Goal: Task Accomplishment & Management: Use online tool/utility

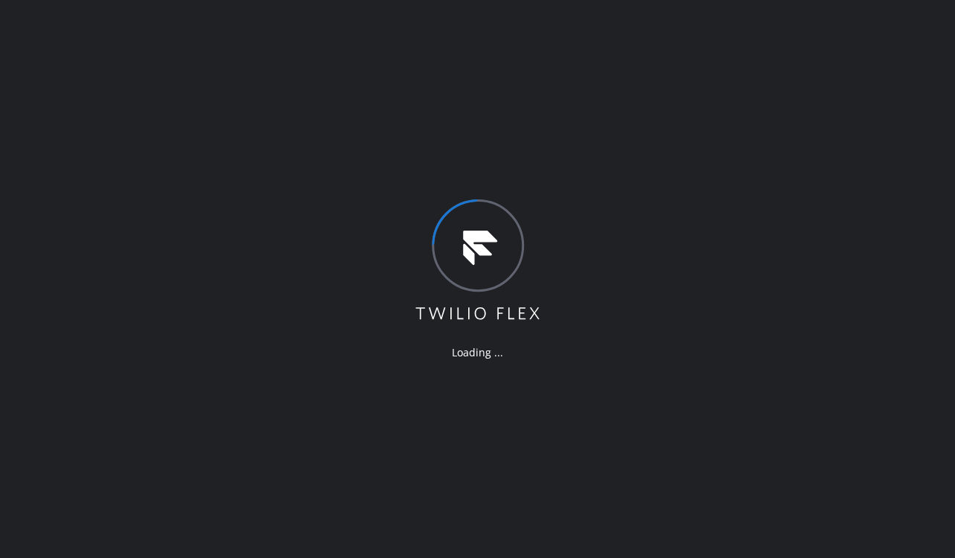
click at [679, 271] on div "Loading ..." at bounding box center [477, 279] width 955 height 558
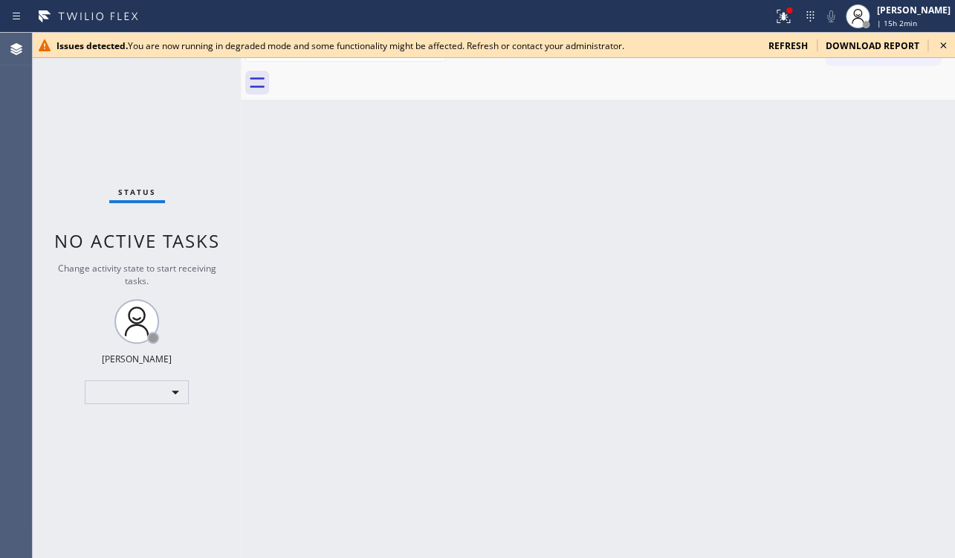
click at [784, 49] on span "refresh" at bounding box center [788, 45] width 39 height 13
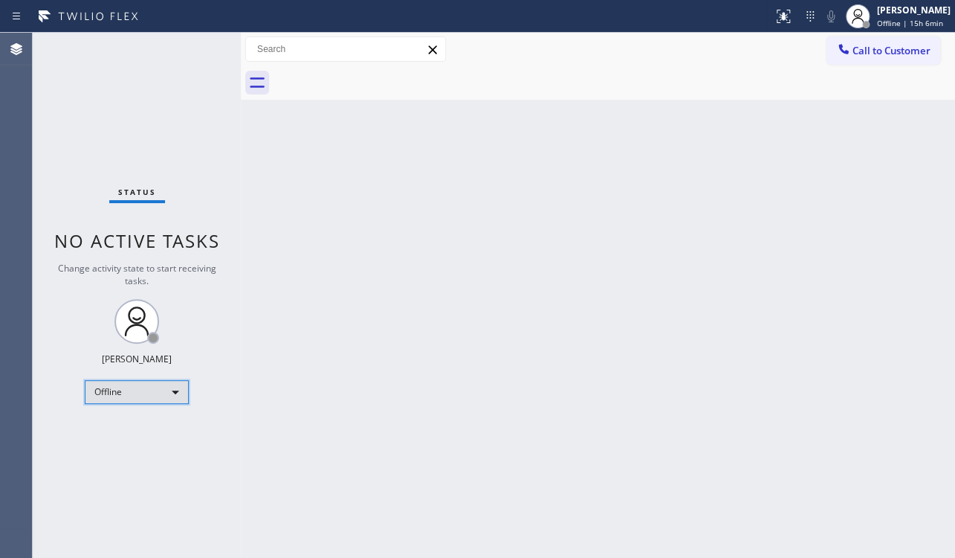
click at [157, 390] on div "Offline" at bounding box center [137, 392] width 104 height 24
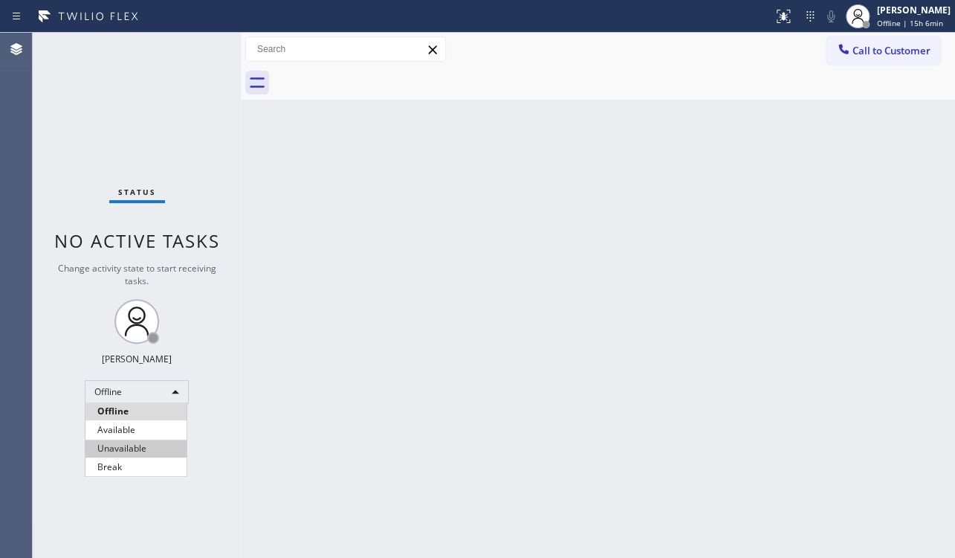
click at [134, 446] on li "Unavailable" at bounding box center [135, 448] width 101 height 18
click at [877, 51] on span "Call to Customer" at bounding box center [892, 50] width 78 height 13
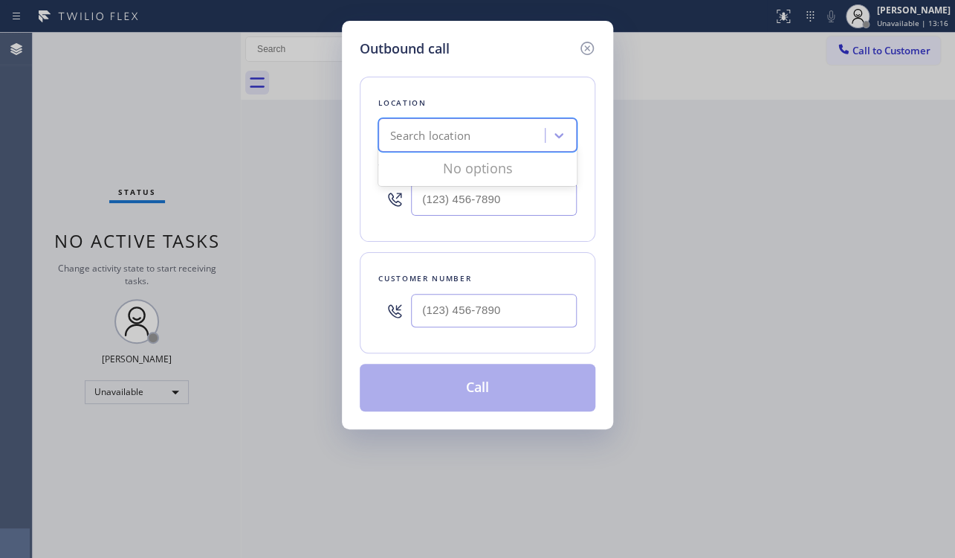
click at [494, 126] on div "Search location" at bounding box center [464, 136] width 162 height 26
click at [501, 204] on input "(___) ___-____" at bounding box center [494, 198] width 166 height 33
paste input "617) 219-9255"
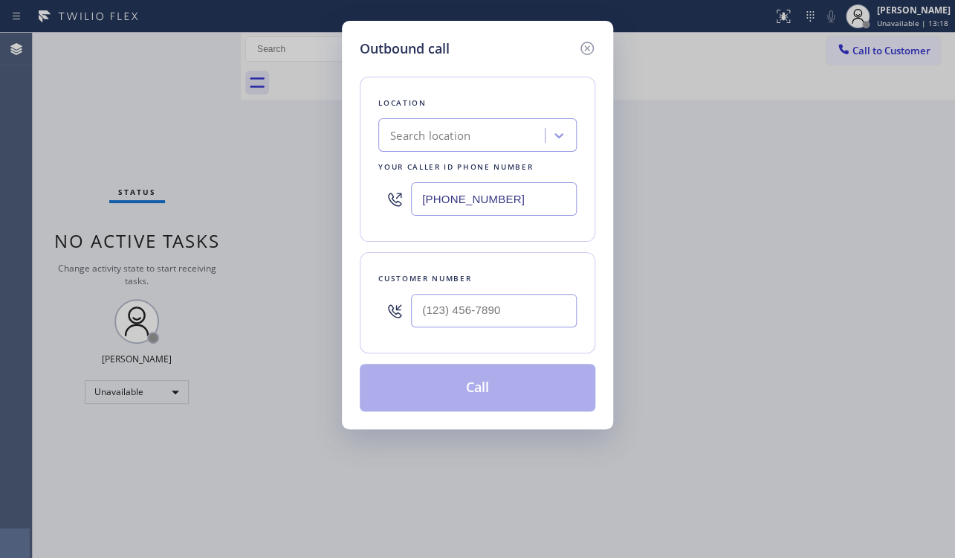
type input "(617) 219-9255"
type input "(___) ___-____"
click at [497, 322] on input "(___) ___-____" at bounding box center [494, 310] width 166 height 33
paste input "818) 913-0875"
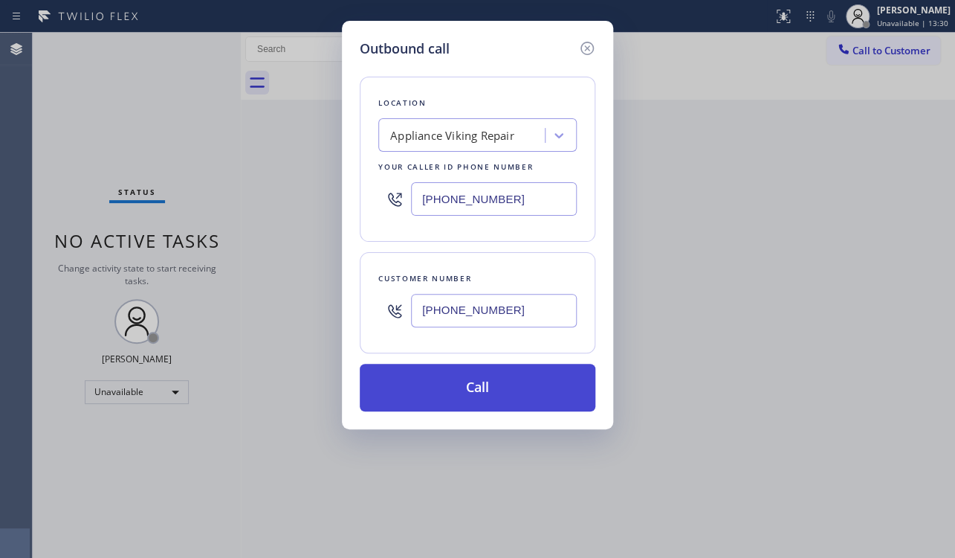
type input "(818) 913-0875"
click at [491, 378] on button "Call" at bounding box center [478, 388] width 236 height 48
click at [497, 398] on button "Call" at bounding box center [478, 388] width 236 height 48
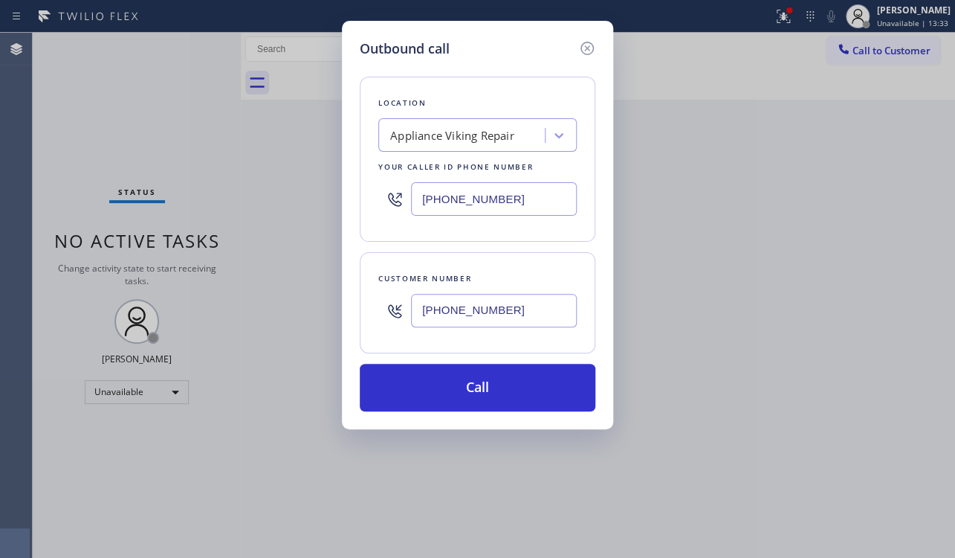
click at [595, 74] on div at bounding box center [615, 82] width 682 height 33
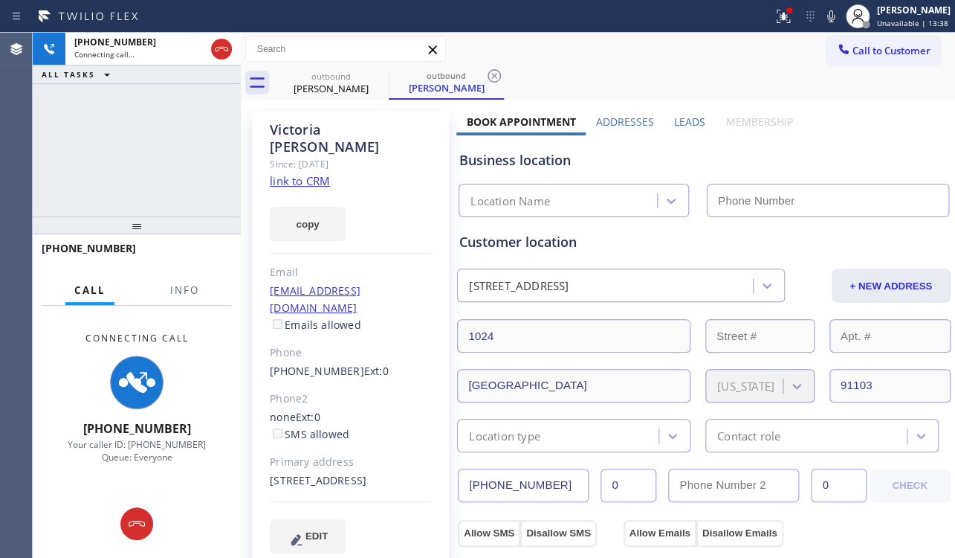
click at [683, 123] on label "Leads" at bounding box center [689, 121] width 31 height 14
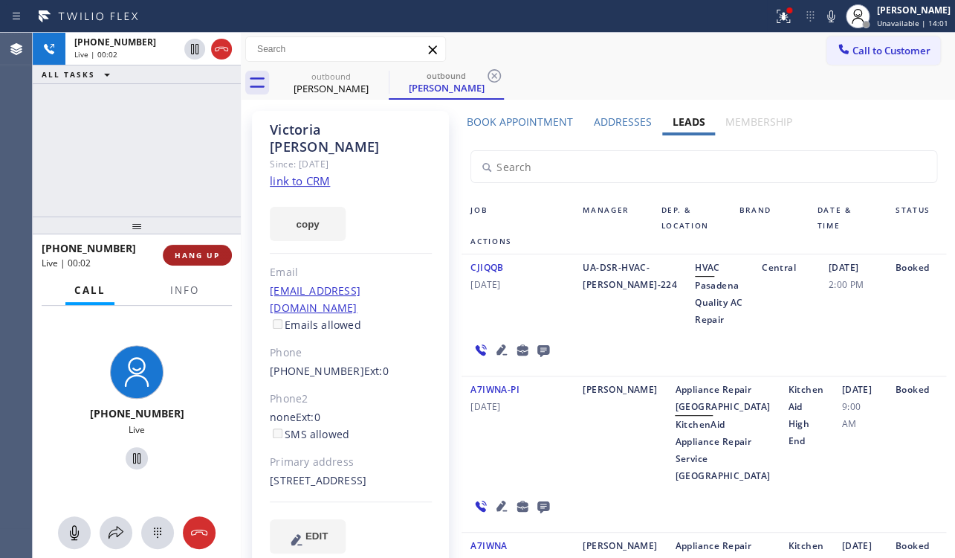
click at [213, 260] on button "HANG UP" at bounding box center [197, 255] width 69 height 21
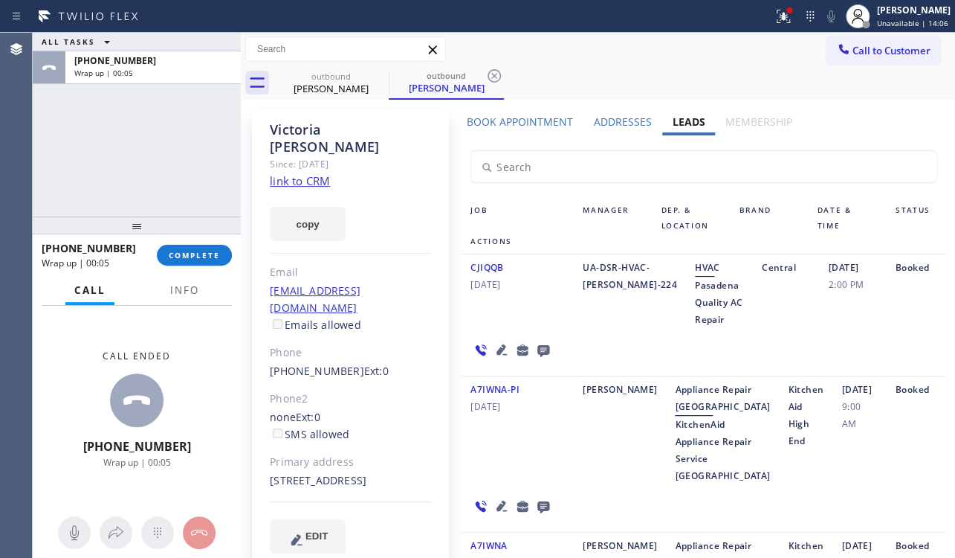
click at [541, 349] on icon at bounding box center [544, 350] width 18 height 19
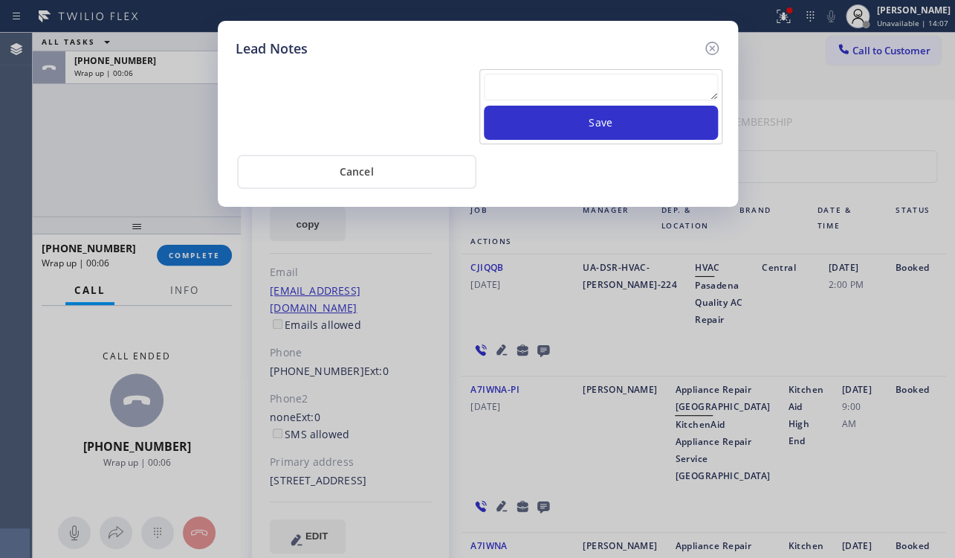
click at [569, 80] on textarea at bounding box center [601, 87] width 234 height 27
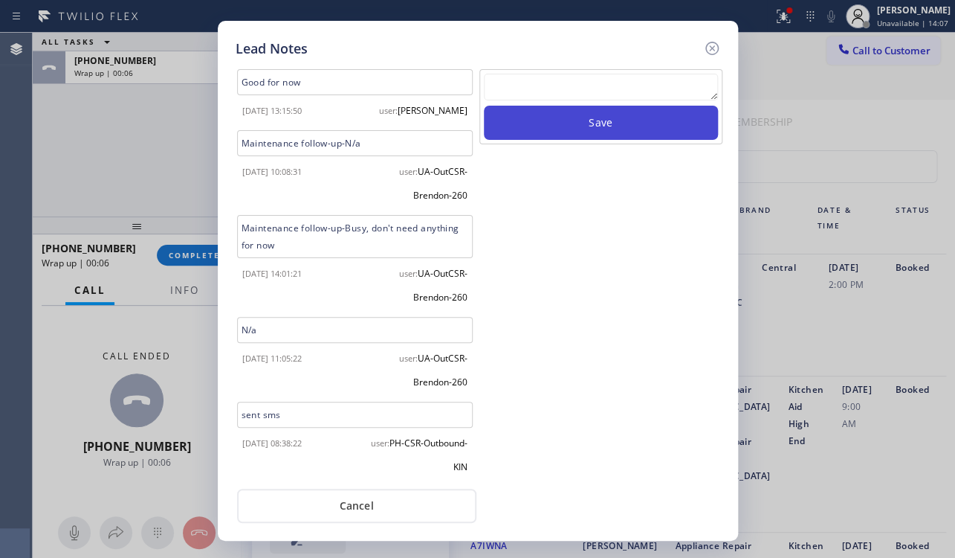
paste textarea "Routed to Voice mail// If CX will call back please transfer to me- Love:*"
type textarea "Routed to Voice mail// If CX will call back please transfer to me- Love:*"
click at [577, 116] on button "Save" at bounding box center [601, 123] width 234 height 34
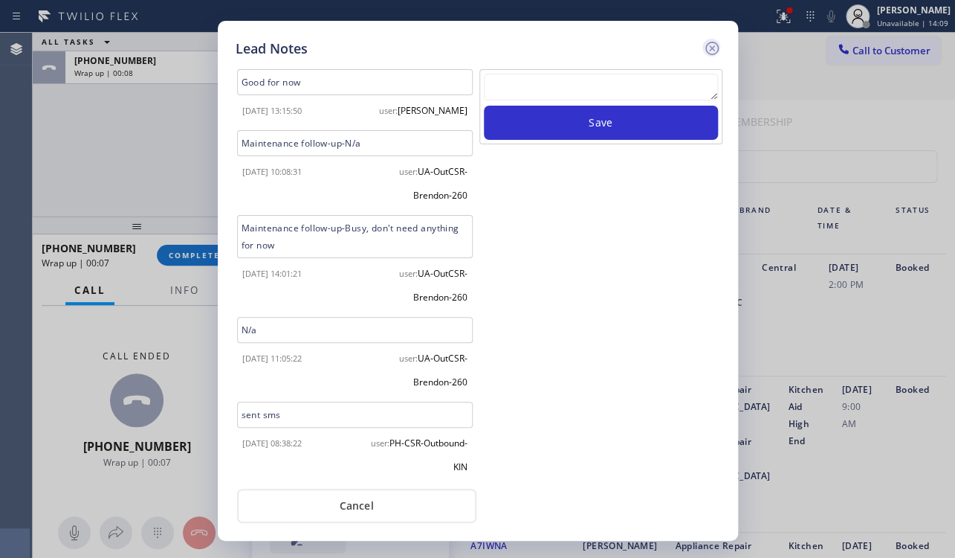
click at [713, 46] on icon at bounding box center [711, 48] width 13 height 13
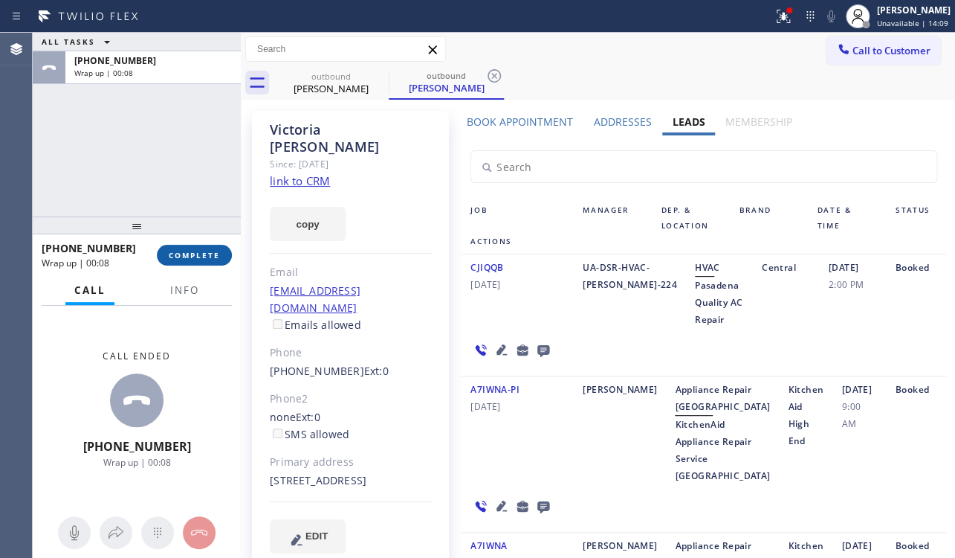
click at [189, 251] on span "COMPLETE" at bounding box center [194, 255] width 51 height 10
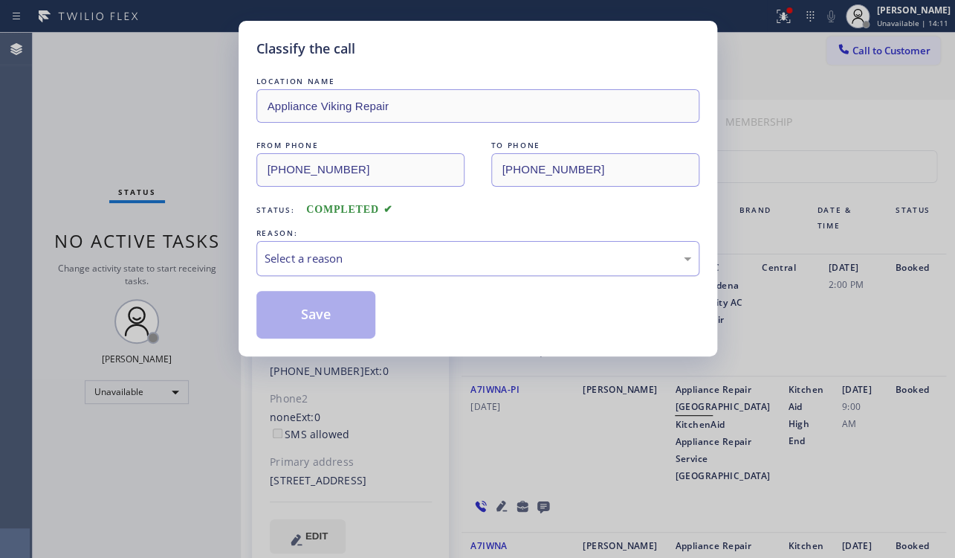
click at [314, 250] on div "Select a reason" at bounding box center [478, 258] width 427 height 17
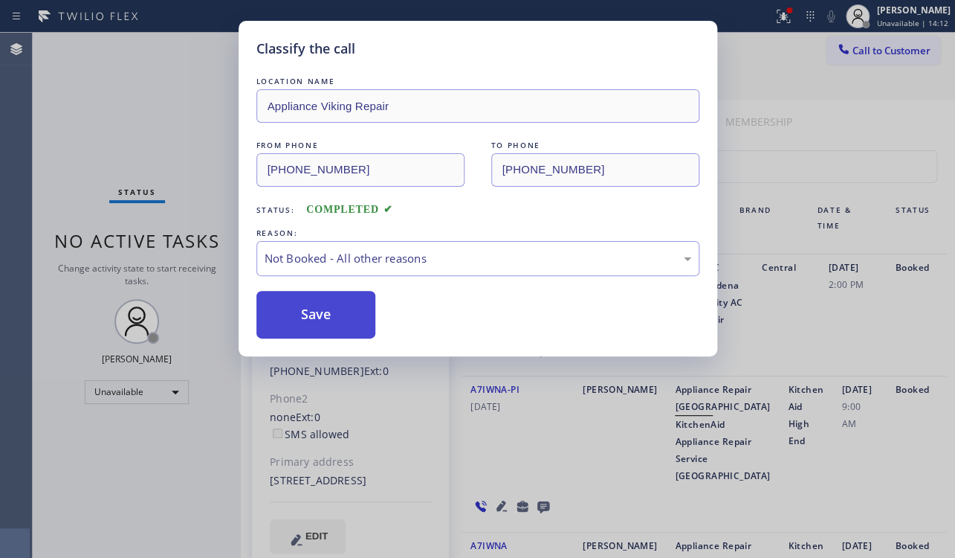
click at [313, 307] on button "Save" at bounding box center [316, 315] width 120 height 48
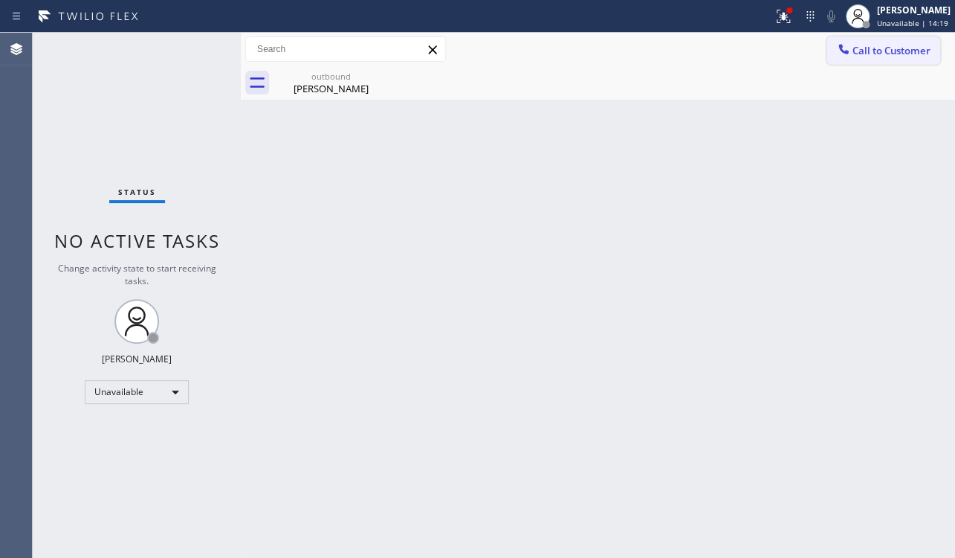
click at [880, 57] on span "Call to Customer" at bounding box center [892, 50] width 78 height 13
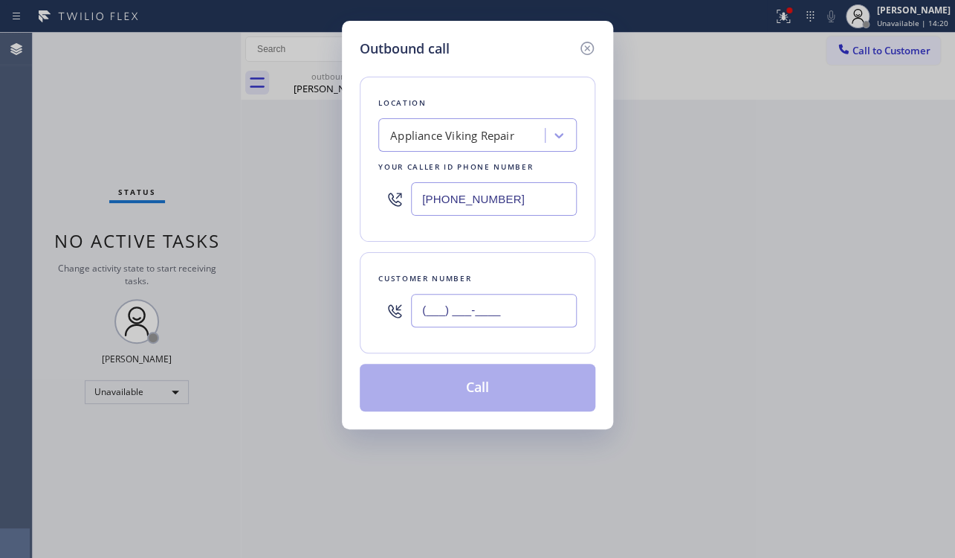
click at [468, 310] on input "(___) ___-____" at bounding box center [494, 310] width 166 height 33
paste input "917) 647-0424"
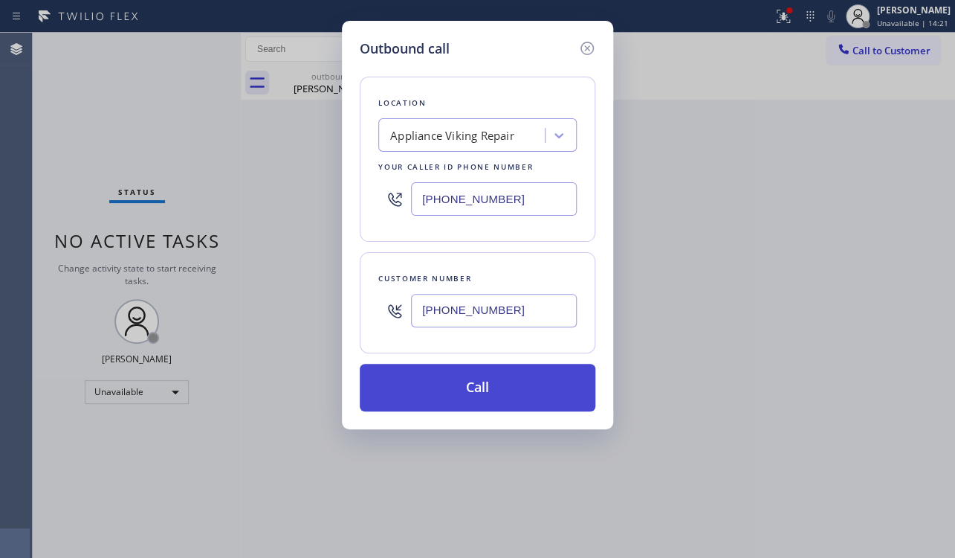
type input "(917) 647-0424"
click at [488, 373] on button "Call" at bounding box center [478, 388] width 236 height 48
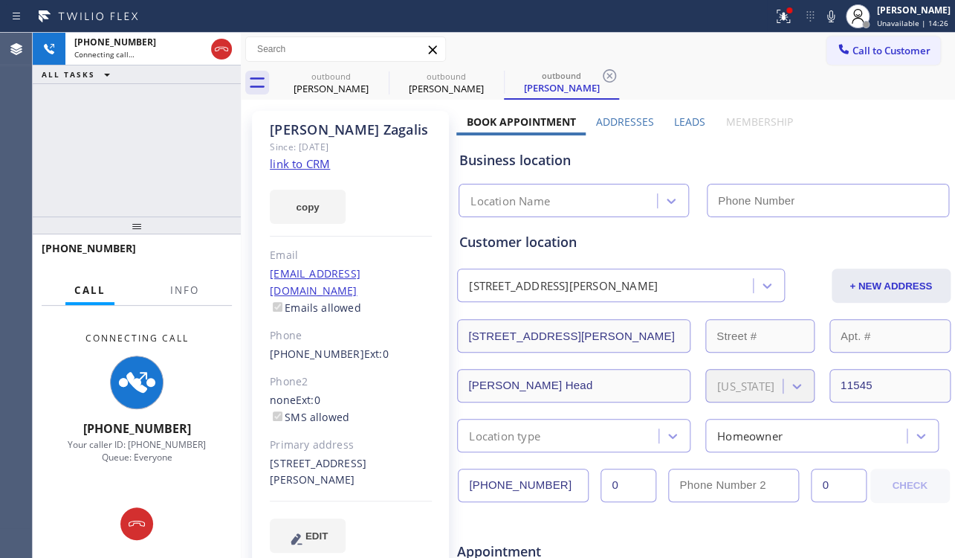
type input "(617) 219-9255"
click at [699, 117] on label "Leads" at bounding box center [689, 121] width 31 height 14
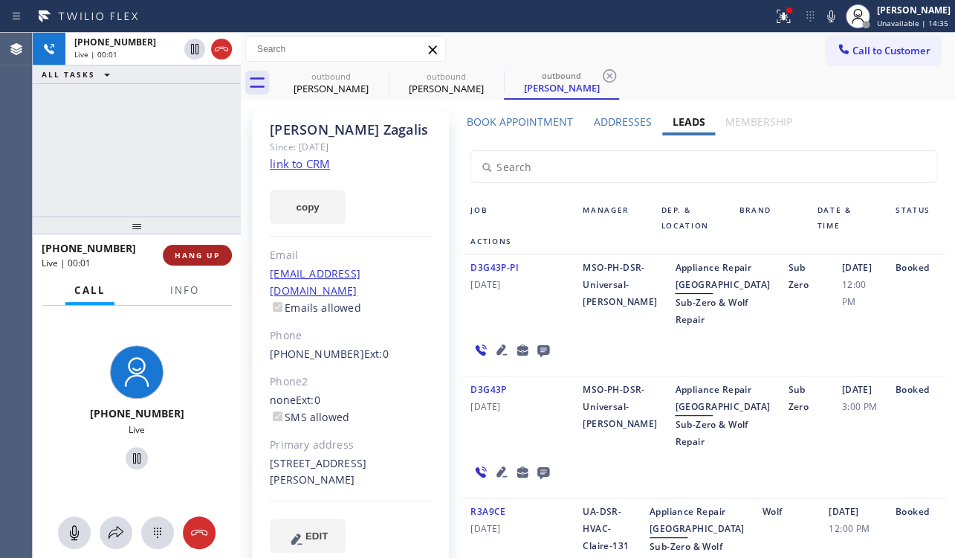
click at [198, 257] on span "HANG UP" at bounding box center [197, 255] width 45 height 10
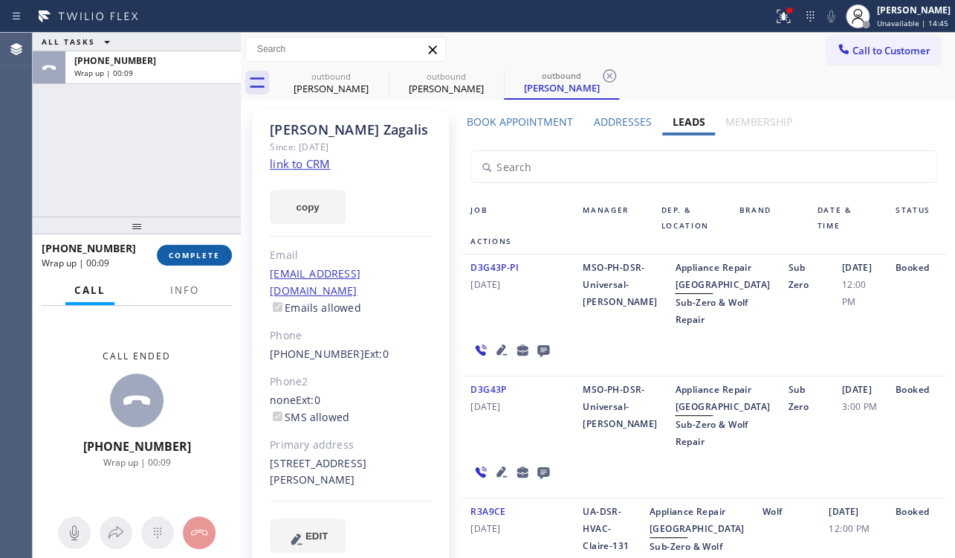
click at [195, 251] on span "COMPLETE" at bounding box center [194, 255] width 51 height 10
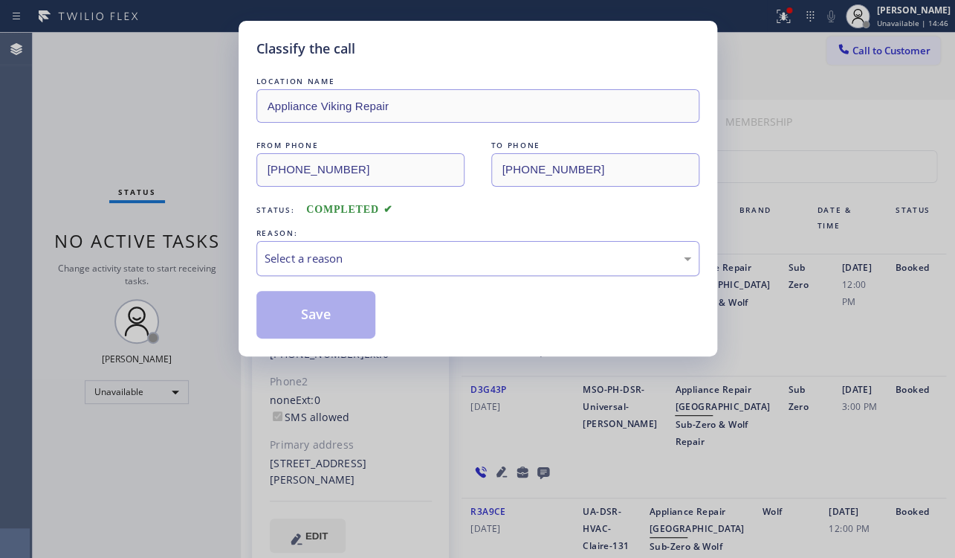
click at [306, 258] on div "Select a reason" at bounding box center [478, 258] width 427 height 17
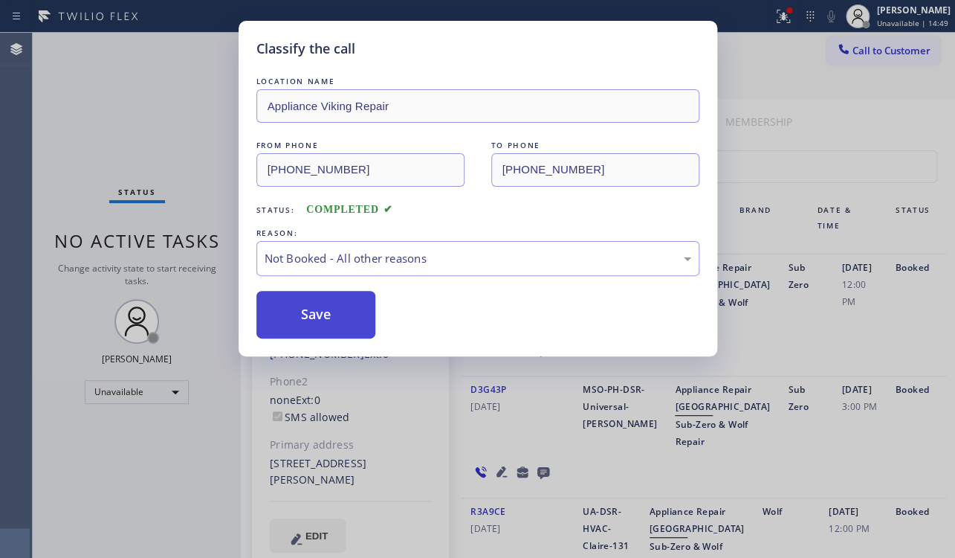
click at [321, 329] on button "Save" at bounding box center [316, 315] width 120 height 48
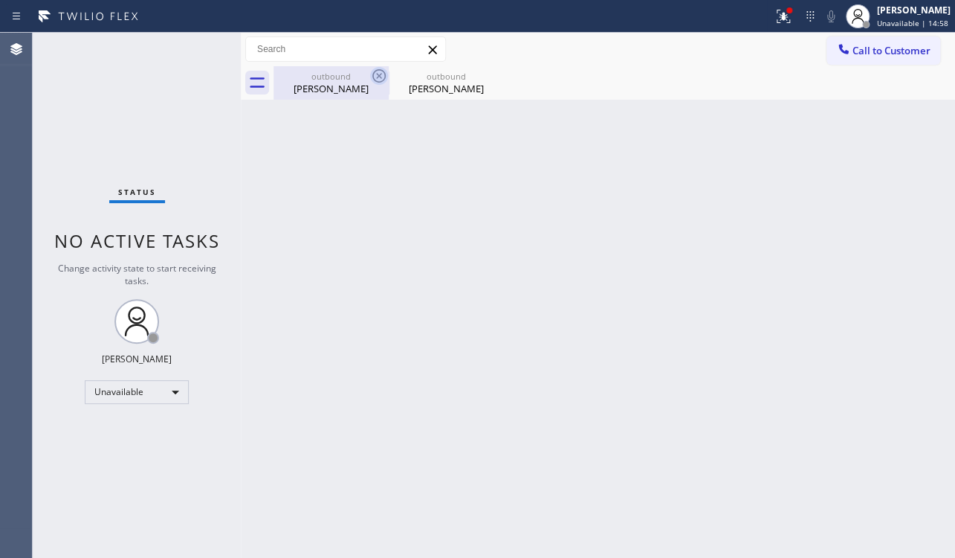
click at [384, 74] on icon at bounding box center [379, 76] width 18 height 18
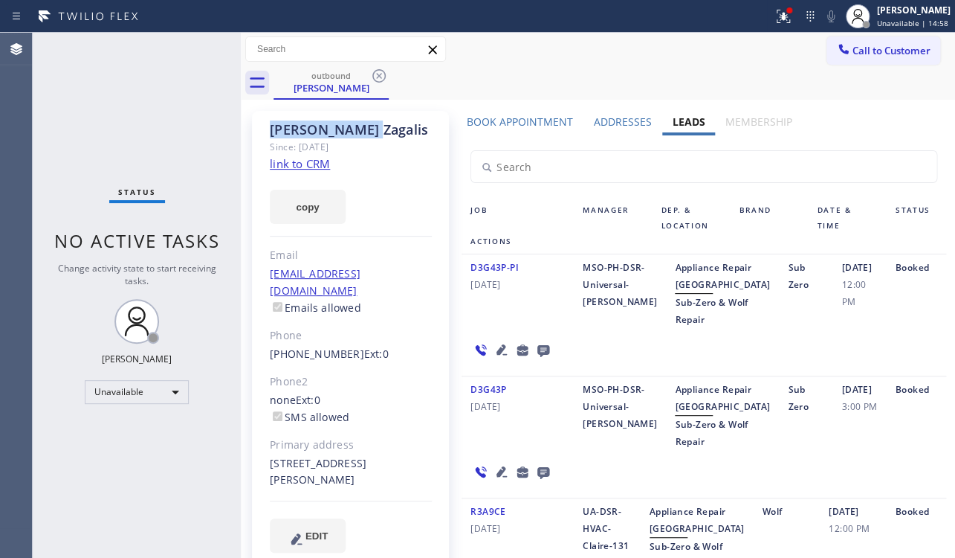
click at [384, 74] on icon at bounding box center [379, 76] width 18 height 18
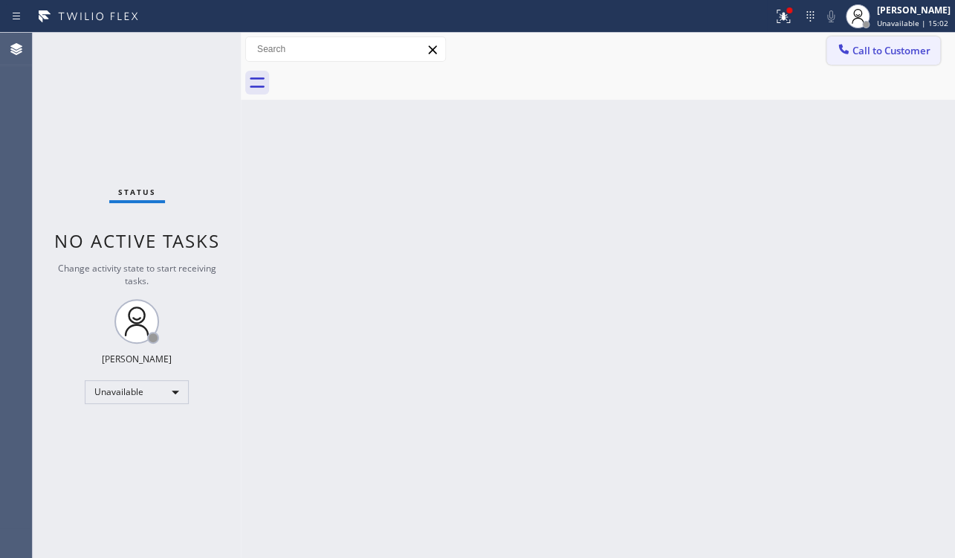
click at [884, 48] on span "Call to Customer" at bounding box center [892, 50] width 78 height 13
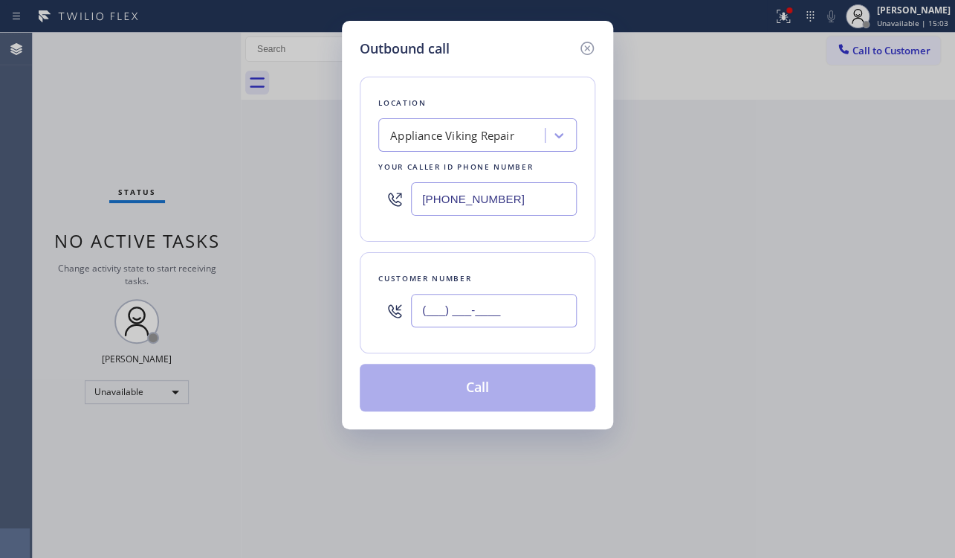
click at [474, 320] on input "(___) ___-____" at bounding box center [494, 310] width 166 height 33
paste input "213) 327-7815"
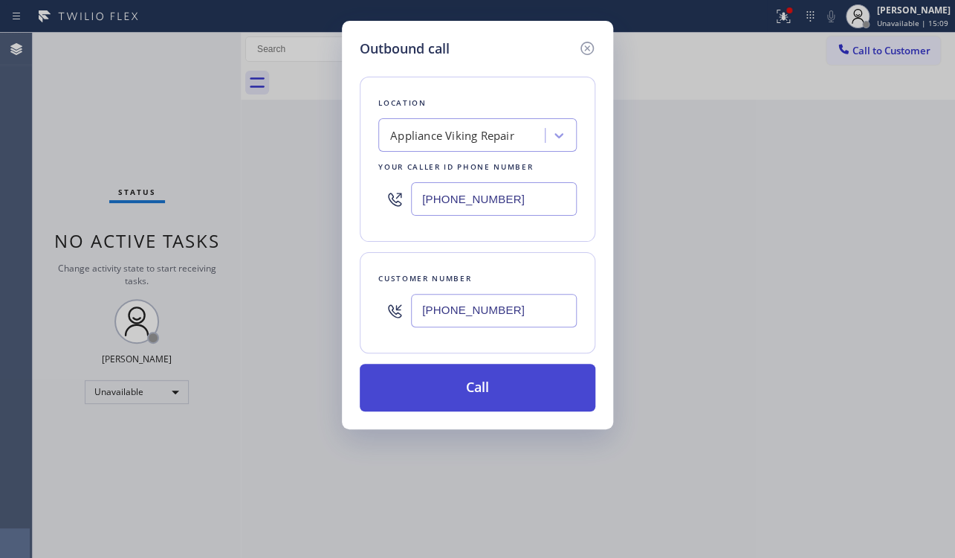
type input "(213) 327-7815"
click at [480, 403] on button "Call" at bounding box center [478, 388] width 236 height 48
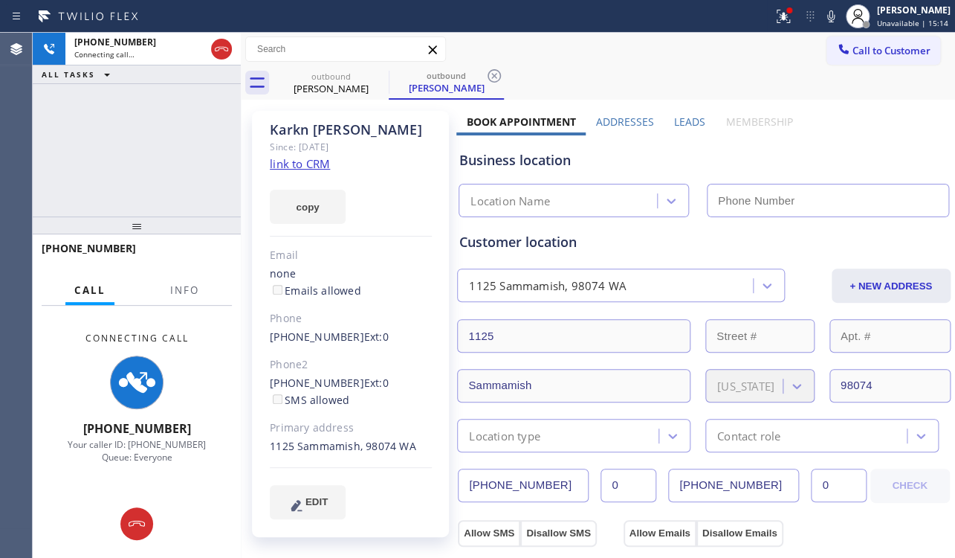
type input "(617) 219-9255"
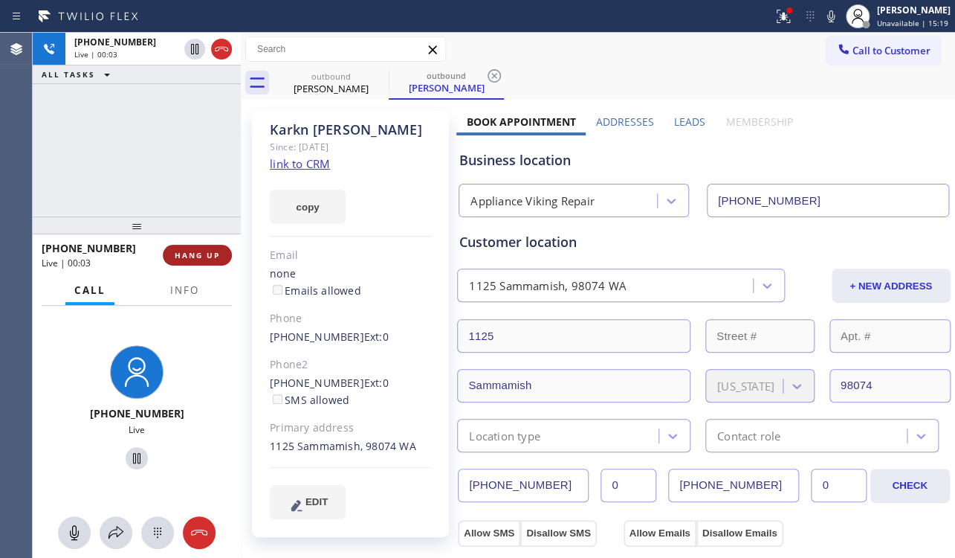
click at [186, 253] on span "HANG UP" at bounding box center [197, 255] width 45 height 10
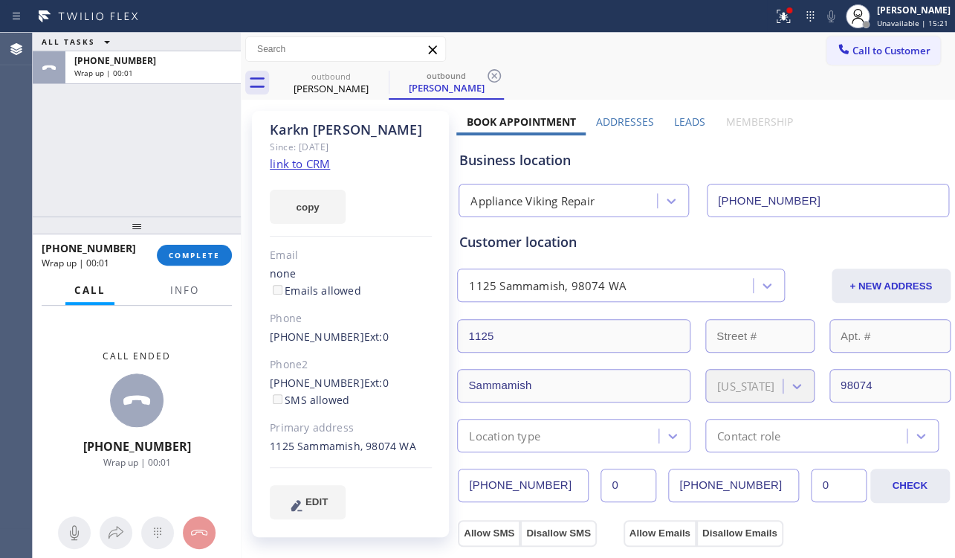
click at [679, 124] on label "Leads" at bounding box center [689, 121] width 31 height 14
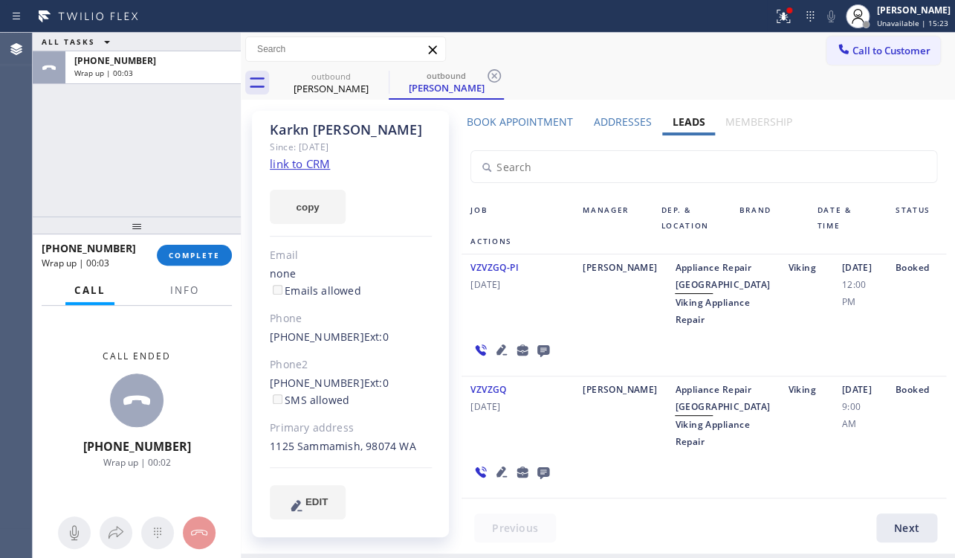
click at [538, 357] on icon at bounding box center [544, 351] width 12 height 12
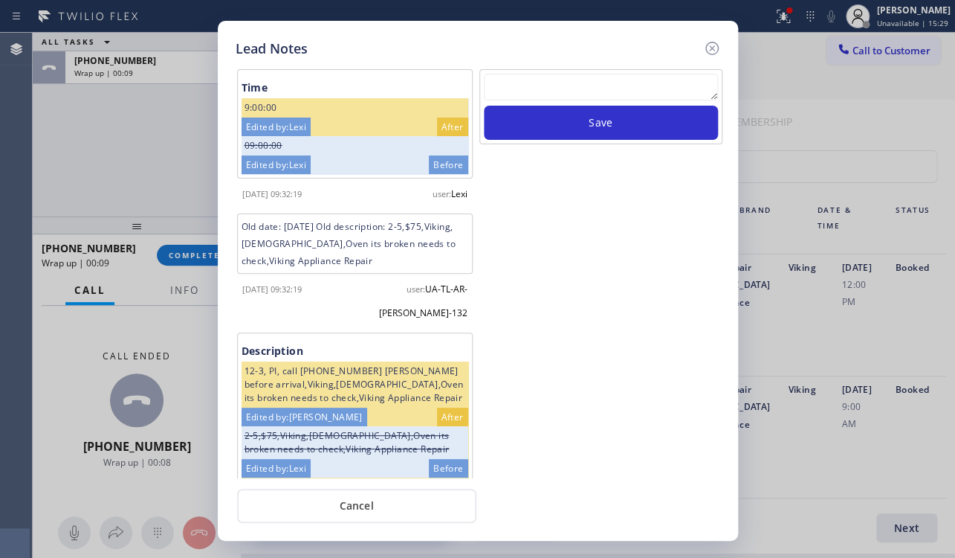
click at [587, 87] on textarea at bounding box center [601, 87] width 234 height 27
paste textarea "Routed to Voice mail// If CX will call back please transfer to me- Love:*"
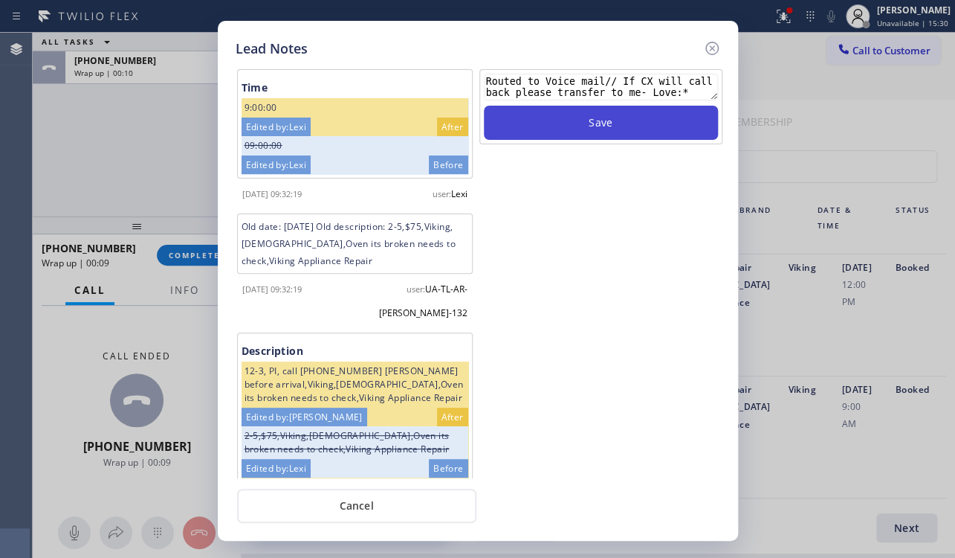
type textarea "Routed to Voice mail// If CX will call back please transfer to me- Love:*"
click at [590, 126] on button "Save" at bounding box center [601, 123] width 234 height 34
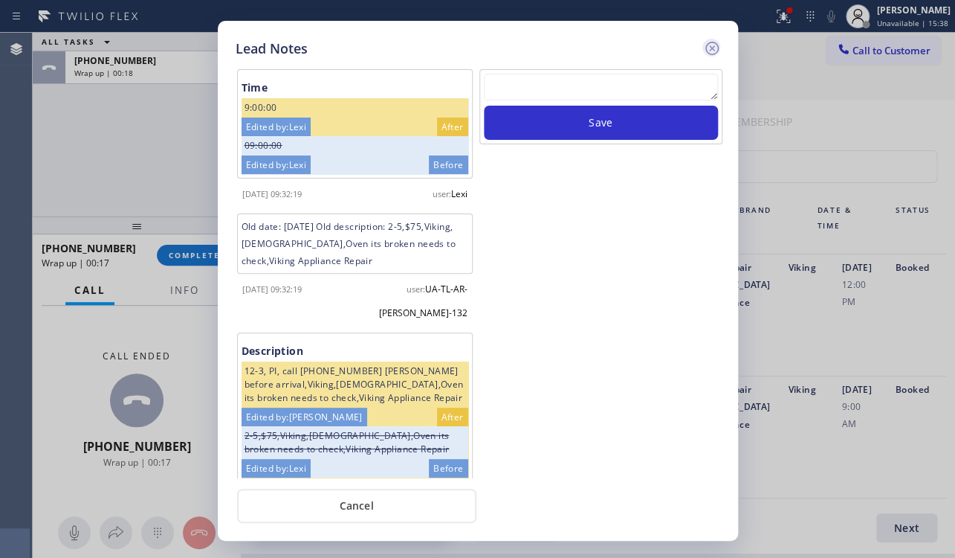
click at [711, 50] on icon at bounding box center [712, 48] width 18 height 18
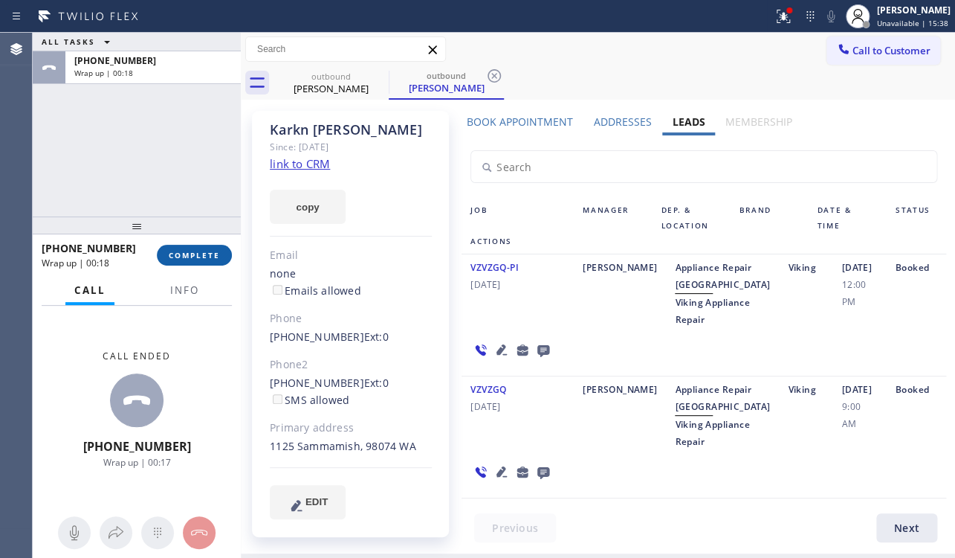
click at [199, 261] on button "COMPLETE" at bounding box center [194, 255] width 75 height 21
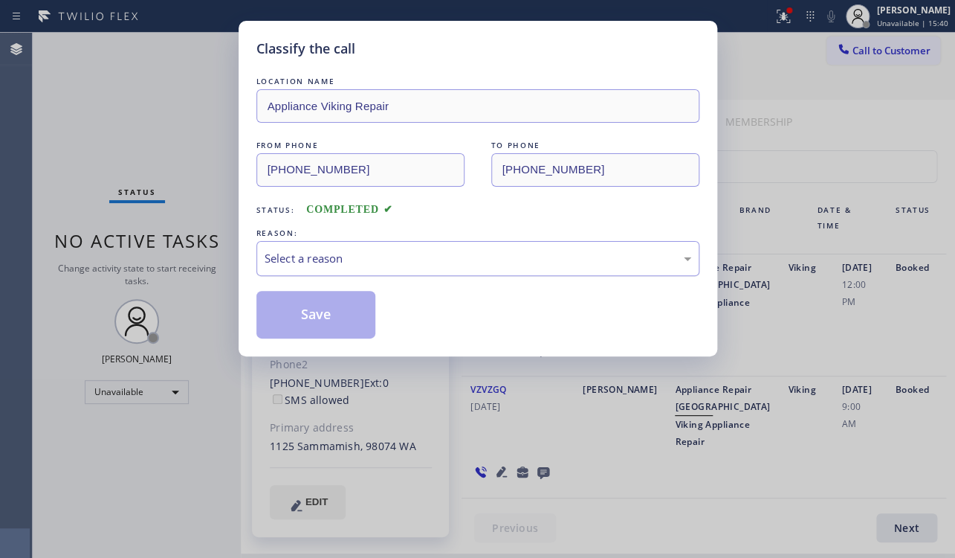
click at [331, 253] on div "Select a reason" at bounding box center [478, 258] width 427 height 17
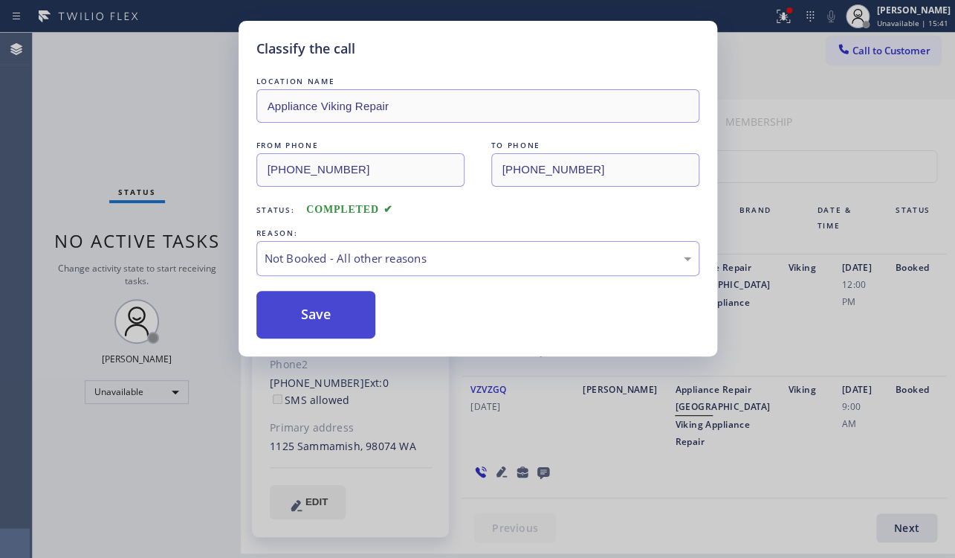
click at [317, 309] on button "Save" at bounding box center [316, 315] width 120 height 48
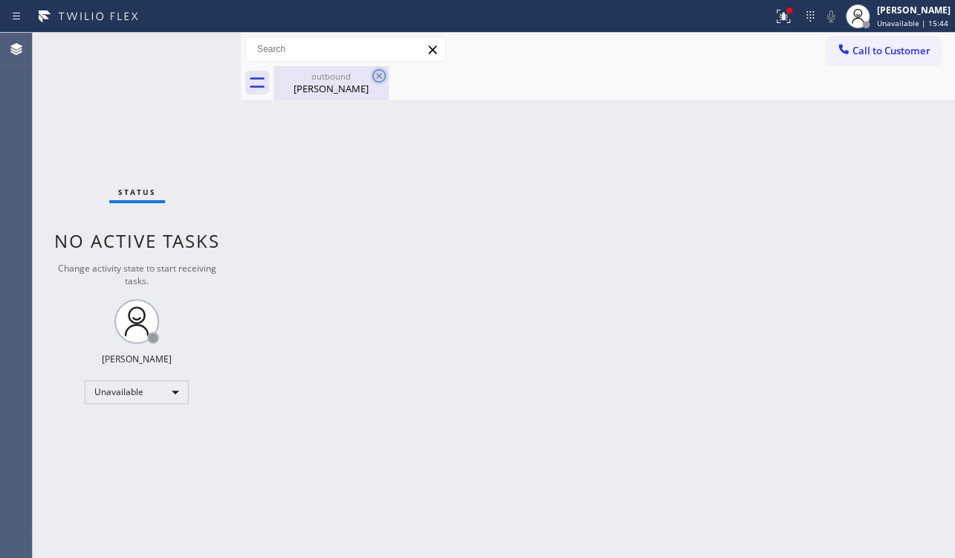
click at [382, 75] on icon at bounding box center [379, 76] width 18 height 18
click at [874, 48] on span "Call to Customer" at bounding box center [892, 50] width 78 height 13
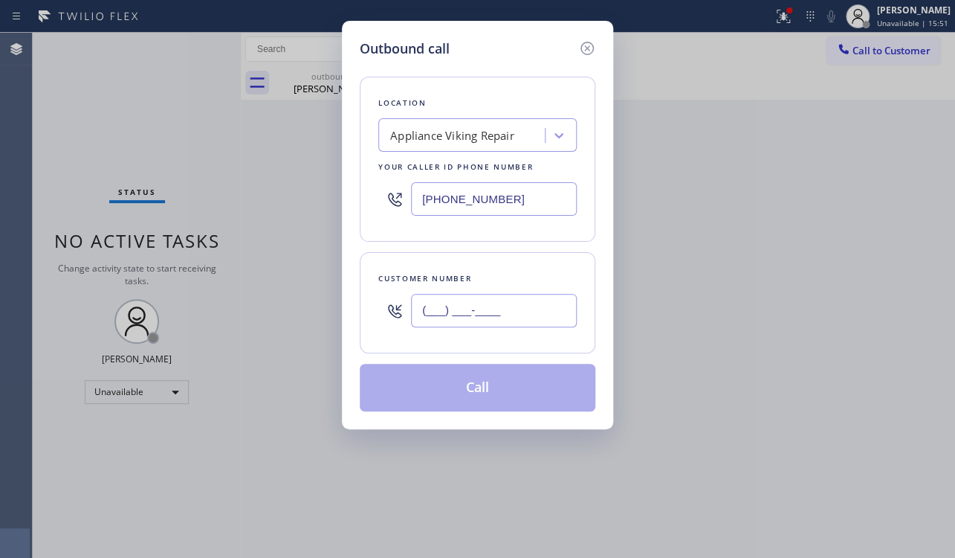
click at [476, 307] on input "(___) ___-____" at bounding box center [494, 310] width 166 height 33
paste input "310) 804-6786"
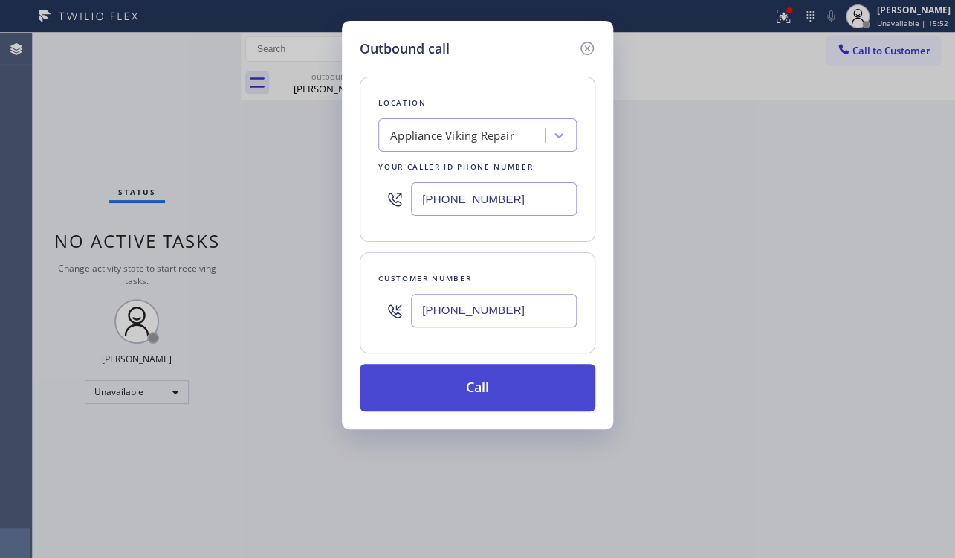
type input "(310) 804-6786"
click at [480, 388] on button "Call" at bounding box center [478, 388] width 236 height 48
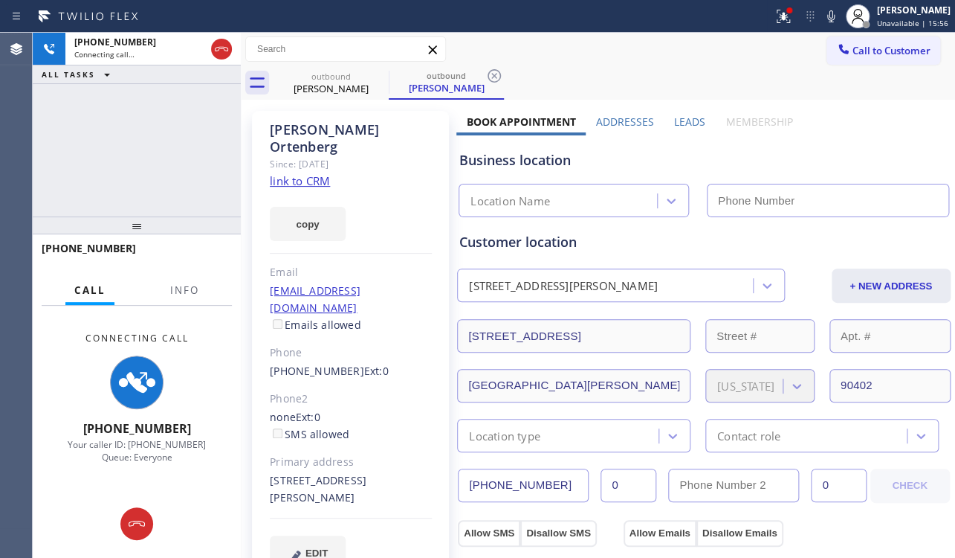
click at [676, 125] on label "Leads" at bounding box center [689, 121] width 31 height 14
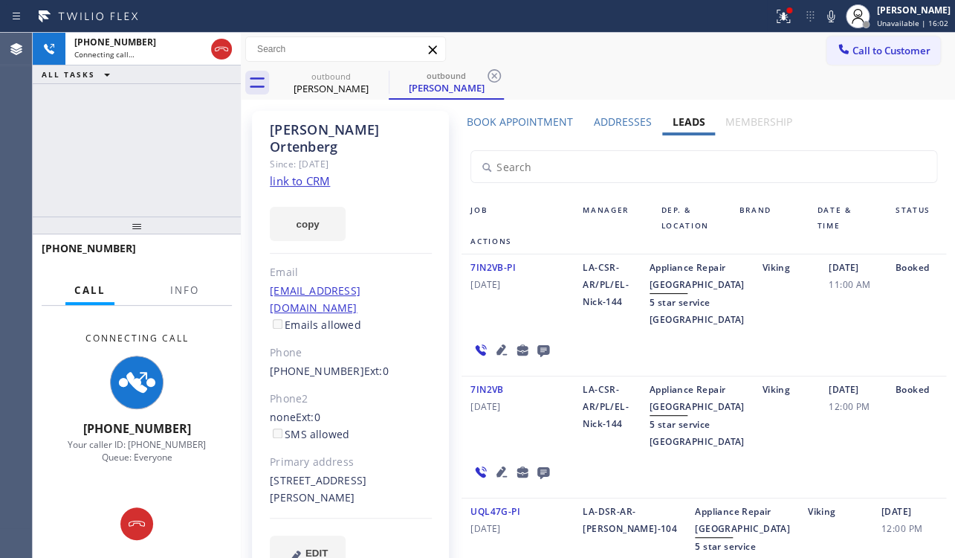
click at [477, 303] on div "7IN2VB-PI 01/10/2019" at bounding box center [518, 293] width 112 height 69
click at [497, 477] on icon at bounding box center [502, 471] width 10 height 10
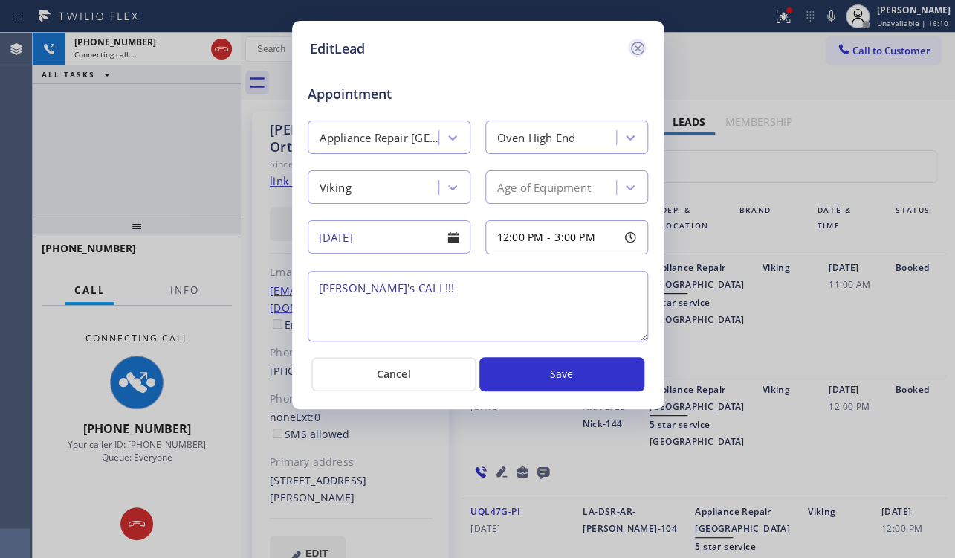
click at [635, 47] on icon at bounding box center [638, 48] width 18 height 18
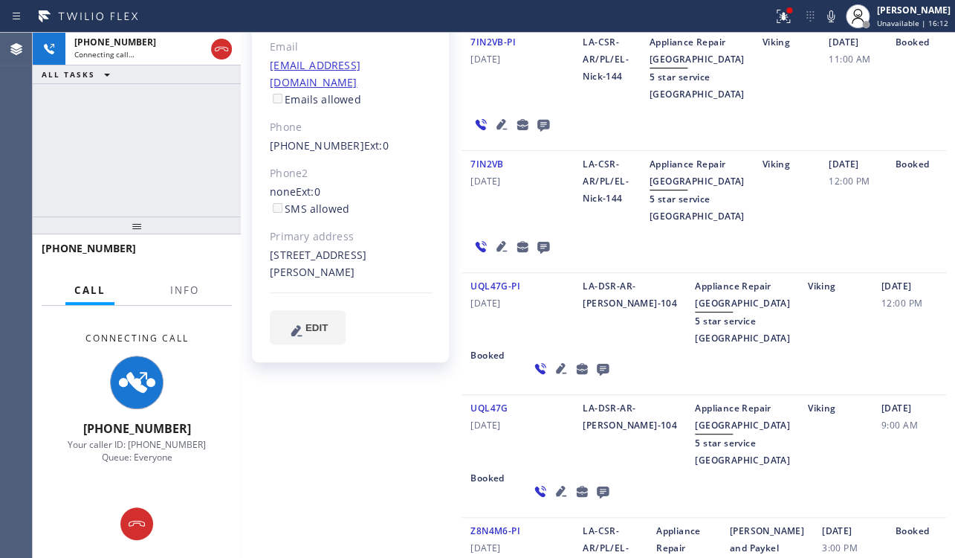
scroll to position [405, 0]
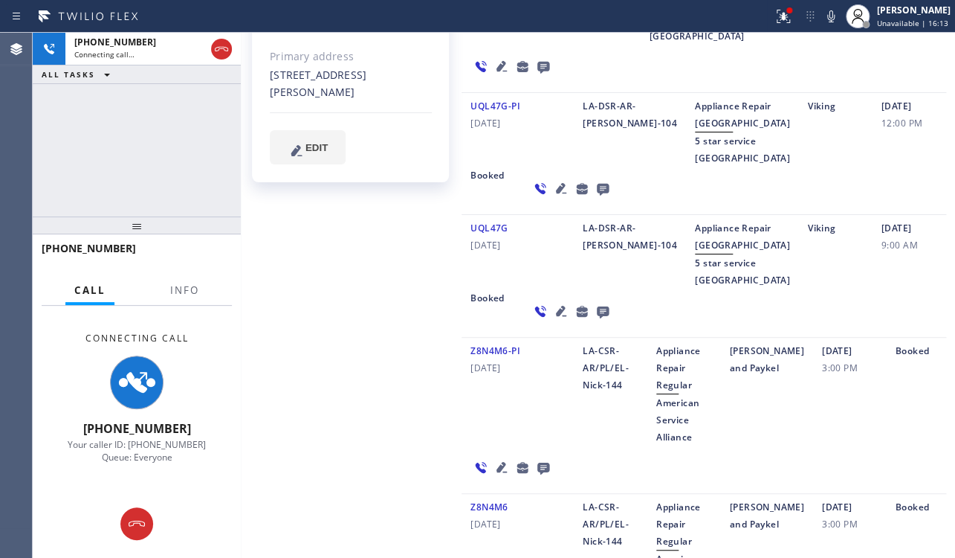
click at [552, 197] on icon at bounding box center [561, 188] width 18 height 18
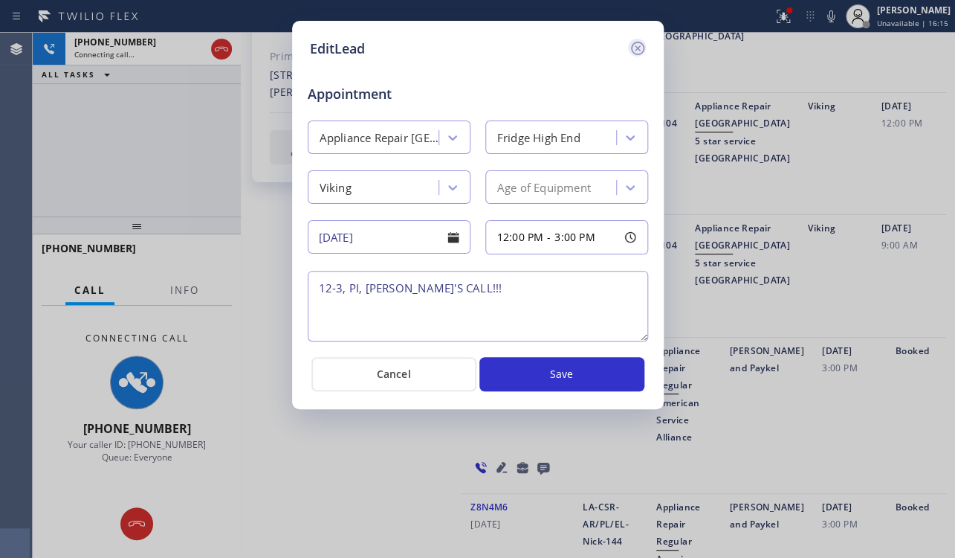
click at [637, 49] on icon at bounding box center [638, 48] width 18 height 18
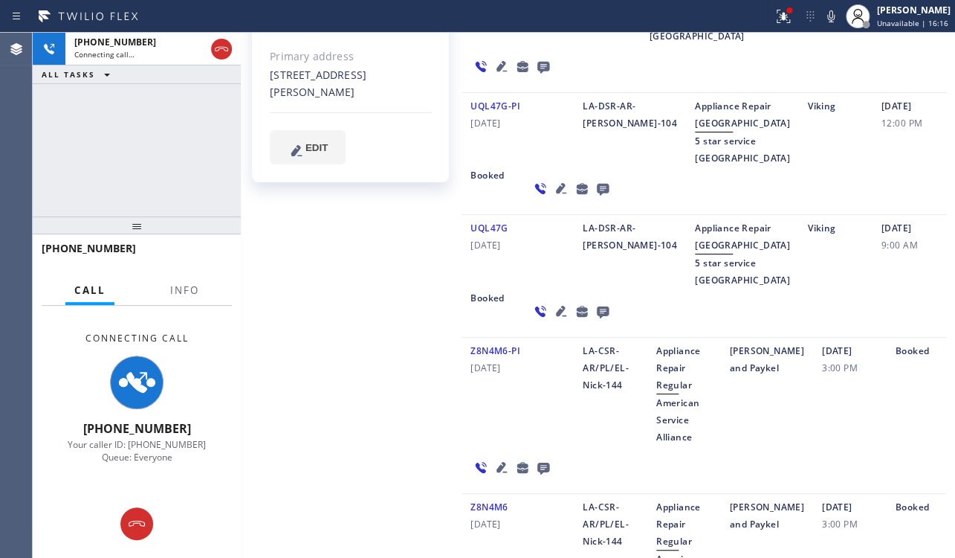
click at [556, 315] on icon at bounding box center [561, 310] width 10 height 10
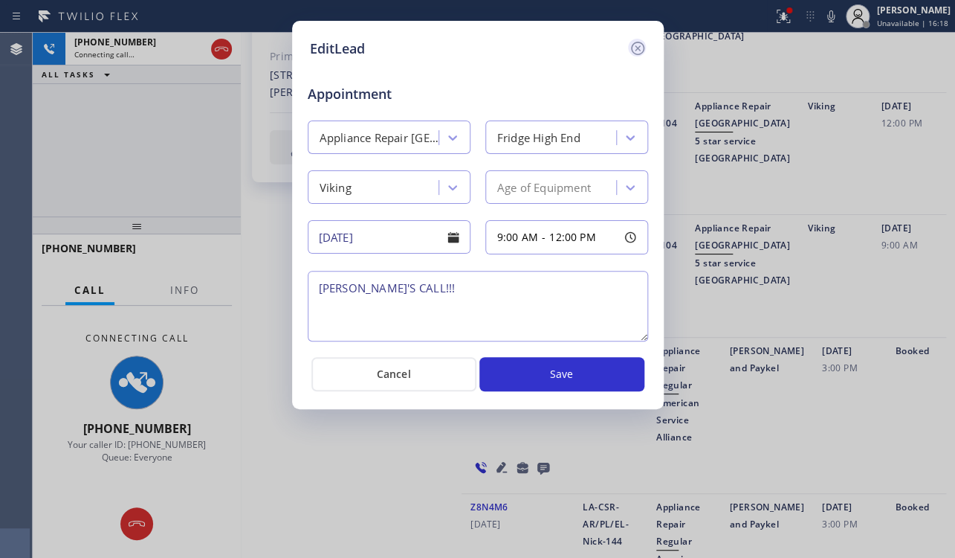
click at [642, 46] on icon at bounding box center [636, 48] width 13 height 13
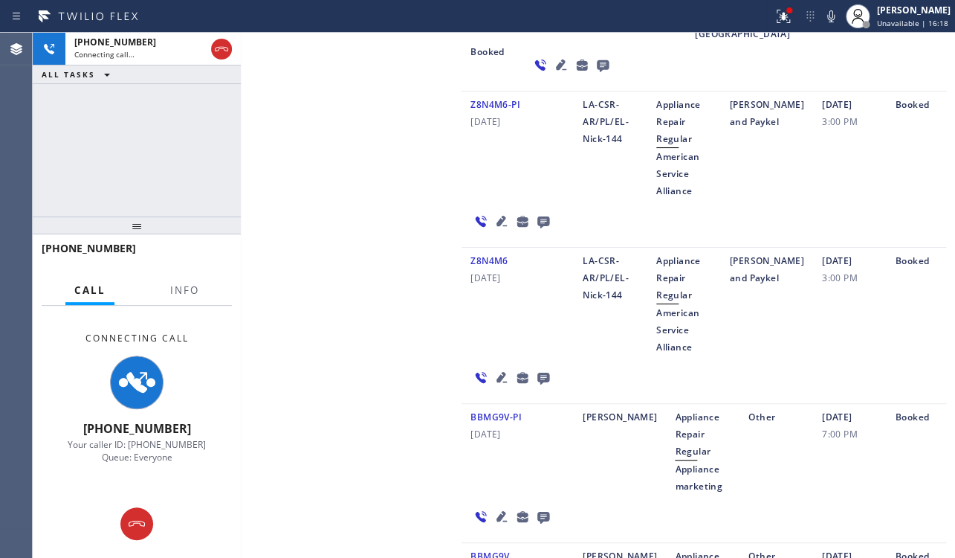
scroll to position [676, 0]
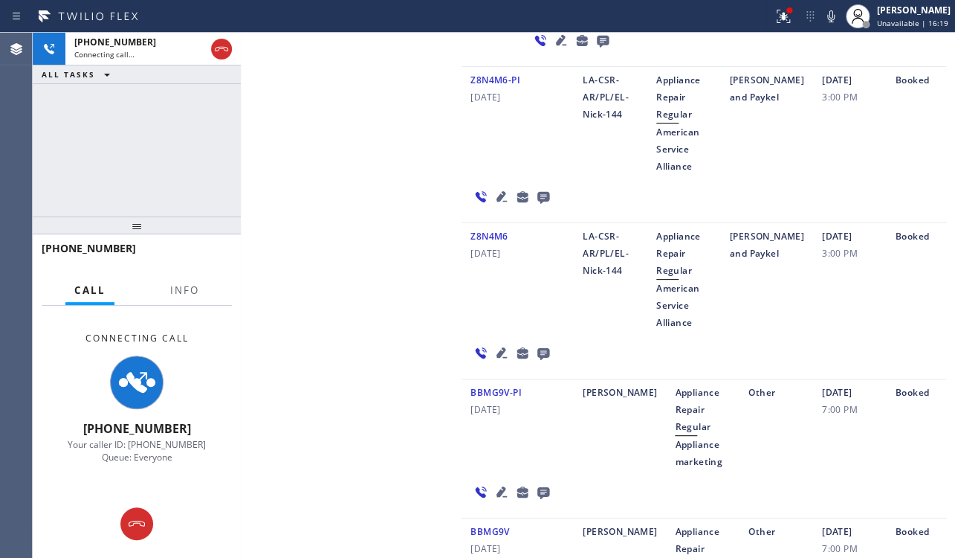
click at [537, 206] on icon at bounding box center [544, 196] width 18 height 19
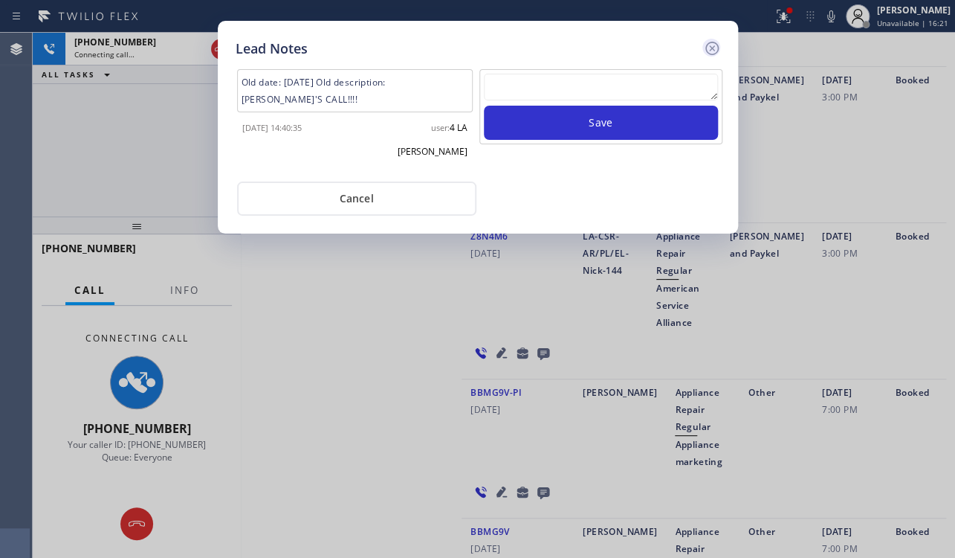
click at [713, 47] on icon at bounding box center [711, 48] width 13 height 13
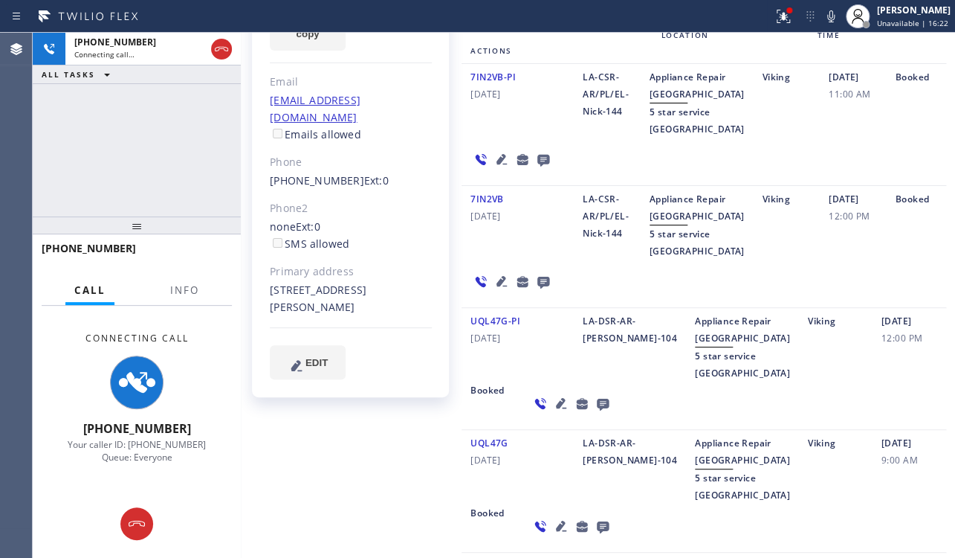
scroll to position [67, 0]
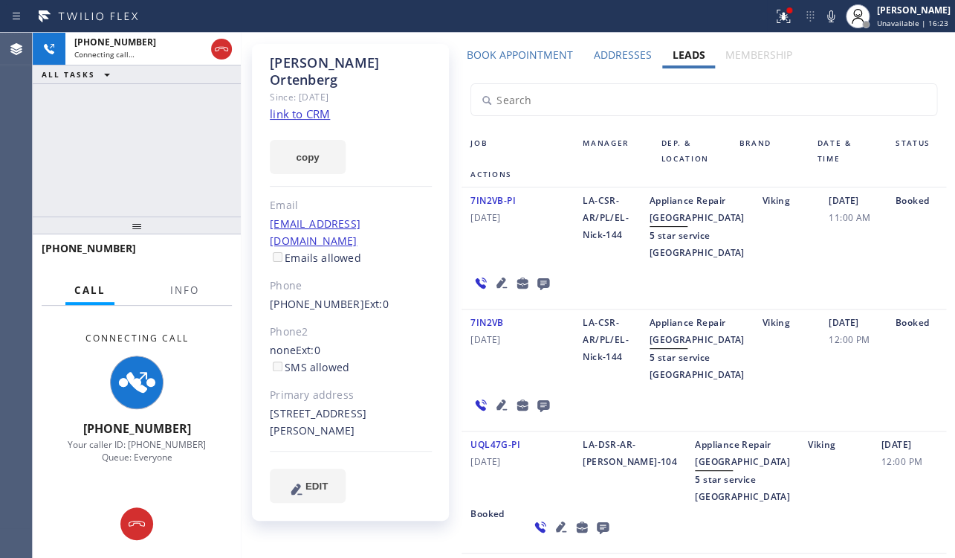
click at [542, 290] on icon at bounding box center [544, 284] width 12 height 12
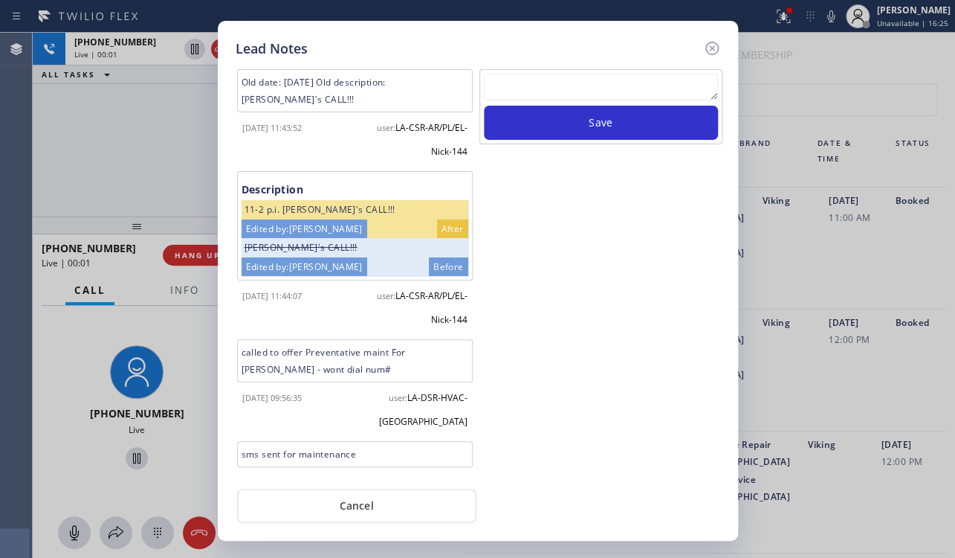
click at [645, 85] on textarea at bounding box center [601, 87] width 234 height 27
paste textarea "Routed to Voice mail// If CX will call back please transfer to me- Love:*"
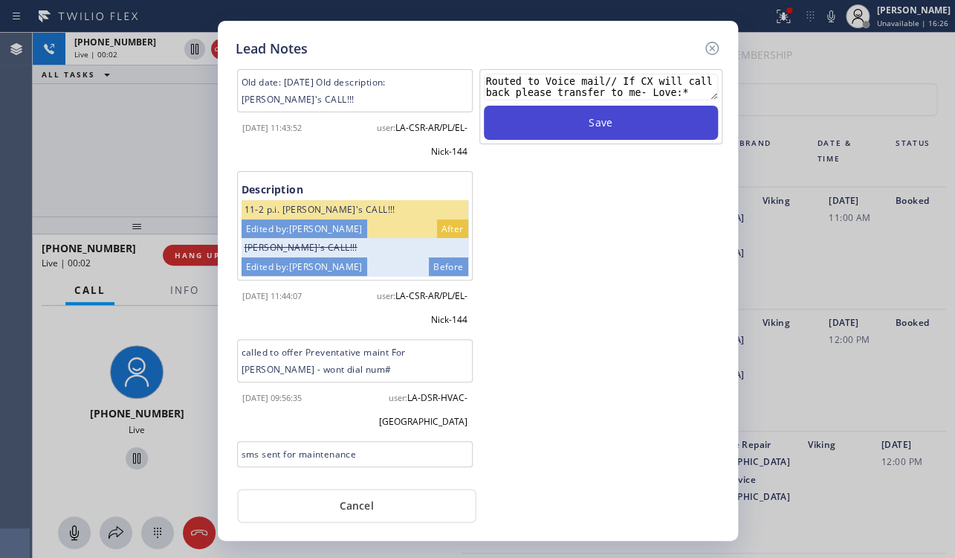
type textarea "Routed to Voice mail// If CX will call back please transfer to me- Love:*"
click at [612, 131] on button "Save" at bounding box center [601, 123] width 234 height 34
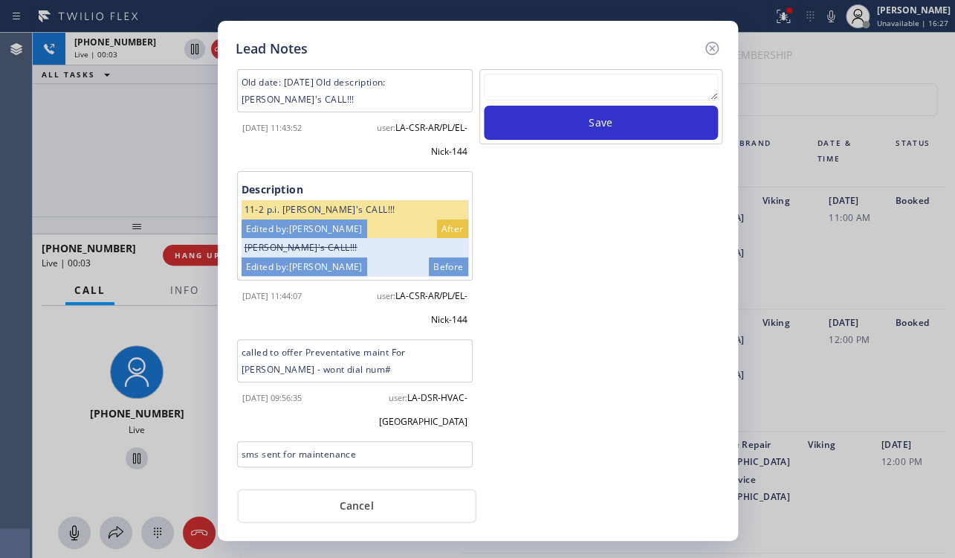
scroll to position [0, 0]
click at [706, 49] on icon at bounding box center [712, 48] width 18 height 18
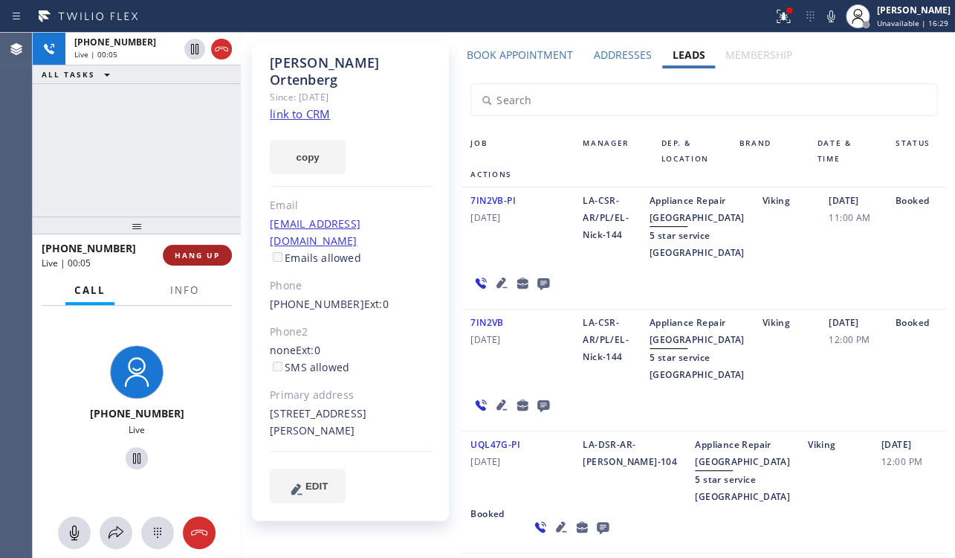
click at [199, 251] on span "HANG UP" at bounding box center [197, 255] width 45 height 10
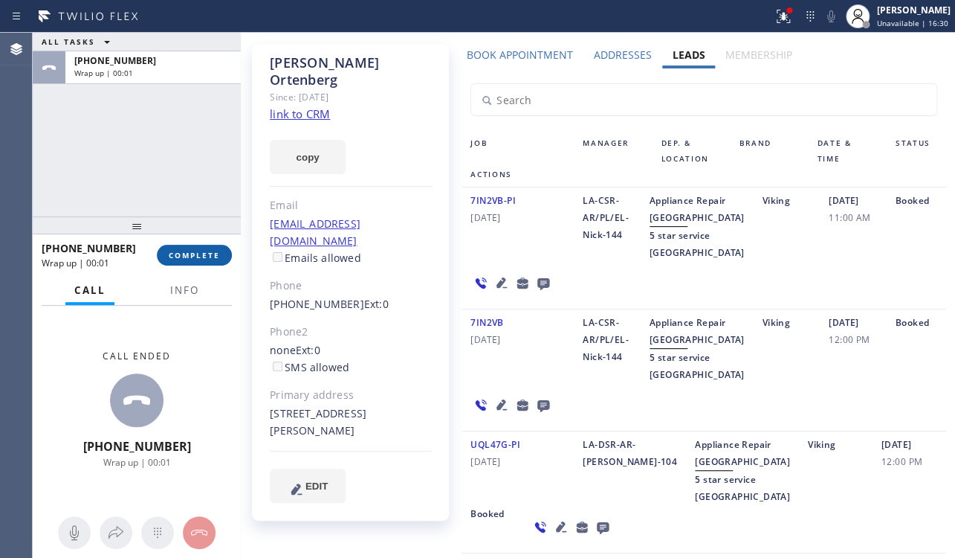
click at [199, 251] on span "COMPLETE" at bounding box center [194, 255] width 51 height 10
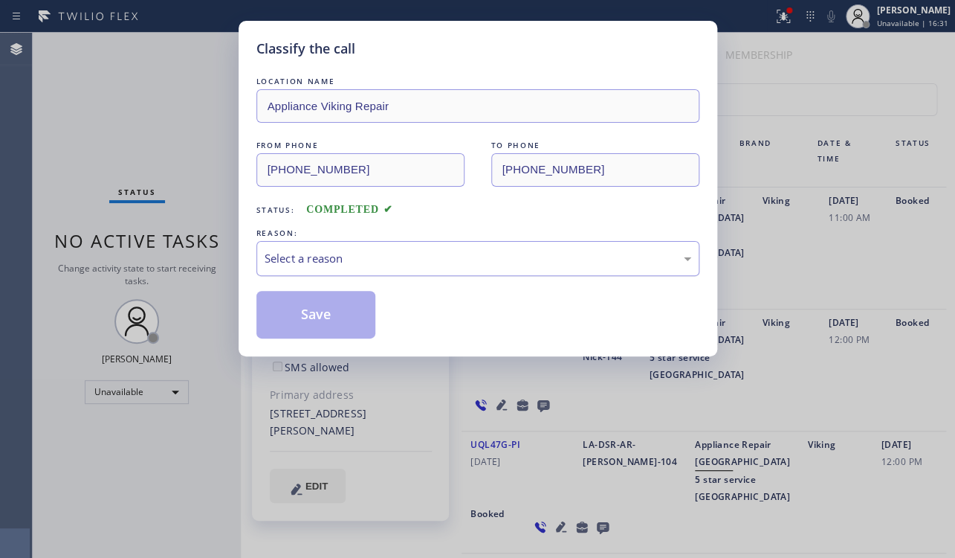
click at [336, 256] on div "Select a reason" at bounding box center [478, 258] width 427 height 17
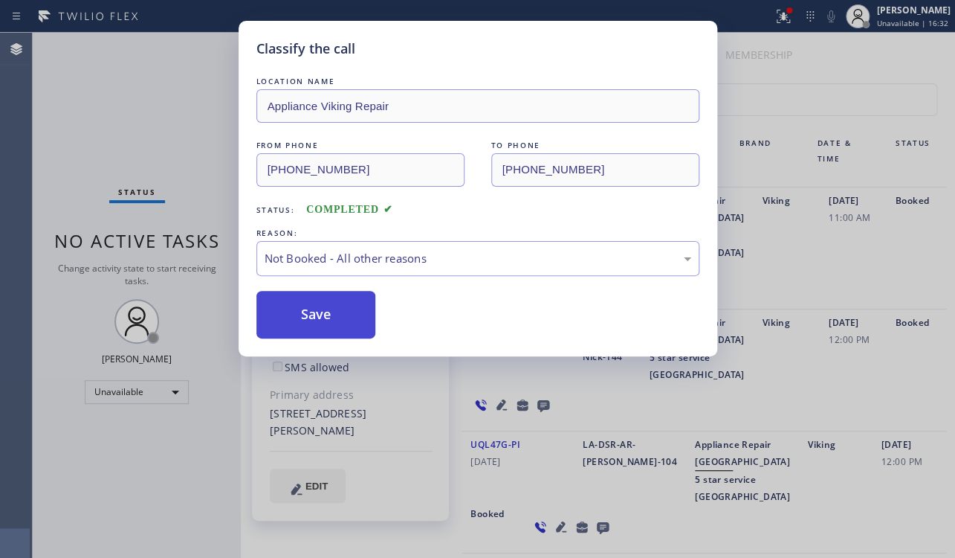
click at [312, 320] on button "Save" at bounding box center [316, 315] width 120 height 48
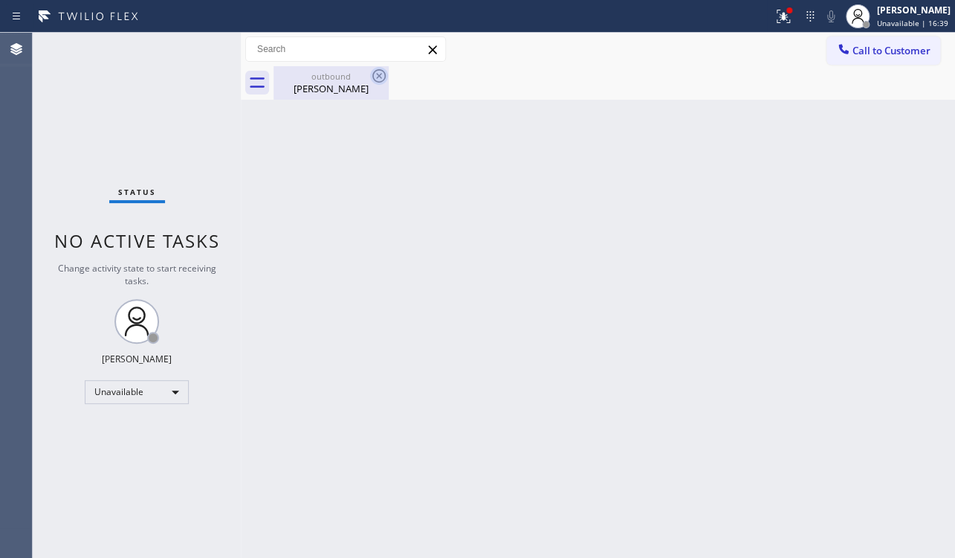
click at [380, 74] on icon at bounding box center [378, 75] width 13 height 13
click at [874, 51] on span "Call to Customer" at bounding box center [892, 50] width 78 height 13
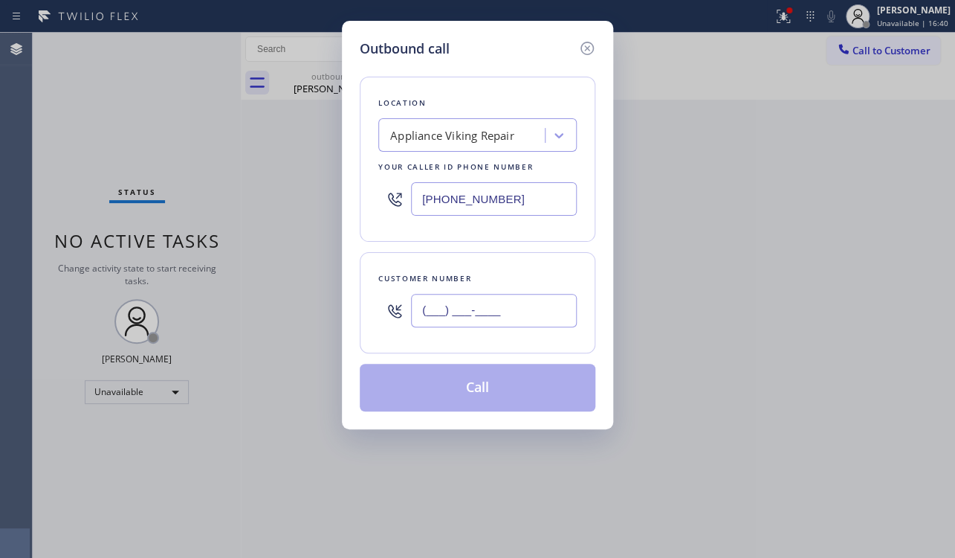
click at [461, 314] on input "(___) ___-____" at bounding box center [494, 310] width 166 height 33
paste input "310) 650-9817"
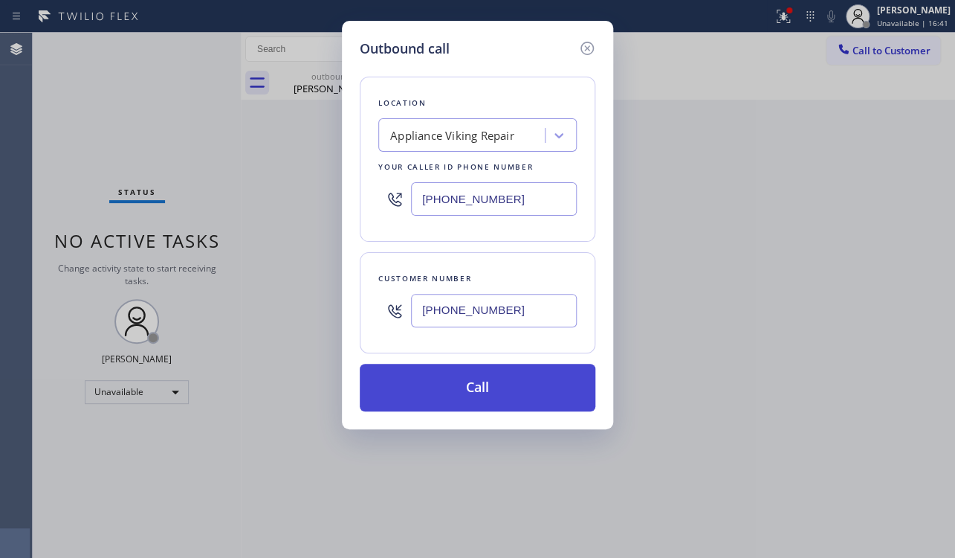
type input "(310) 650-9817"
click at [474, 382] on button "Call" at bounding box center [478, 388] width 236 height 48
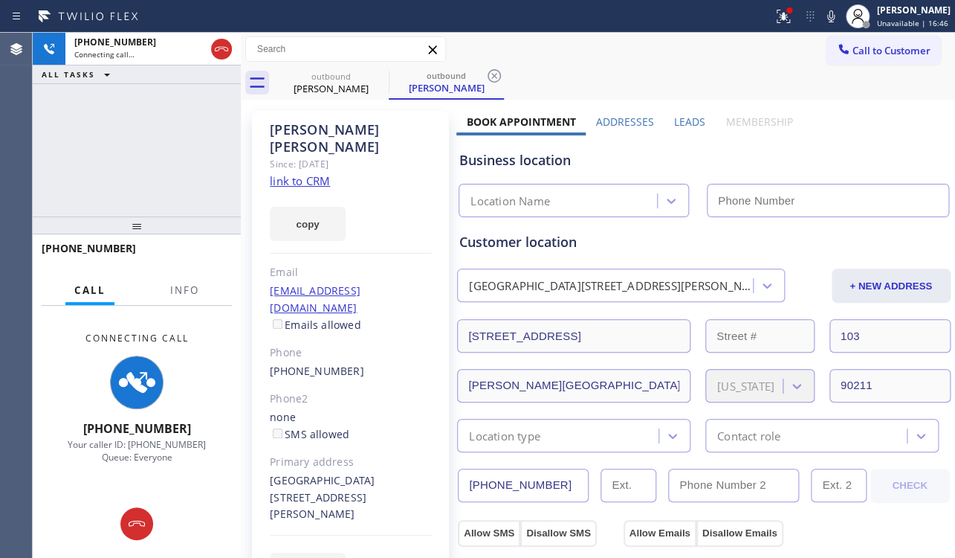
type input "(617) 219-9255"
click at [688, 119] on label "Leads" at bounding box center [689, 121] width 31 height 14
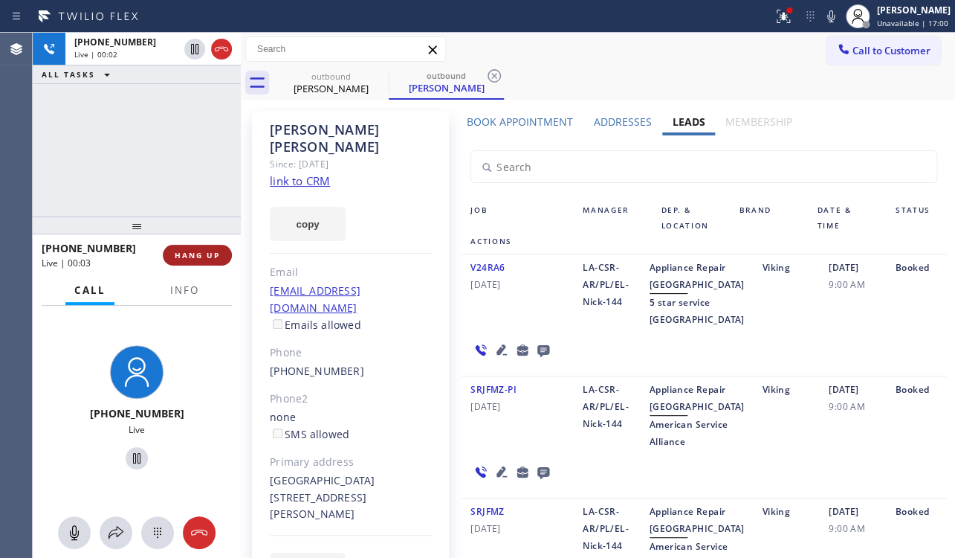
click at [184, 252] on span "HANG UP" at bounding box center [197, 255] width 45 height 10
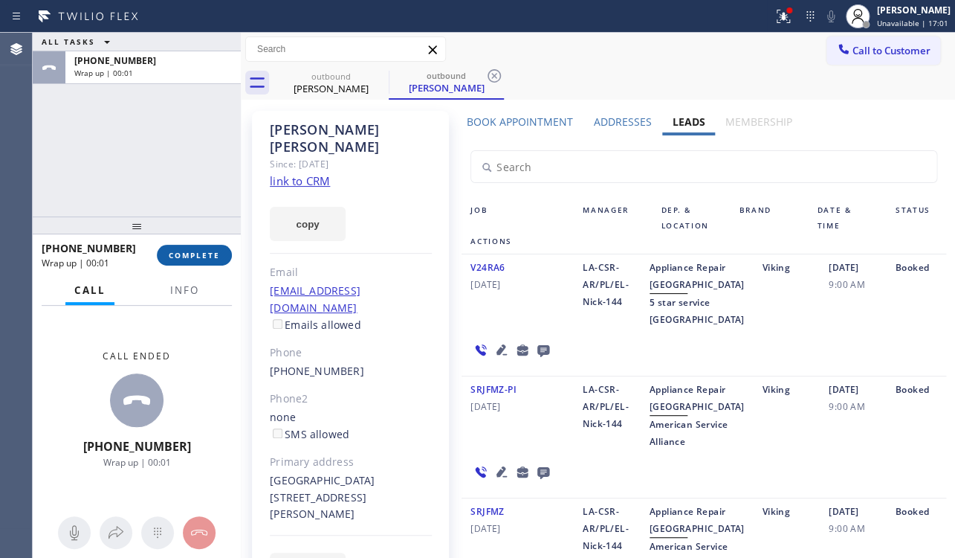
click at [172, 256] on span "COMPLETE" at bounding box center [194, 255] width 51 height 10
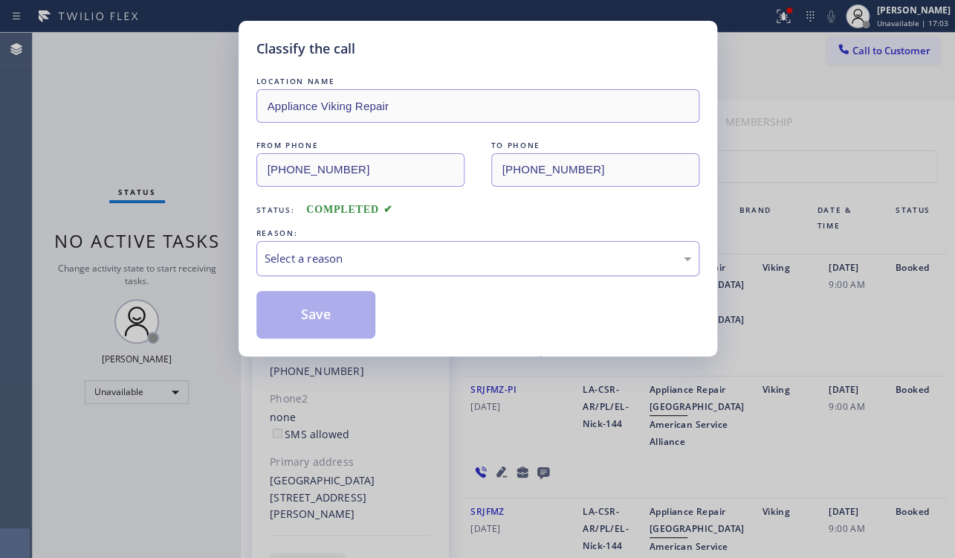
click at [361, 263] on div "Select a reason" at bounding box center [478, 258] width 427 height 17
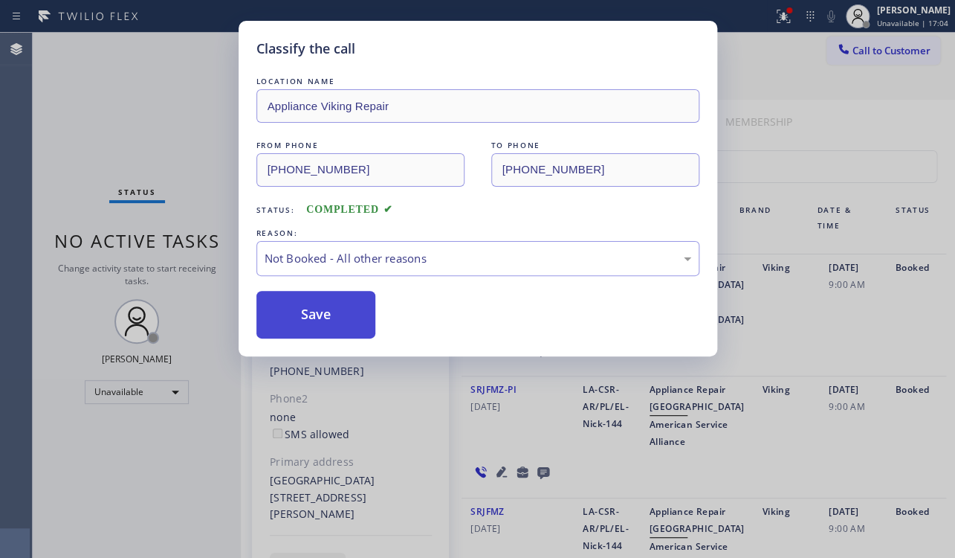
click at [285, 311] on button "Save" at bounding box center [316, 315] width 120 height 48
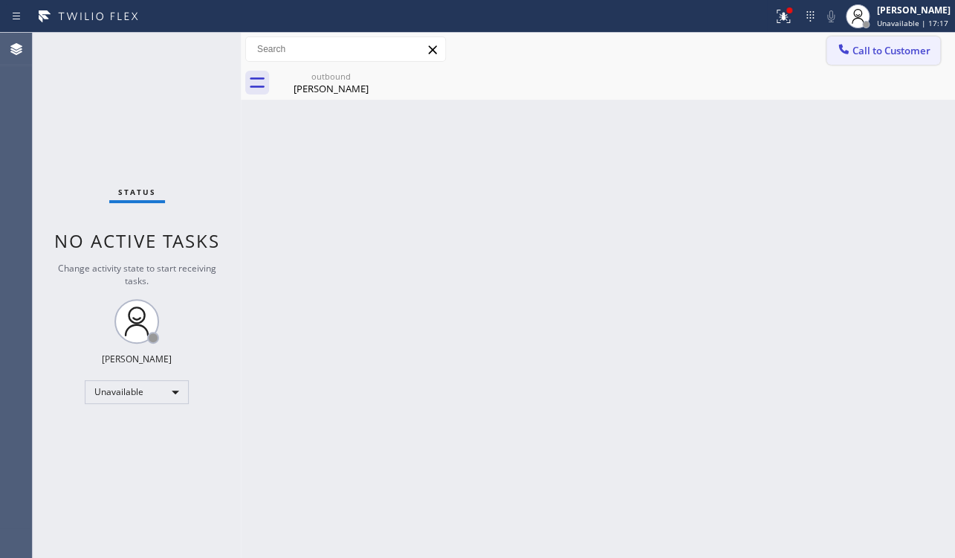
click at [870, 45] on span "Call to Customer" at bounding box center [892, 50] width 78 height 13
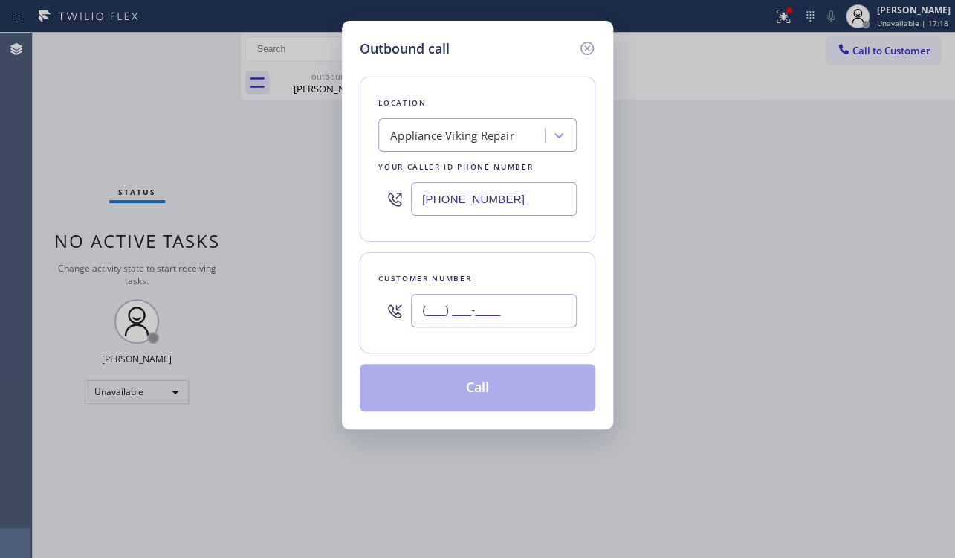
click at [462, 301] on input "(___) ___-____" at bounding box center [494, 310] width 166 height 33
paste input "818) 903-4737"
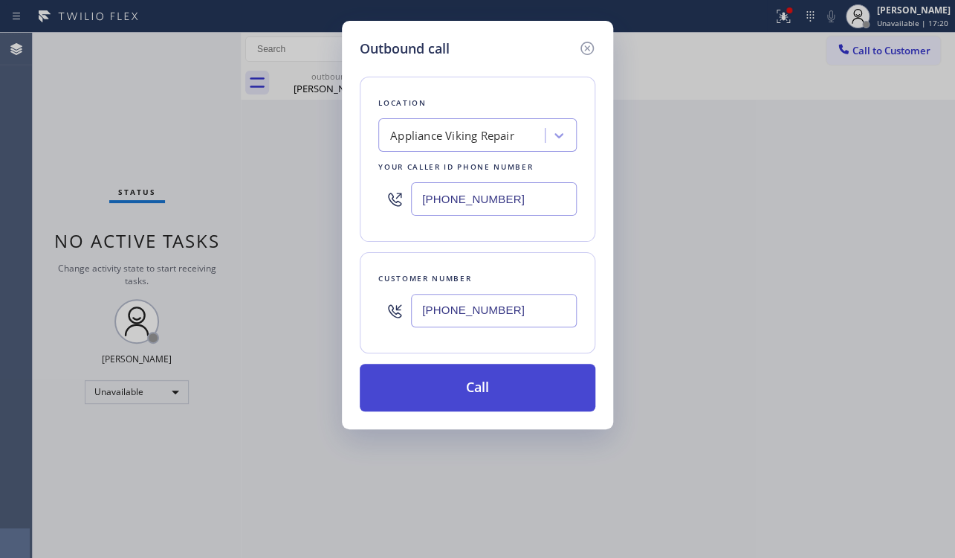
type input "(818) 903-4737"
click at [441, 384] on button "Call" at bounding box center [478, 388] width 236 height 48
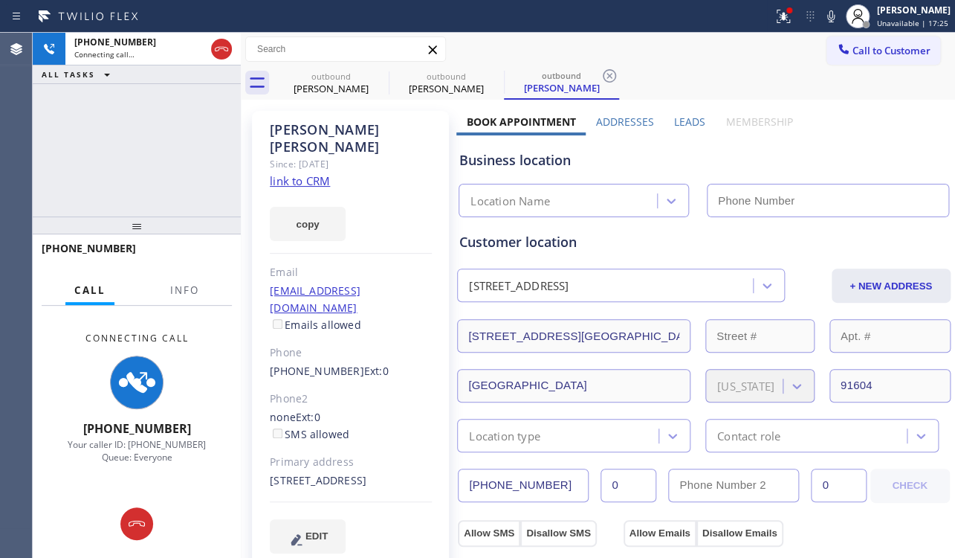
type input "(617) 219-9255"
click at [684, 126] on label "Leads" at bounding box center [689, 121] width 31 height 14
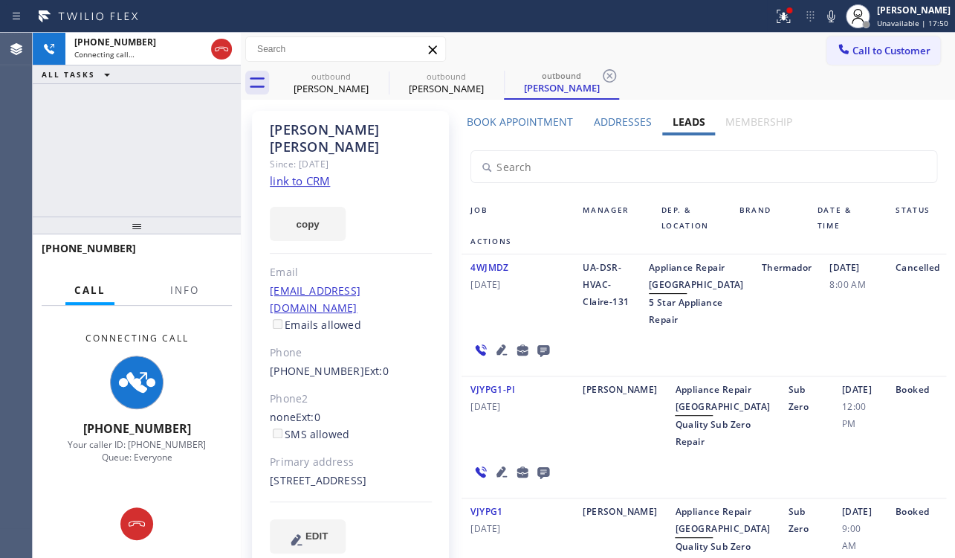
click at [248, 471] on div "Adrianne Barbeau Since: 20 may 2020 link to CRM copy Email codysmommadww@gmail.…" at bounding box center [351, 387] width 212 height 568
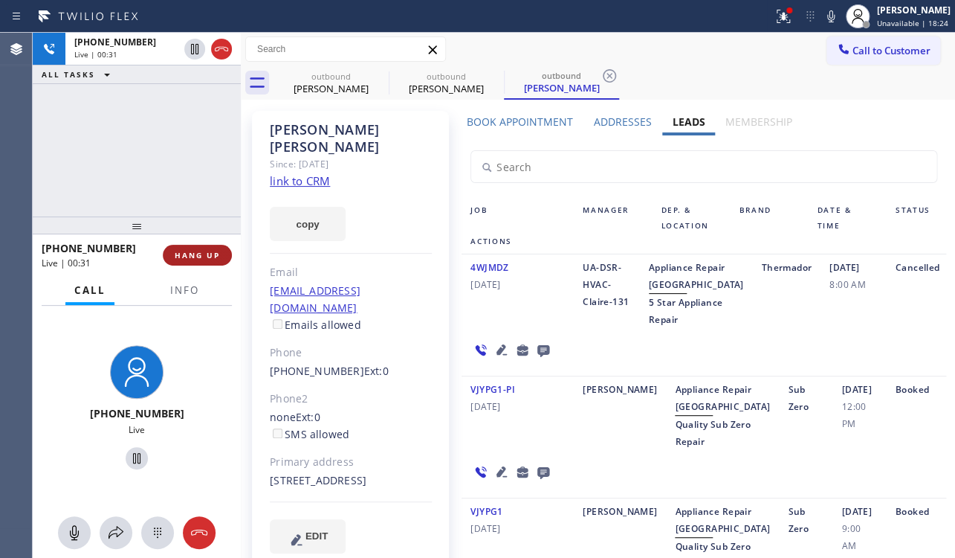
click at [199, 248] on button "HANG UP" at bounding box center [197, 255] width 69 height 21
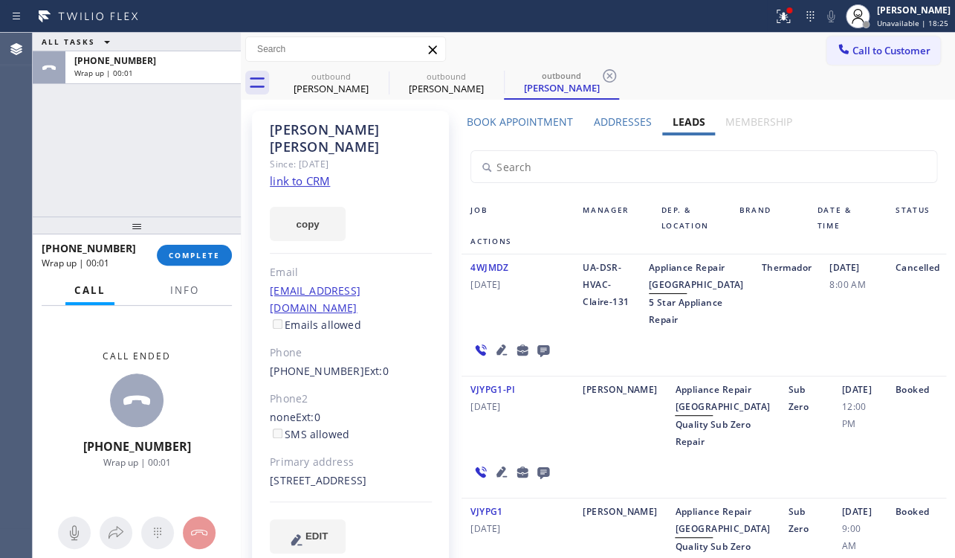
click at [538, 357] on icon at bounding box center [544, 351] width 12 height 12
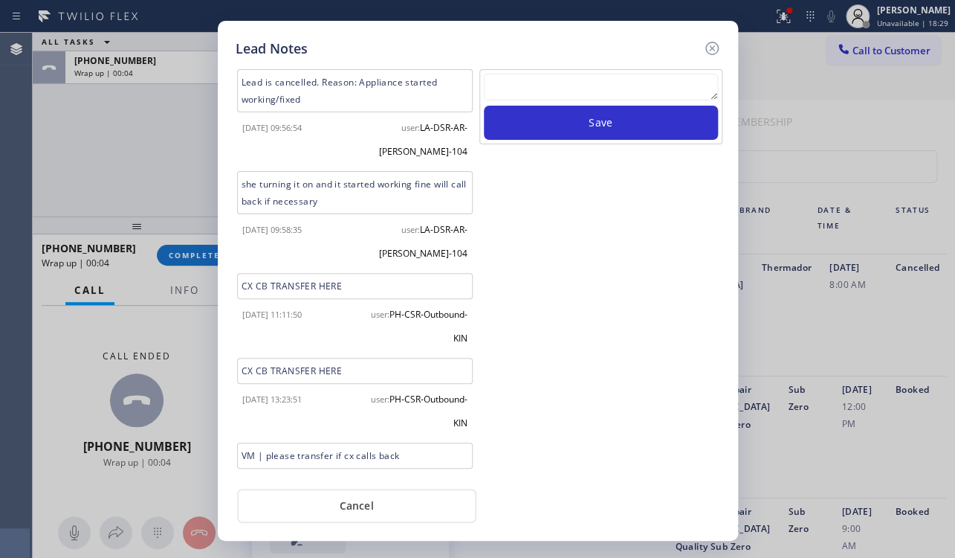
click at [564, 94] on textarea at bounding box center [601, 87] width 234 height 27
paste textarea "Routed to Voice mail// If CX will call back please transfer to me- Love:*"
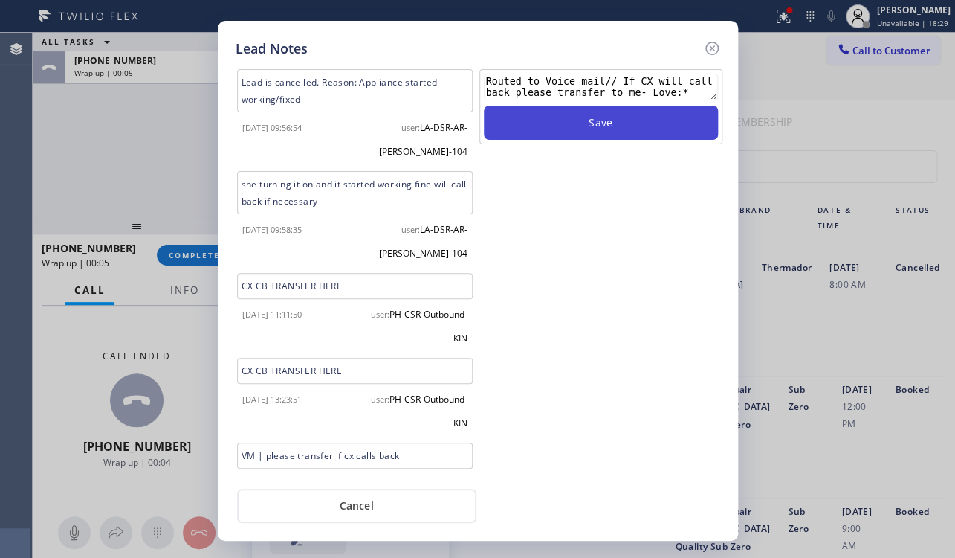
scroll to position [10, 0]
type textarea "Routed to Voice mail// If CX will call back please transfer to me- Love:*"
click at [575, 117] on button "Save" at bounding box center [601, 123] width 234 height 34
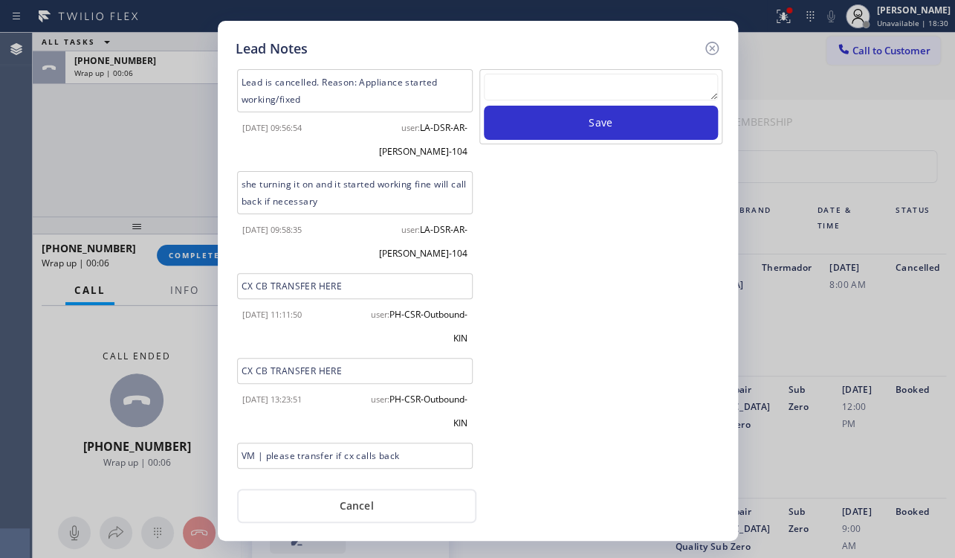
scroll to position [0, 0]
click at [708, 47] on icon at bounding box center [712, 48] width 18 height 18
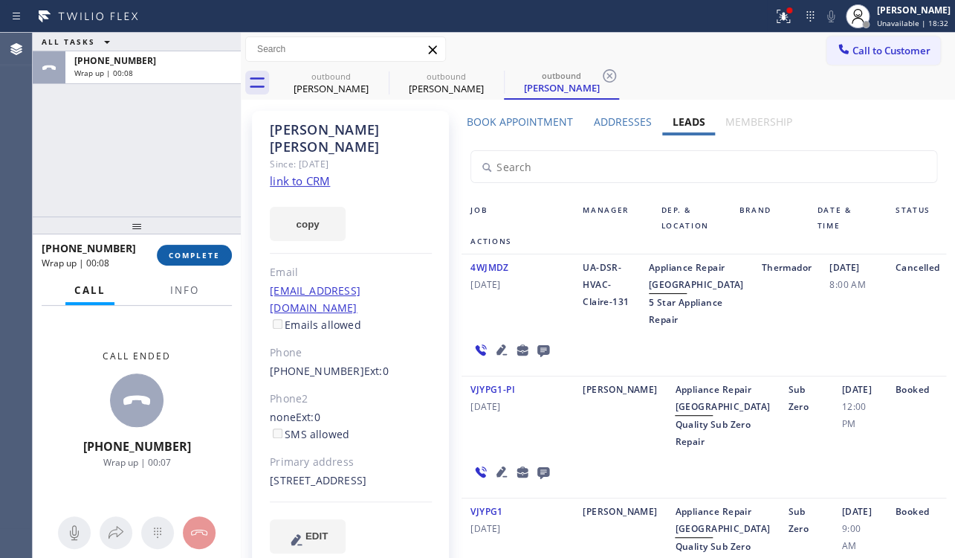
click at [222, 257] on button "COMPLETE" at bounding box center [194, 255] width 75 height 21
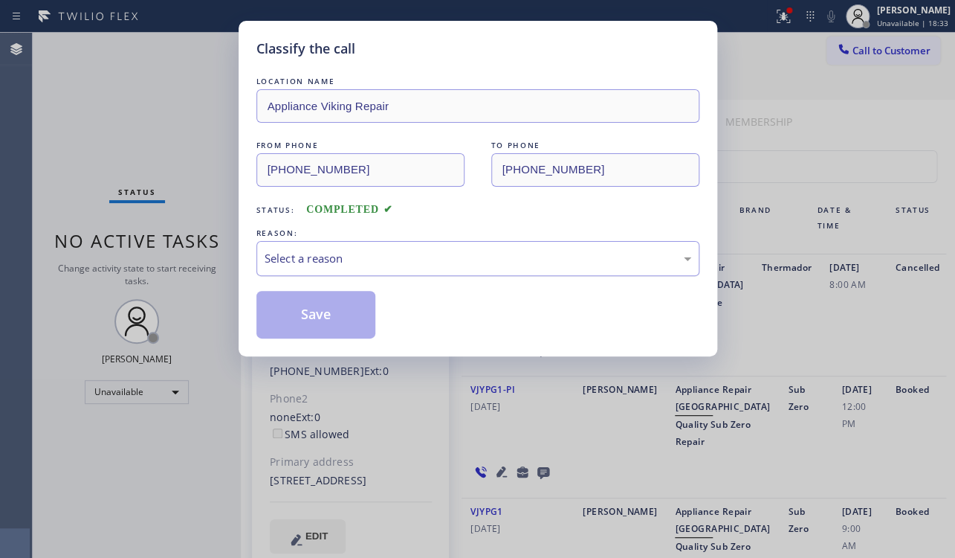
click at [349, 247] on div "Select a reason" at bounding box center [477, 258] width 443 height 35
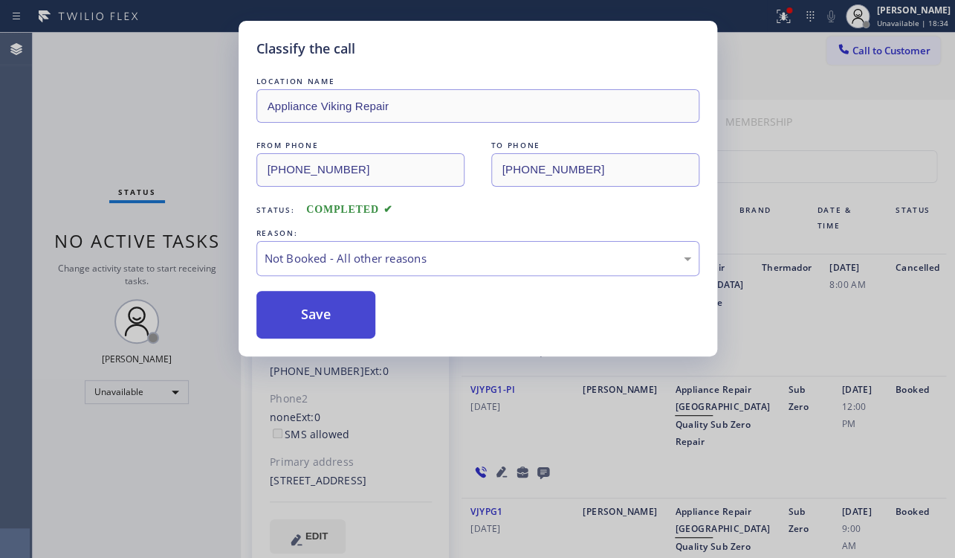
click at [310, 314] on button "Save" at bounding box center [316, 315] width 120 height 48
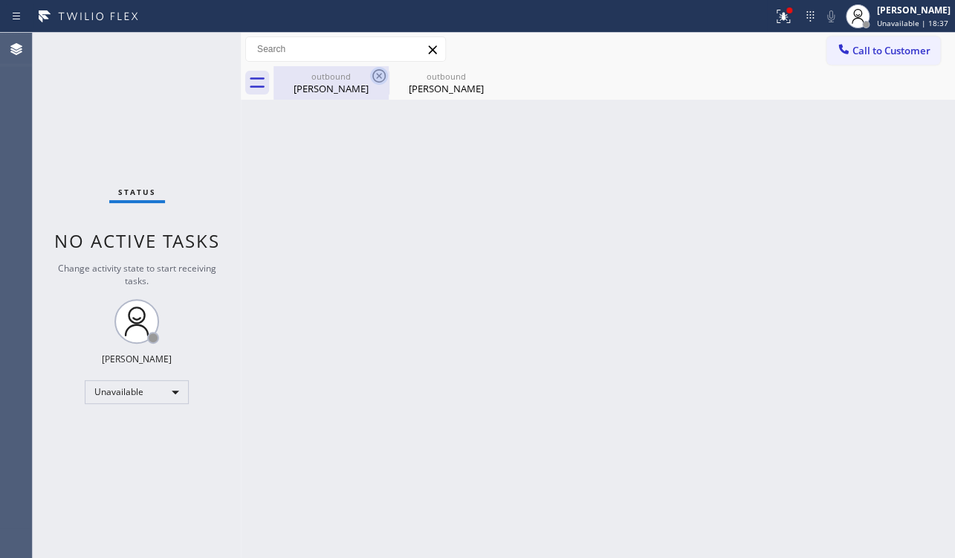
click at [378, 78] on icon at bounding box center [379, 76] width 18 height 18
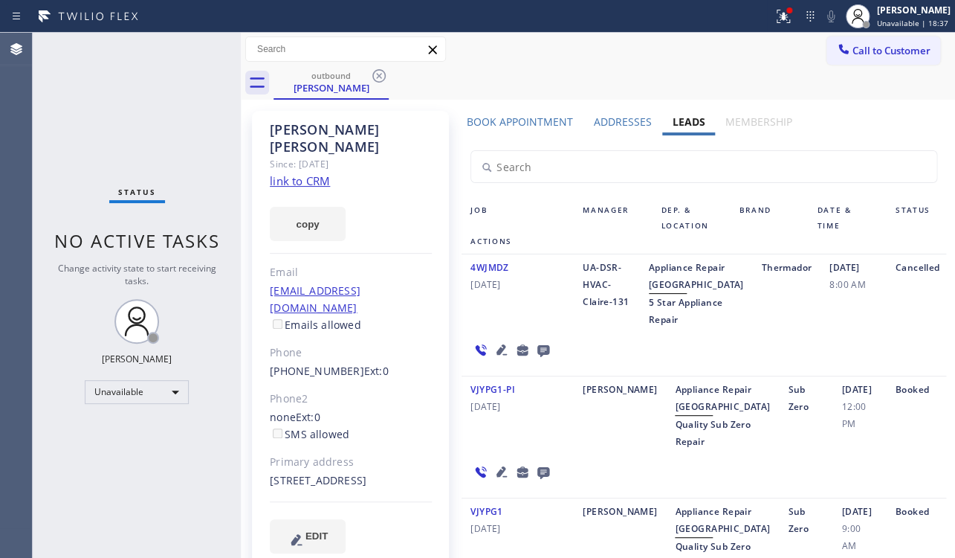
click at [378, 78] on icon at bounding box center [379, 76] width 18 height 18
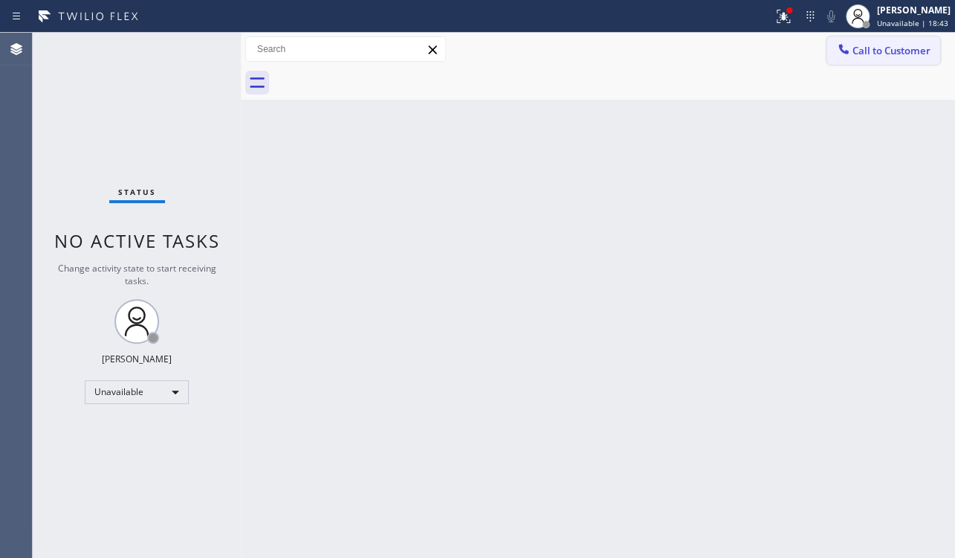
click at [875, 59] on button "Call to Customer" at bounding box center [884, 50] width 114 height 28
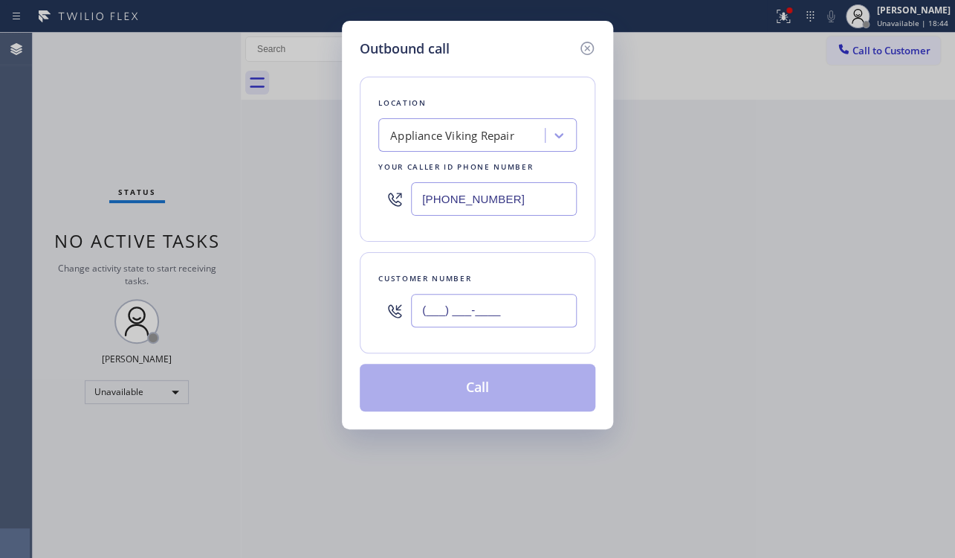
click at [525, 315] on input "(___) ___-____" at bounding box center [494, 310] width 166 height 33
paste input "646) 235-2990"
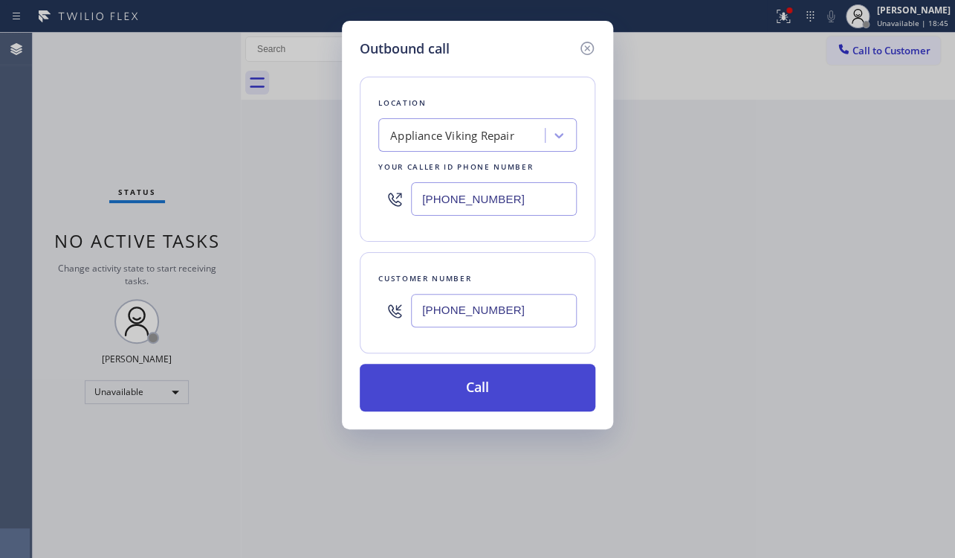
type input "(646) 235-2990"
click at [468, 389] on button "Call" at bounding box center [478, 388] width 236 height 48
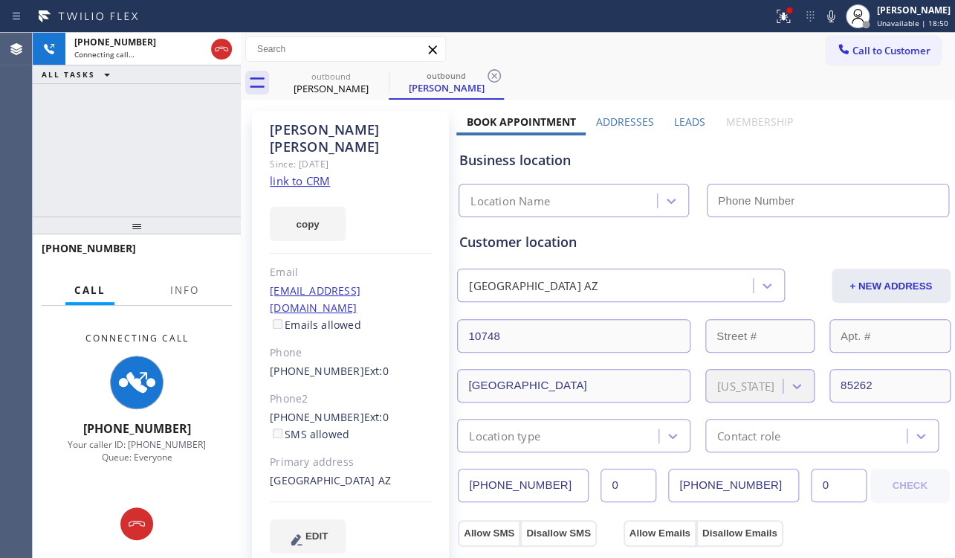
type input "(617) 219-9255"
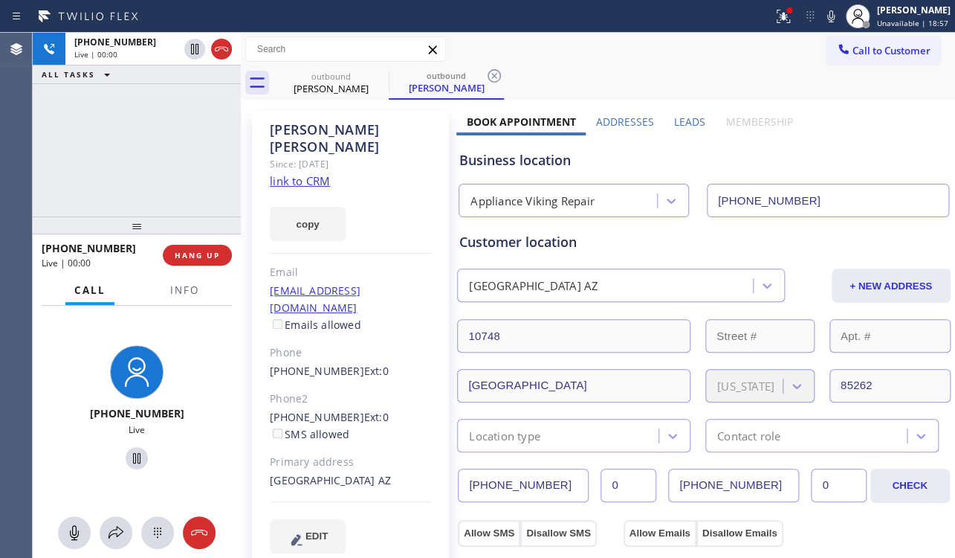
click at [681, 120] on label "Leads" at bounding box center [689, 121] width 31 height 14
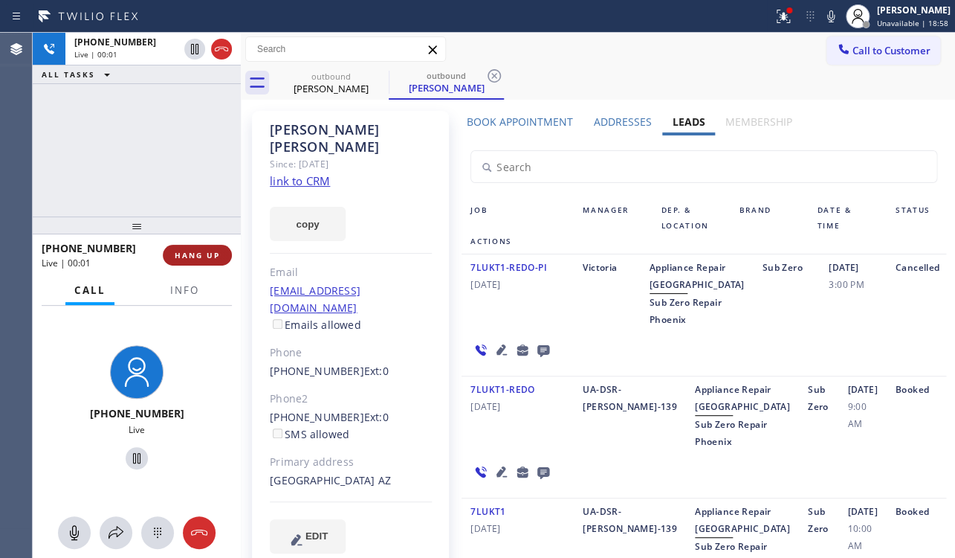
click at [180, 251] on span "HANG UP" at bounding box center [197, 255] width 45 height 10
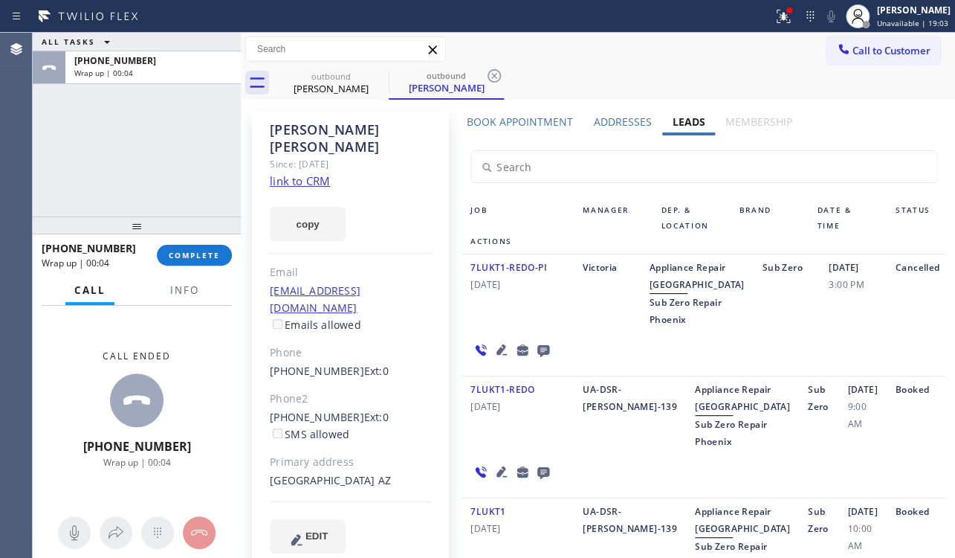
click at [539, 357] on icon at bounding box center [544, 351] width 12 height 12
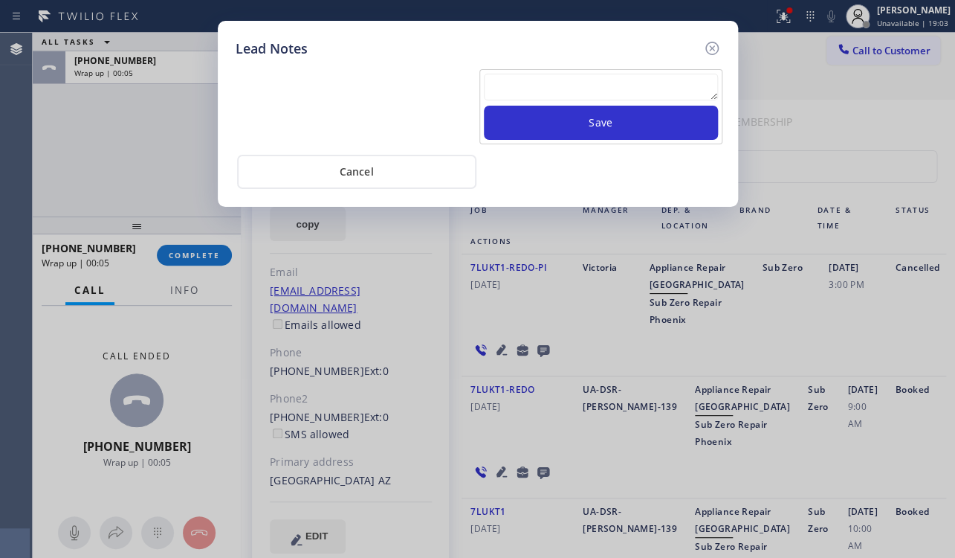
click at [529, 85] on textarea at bounding box center [601, 87] width 234 height 27
paste textarea "Routed to Voice mail// If CX will call back please transfer to me- Love:*"
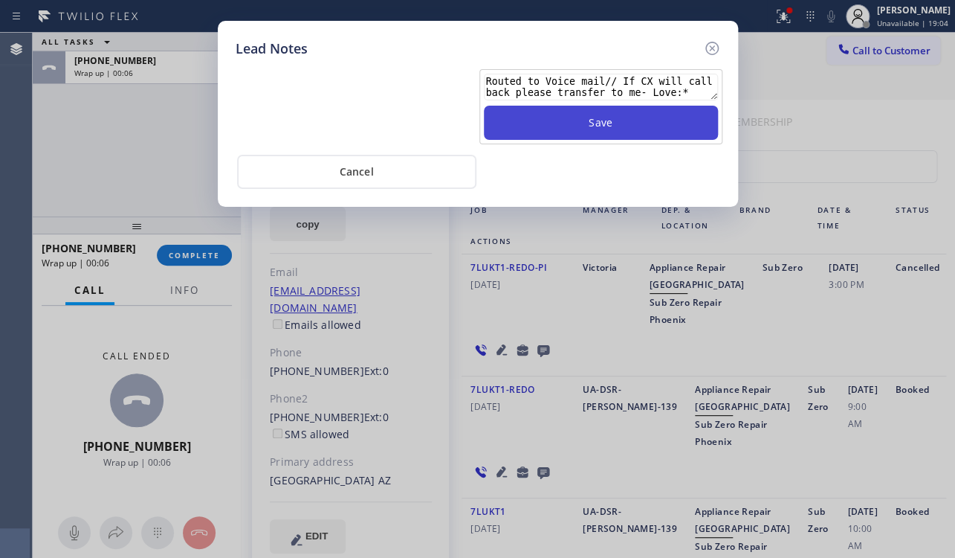
type textarea "Routed to Voice mail// If CX will call back please transfer to me- Love:*"
click at [558, 128] on button "Save" at bounding box center [601, 123] width 234 height 34
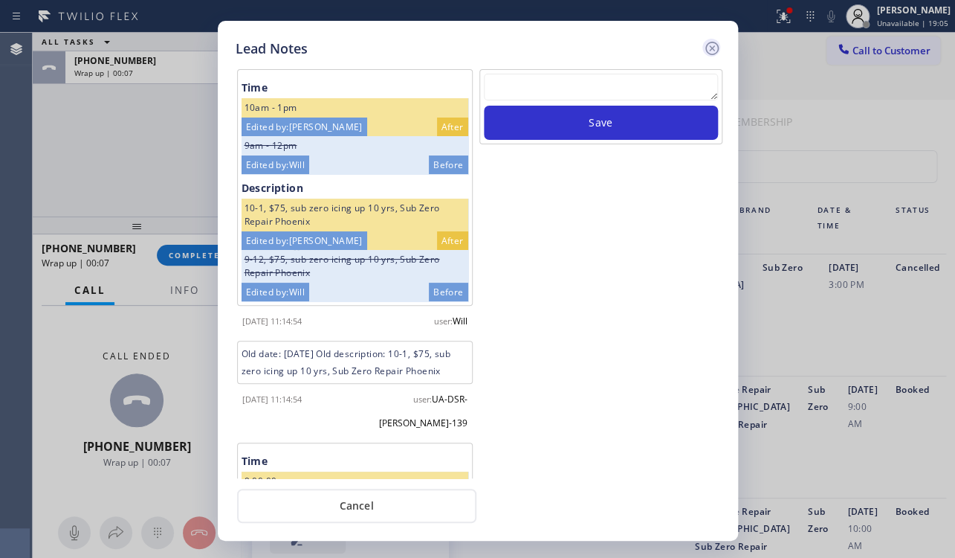
click at [713, 44] on icon at bounding box center [712, 48] width 18 height 18
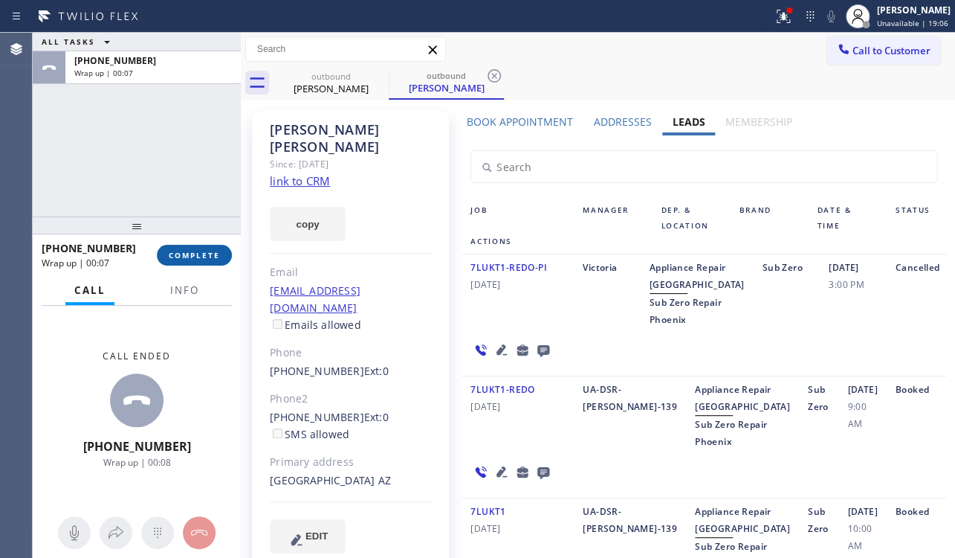
click at [195, 265] on button "COMPLETE" at bounding box center [194, 255] width 75 height 21
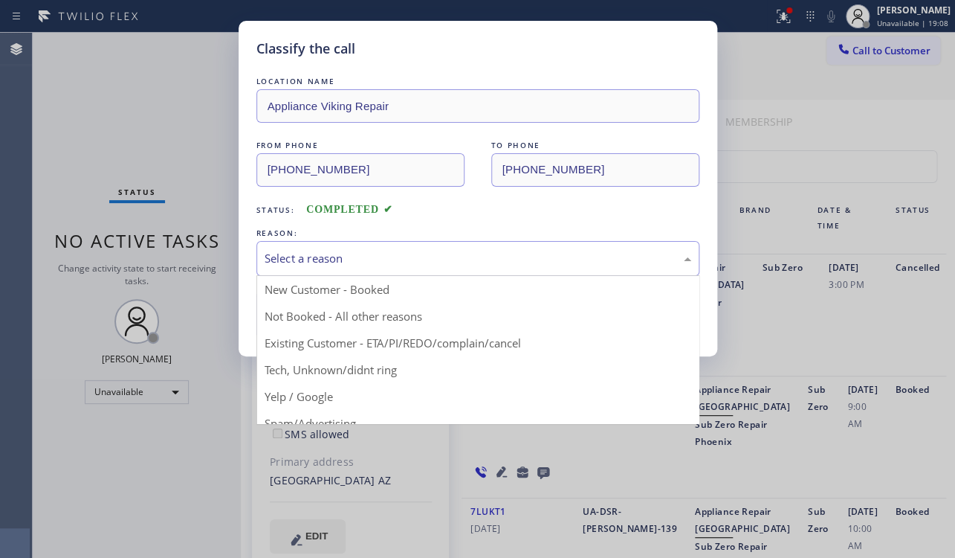
click at [380, 243] on div "Select a reason" at bounding box center [477, 258] width 443 height 35
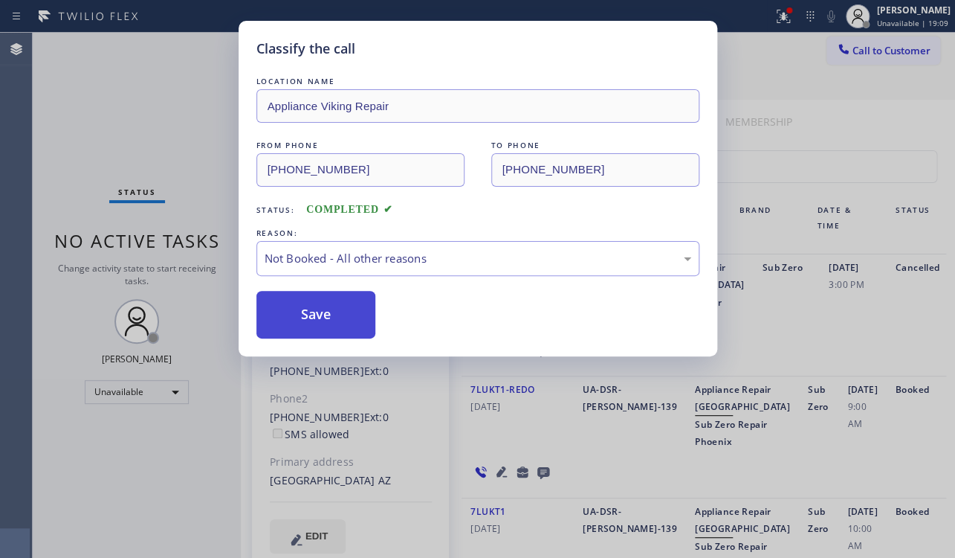
click at [286, 327] on button "Save" at bounding box center [316, 315] width 120 height 48
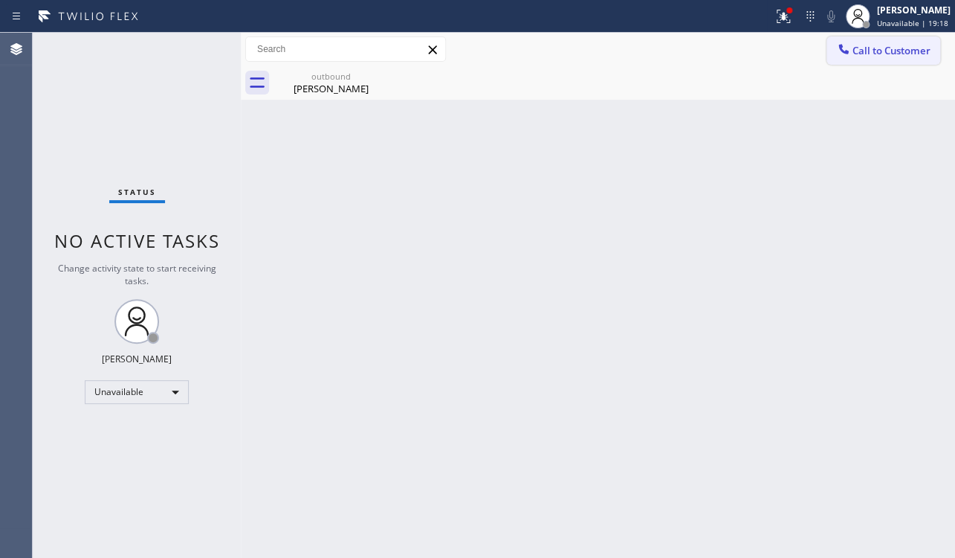
click at [882, 52] on span "Call to Customer" at bounding box center [892, 50] width 78 height 13
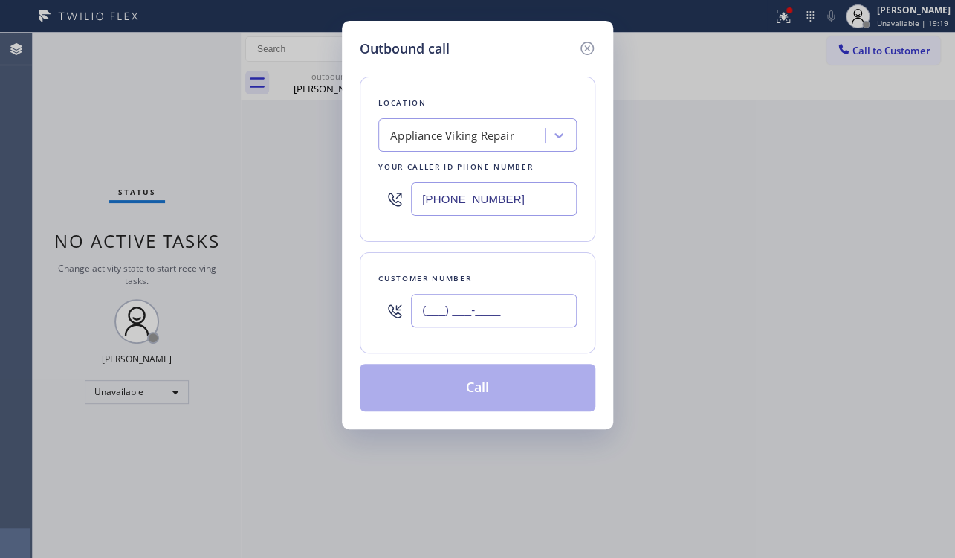
click at [440, 317] on input "(___) ___-____" at bounding box center [494, 310] width 166 height 33
paste input "310) 490-5018"
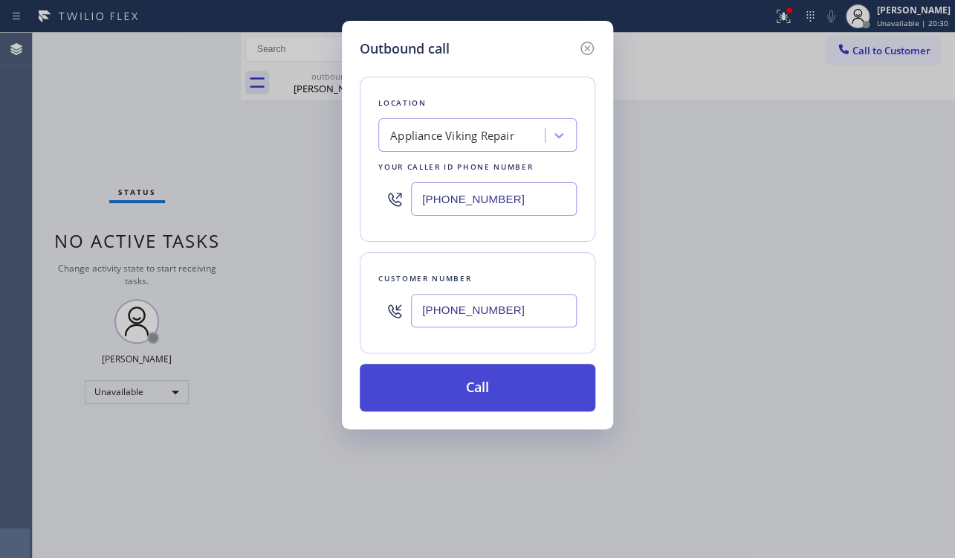
type input "(310) 490-5018"
click at [528, 397] on button "Call" at bounding box center [478, 388] width 236 height 48
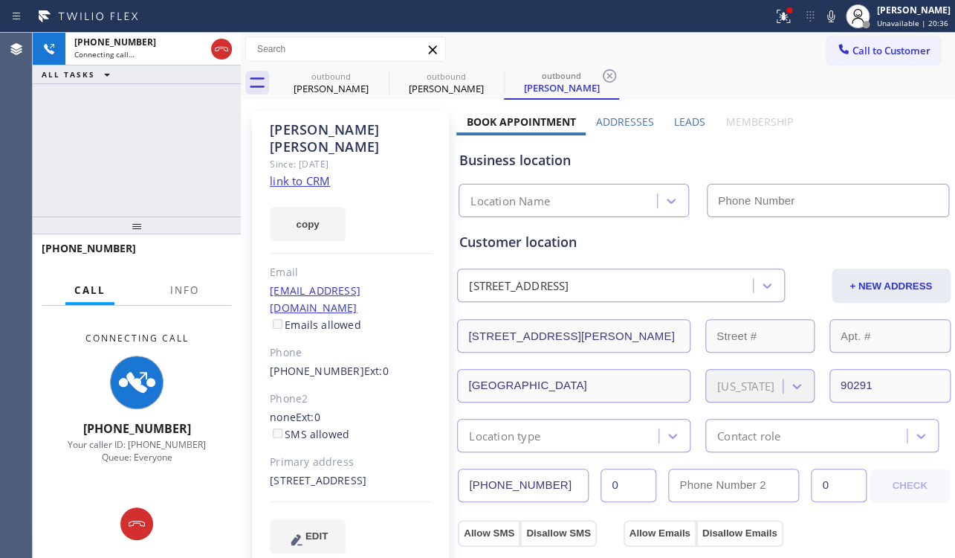
type input "(617) 219-9255"
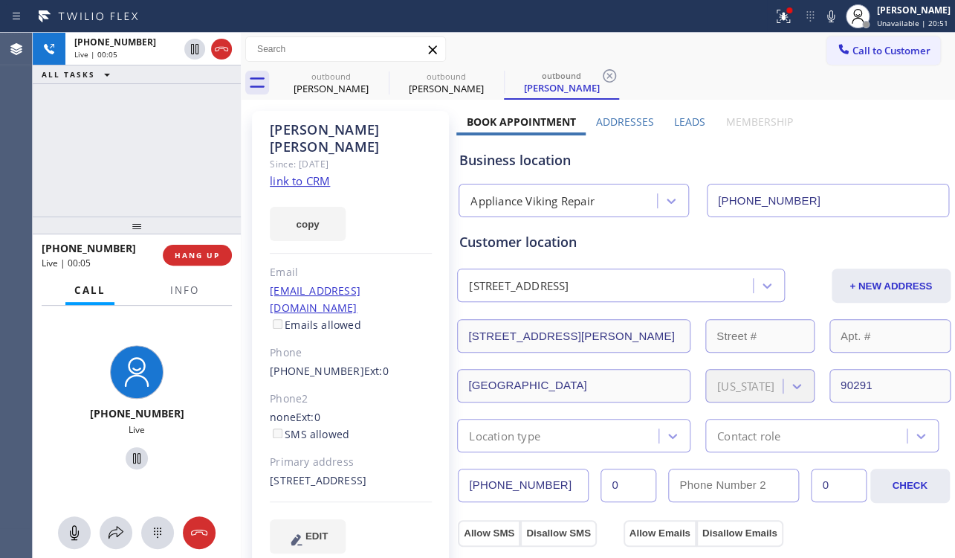
click at [218, 266] on div "+13104905018 Live | 00:05 HANG UP" at bounding box center [137, 255] width 190 height 39
click at [216, 254] on span "HANG UP" at bounding box center [197, 255] width 45 height 10
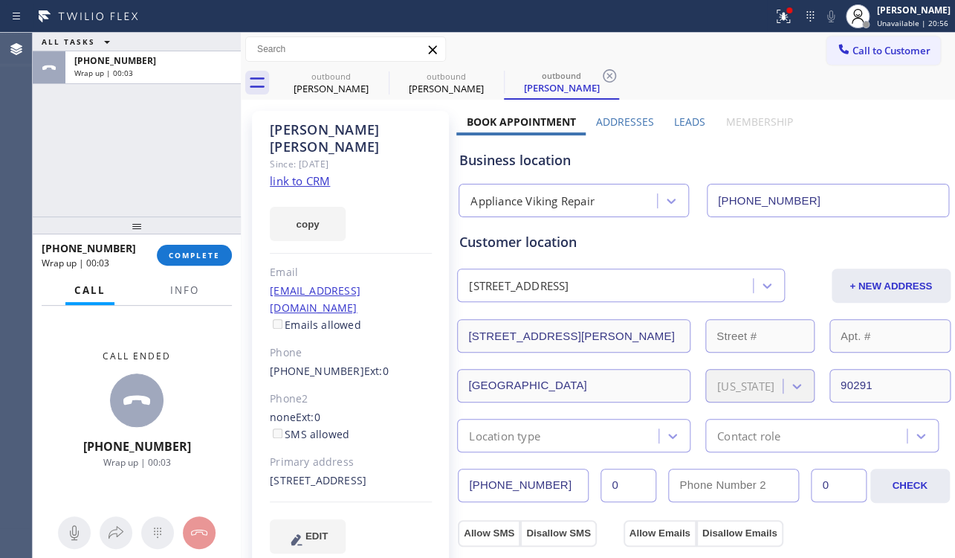
click at [680, 121] on label "Leads" at bounding box center [689, 121] width 31 height 14
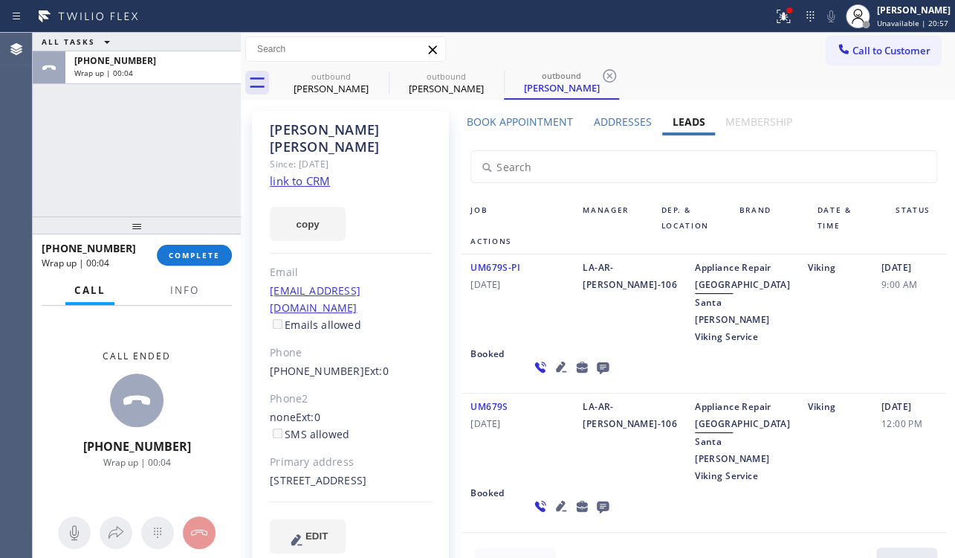
click at [597, 374] on icon at bounding box center [603, 368] width 12 height 12
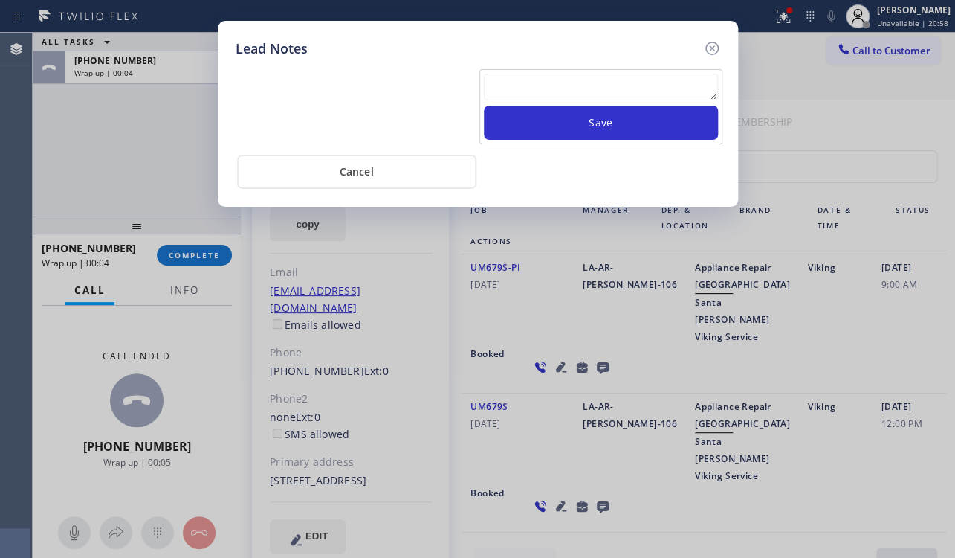
click at [547, 75] on textarea at bounding box center [601, 87] width 234 height 27
paste textarea "Routed to Voice mail// If CX will call back please transfer to me- Love:*"
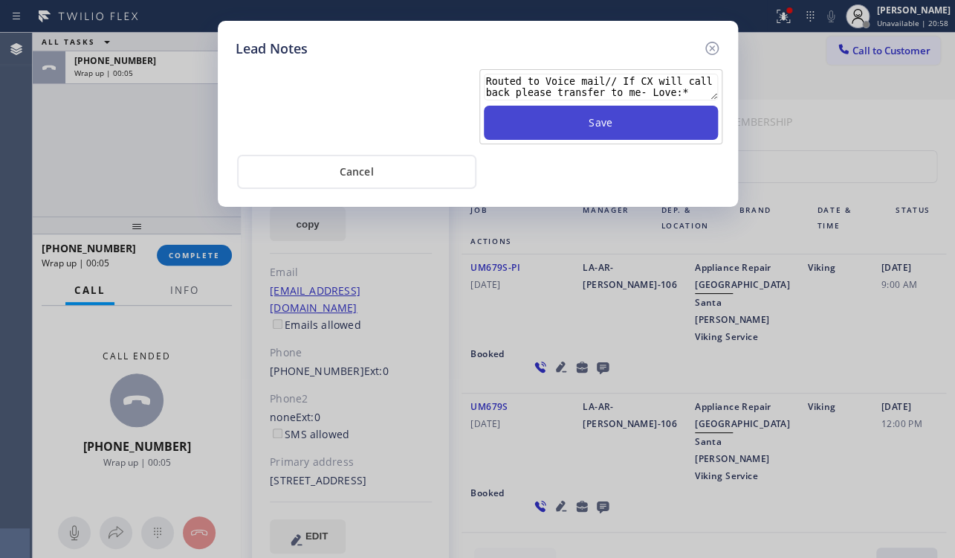
type textarea "Routed to Voice mail// If CX will call back please transfer to me- Love:*"
click at [564, 129] on button "Save" at bounding box center [601, 123] width 234 height 34
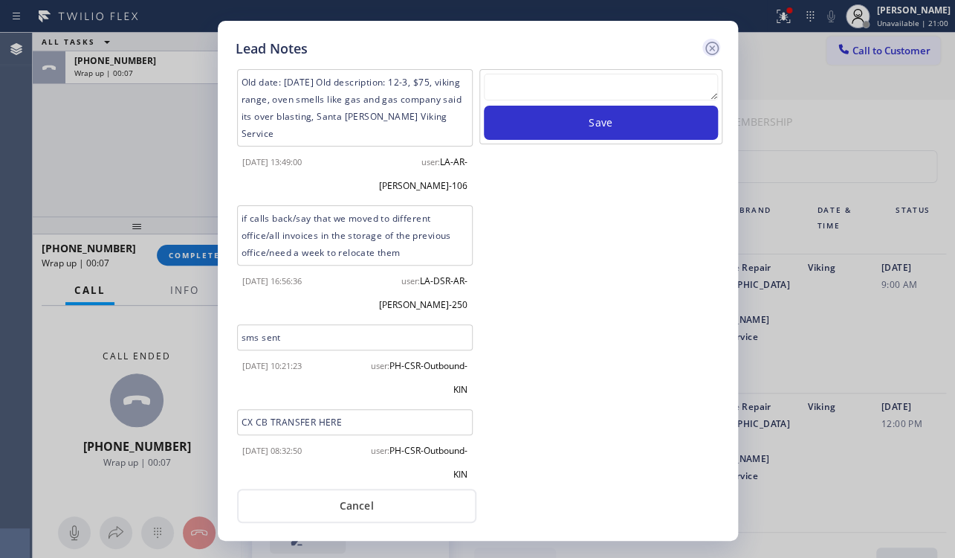
click at [716, 46] on icon at bounding box center [712, 48] width 18 height 18
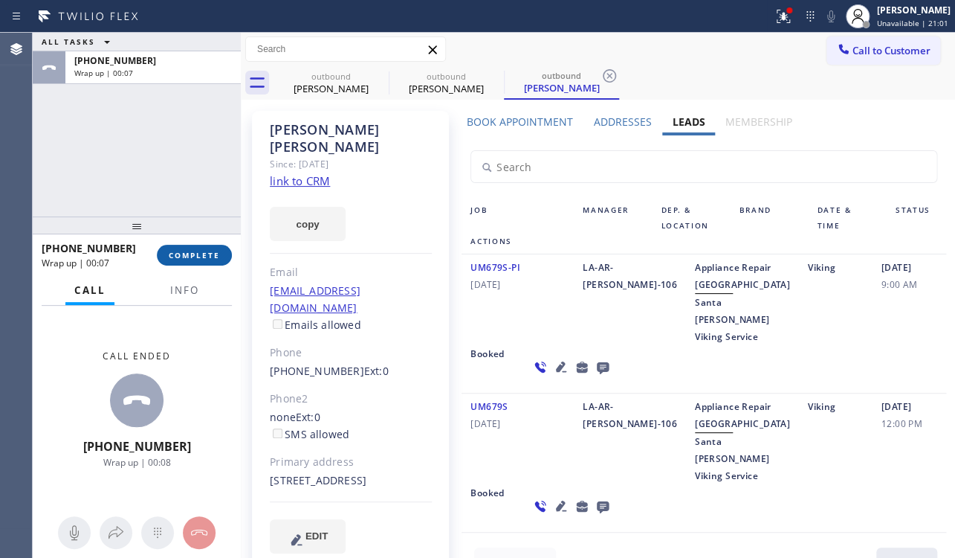
click at [190, 248] on button "COMPLETE" at bounding box center [194, 255] width 75 height 21
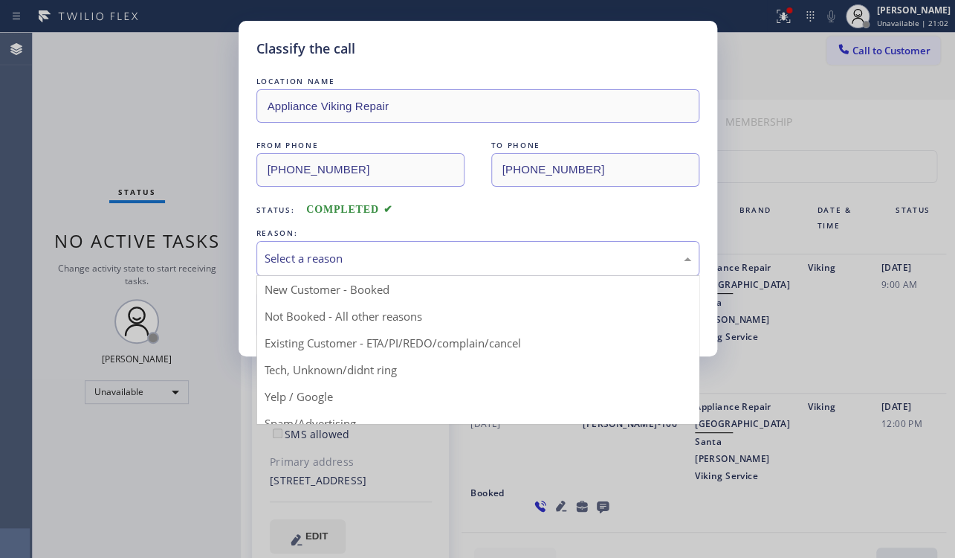
click at [447, 262] on div "Select a reason" at bounding box center [478, 258] width 427 height 17
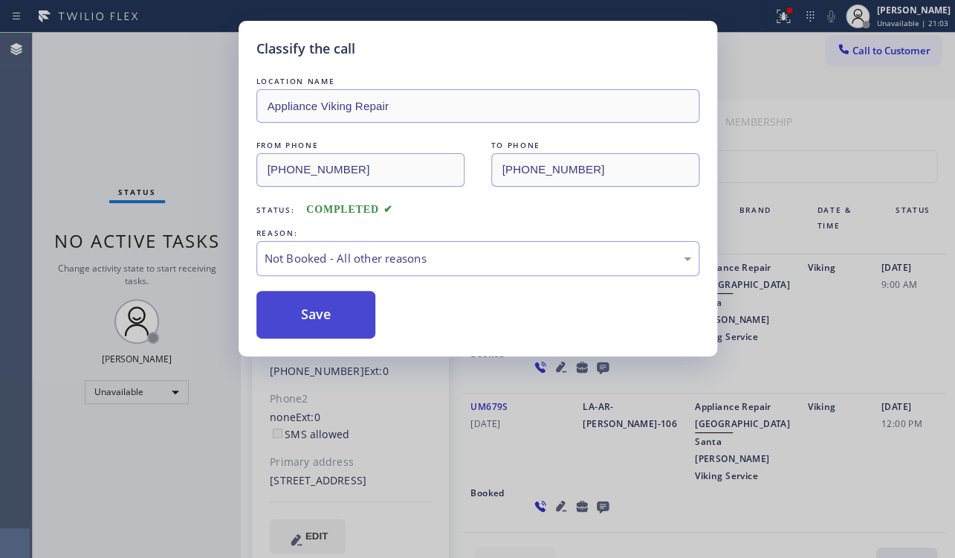
click at [317, 314] on button "Save" at bounding box center [316, 315] width 120 height 48
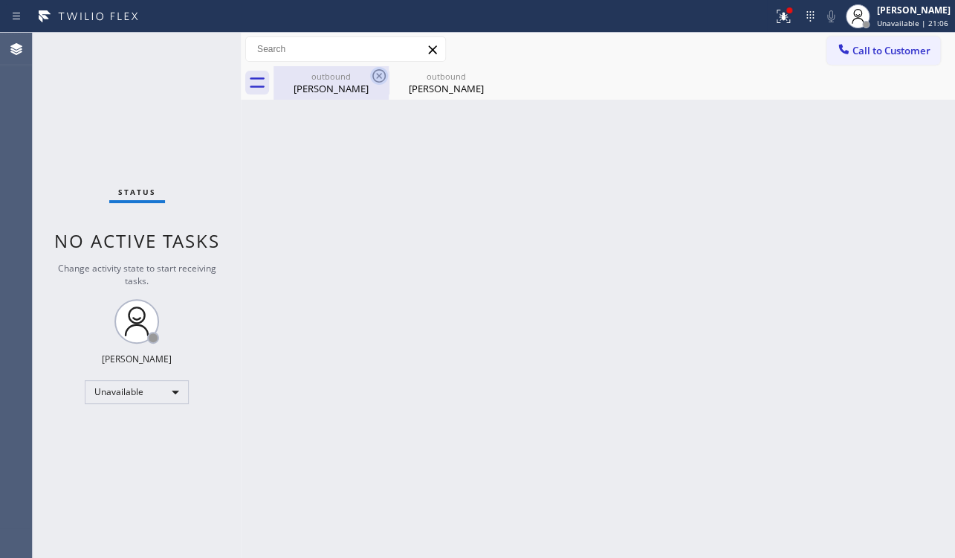
click at [377, 76] on icon at bounding box center [379, 76] width 18 height 18
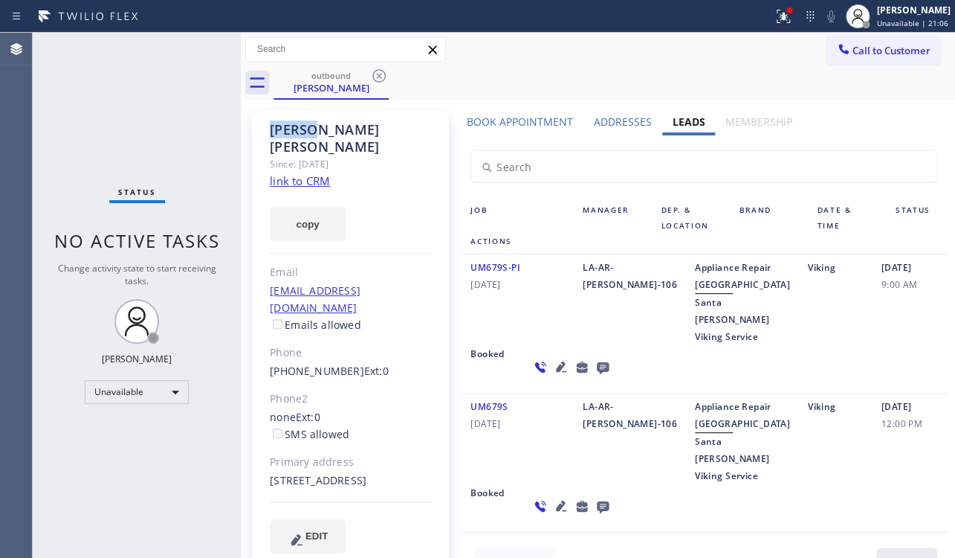
click at [377, 76] on icon at bounding box center [379, 76] width 18 height 18
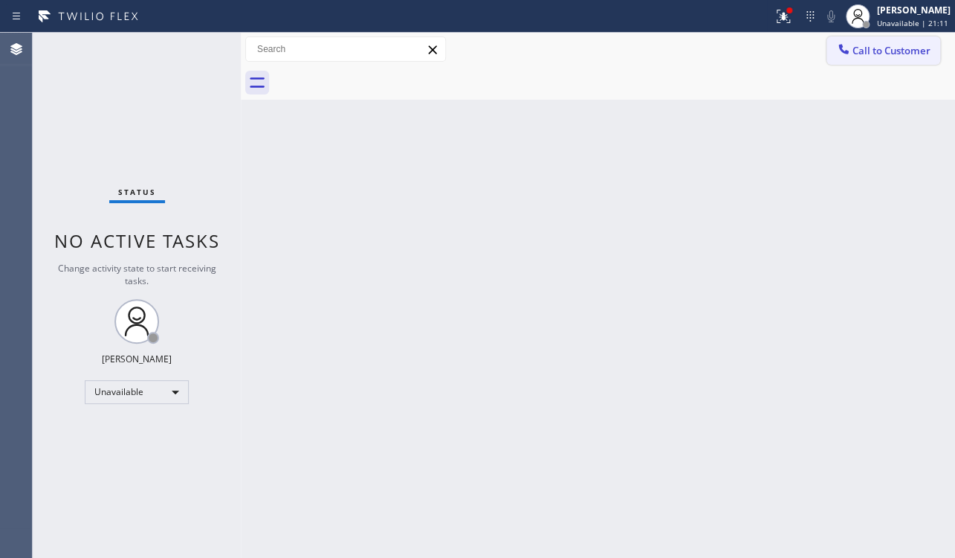
click at [877, 47] on span "Call to Customer" at bounding box center [892, 50] width 78 height 13
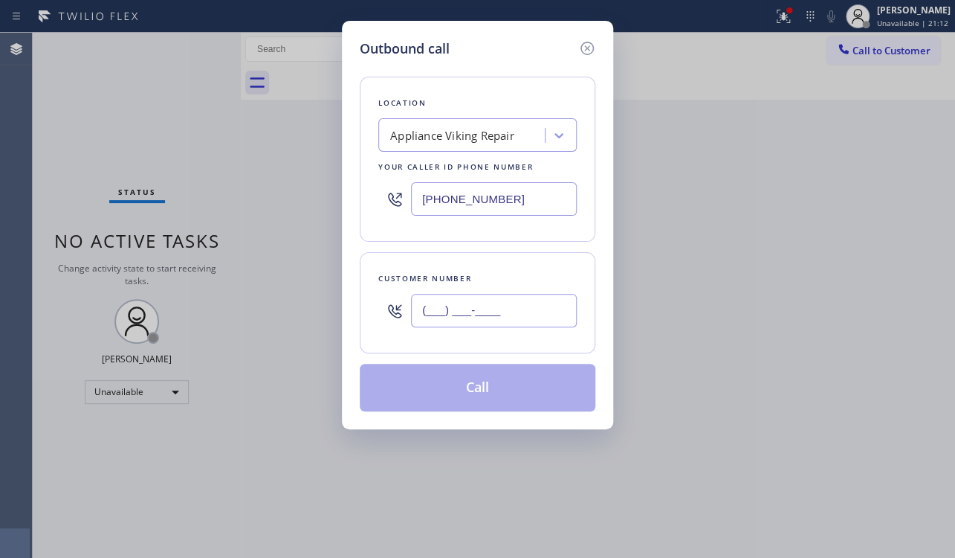
click at [431, 311] on input "(___) ___-____" at bounding box center [494, 310] width 166 height 33
paste input "650) 283-5501"
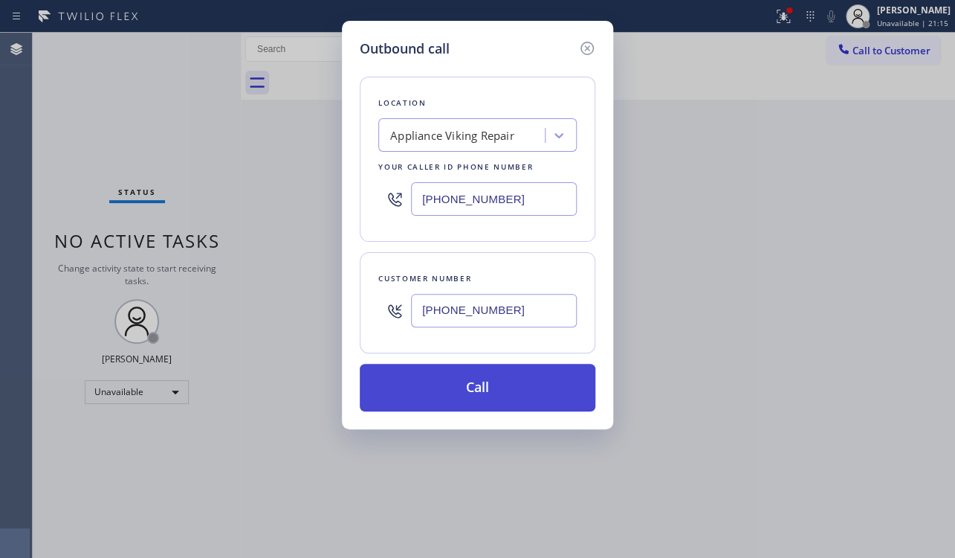
type input "(650) 283-5501"
click at [488, 384] on button "Call" at bounding box center [478, 388] width 236 height 48
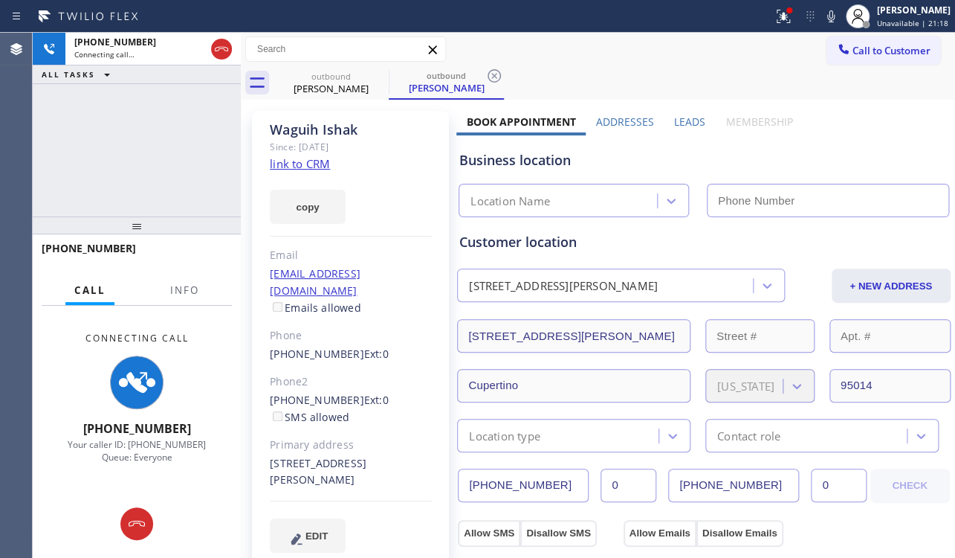
click at [674, 122] on label "Leads" at bounding box center [689, 121] width 31 height 14
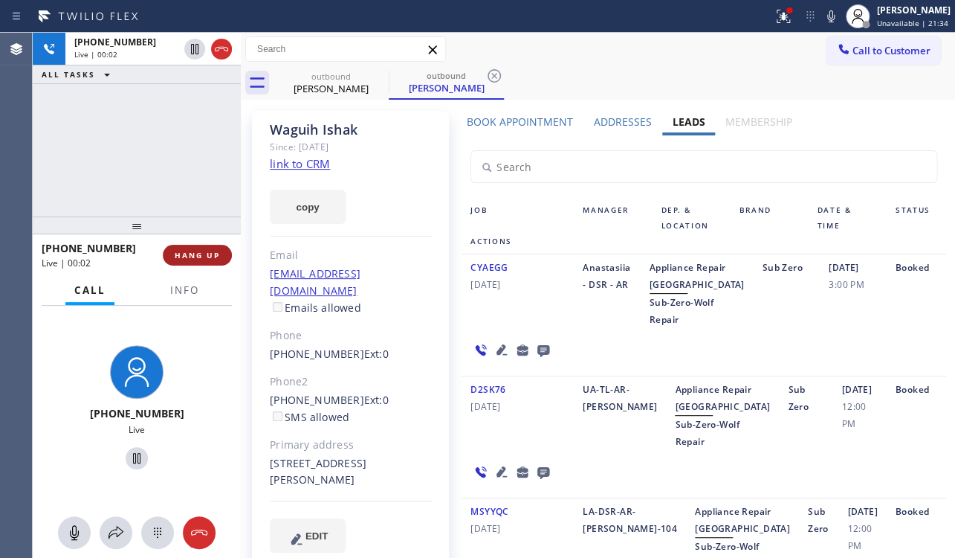
click at [177, 247] on button "HANG UP" at bounding box center [197, 255] width 69 height 21
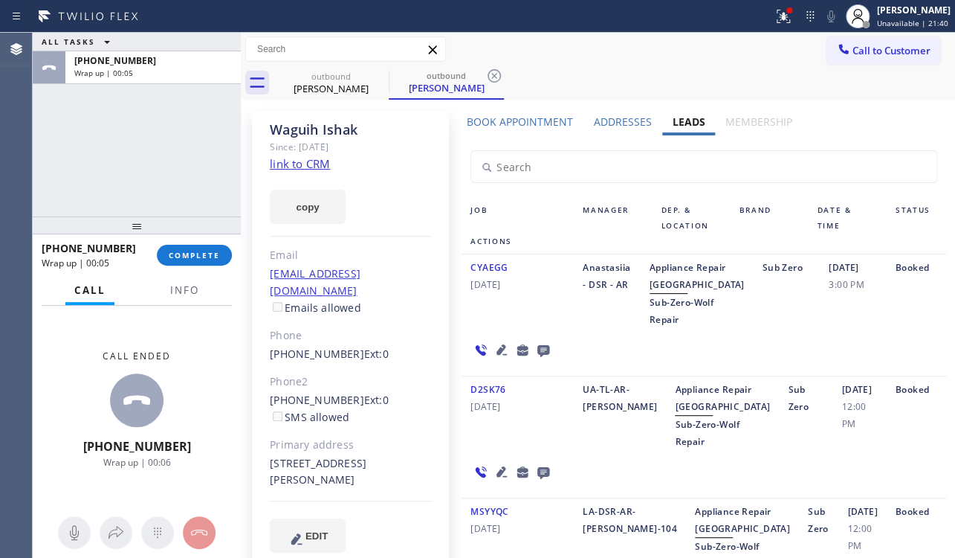
click at [541, 359] on icon at bounding box center [544, 350] width 18 height 19
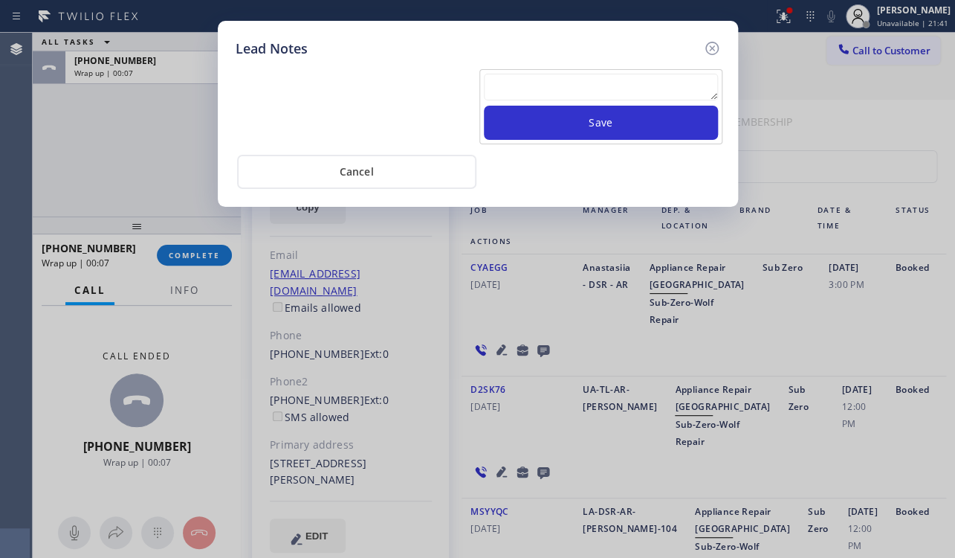
click at [552, 88] on textarea at bounding box center [601, 87] width 234 height 27
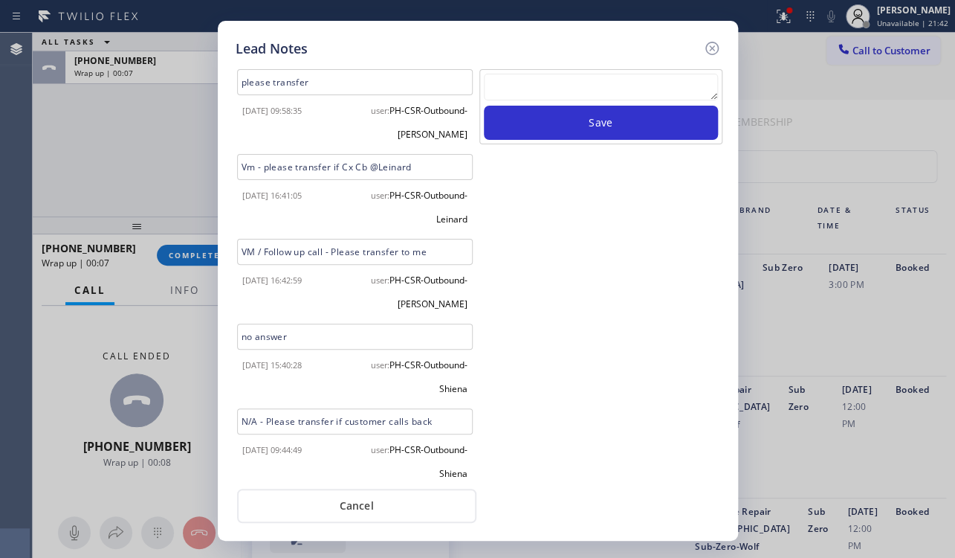
paste textarea "Routed to Voice mail// If CX will call back please transfer to me- Love:*"
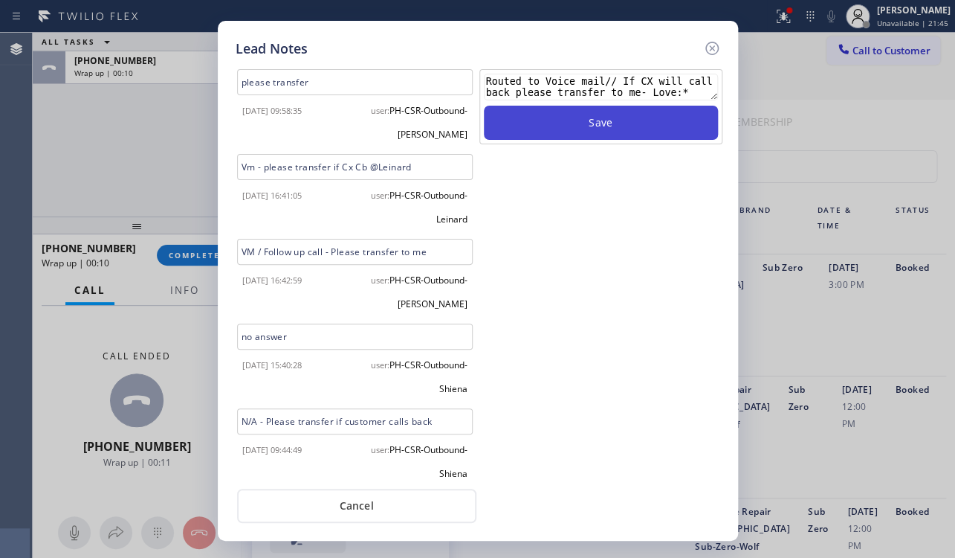
type textarea "Routed to Voice mail// If CX will call back please transfer to me- Love:*"
click at [569, 120] on button "Save" at bounding box center [601, 123] width 234 height 34
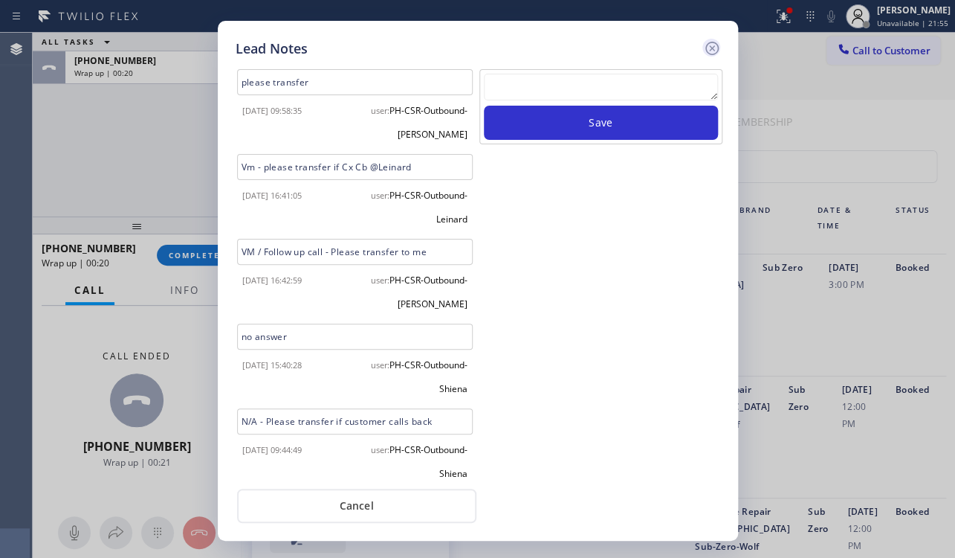
click at [709, 47] on icon at bounding box center [712, 48] width 18 height 18
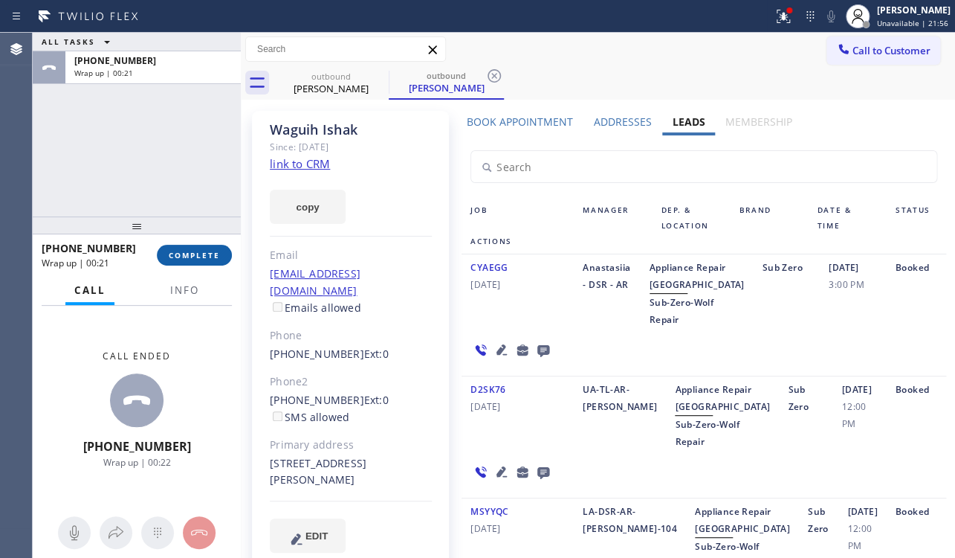
click at [193, 253] on span "COMPLETE" at bounding box center [194, 255] width 51 height 10
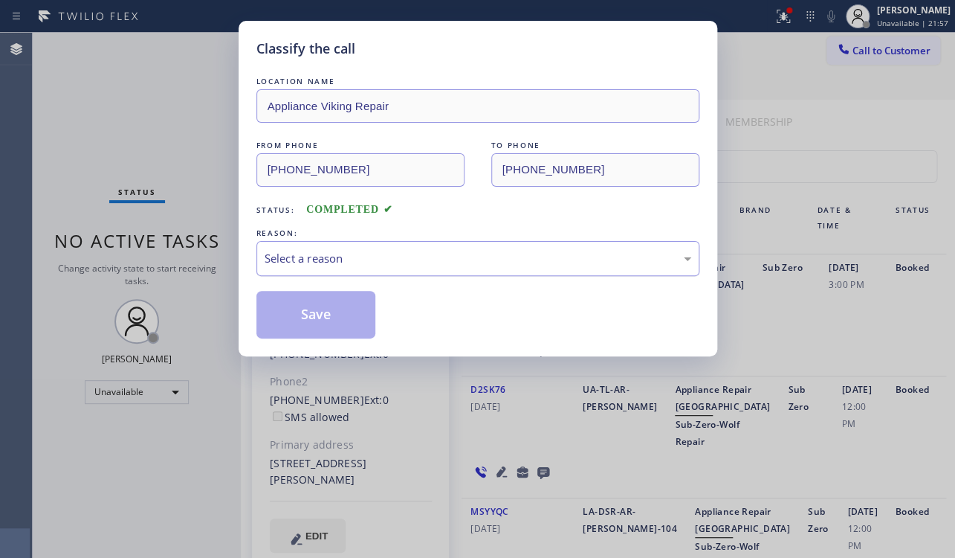
click at [410, 250] on div "Select a reason" at bounding box center [478, 258] width 427 height 17
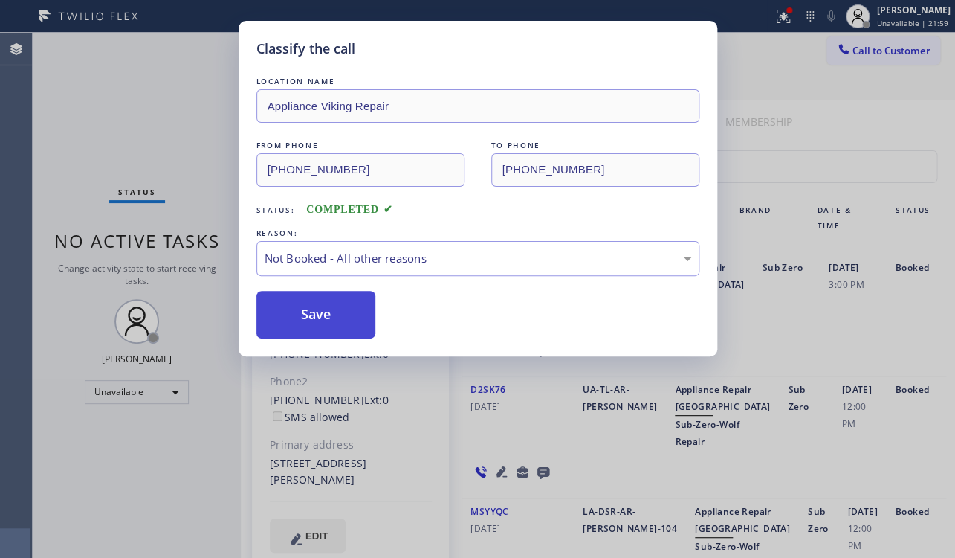
click at [326, 317] on button "Save" at bounding box center [316, 315] width 120 height 48
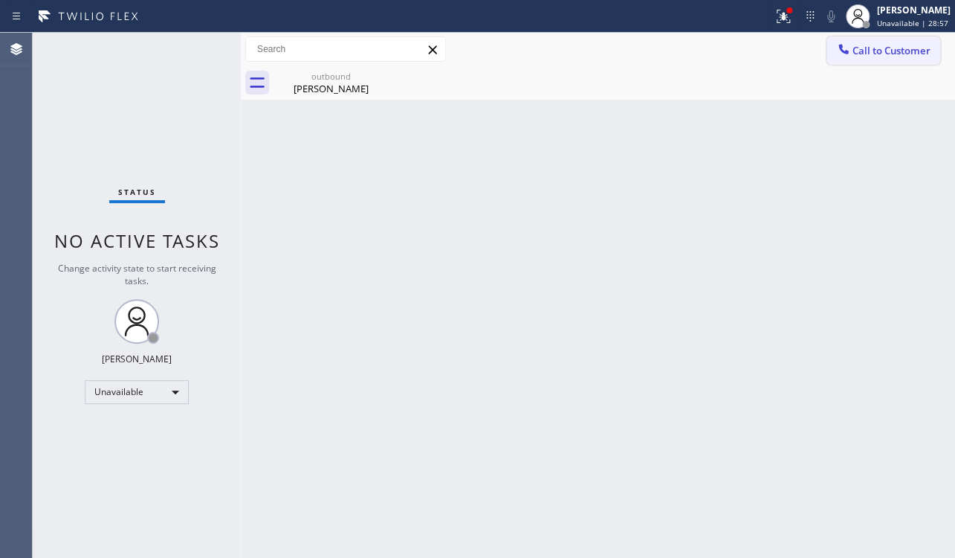
click at [911, 49] on span "Call to Customer" at bounding box center [892, 50] width 78 height 13
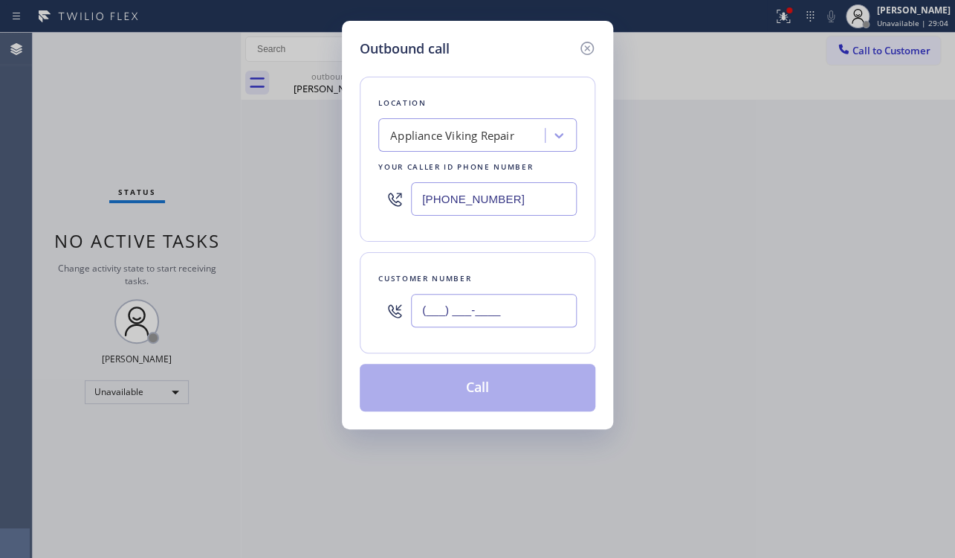
click at [434, 303] on input "(___) ___-____" at bounding box center [494, 310] width 166 height 33
paste input "917) 701-3840"
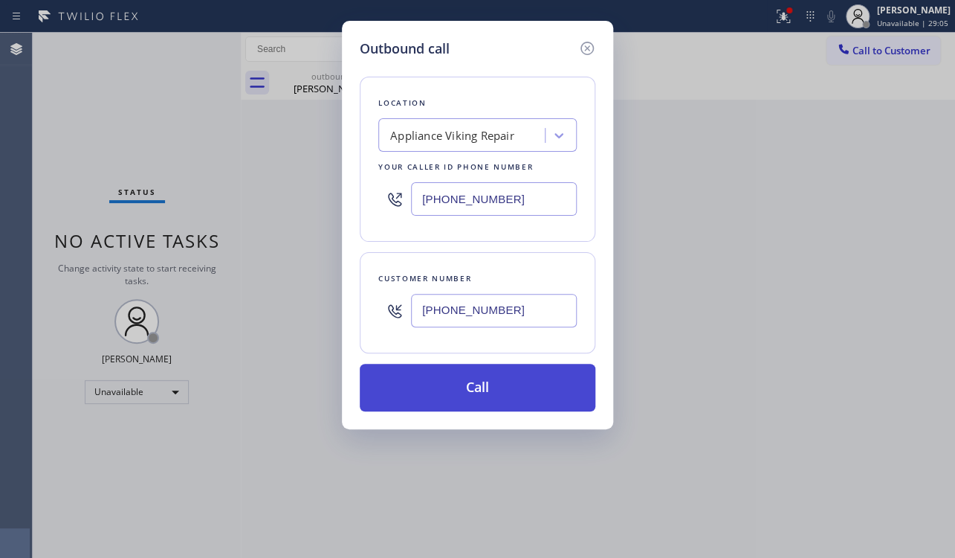
type input "(917) 701-3840"
click at [493, 394] on button "Call" at bounding box center [478, 388] width 236 height 48
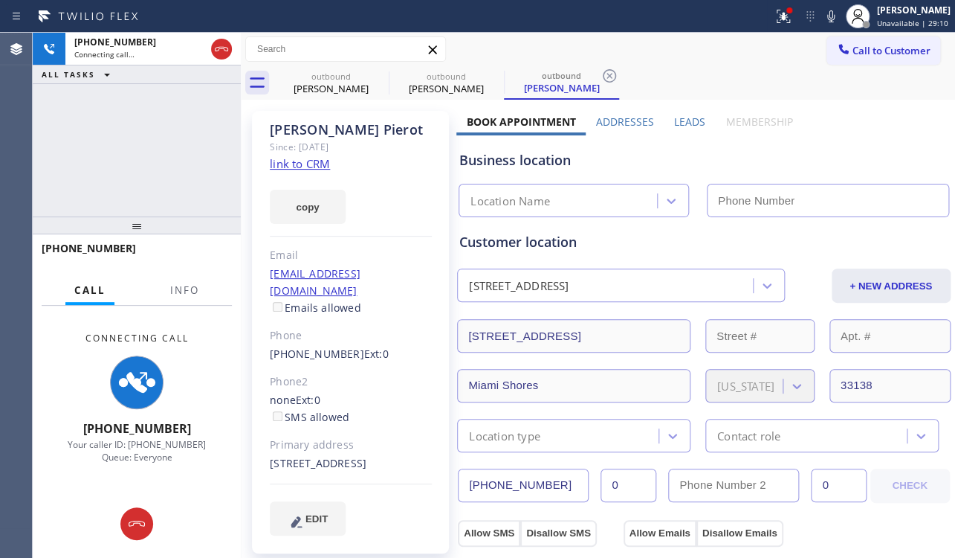
type input "(617) 219-9255"
click at [683, 123] on label "Leads" at bounding box center [689, 121] width 31 height 14
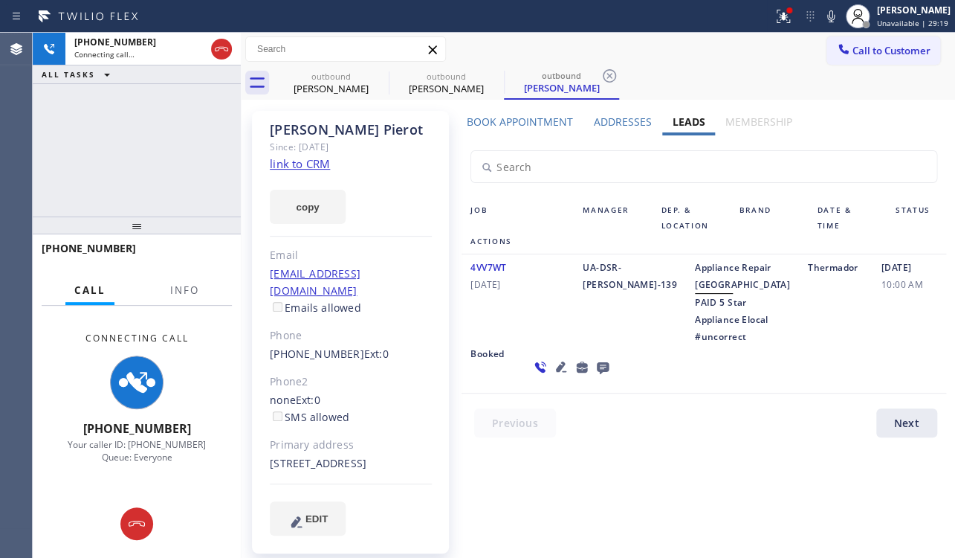
click at [556, 372] on icon at bounding box center [561, 366] width 10 height 10
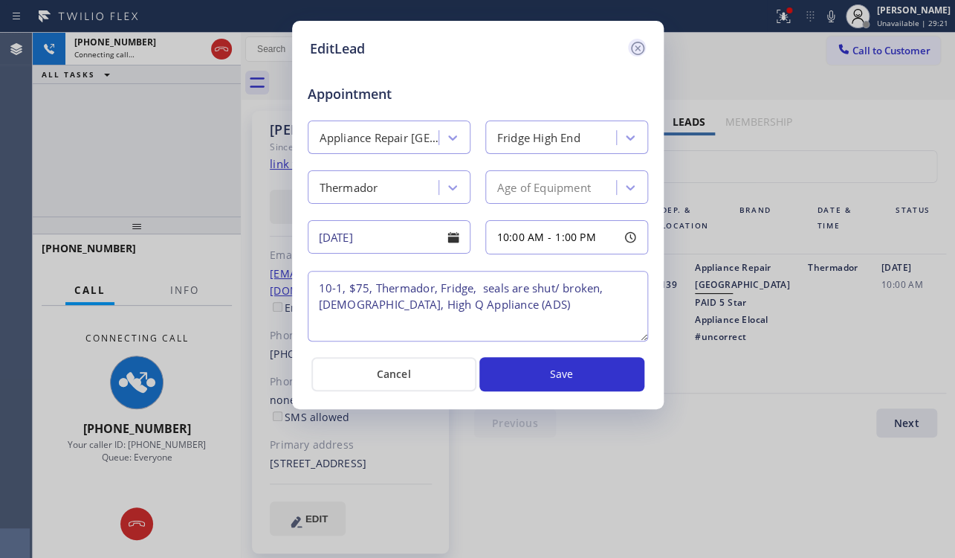
click at [635, 49] on icon at bounding box center [636, 48] width 13 height 13
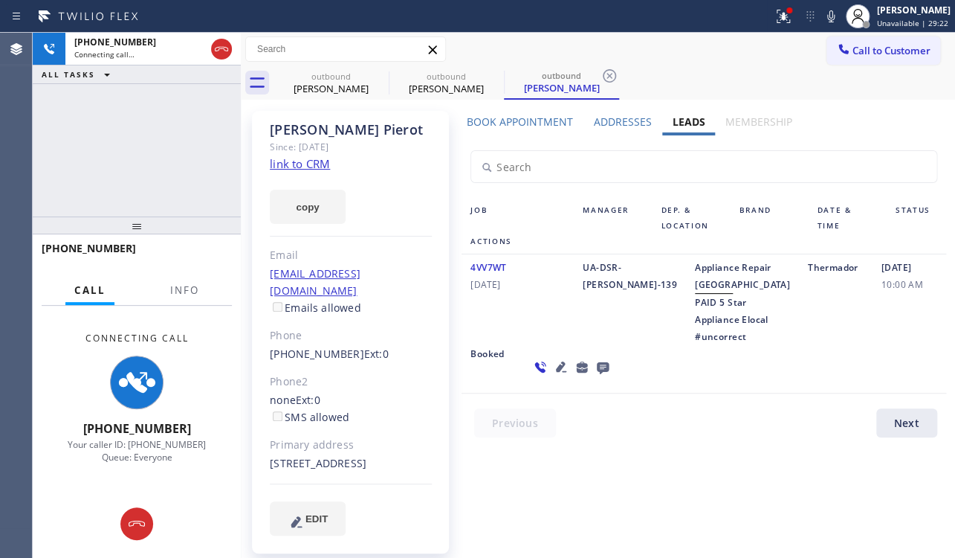
click at [312, 161] on link "link to CRM" at bounding box center [300, 163] width 60 height 15
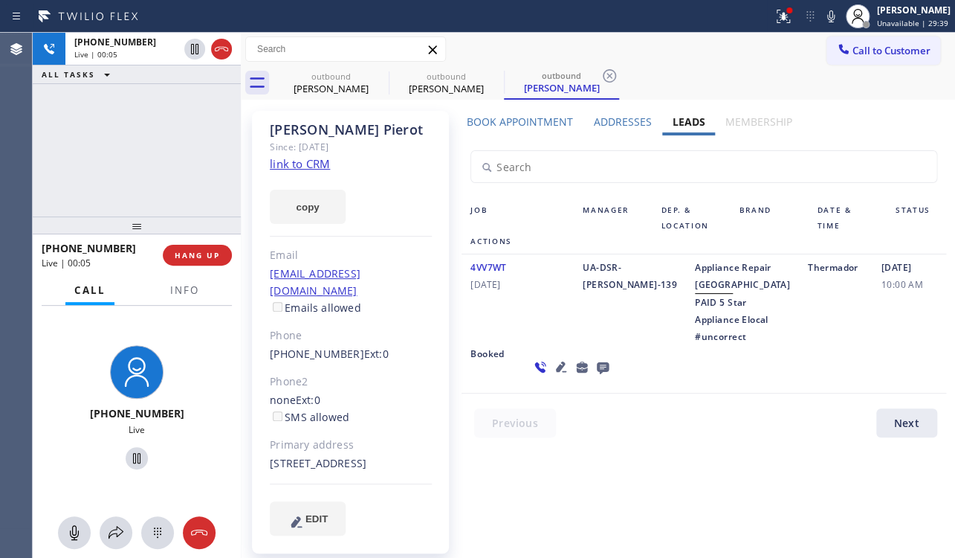
click at [597, 374] on icon at bounding box center [603, 368] width 12 height 12
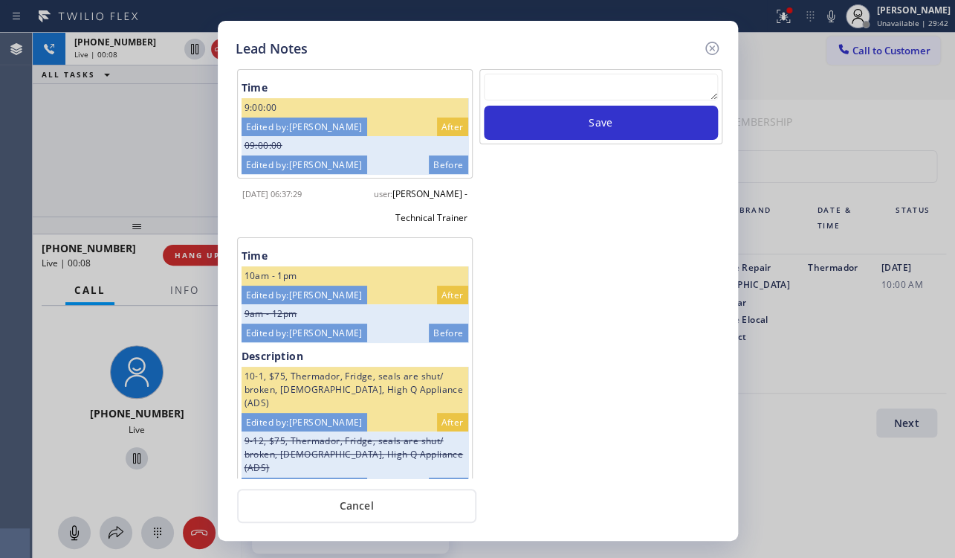
click at [600, 85] on textarea at bounding box center [601, 87] width 234 height 27
click at [596, 99] on textarea at bounding box center [601, 87] width 234 height 27
paste textarea "Routed to Voice mail// If CX will call back please transfer to me- Love:*"
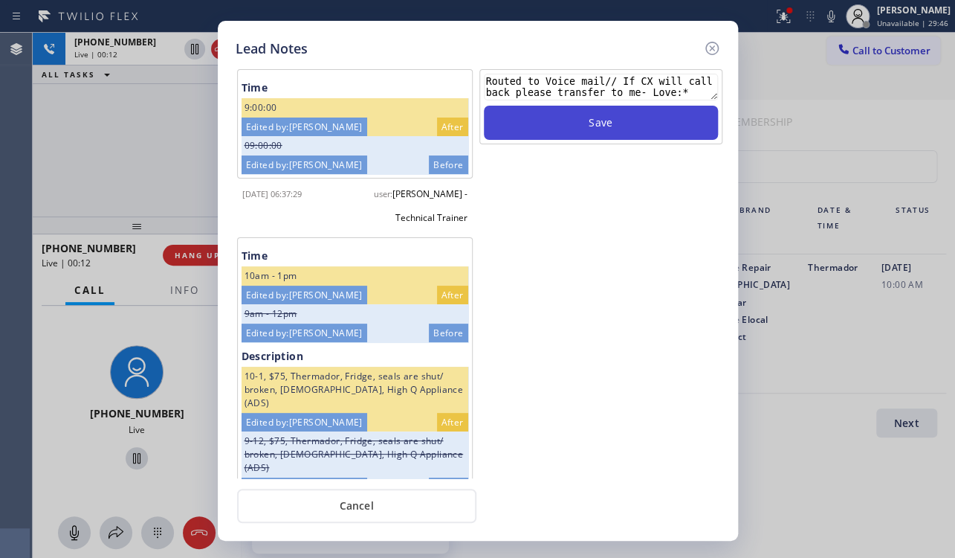
type textarea "Routed to Voice mail// If CX will call back please transfer to me- Love:*"
click at [595, 126] on button "Save" at bounding box center [601, 123] width 234 height 34
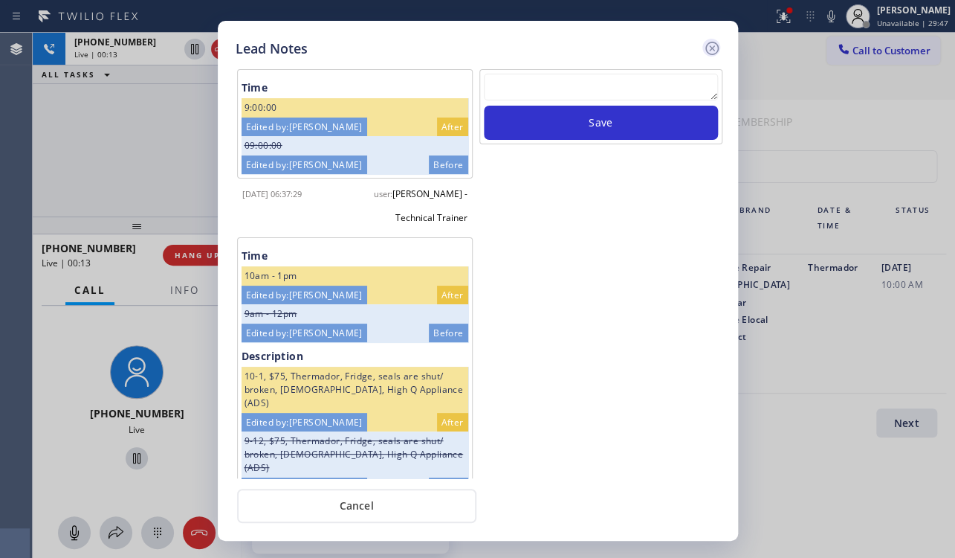
click at [709, 47] on icon at bounding box center [712, 48] width 18 height 18
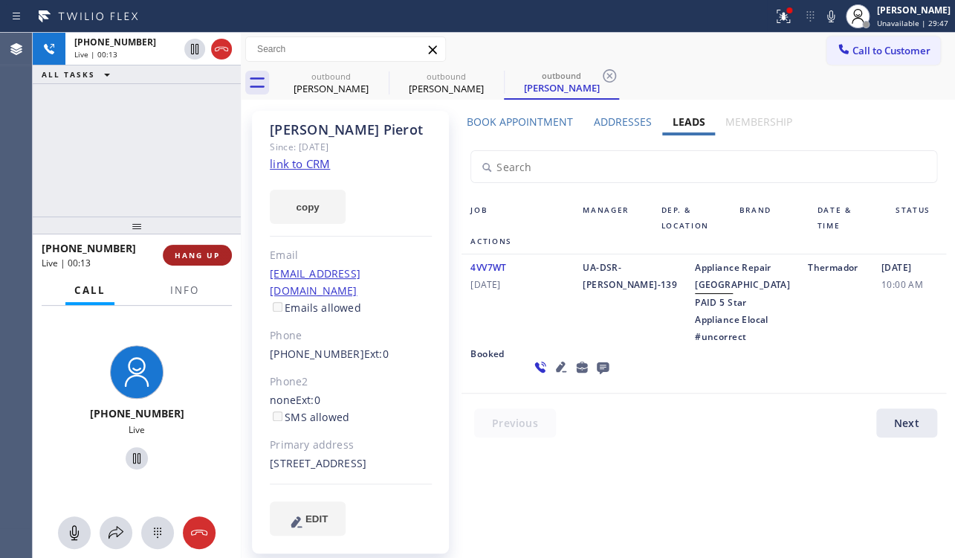
click at [199, 253] on span "HANG UP" at bounding box center [197, 255] width 45 height 10
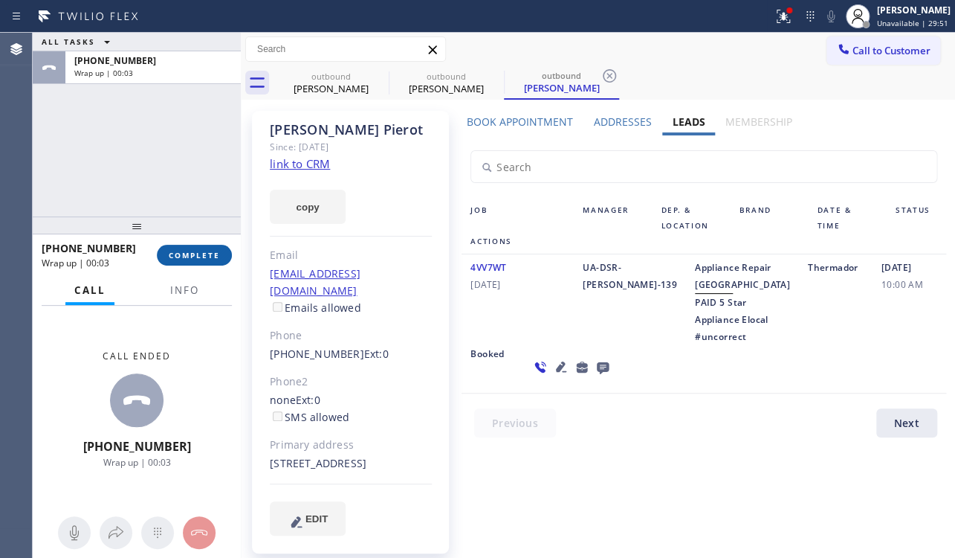
click at [209, 260] on button "COMPLETE" at bounding box center [194, 255] width 75 height 21
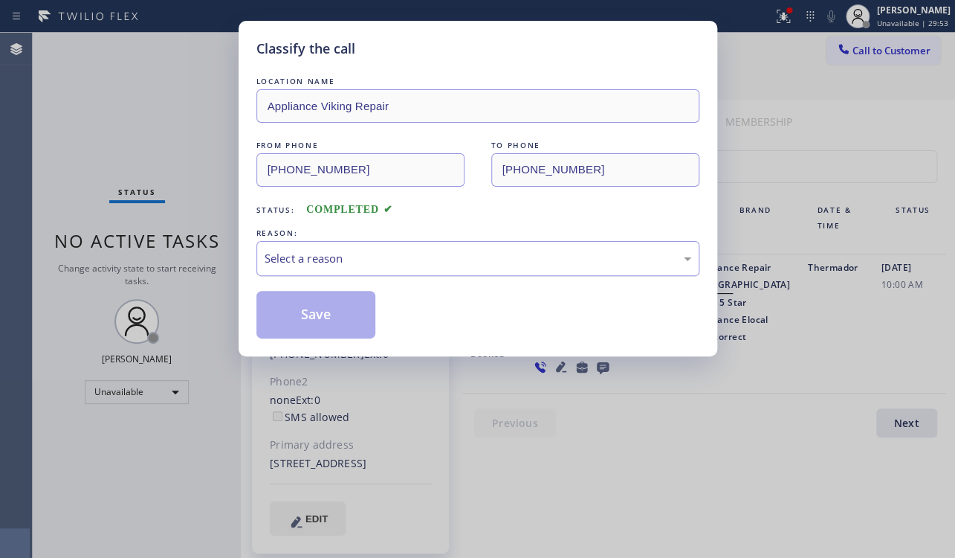
click at [479, 250] on div "Select a reason" at bounding box center [478, 258] width 427 height 17
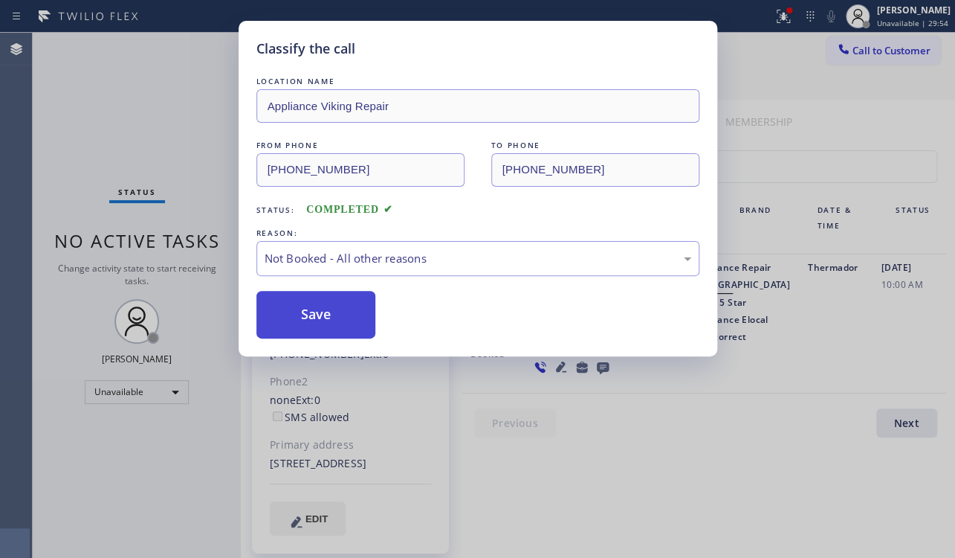
click at [313, 323] on button "Save" at bounding box center [316, 315] width 120 height 48
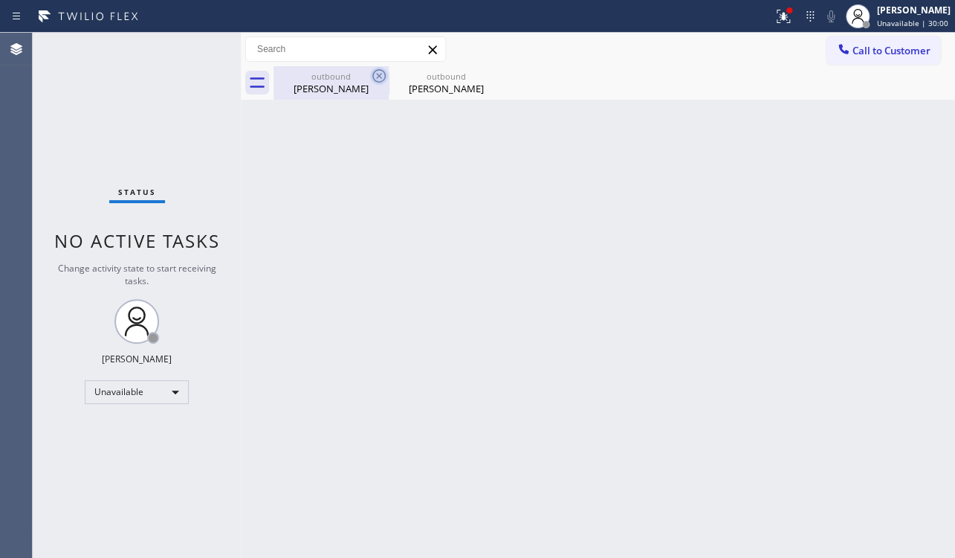
click at [378, 76] on icon at bounding box center [378, 75] width 13 height 13
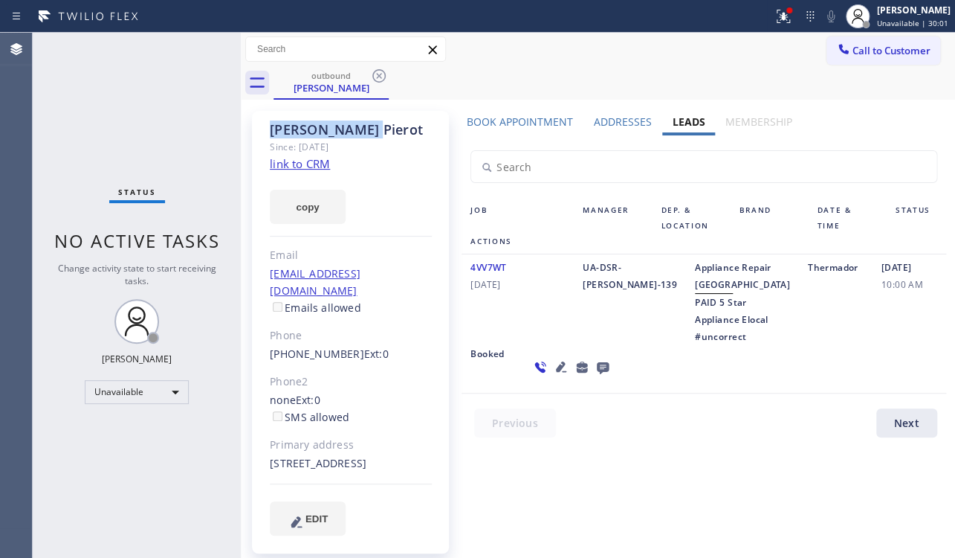
click at [378, 76] on icon at bounding box center [378, 75] width 13 height 13
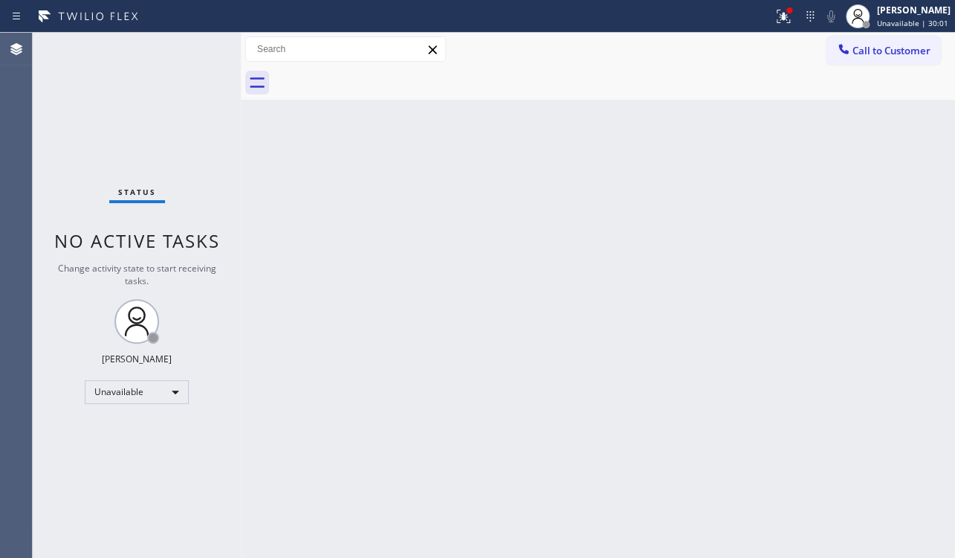
click at [378, 76] on div at bounding box center [615, 82] width 682 height 33
click at [896, 52] on span "Call to Customer" at bounding box center [892, 50] width 78 height 13
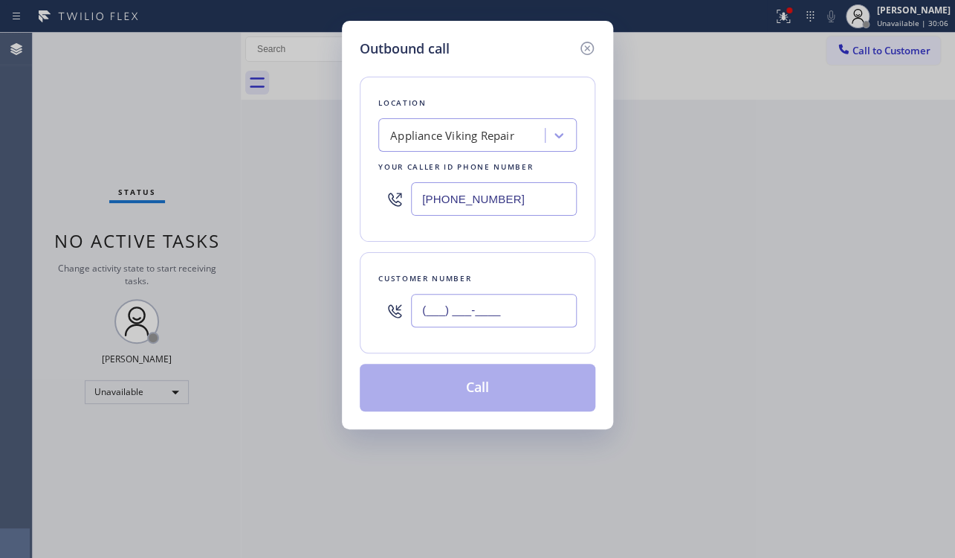
click at [467, 312] on input "(___) ___-____" at bounding box center [494, 310] width 166 height 33
paste input "917) 533-7676"
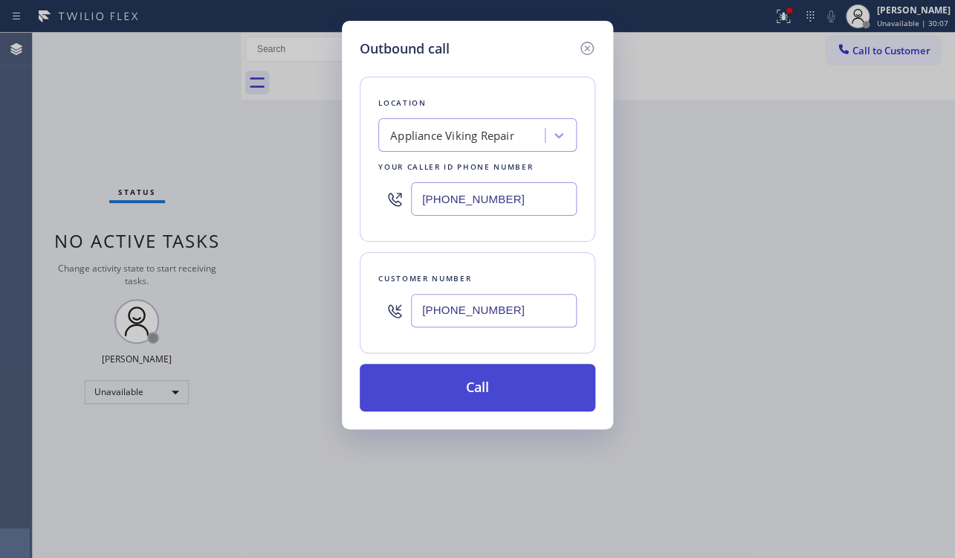
type input "(917) 533-7676"
click at [471, 398] on button "Call" at bounding box center [478, 388] width 236 height 48
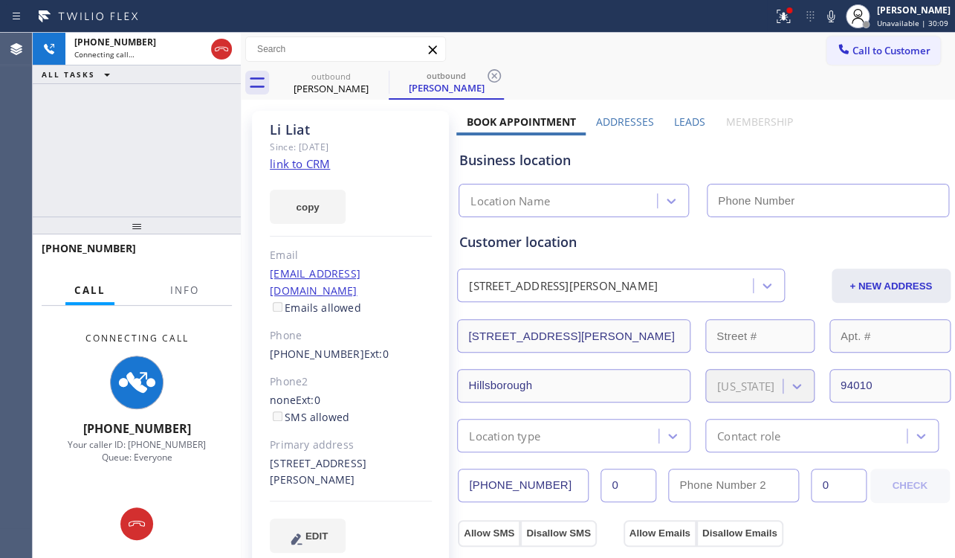
click at [682, 114] on label "Leads" at bounding box center [689, 121] width 31 height 14
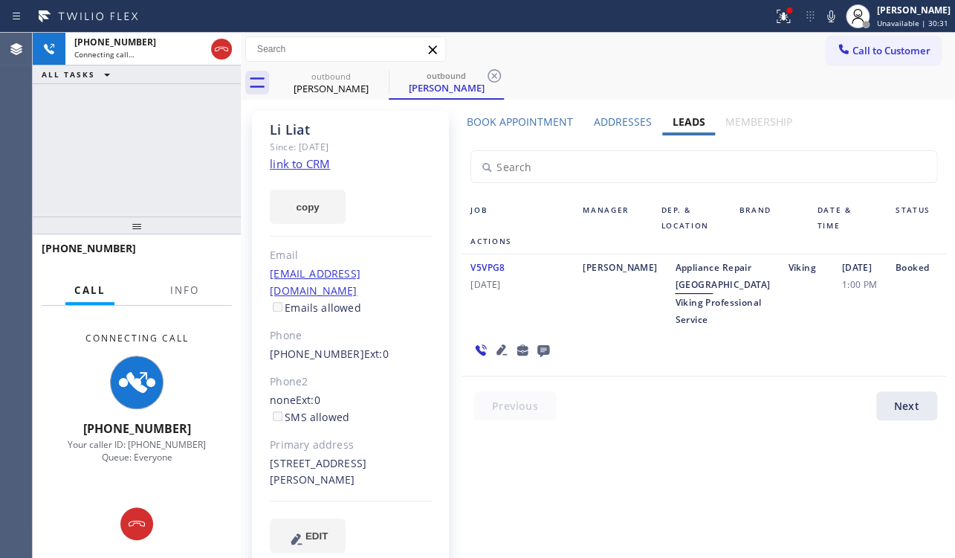
click at [323, 167] on link "link to CRM" at bounding box center [300, 163] width 60 height 15
click at [493, 358] on icon at bounding box center [502, 350] width 18 height 18
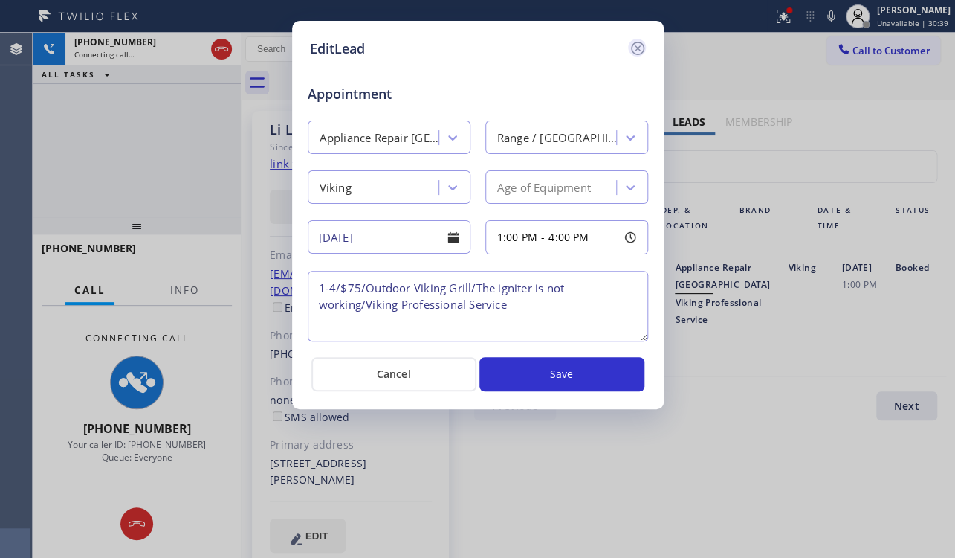
click at [632, 49] on icon at bounding box center [636, 48] width 13 height 13
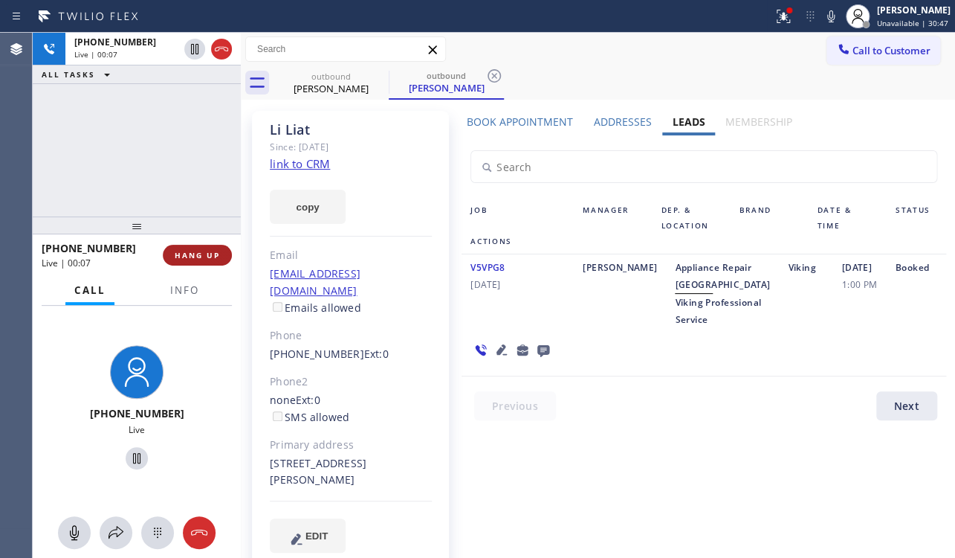
click at [193, 254] on span "HANG UP" at bounding box center [197, 255] width 45 height 10
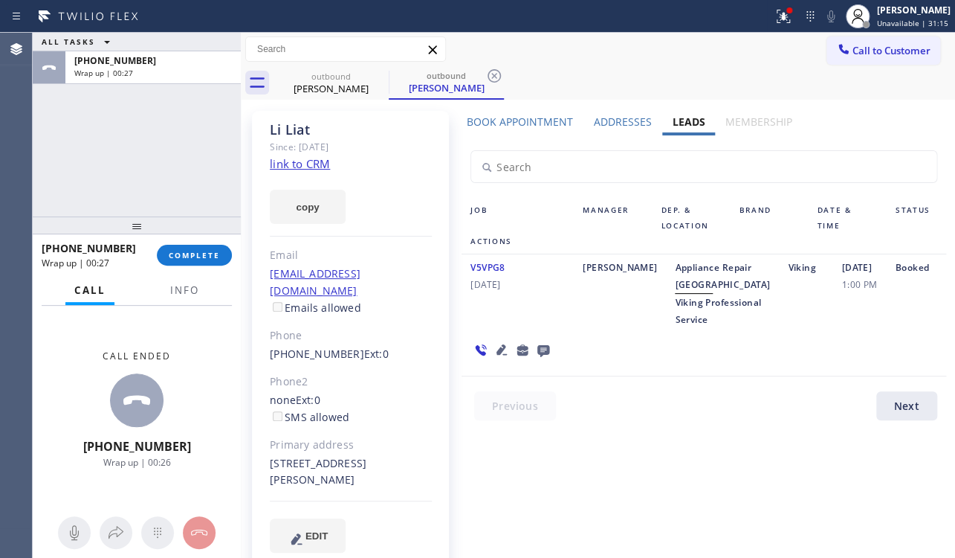
click at [546, 359] on icon at bounding box center [544, 350] width 18 height 19
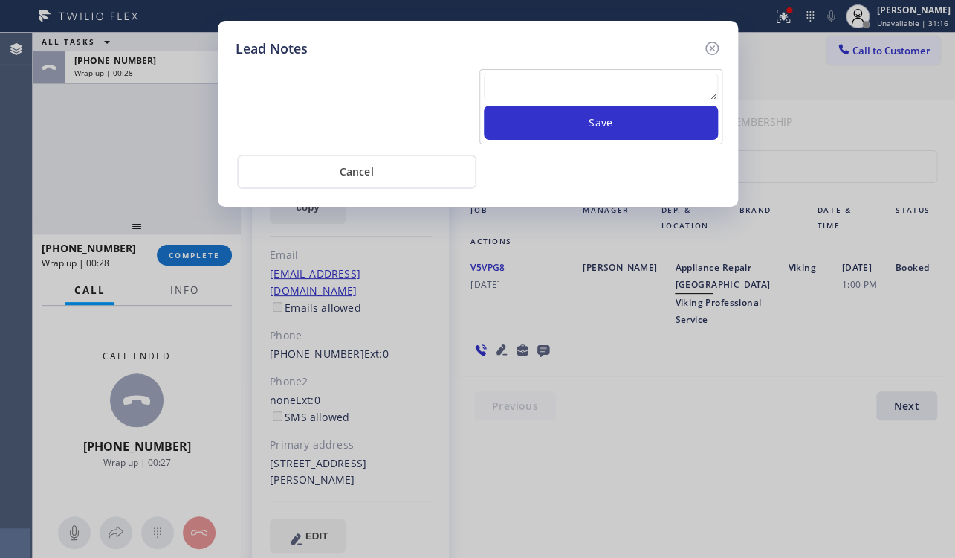
click at [610, 79] on textarea at bounding box center [601, 87] width 234 height 27
paste textarea "Routed to Voice mail// If CX will call back please transfer to me- Love:*"
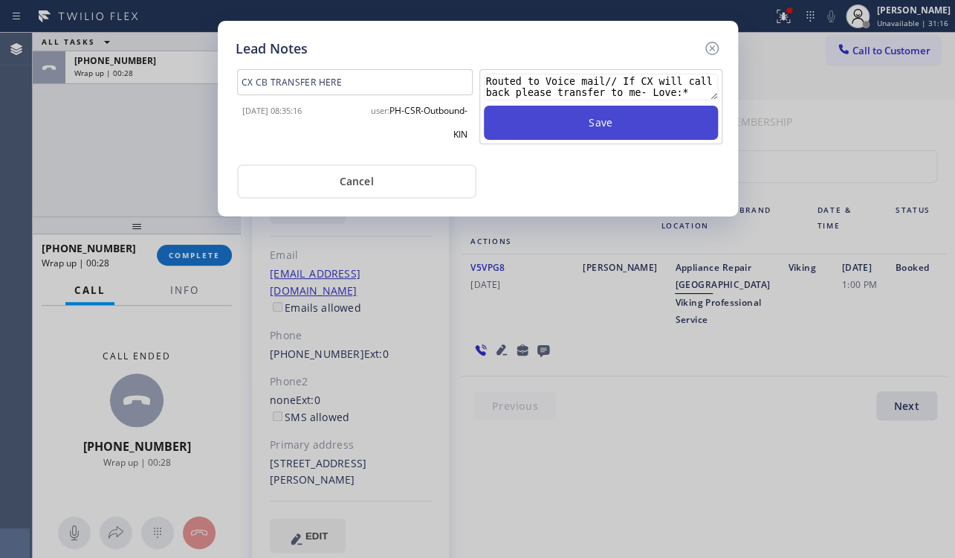
type textarea "Routed to Voice mail// If CX will call back please transfer to me- Love:*"
click at [589, 127] on button "Save" at bounding box center [601, 123] width 234 height 34
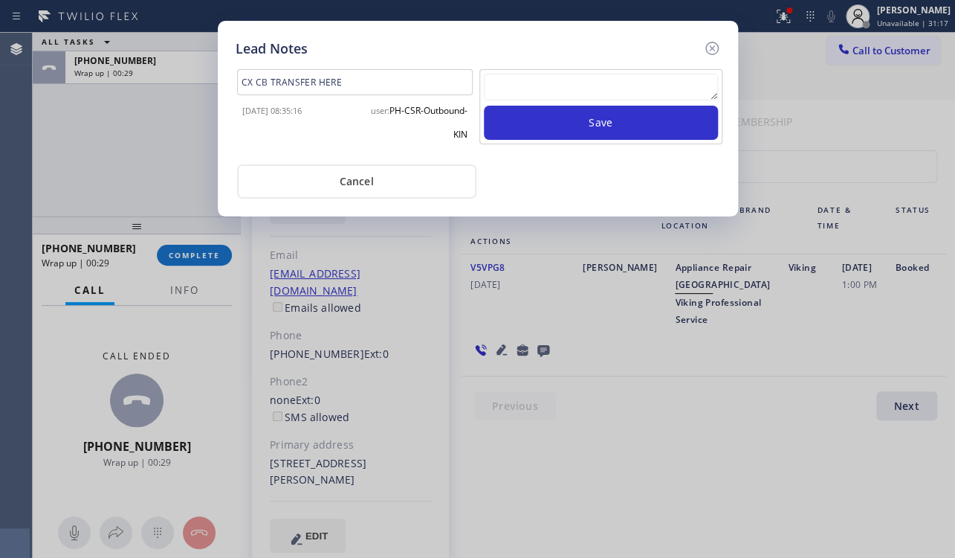
click at [710, 44] on icon at bounding box center [712, 48] width 18 height 18
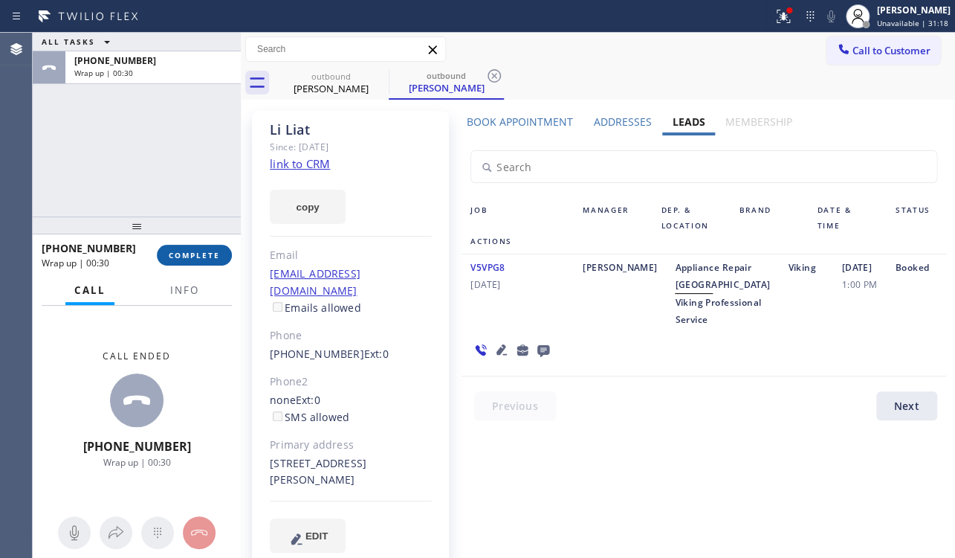
click at [201, 251] on span "COMPLETE" at bounding box center [194, 255] width 51 height 10
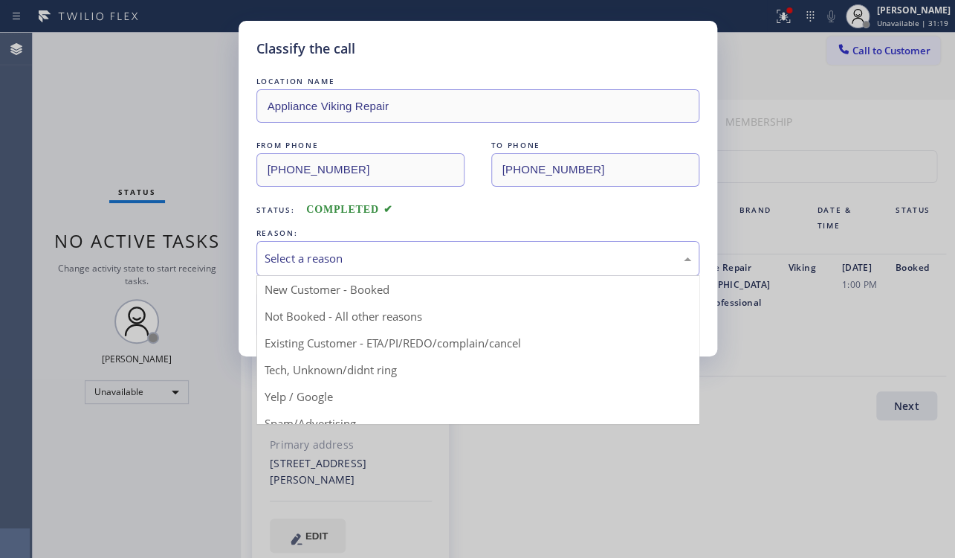
click at [355, 246] on div "Select a reason" at bounding box center [477, 258] width 443 height 35
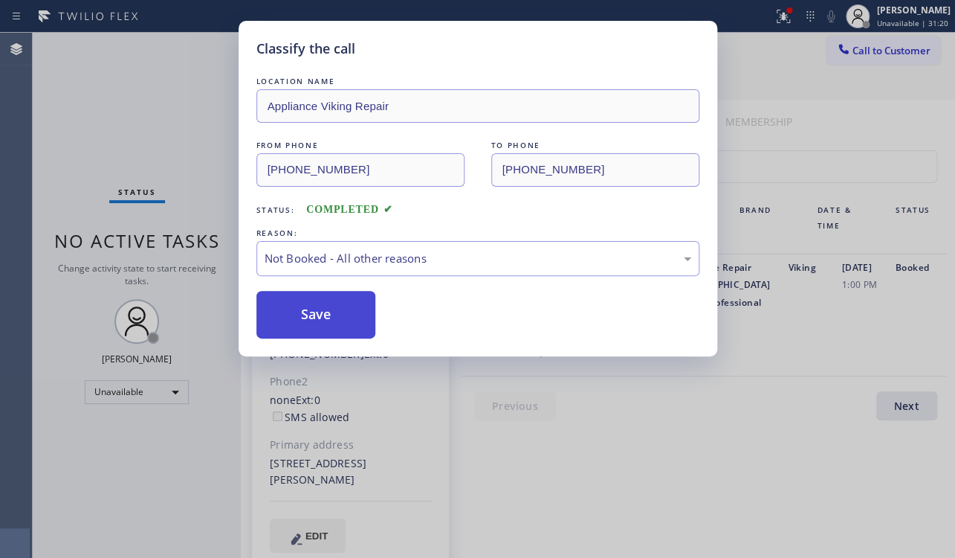
click at [320, 317] on button "Save" at bounding box center [316, 315] width 120 height 48
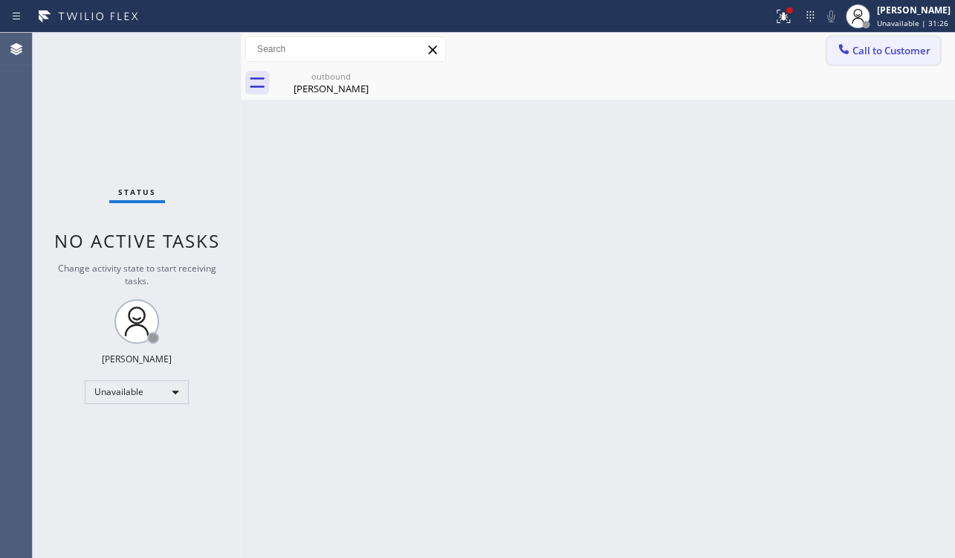
click at [871, 51] on span "Call to Customer" at bounding box center [892, 50] width 78 height 13
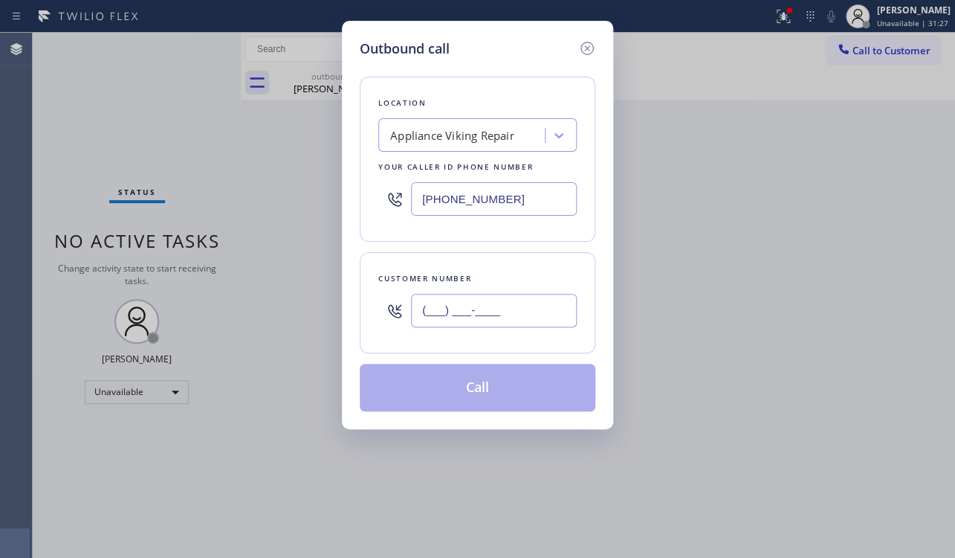
click at [455, 307] on input "(___) ___-____" at bounding box center [494, 310] width 166 height 33
paste input "425) 786-3286"
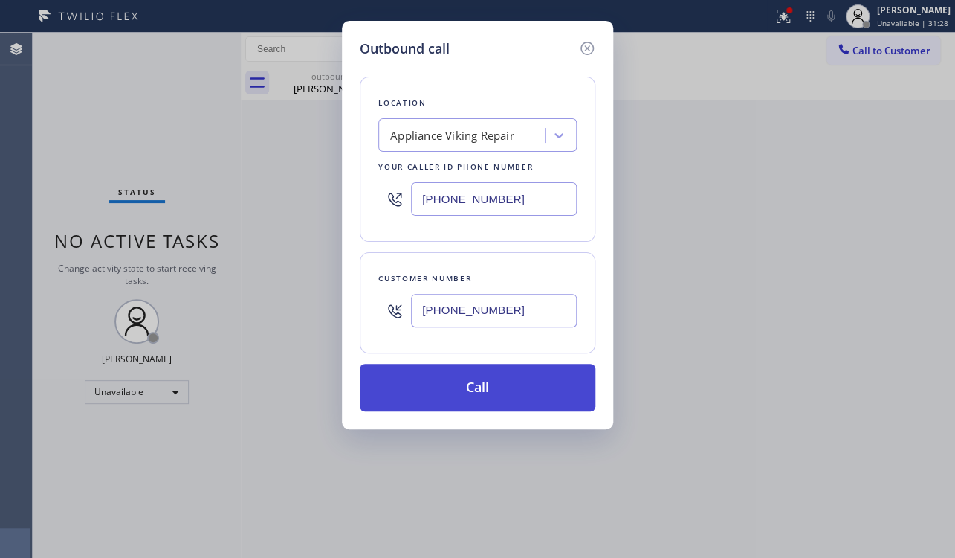
type input "(425) 786-3286"
click at [460, 396] on button "Call" at bounding box center [478, 388] width 236 height 48
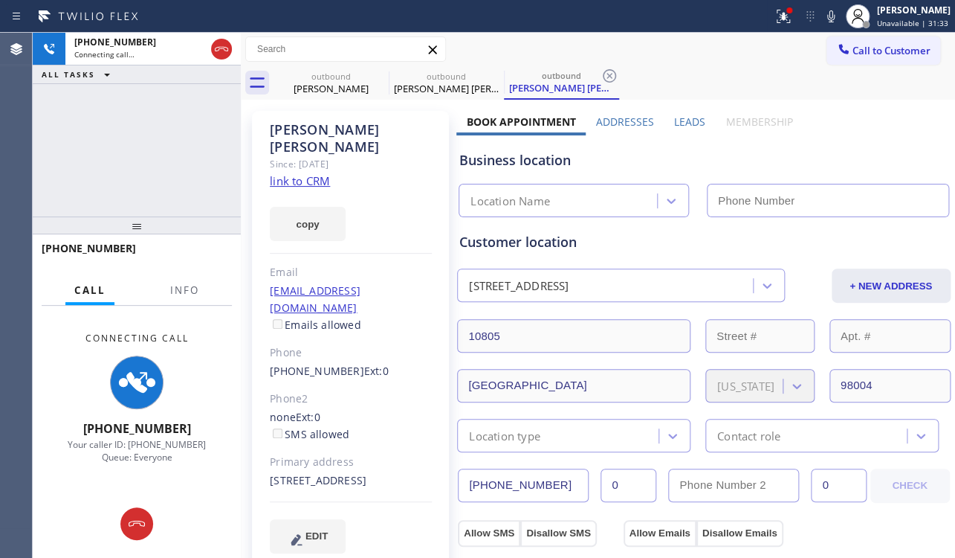
type input "(617) 219-9255"
click at [694, 118] on label "Leads" at bounding box center [689, 121] width 31 height 14
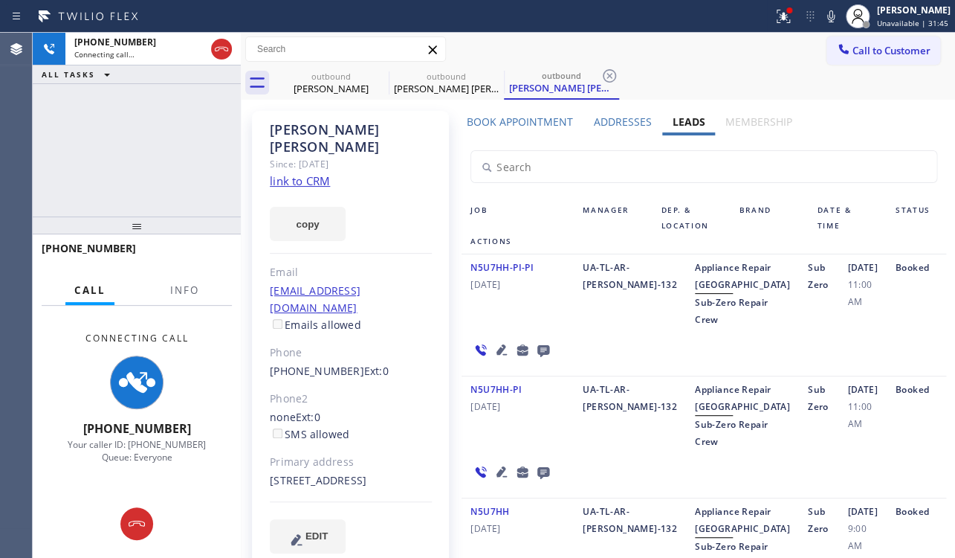
click at [305, 173] on link "link to CRM" at bounding box center [300, 180] width 60 height 15
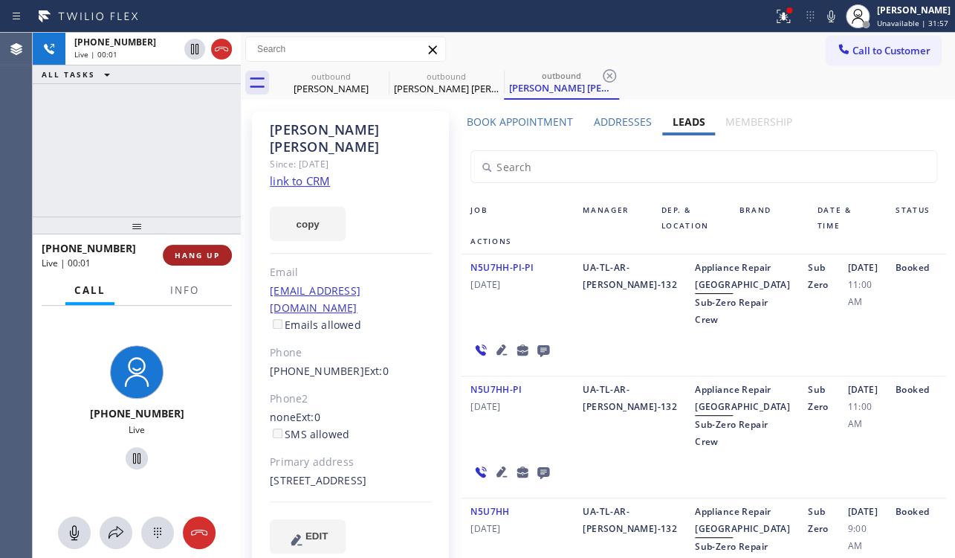
click at [199, 260] on button "HANG UP" at bounding box center [197, 255] width 69 height 21
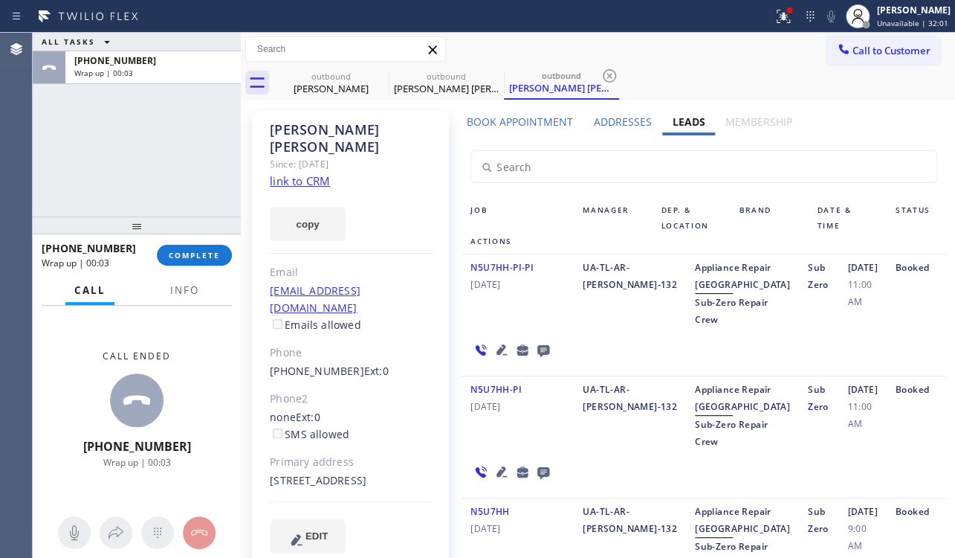
click at [546, 357] on icon at bounding box center [544, 351] width 12 height 12
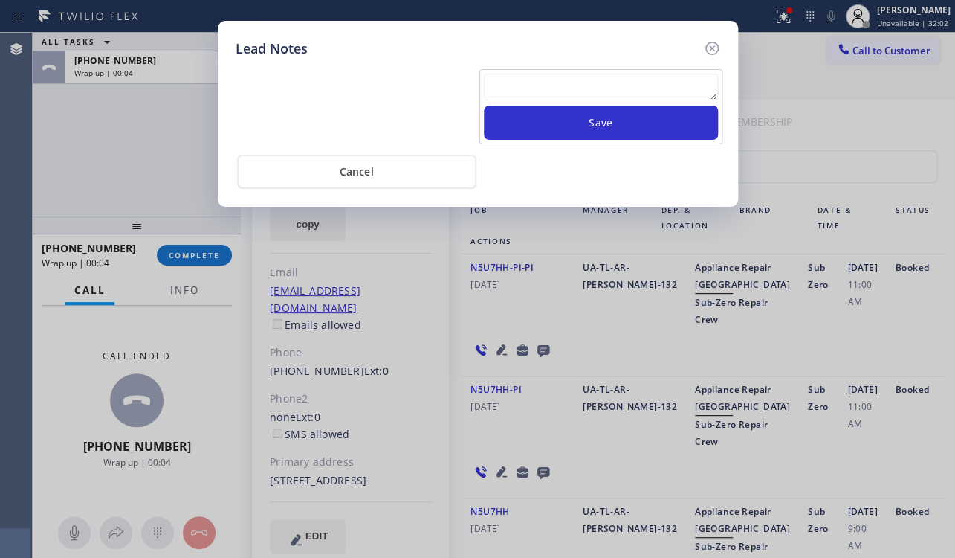
click at [598, 88] on textarea at bounding box center [601, 87] width 234 height 27
paste textarea "Routed to Voice mail// If CX will call back please transfer to me- Love:*"
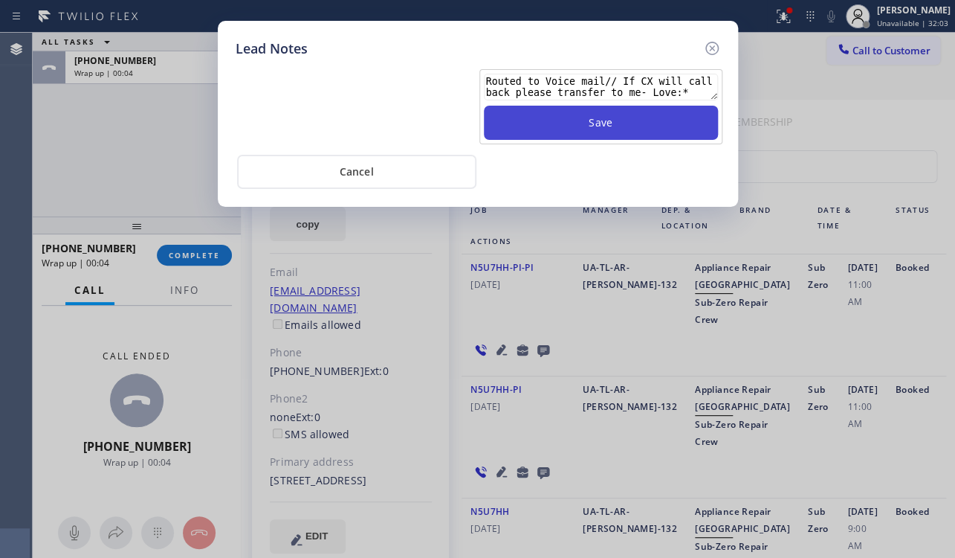
type textarea "Routed to Voice mail// If CX will call back please transfer to me- Love:*"
click at [602, 126] on button "Save" at bounding box center [601, 123] width 234 height 34
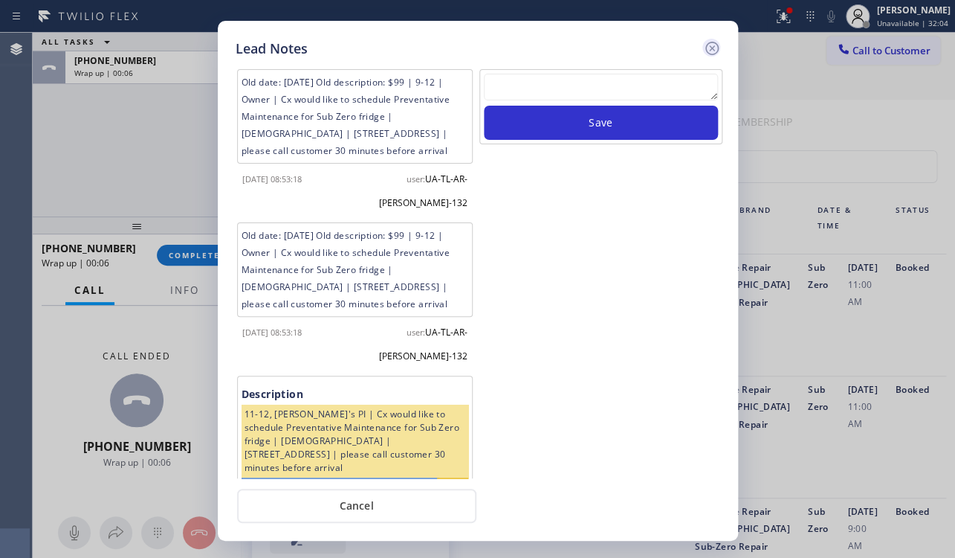
click at [711, 45] on icon at bounding box center [712, 48] width 18 height 18
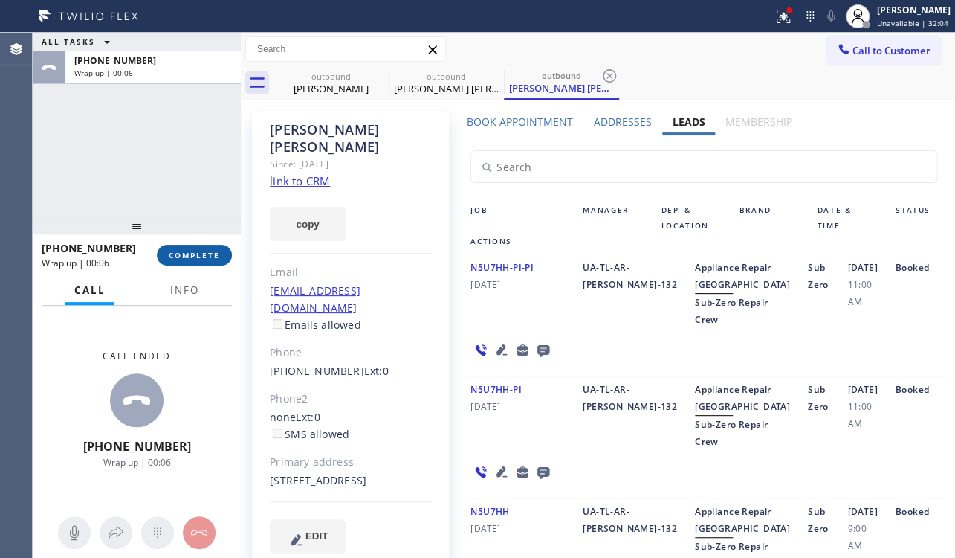
click at [201, 259] on span "COMPLETE" at bounding box center [194, 255] width 51 height 10
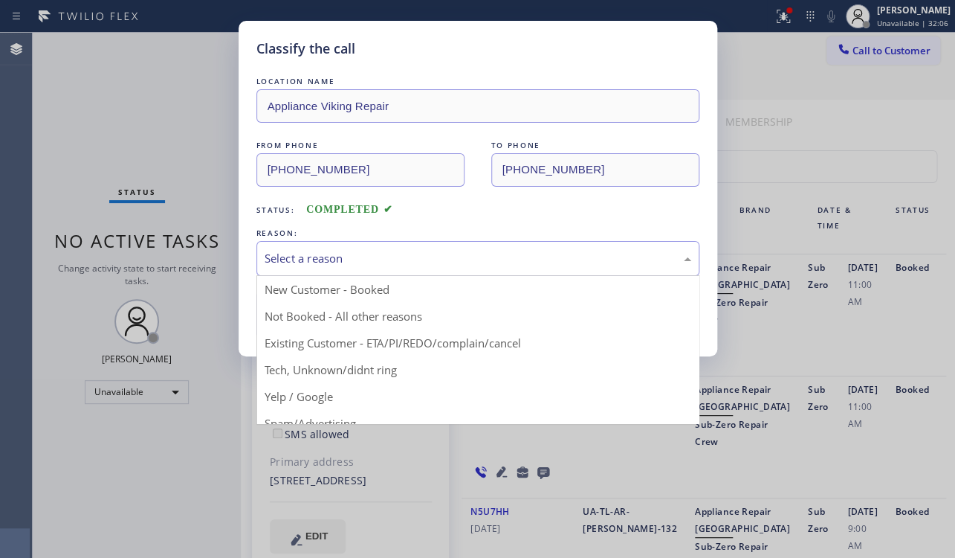
click at [332, 250] on div "Select a reason" at bounding box center [478, 258] width 427 height 17
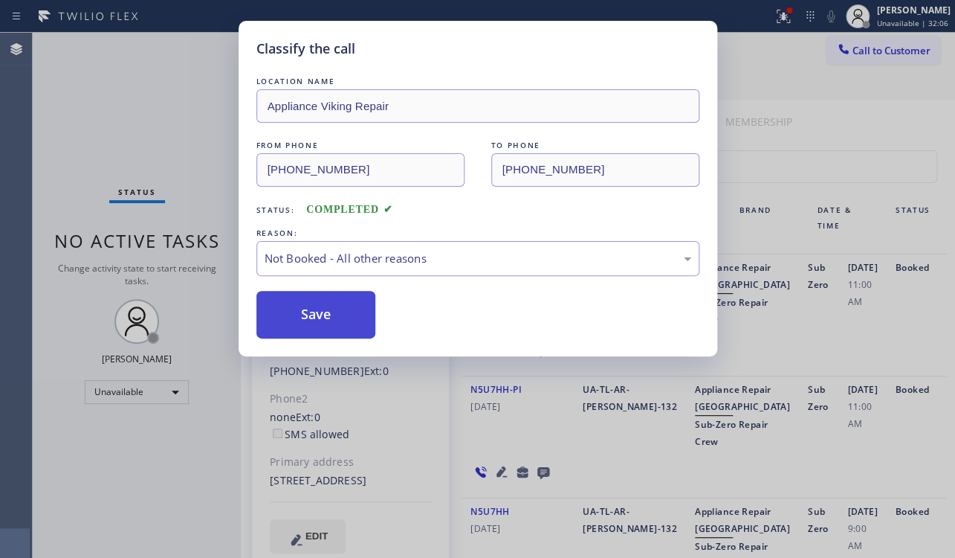
click at [291, 314] on button "Save" at bounding box center [316, 315] width 120 height 48
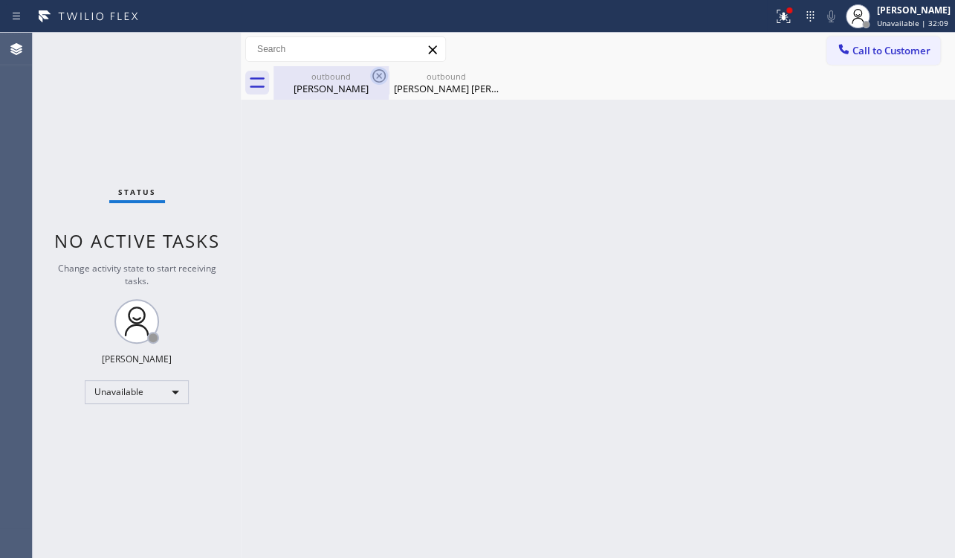
click at [377, 71] on icon at bounding box center [379, 76] width 18 height 18
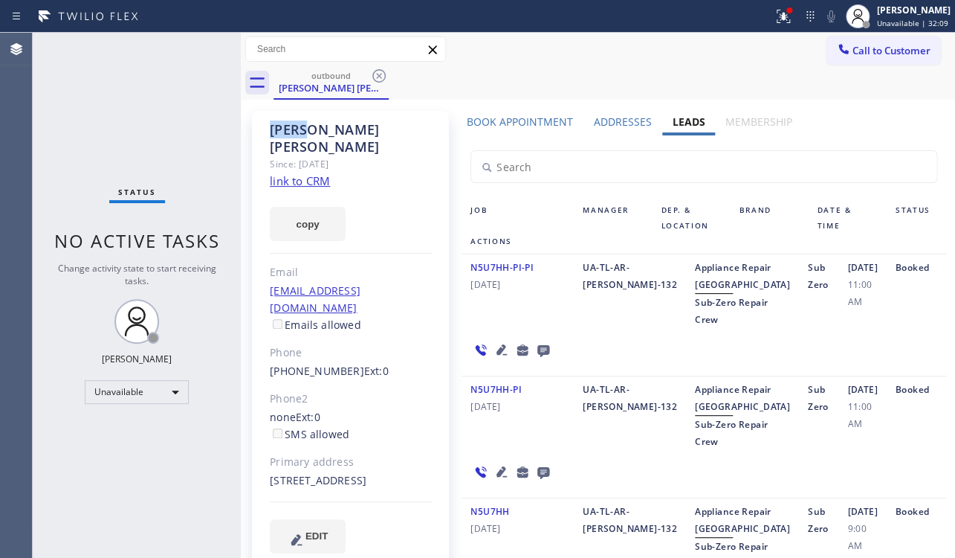
click at [377, 71] on icon at bounding box center [379, 76] width 18 height 18
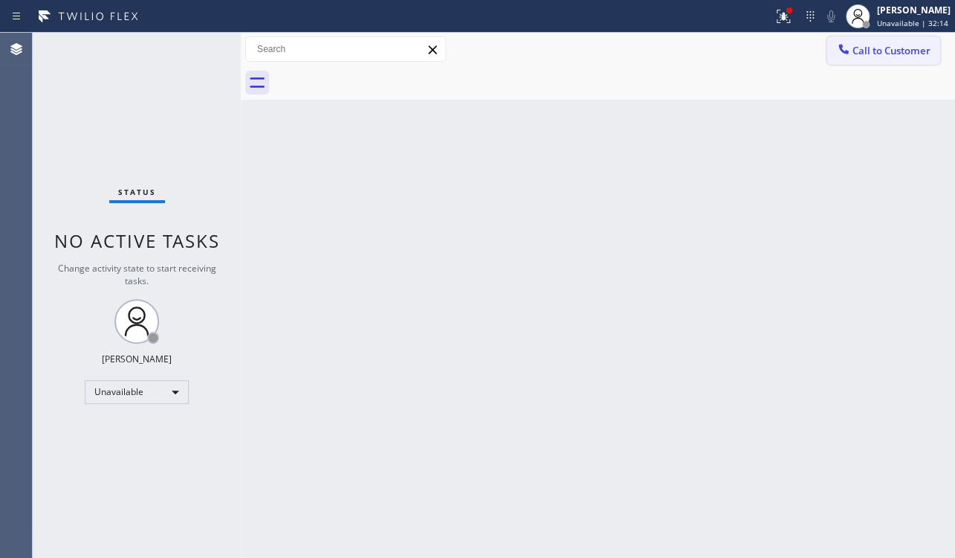
click at [865, 55] on span "Call to Customer" at bounding box center [892, 50] width 78 height 13
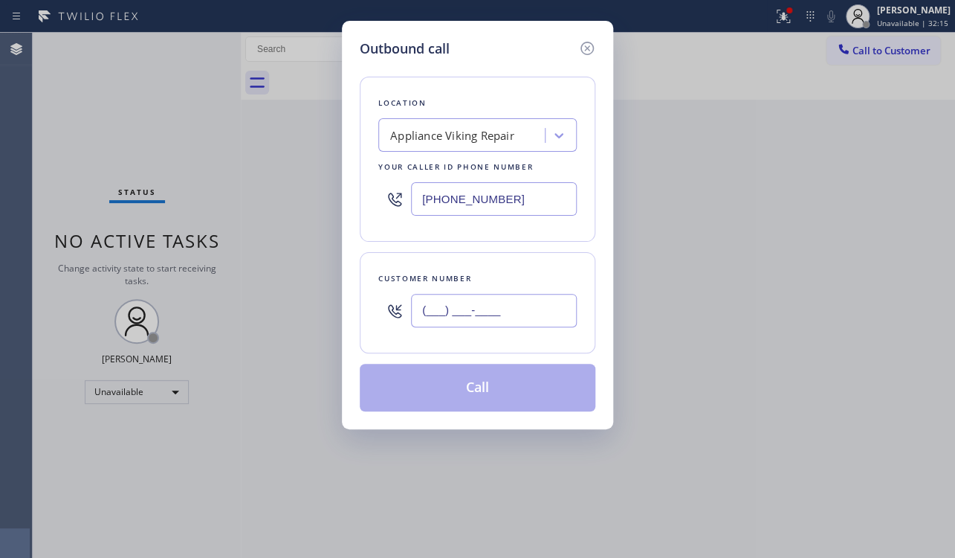
click at [439, 306] on input "(___) ___-____" at bounding box center [494, 310] width 166 height 33
paste input "206) 920-1090"
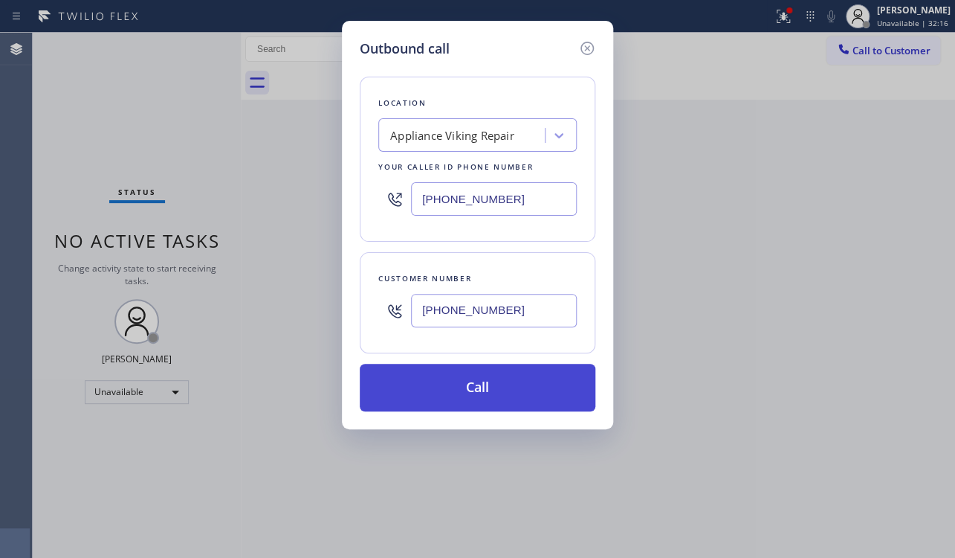
type input "(206) 920-1090"
click at [468, 378] on button "Call" at bounding box center [478, 388] width 236 height 48
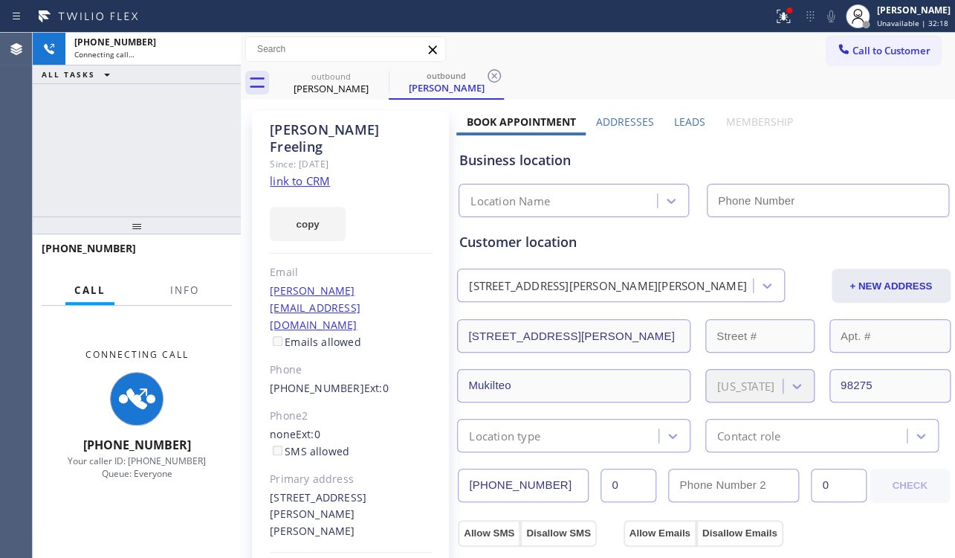
click at [688, 119] on label "Leads" at bounding box center [689, 121] width 31 height 14
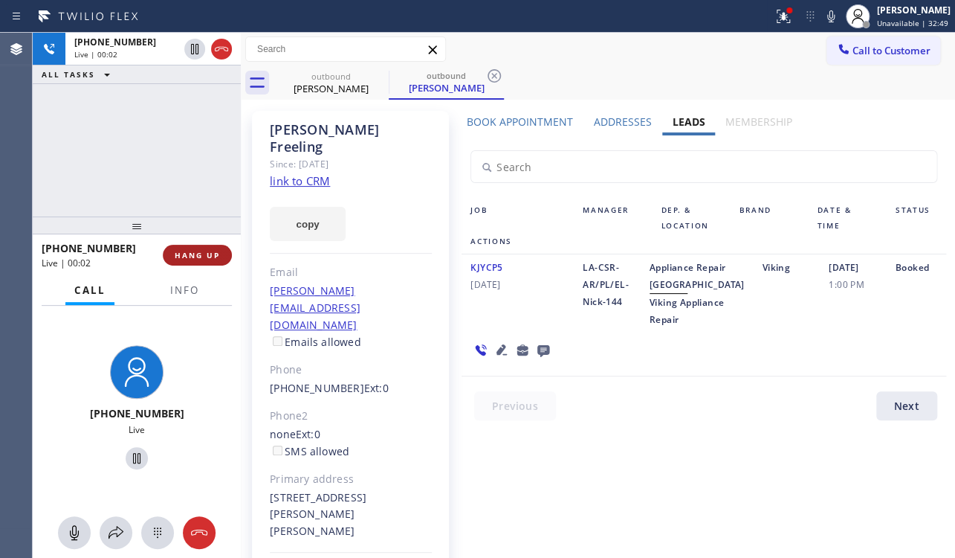
click at [203, 250] on span "HANG UP" at bounding box center [197, 255] width 45 height 10
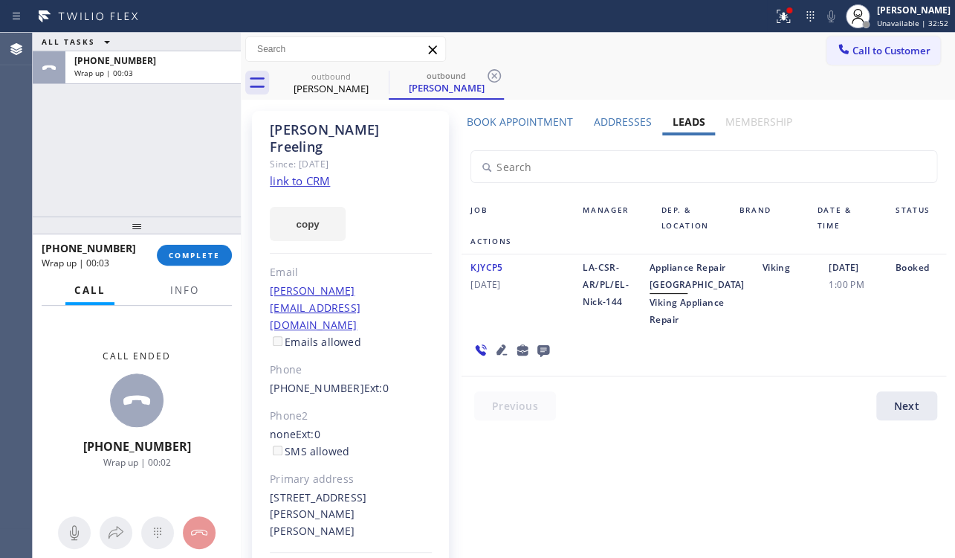
click at [538, 357] on icon at bounding box center [544, 351] width 12 height 12
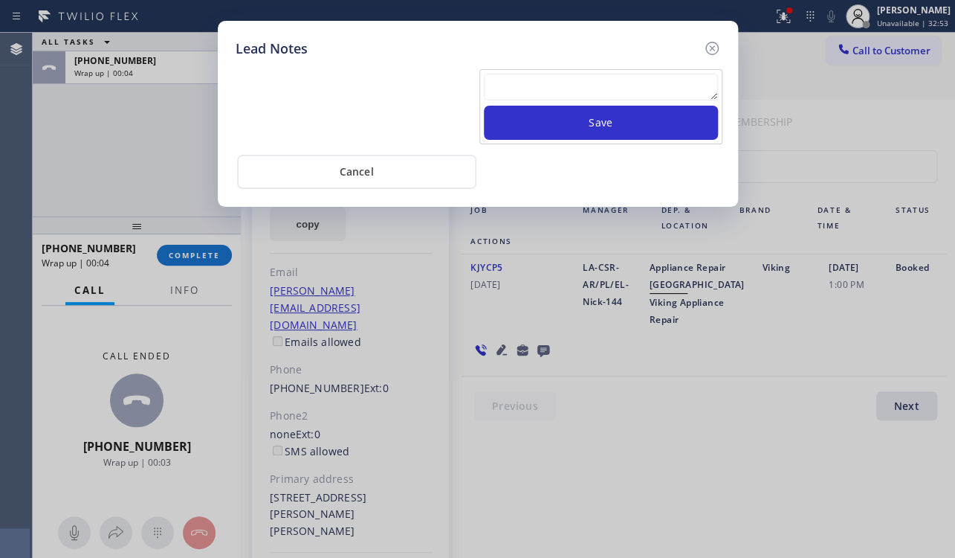
click at [541, 80] on textarea at bounding box center [601, 87] width 234 height 27
paste textarea "Routed to Voice mail// If CX will call back please transfer to me- Love:*"
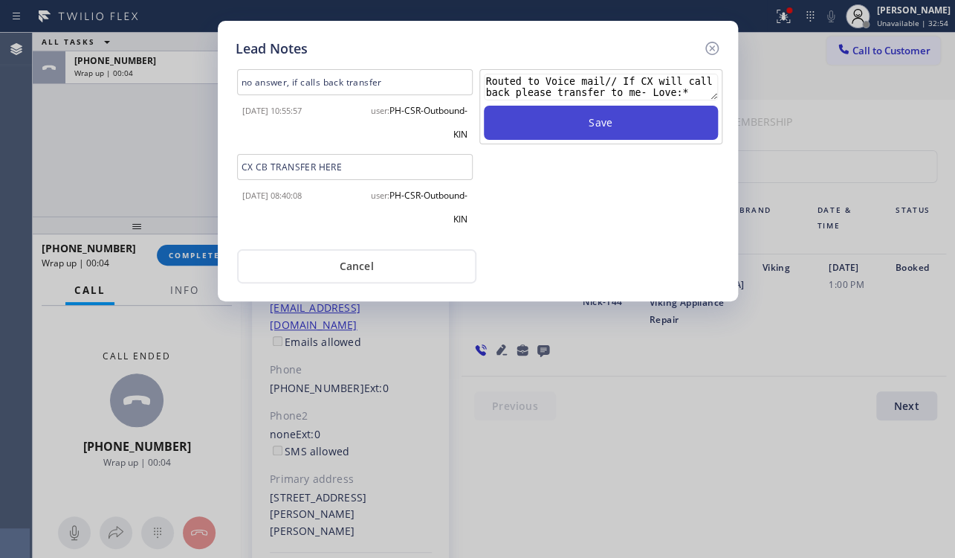
type textarea "Routed to Voice mail// If CX will call back please transfer to me- Love:*"
click at [571, 132] on button "Save" at bounding box center [601, 123] width 234 height 34
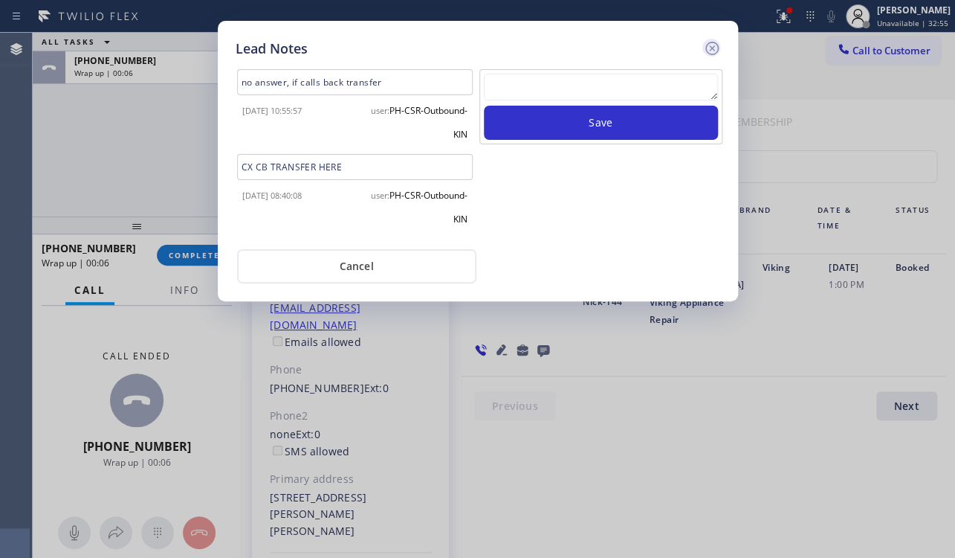
click at [710, 49] on icon at bounding box center [711, 48] width 13 height 13
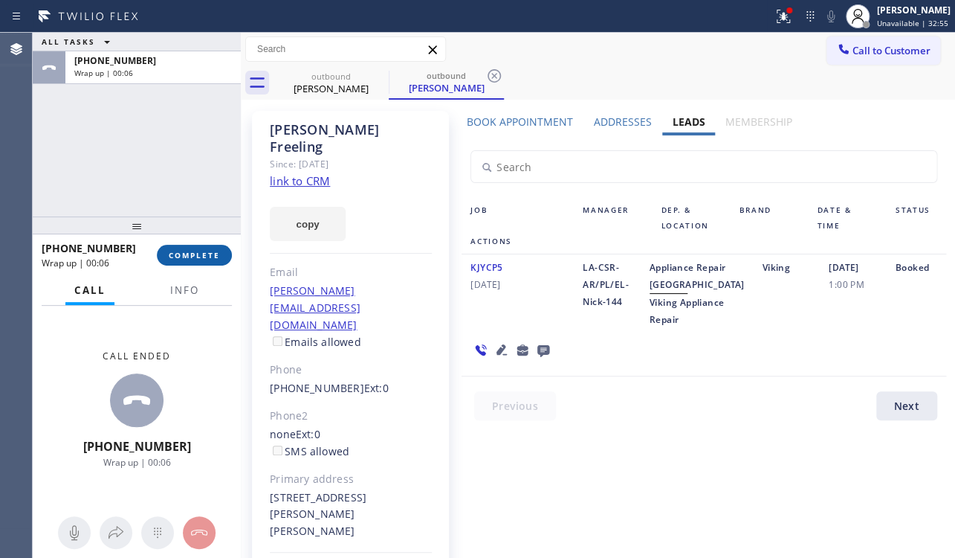
click at [193, 253] on span "COMPLETE" at bounding box center [194, 255] width 51 height 10
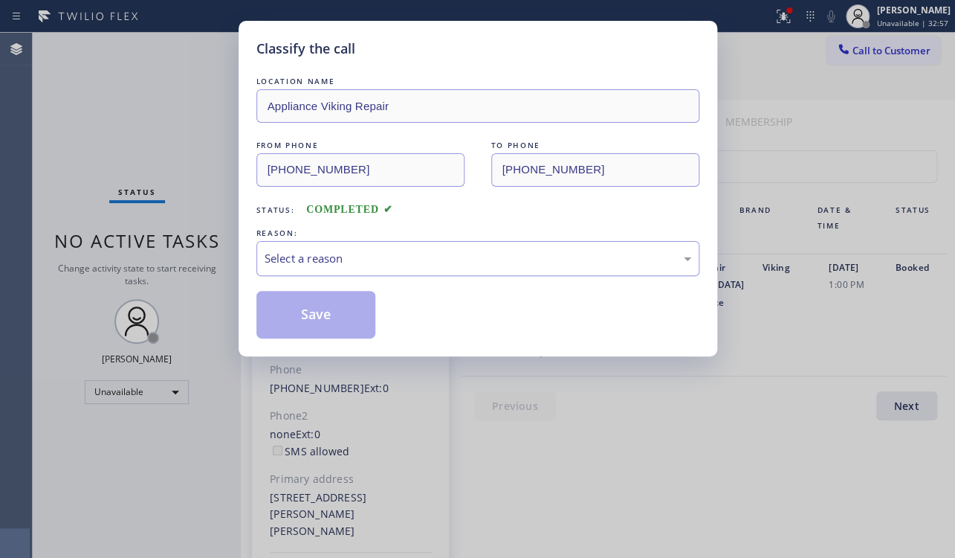
click at [329, 256] on div "Select a reason" at bounding box center [478, 258] width 427 height 17
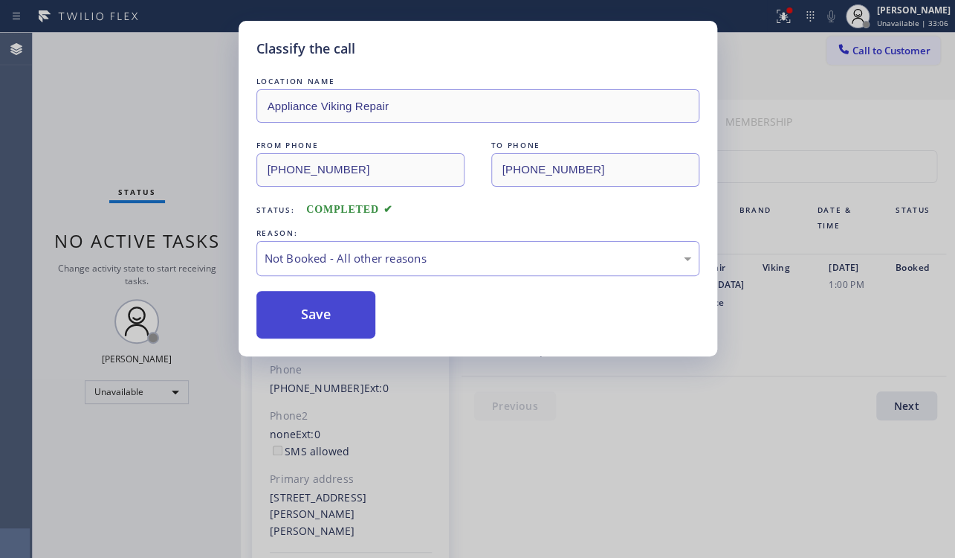
click at [306, 297] on button "Save" at bounding box center [316, 315] width 120 height 48
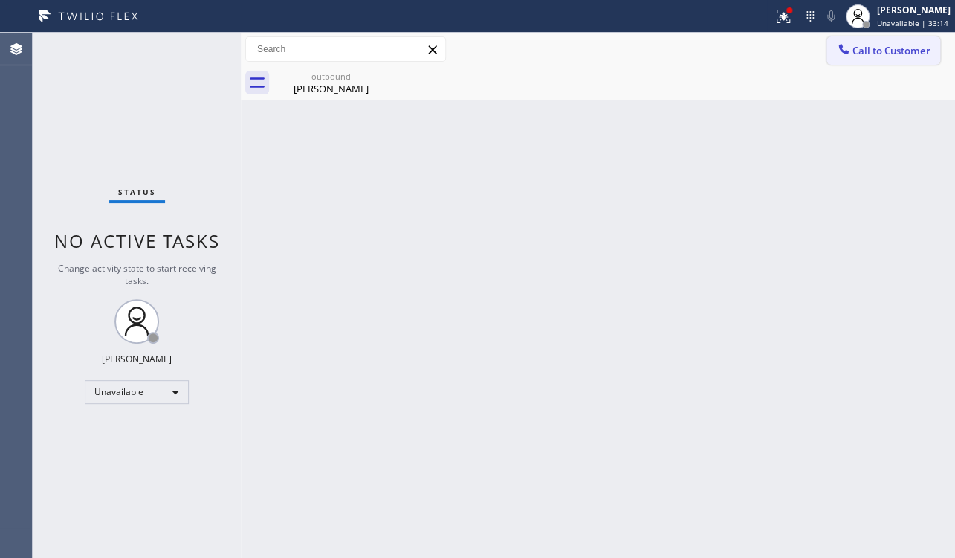
click at [848, 48] on icon at bounding box center [843, 49] width 15 height 15
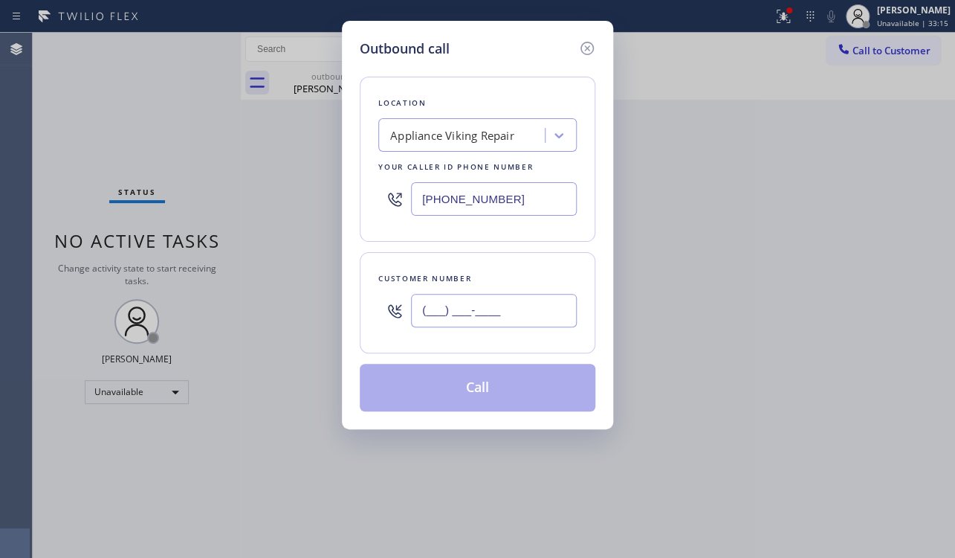
click at [501, 302] on input "(___) ___-____" at bounding box center [494, 310] width 166 height 33
paste input "404) 735-7818"
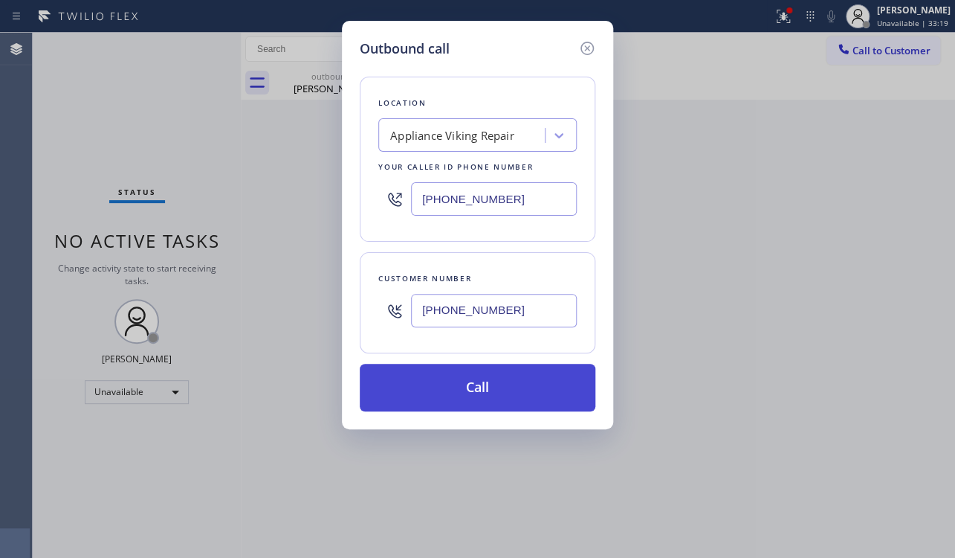
type input "(404) 735-7818"
click at [516, 385] on button "Call" at bounding box center [478, 388] width 236 height 48
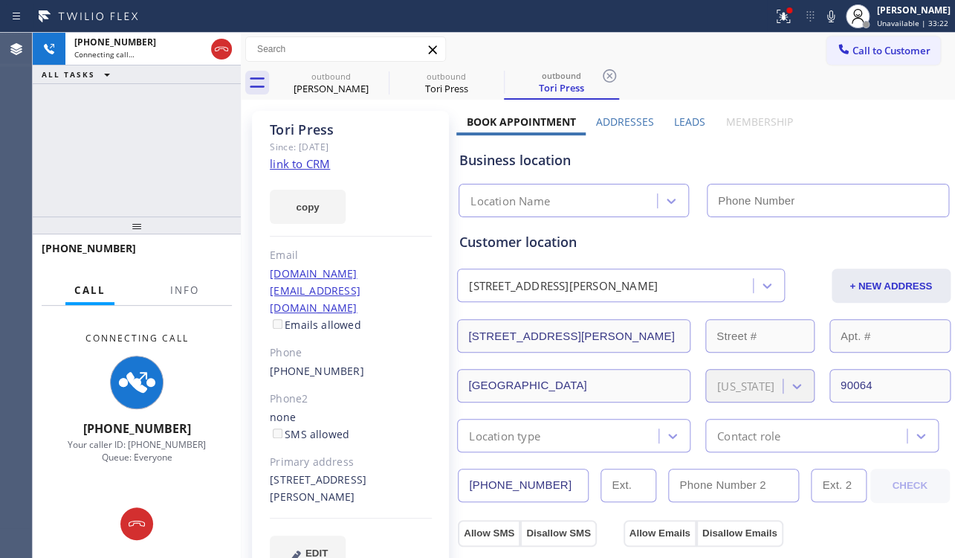
click at [685, 122] on label "Leads" at bounding box center [689, 121] width 31 height 14
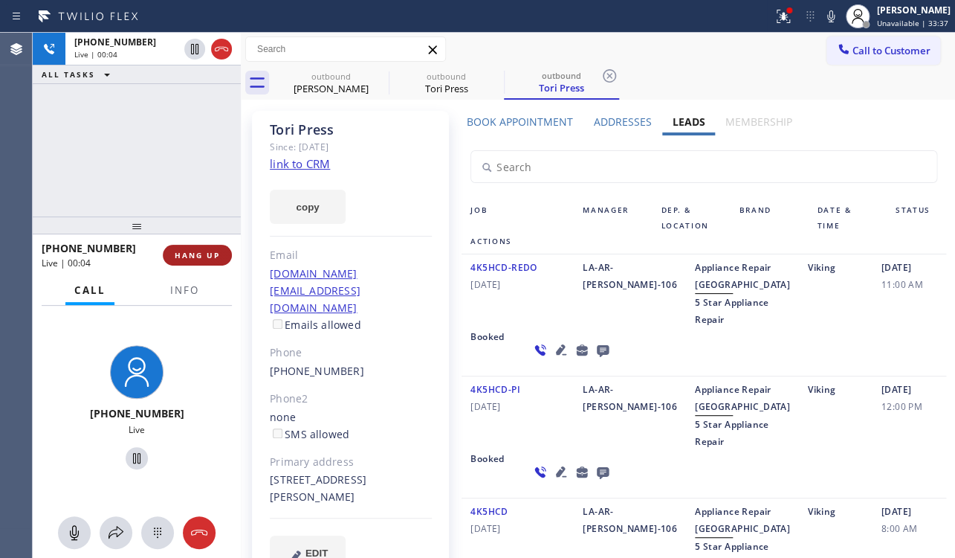
click at [194, 257] on span "HANG UP" at bounding box center [197, 255] width 45 height 10
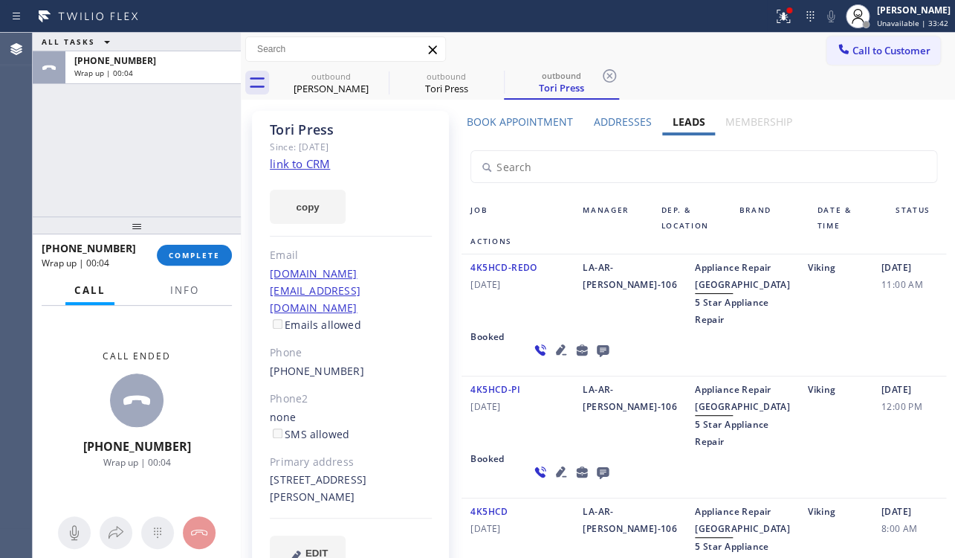
click at [597, 357] on icon at bounding box center [603, 351] width 12 height 12
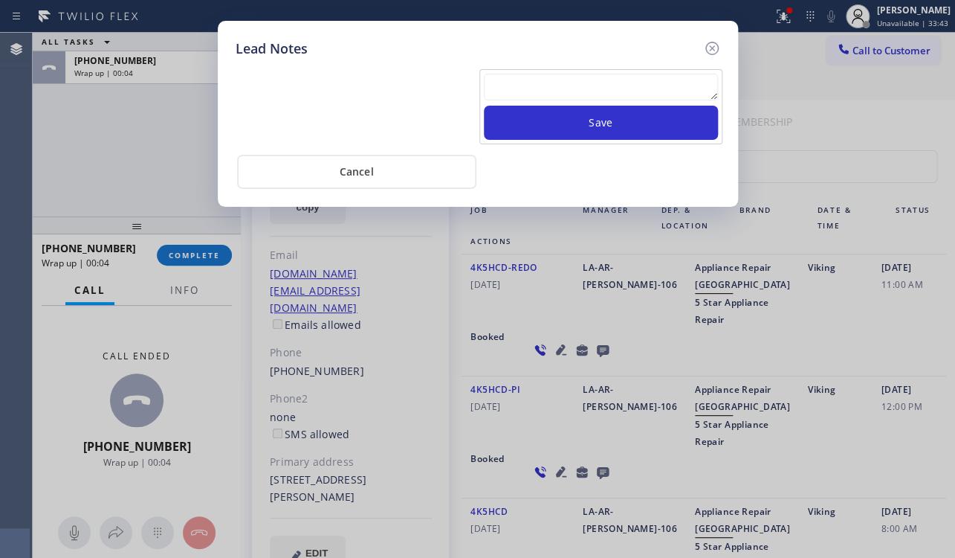
click at [605, 62] on div "Save Cancel" at bounding box center [478, 124] width 485 height 130
click at [603, 75] on textarea at bounding box center [601, 87] width 234 height 27
paste textarea "Routed to Voice mail// If CX will call back please transfer to me- Love:*"
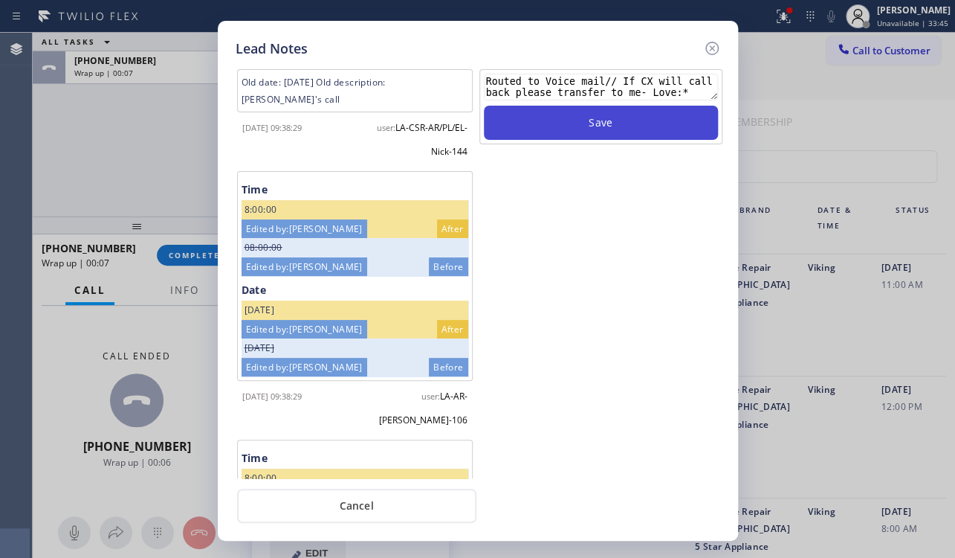
type textarea "Routed to Voice mail// If CX will call back please transfer to me- Love:*"
click at [595, 120] on button "Save" at bounding box center [601, 123] width 234 height 34
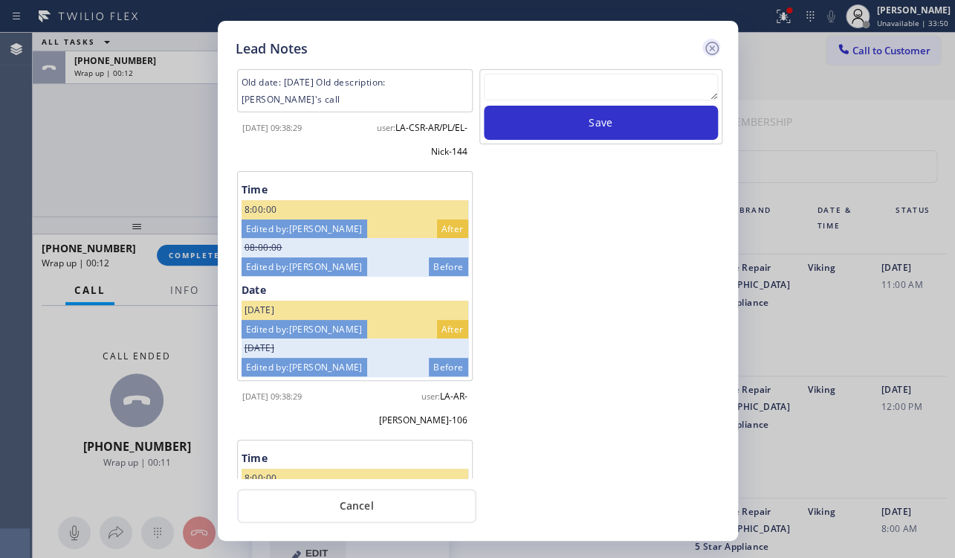
click at [714, 45] on icon at bounding box center [712, 48] width 18 height 18
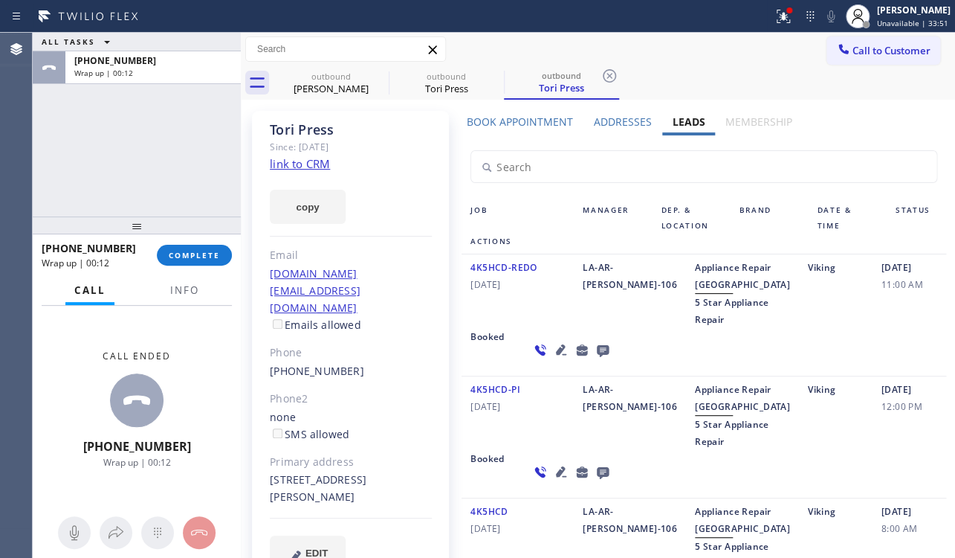
click at [181, 242] on div "+14047357818 Wrap up | 00:12 COMPLETE" at bounding box center [137, 255] width 190 height 39
click at [183, 246] on button "COMPLETE" at bounding box center [194, 255] width 75 height 21
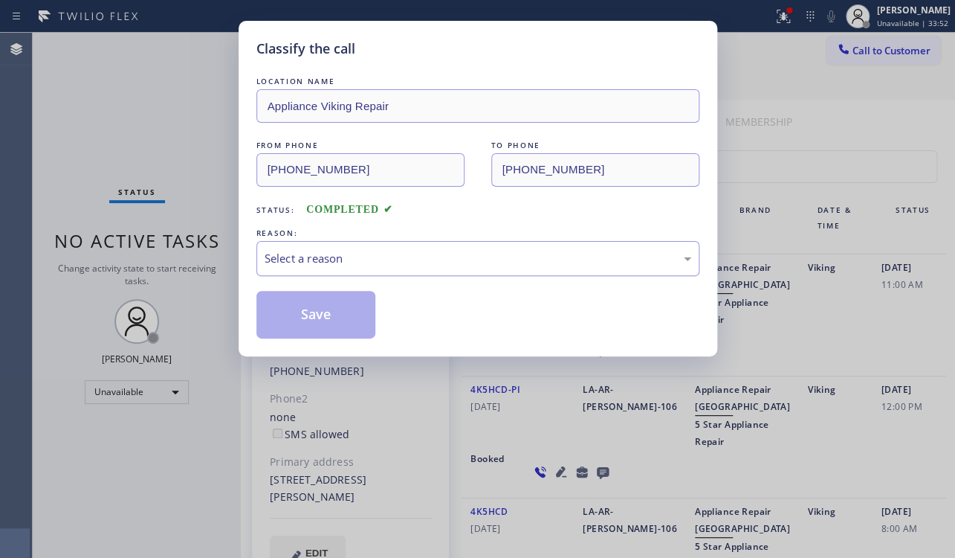
click at [452, 258] on div "Select a reason" at bounding box center [478, 258] width 427 height 17
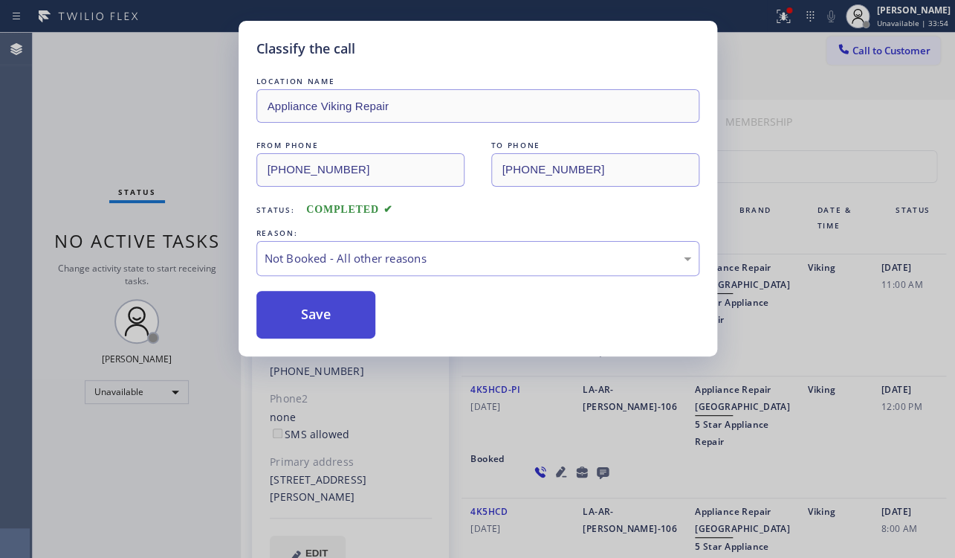
click at [318, 299] on button "Save" at bounding box center [316, 315] width 120 height 48
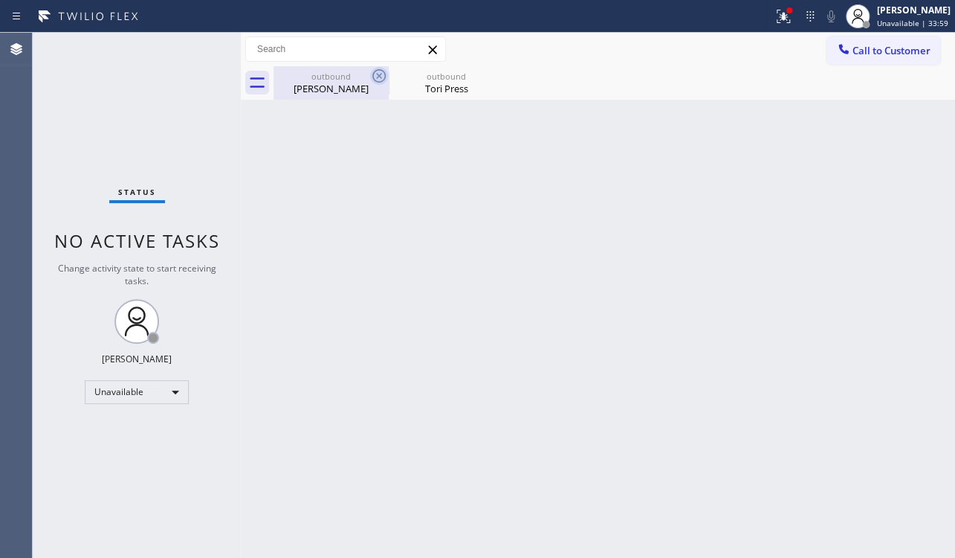
click at [381, 75] on icon at bounding box center [379, 76] width 18 height 18
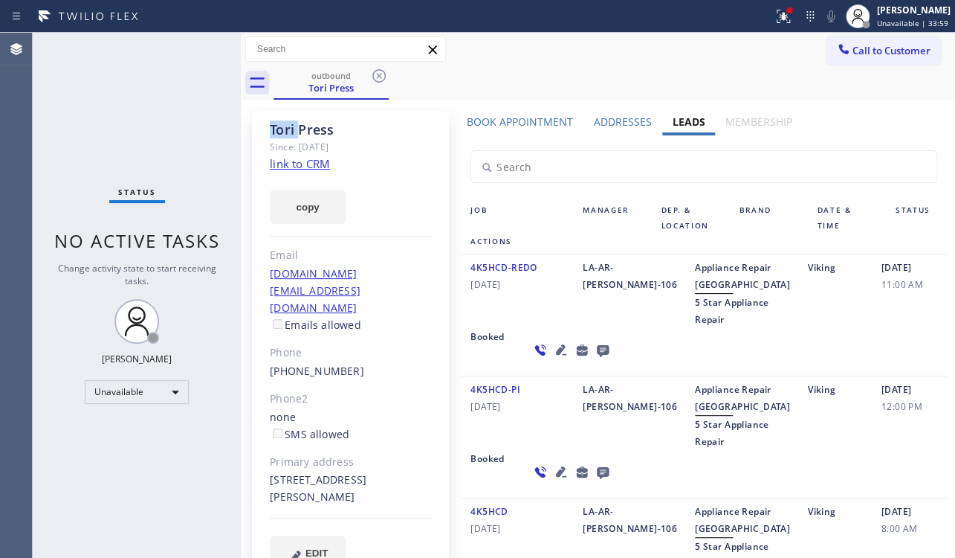
click at [381, 75] on icon at bounding box center [379, 76] width 18 height 18
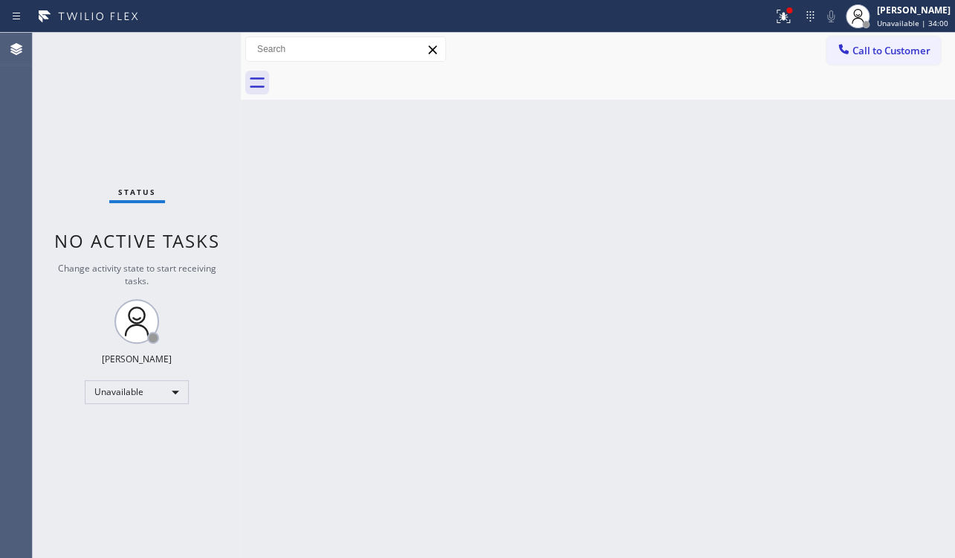
click at [825, 57] on div "Call to Customer Outbound call Location Appliance Viking Repair Your caller id …" at bounding box center [598, 49] width 714 height 26
click at [852, 54] on div at bounding box center [844, 51] width 18 height 18
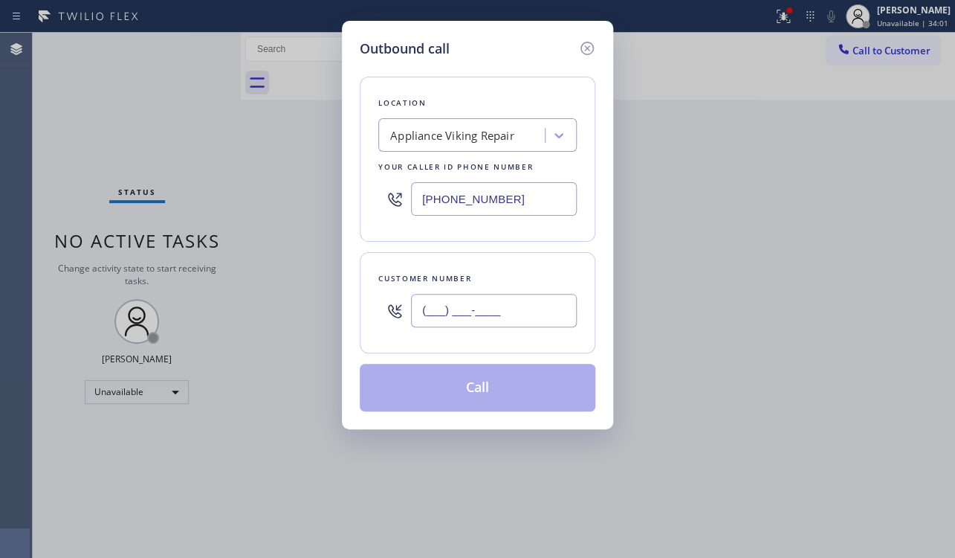
click at [499, 314] on input "(___) ___-____" at bounding box center [494, 310] width 166 height 33
click at [425, 307] on input "(___) ___-____" at bounding box center [494, 310] width 166 height 33
paste input "310) 230-8200"
type input "(310) 230-8200"
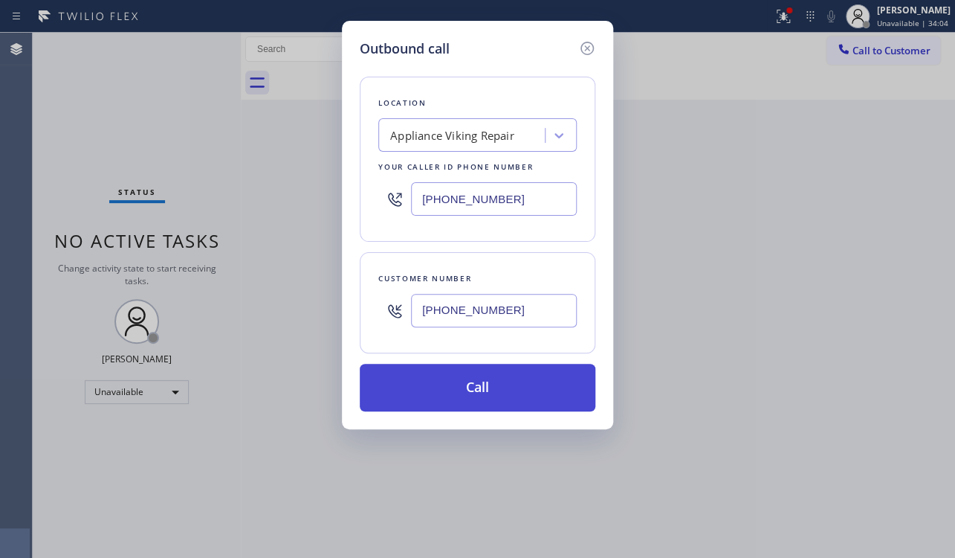
click at [450, 393] on button "Call" at bounding box center [478, 388] width 236 height 48
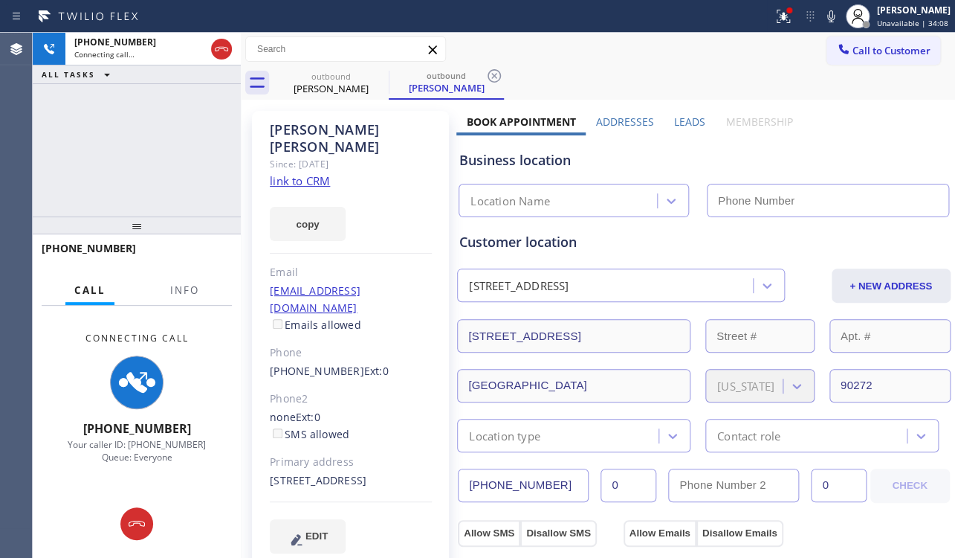
type input "(617) 219-9255"
click at [690, 122] on label "Leads" at bounding box center [689, 121] width 31 height 14
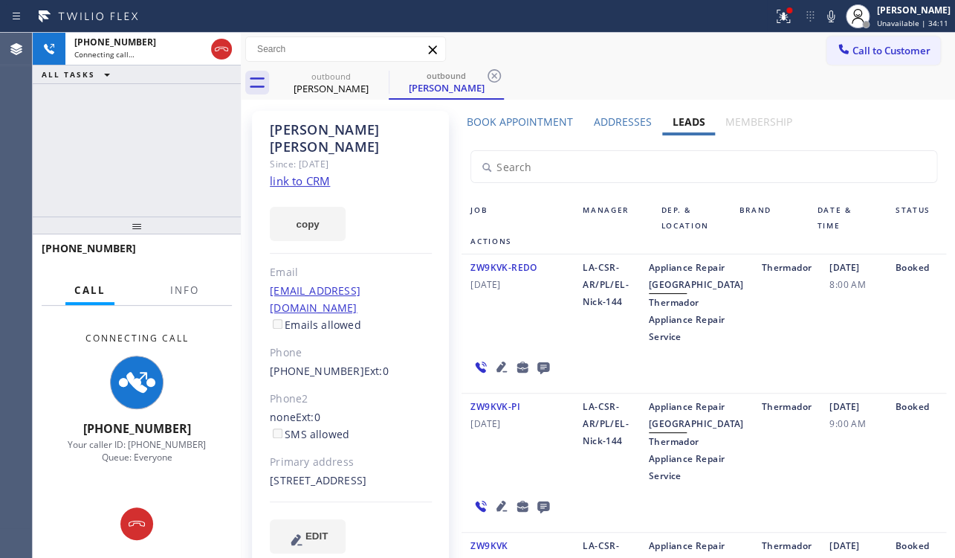
click at [295, 173] on link "link to CRM" at bounding box center [300, 180] width 60 height 15
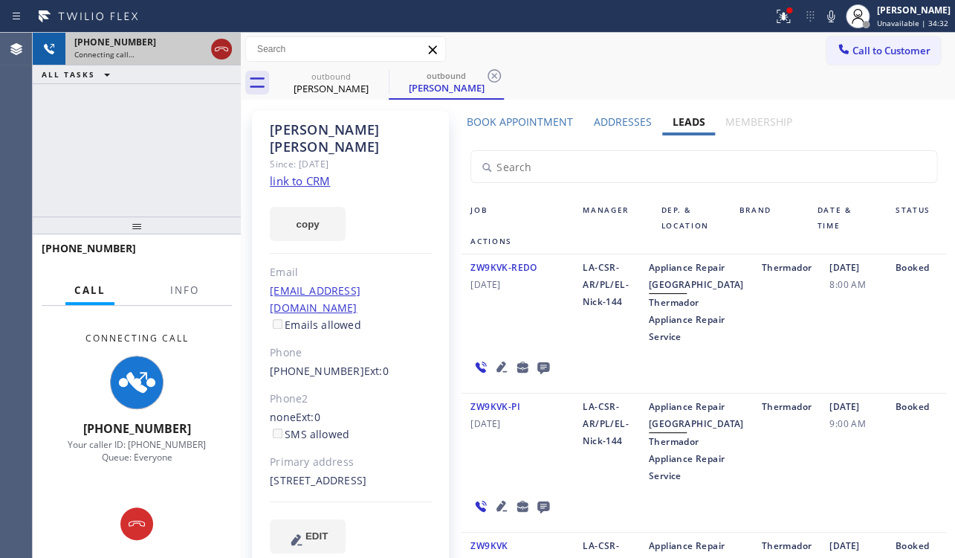
click at [214, 52] on icon at bounding box center [222, 49] width 18 height 18
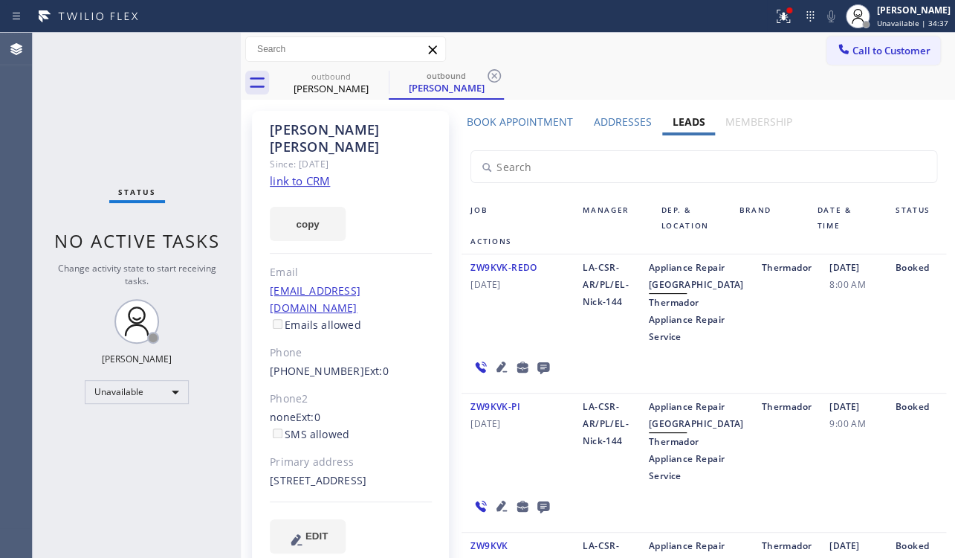
click at [541, 374] on icon at bounding box center [544, 368] width 12 height 12
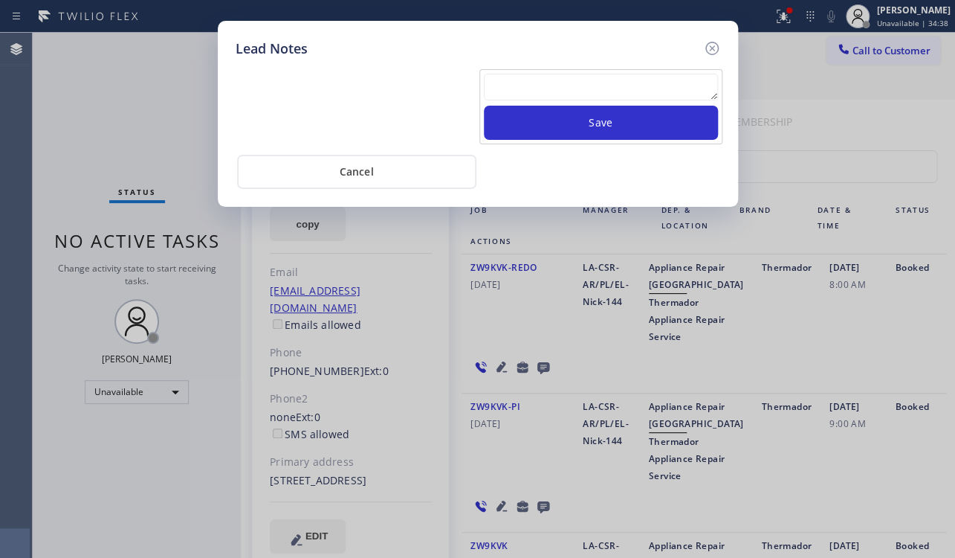
click at [592, 92] on textarea at bounding box center [601, 87] width 234 height 27
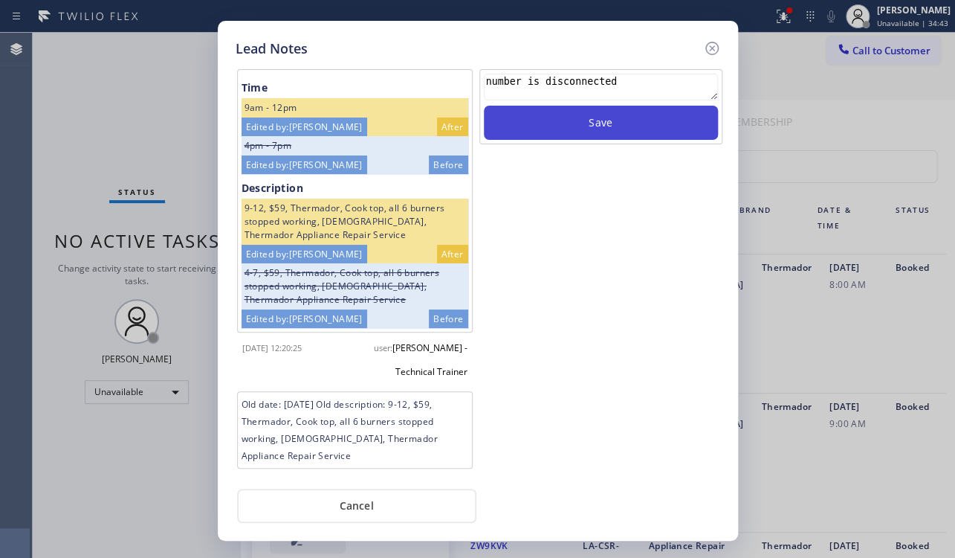
type textarea "number is disconnected"
click at [657, 132] on button "Save" at bounding box center [601, 123] width 234 height 34
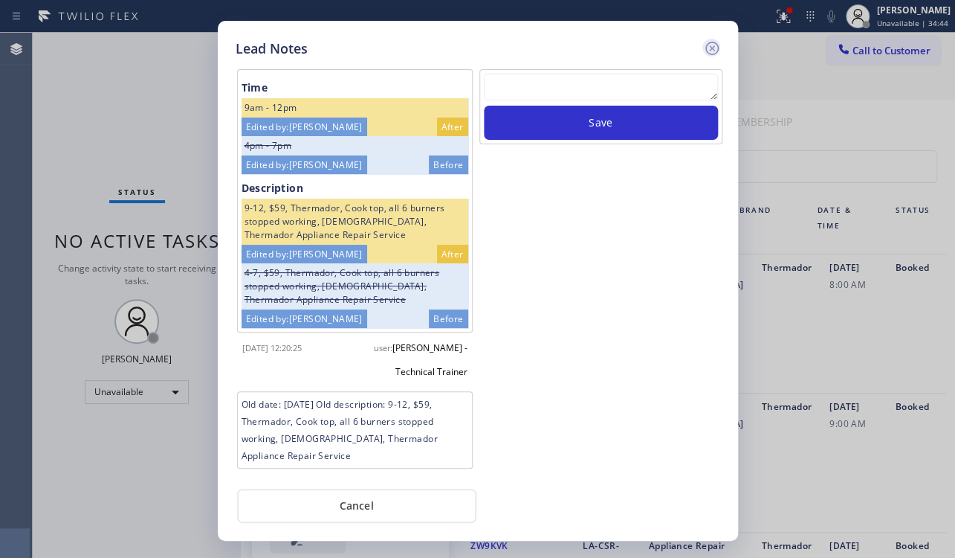
click at [710, 46] on icon at bounding box center [711, 48] width 13 height 13
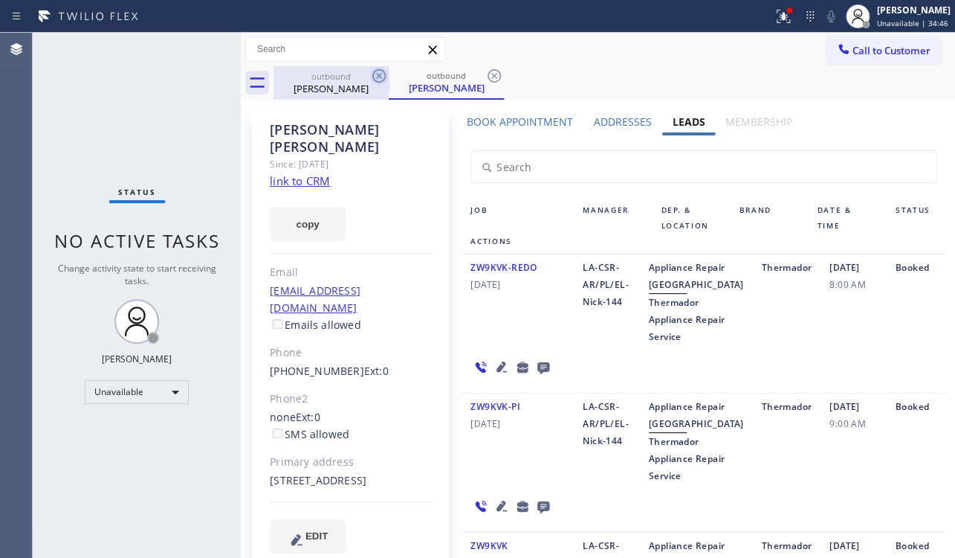
click at [375, 74] on icon at bounding box center [379, 76] width 18 height 18
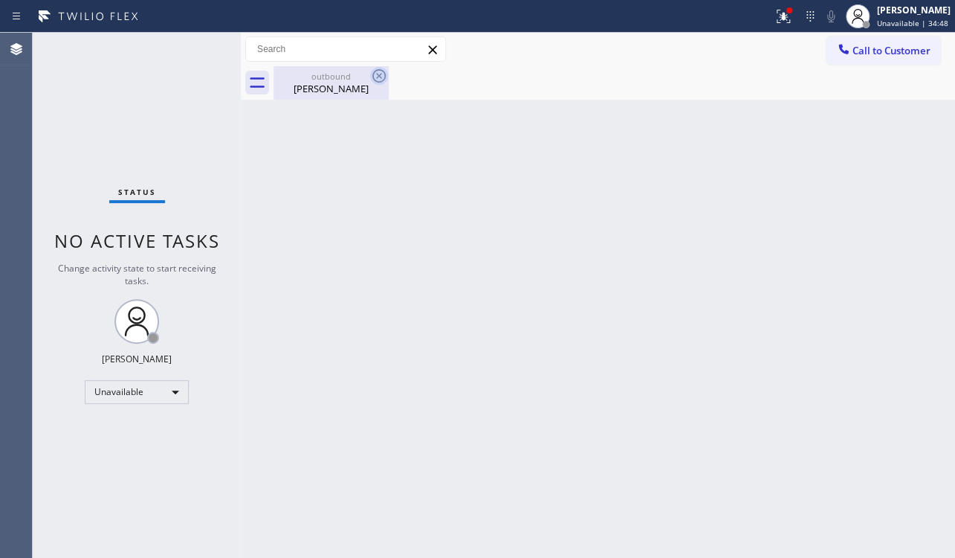
click at [381, 76] on icon at bounding box center [379, 76] width 18 height 18
click at [381, 73] on icon at bounding box center [379, 76] width 18 height 18
click at [878, 50] on span "Call to Customer" at bounding box center [892, 50] width 78 height 13
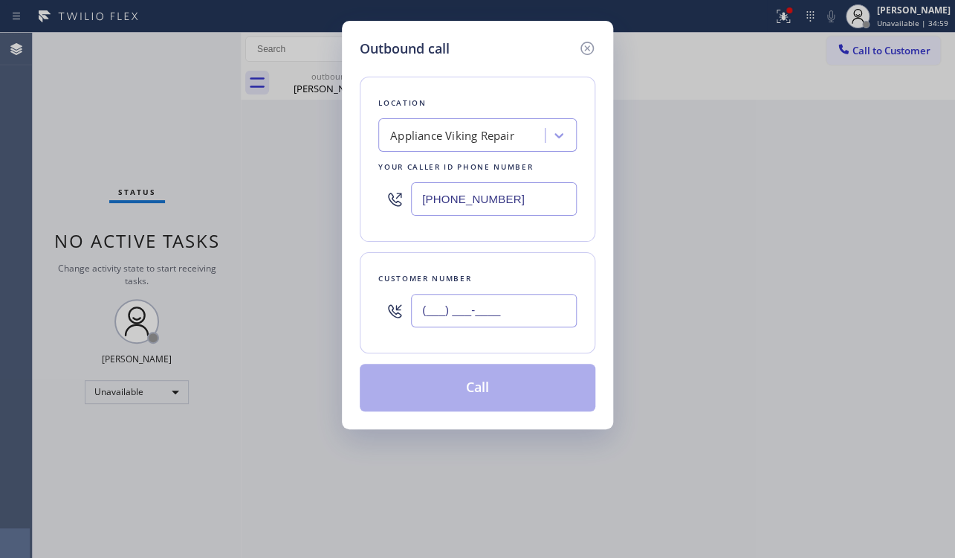
click at [414, 310] on input "(___) ___-____" at bounding box center [494, 310] width 166 height 33
paste input "857) 756-4719"
type input "(857) 756-4719"
click at [455, 390] on button "Call" at bounding box center [478, 388] width 236 height 48
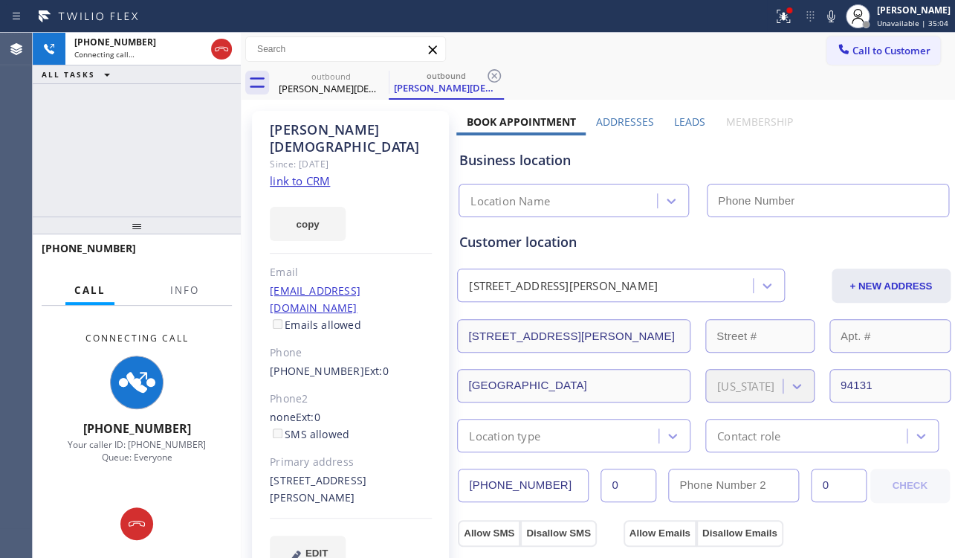
click at [319, 173] on link "link to CRM" at bounding box center [300, 180] width 60 height 15
click at [681, 120] on label "Leads" at bounding box center [689, 121] width 31 height 14
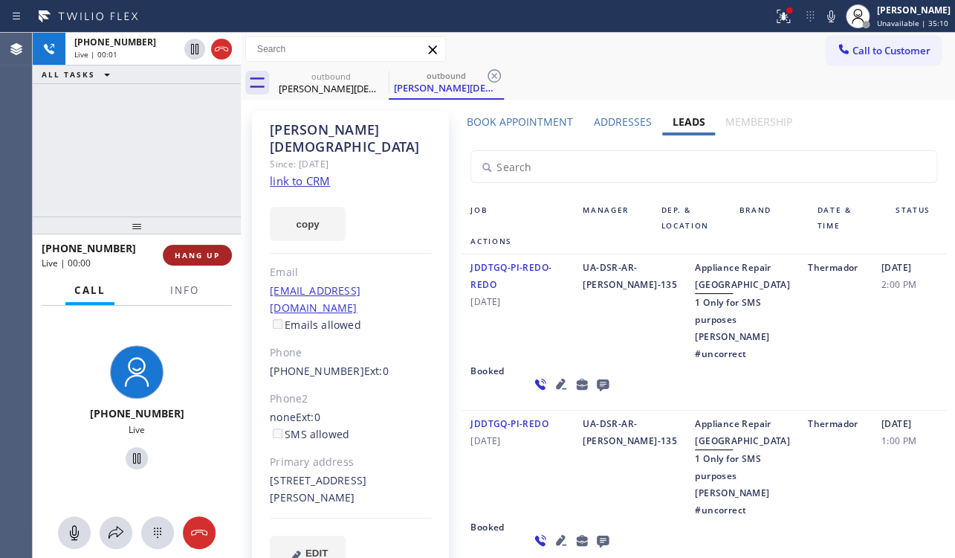
click at [184, 248] on button "HANG UP" at bounding box center [197, 255] width 69 height 21
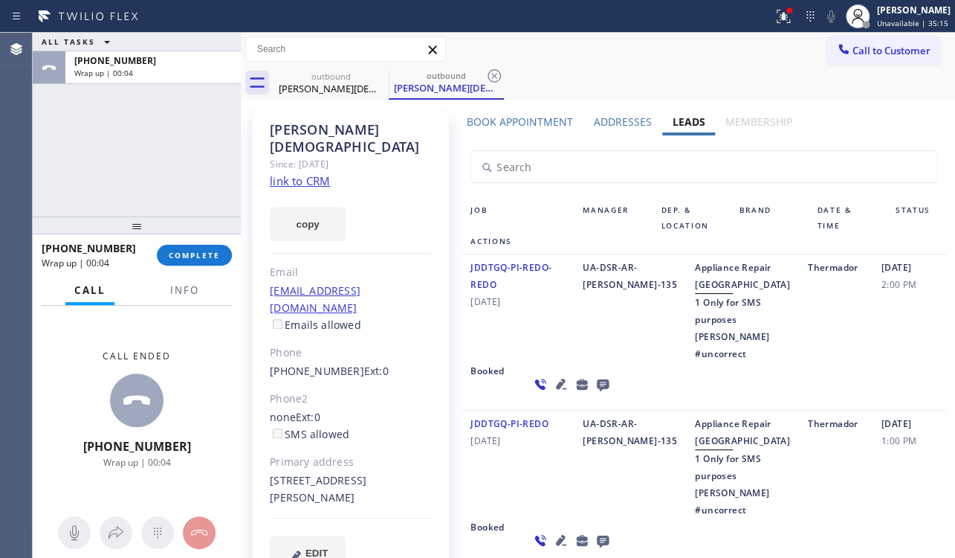
click at [597, 391] on icon at bounding box center [603, 385] width 12 height 12
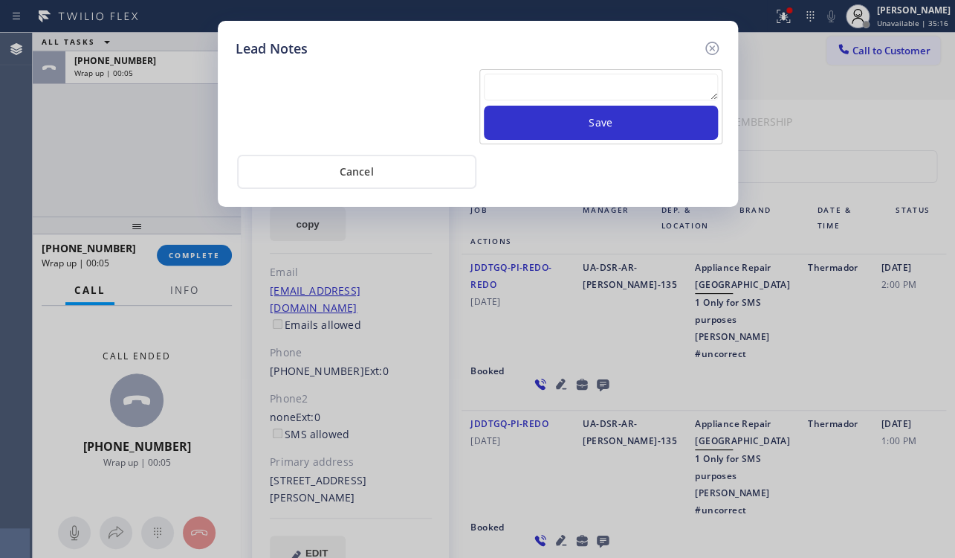
click at [547, 96] on textarea at bounding box center [601, 87] width 234 height 27
paste textarea "Routed to Voice mail// If CX will call back please transfer to me- Love:*"
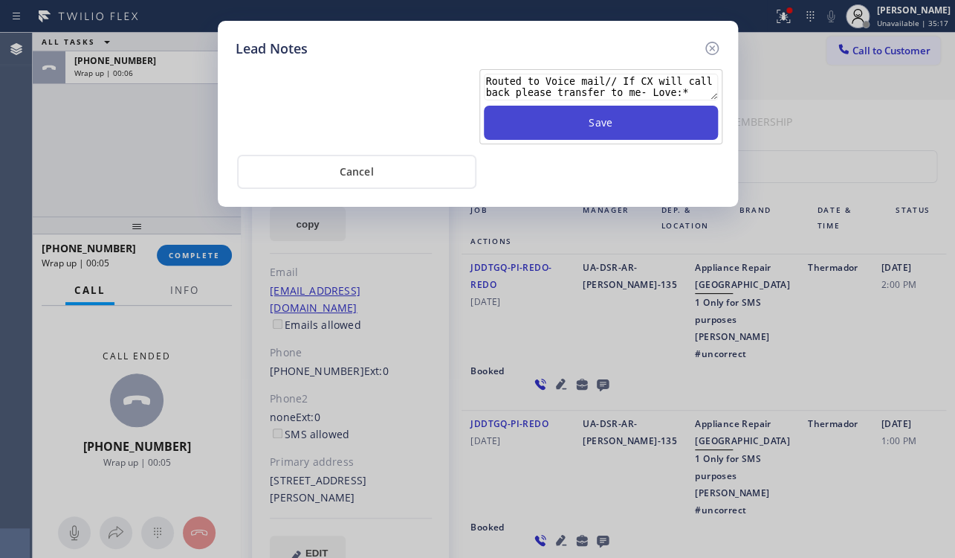
type textarea "Routed to Voice mail// If CX will call back please transfer to me- Love:*"
click at [558, 135] on button "Save" at bounding box center [601, 123] width 234 height 34
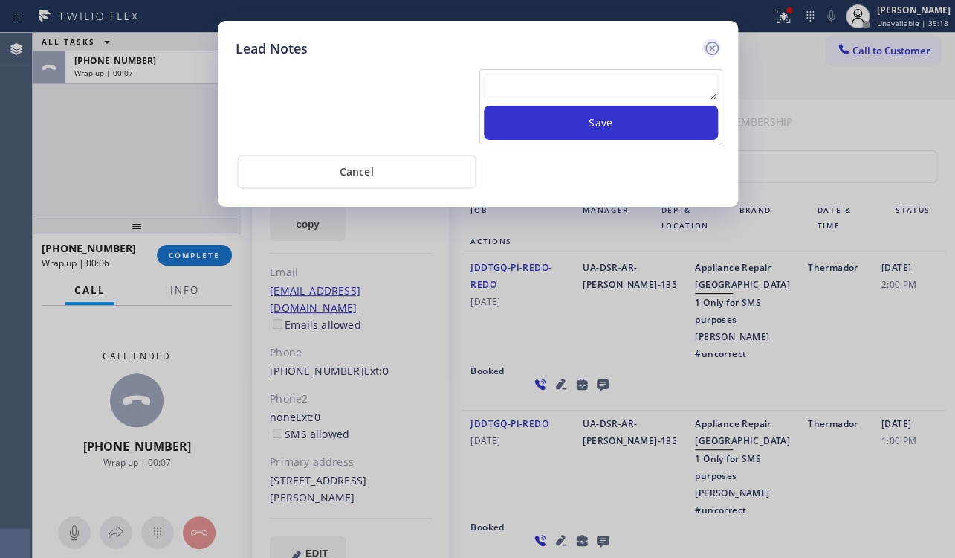
click at [705, 49] on icon at bounding box center [712, 48] width 18 height 18
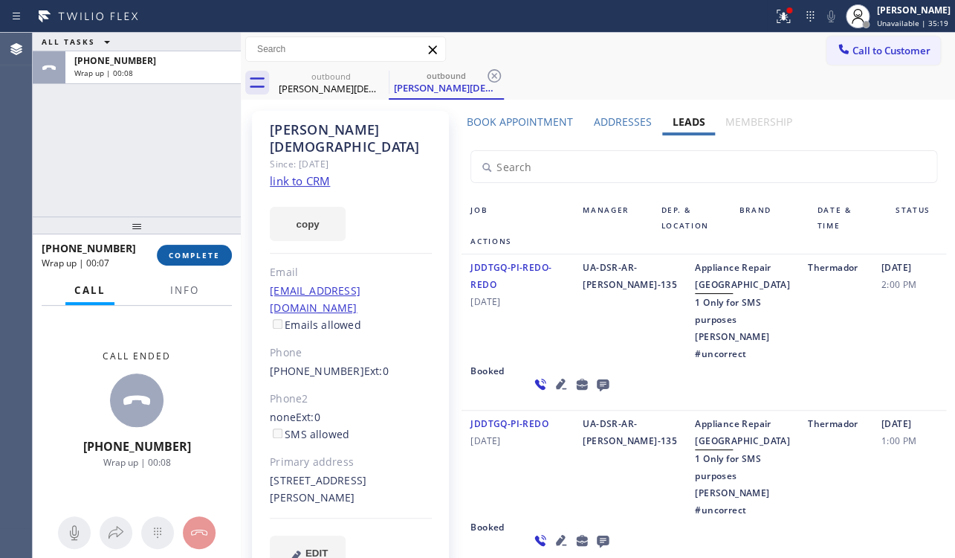
click at [180, 254] on span "COMPLETE" at bounding box center [194, 255] width 51 height 10
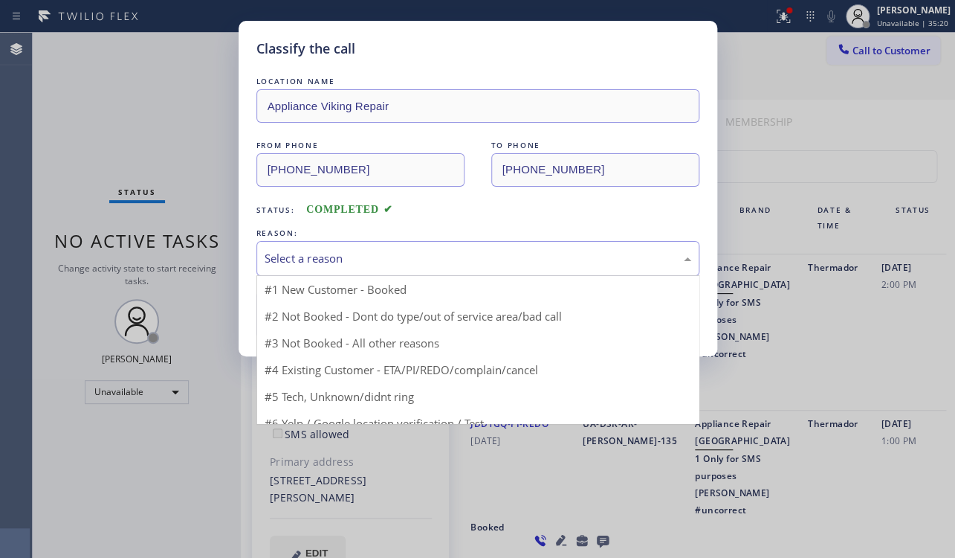
click at [396, 262] on div "Select a reason" at bounding box center [478, 258] width 427 height 17
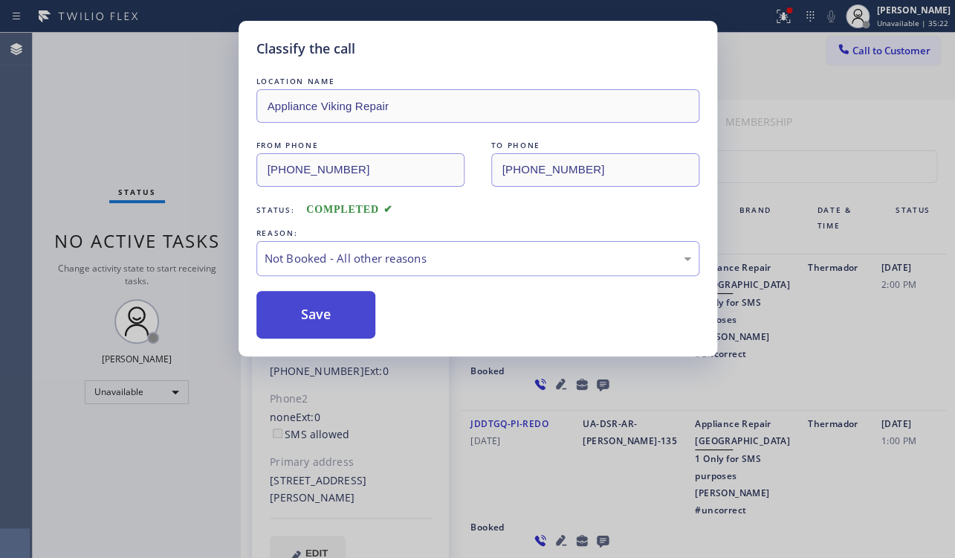
click at [314, 321] on button "Save" at bounding box center [316, 315] width 120 height 48
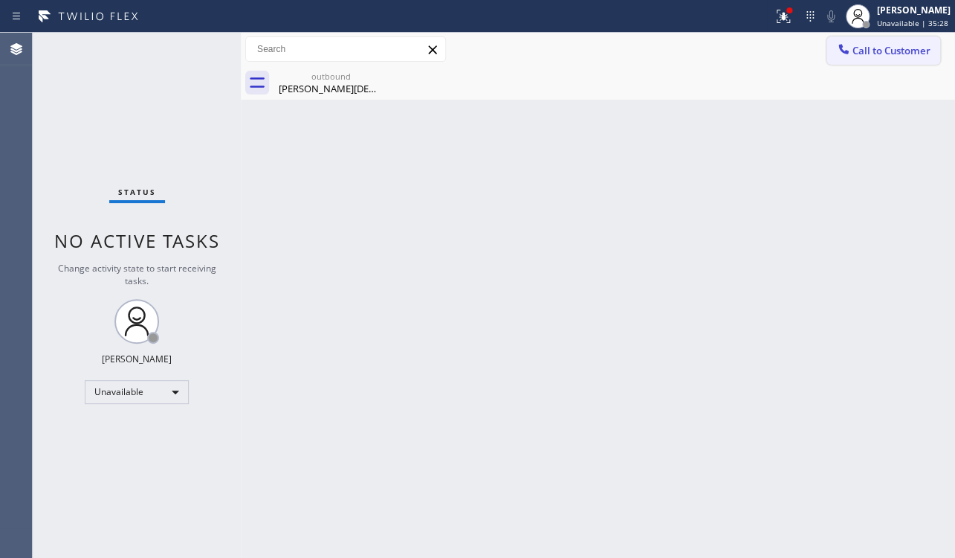
click at [894, 59] on button "Call to Customer" at bounding box center [884, 50] width 114 height 28
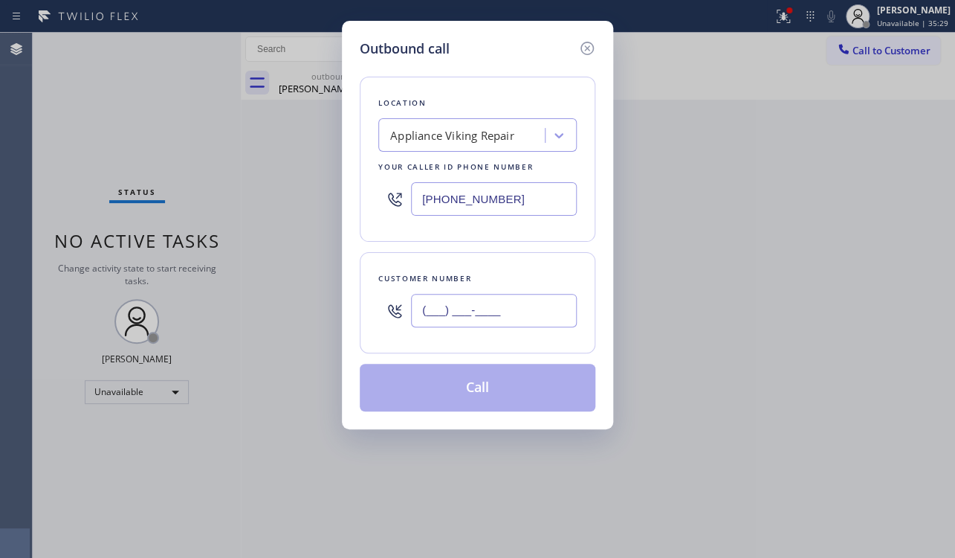
click at [486, 316] on input "(___) ___-____" at bounding box center [494, 310] width 166 height 33
paste input "516) 946-6825"
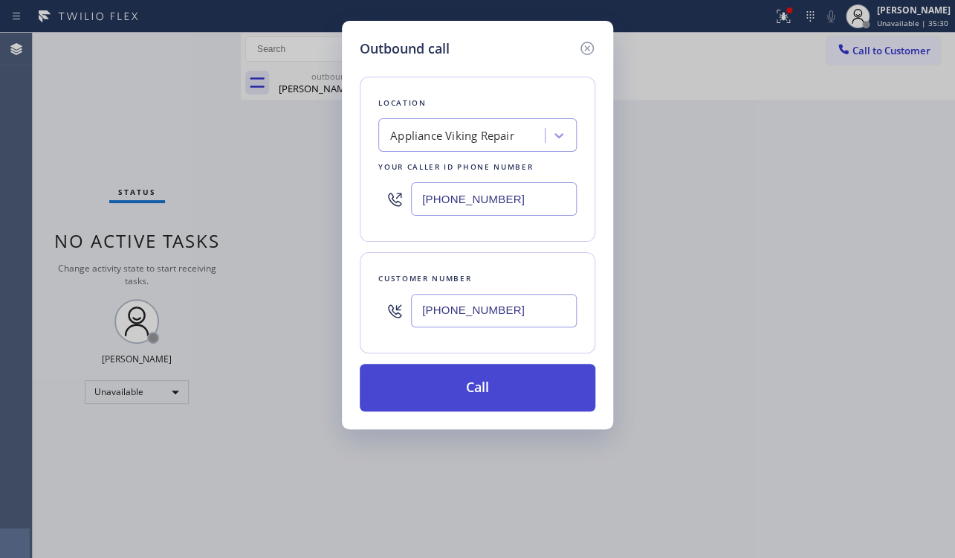
type input "(516) 946-6825"
click at [480, 393] on button "Call" at bounding box center [478, 388] width 236 height 48
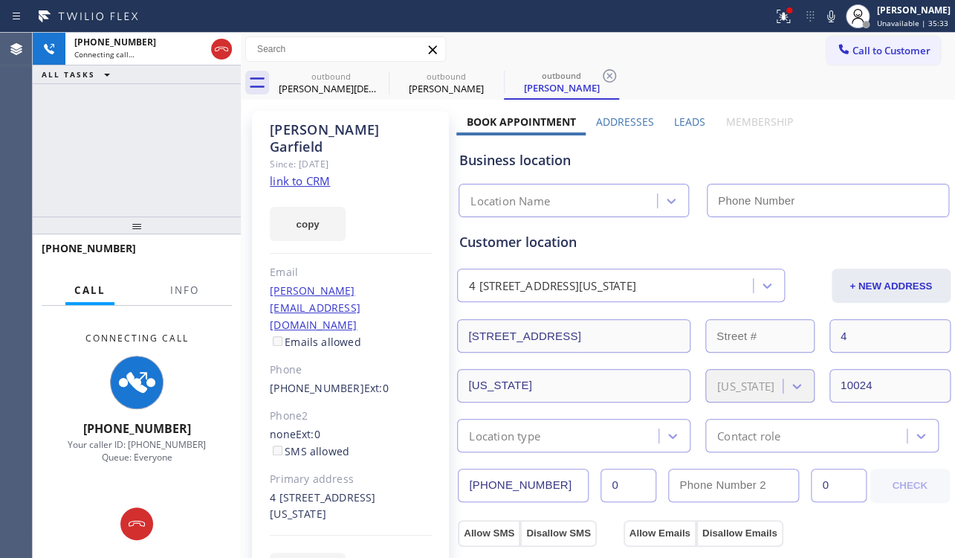
click at [682, 119] on label "Leads" at bounding box center [689, 121] width 31 height 14
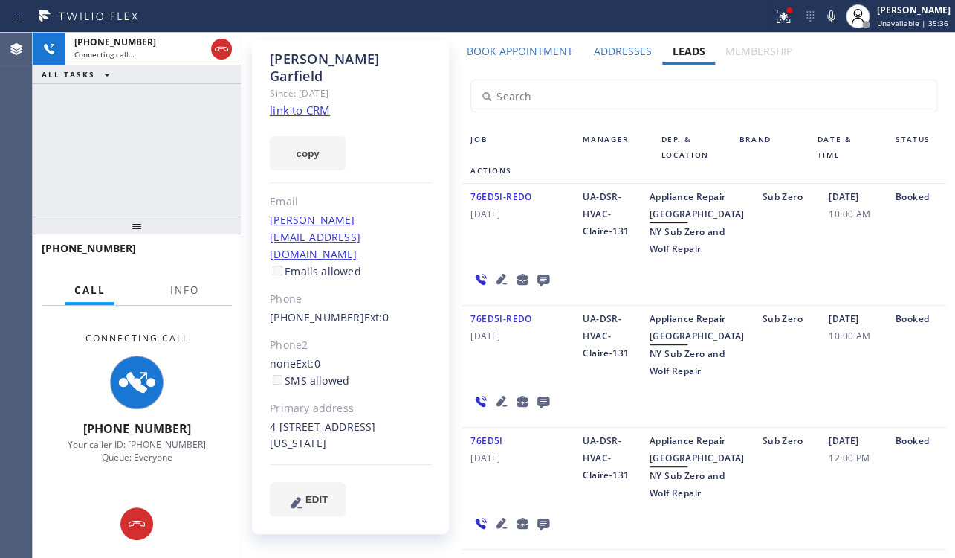
scroll to position [202, 0]
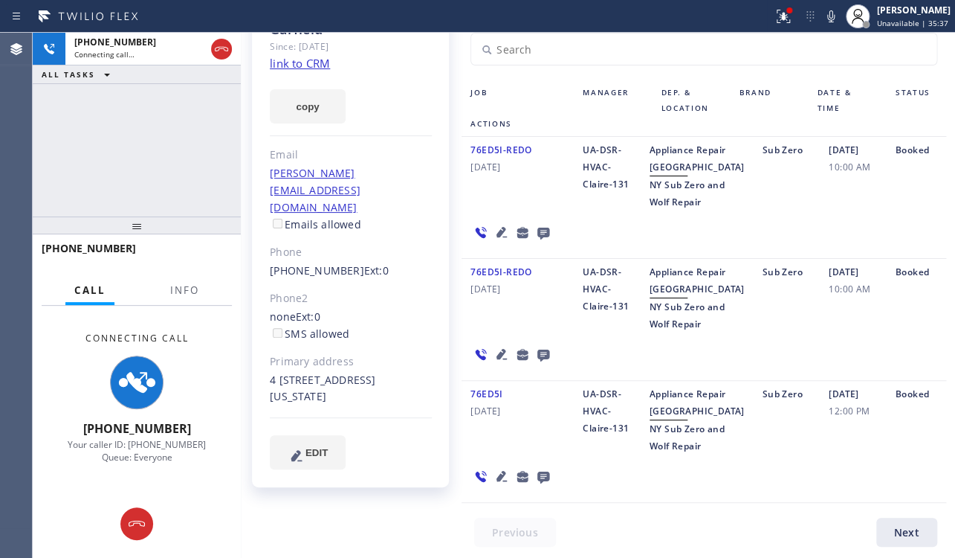
click at [496, 485] on icon at bounding box center [502, 476] width 18 height 18
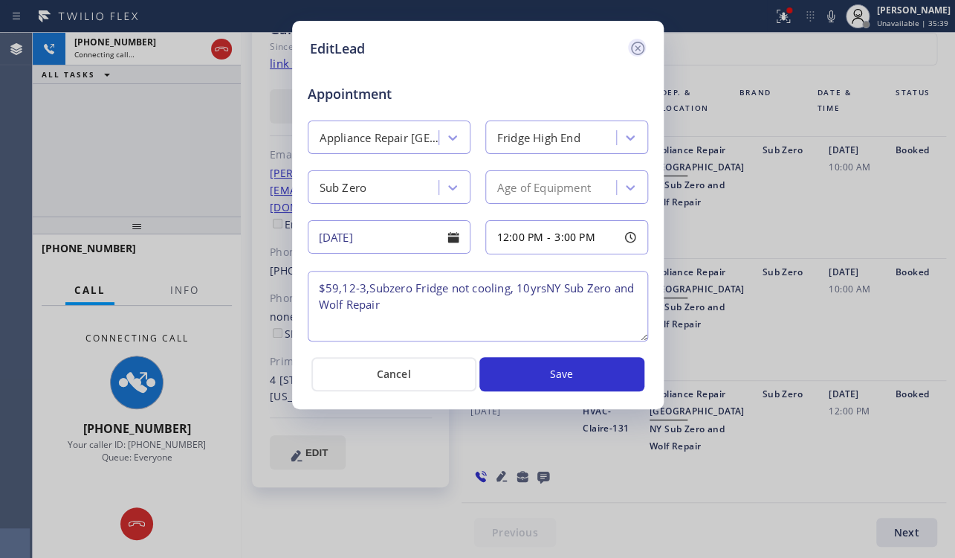
click at [642, 46] on icon at bounding box center [636, 48] width 13 height 13
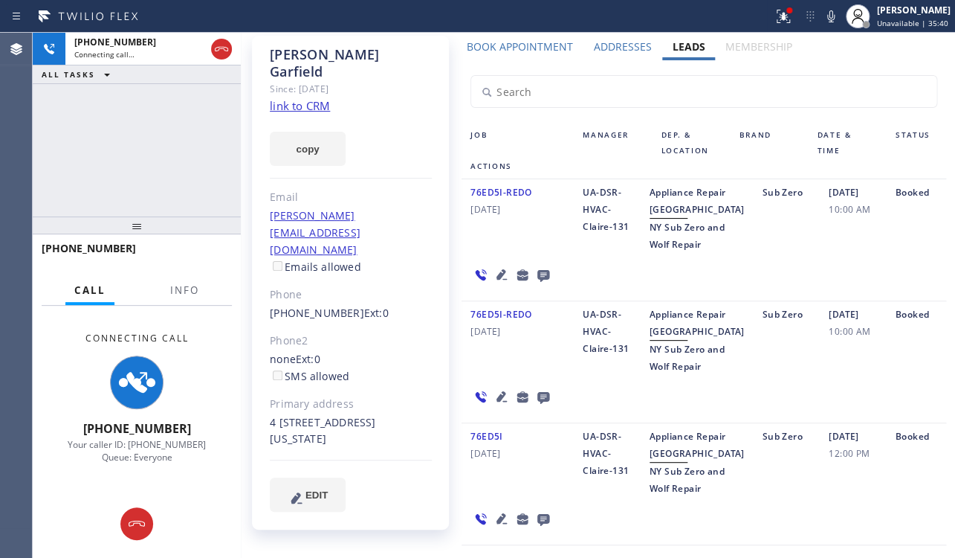
scroll to position [0, 0]
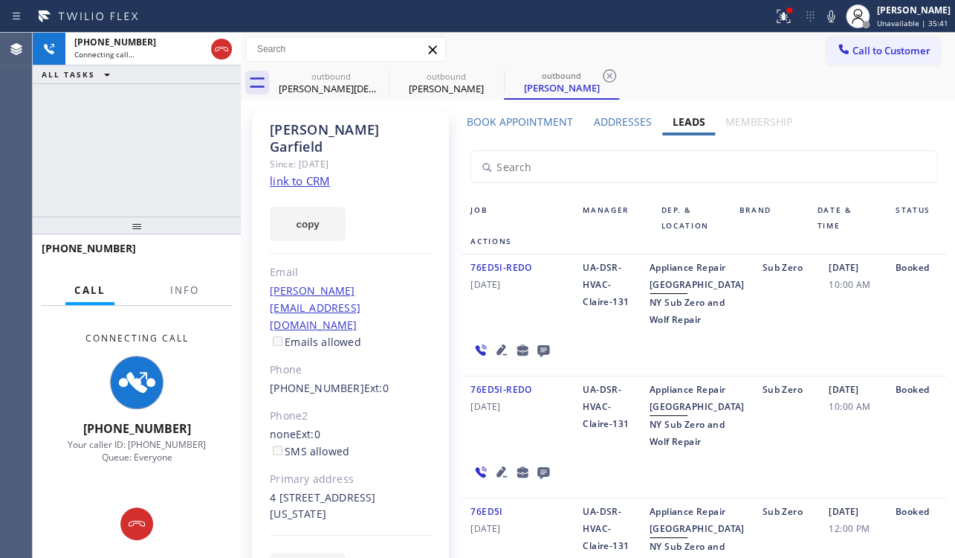
click at [297, 173] on link "link to CRM" at bounding box center [300, 180] width 60 height 15
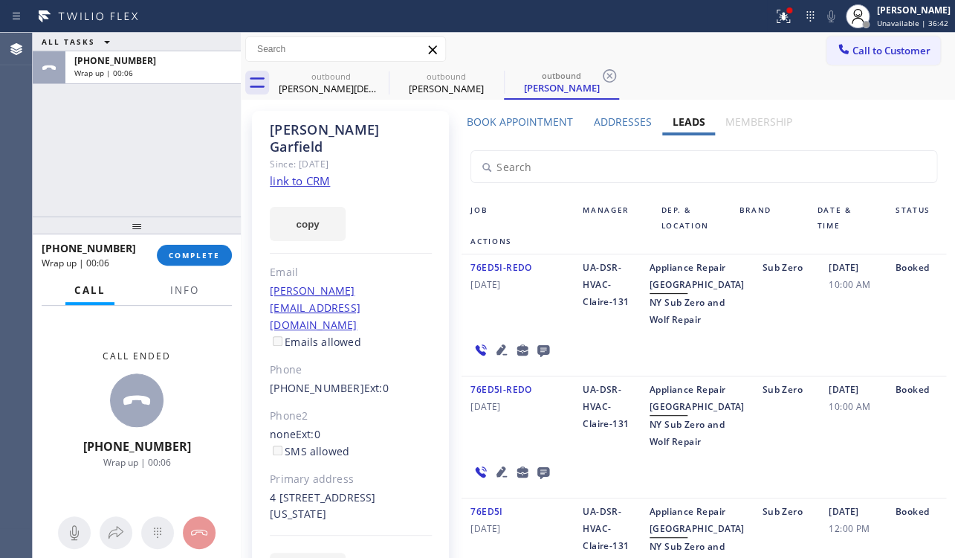
click at [541, 357] on icon at bounding box center [544, 351] width 12 height 12
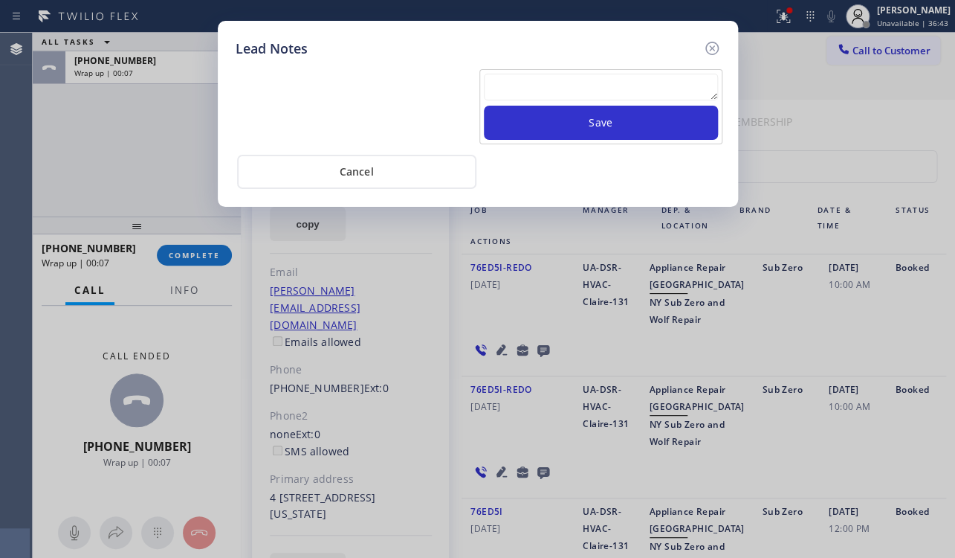
click at [565, 97] on textarea at bounding box center [601, 87] width 234 height 27
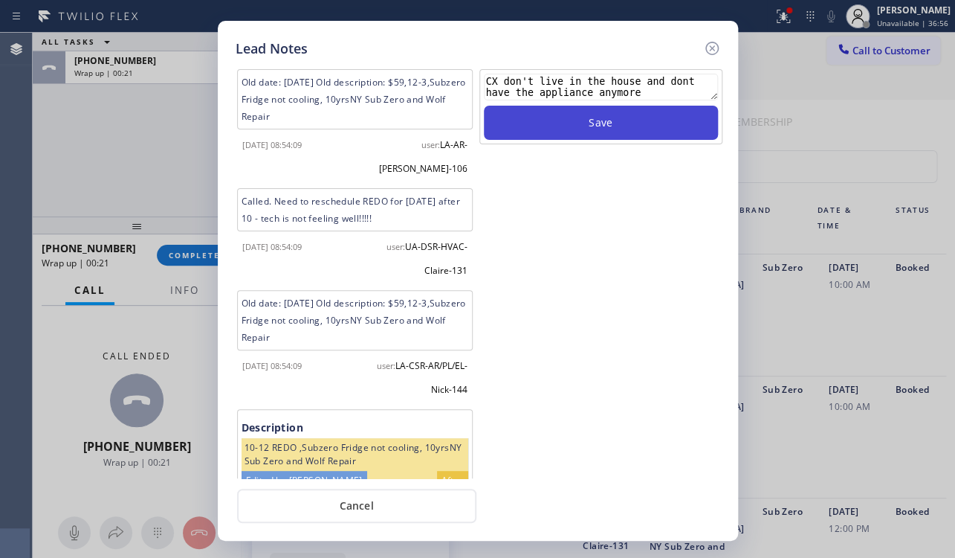
type textarea "CX don't live in the house and dont have the appliance anymore"
click at [585, 128] on button "Save" at bounding box center [601, 123] width 234 height 34
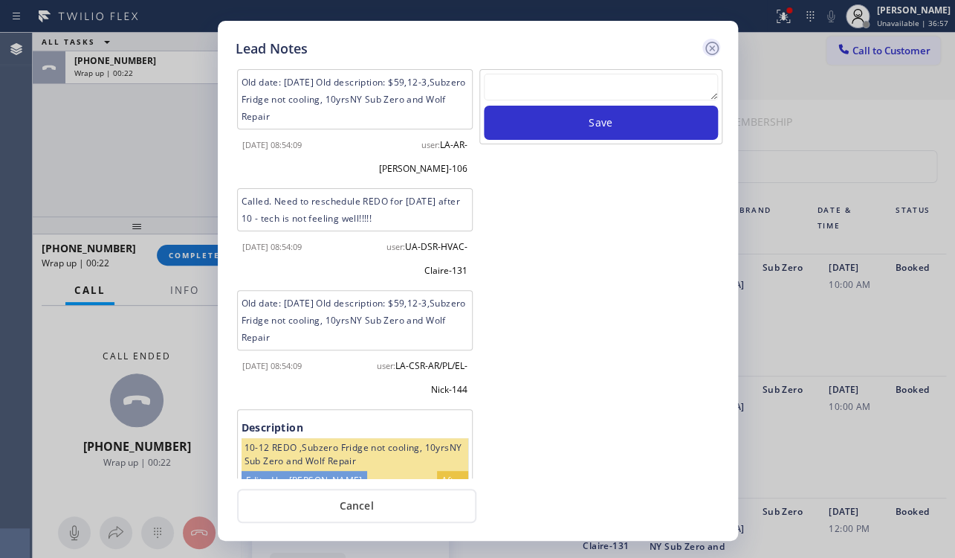
click at [711, 49] on icon at bounding box center [711, 48] width 13 height 13
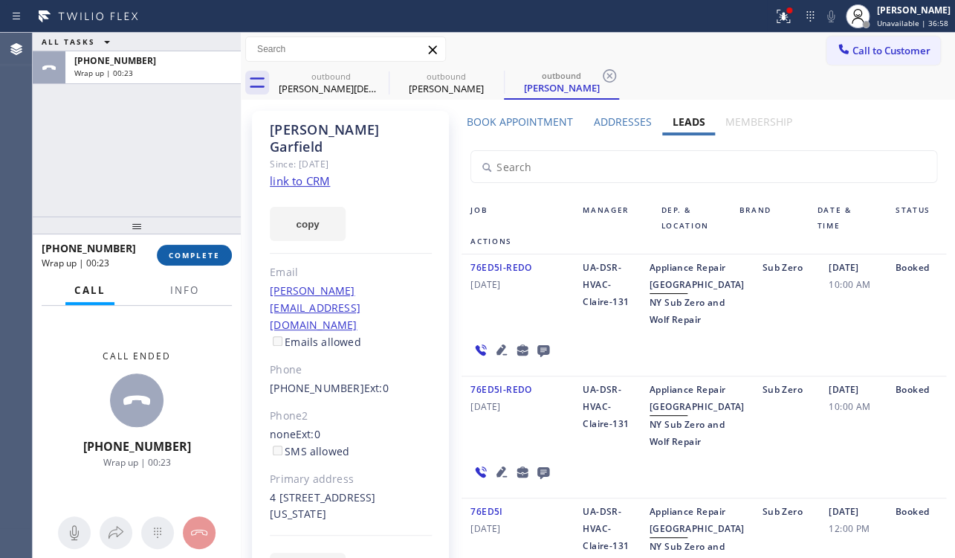
click at [193, 264] on button "COMPLETE" at bounding box center [194, 255] width 75 height 21
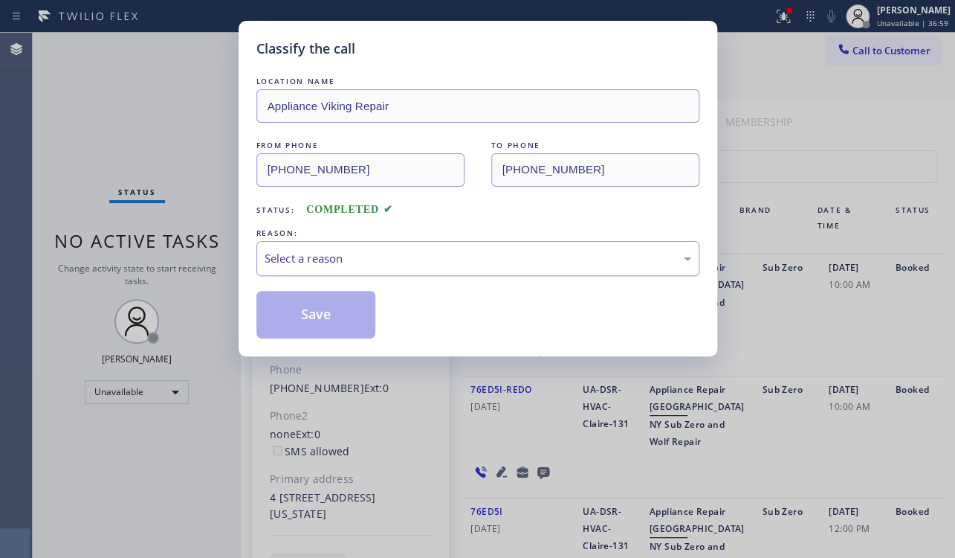
click at [341, 244] on div "Select a reason" at bounding box center [477, 258] width 443 height 35
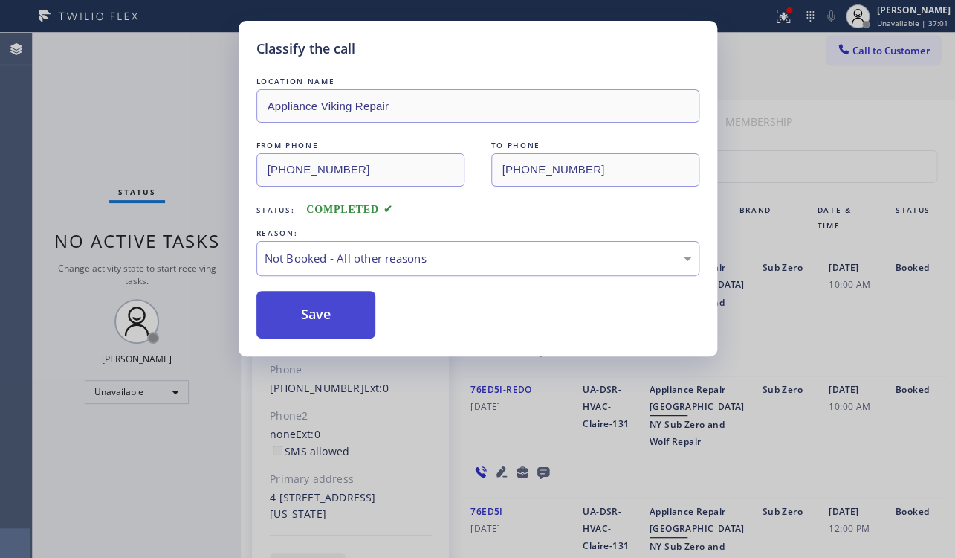
click at [312, 312] on button "Save" at bounding box center [316, 315] width 120 height 48
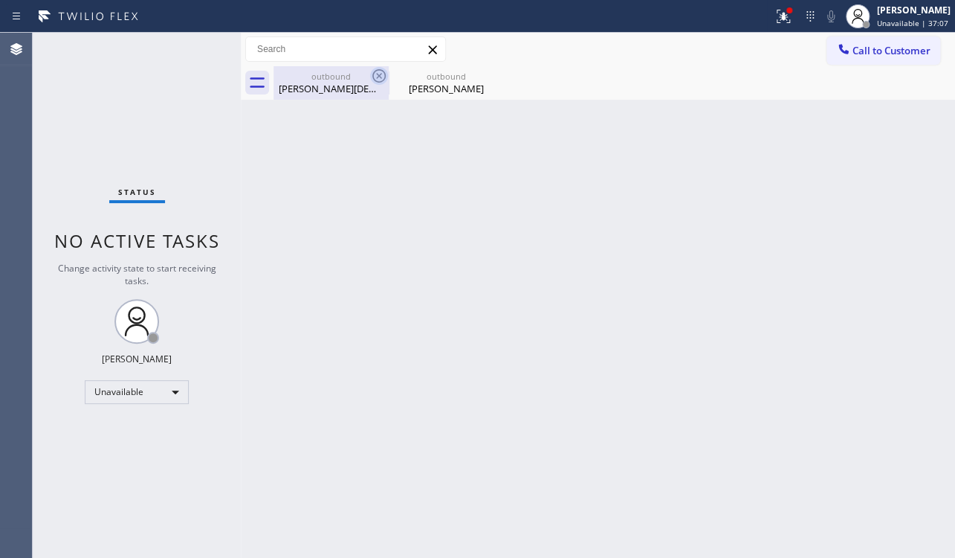
click at [378, 77] on icon at bounding box center [379, 76] width 18 height 18
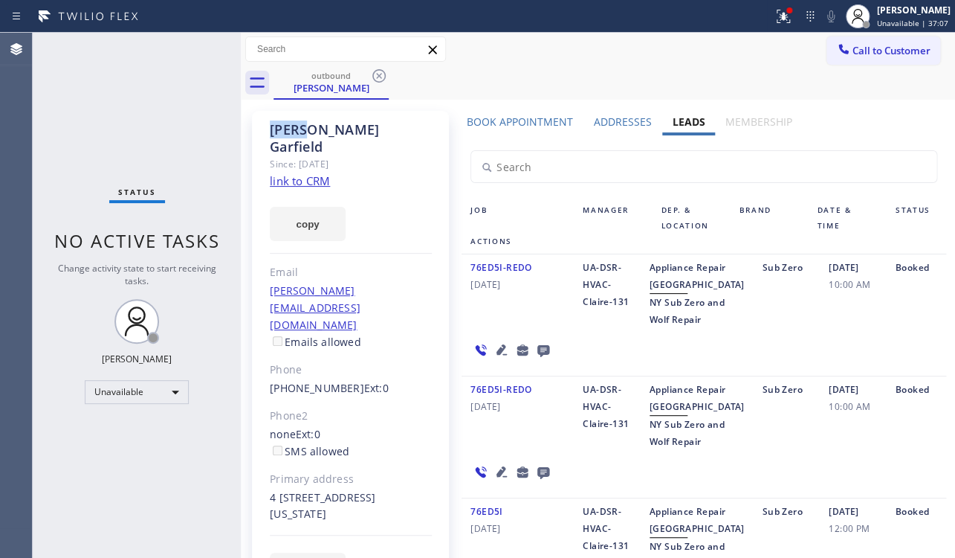
click at [378, 77] on icon at bounding box center [379, 76] width 18 height 18
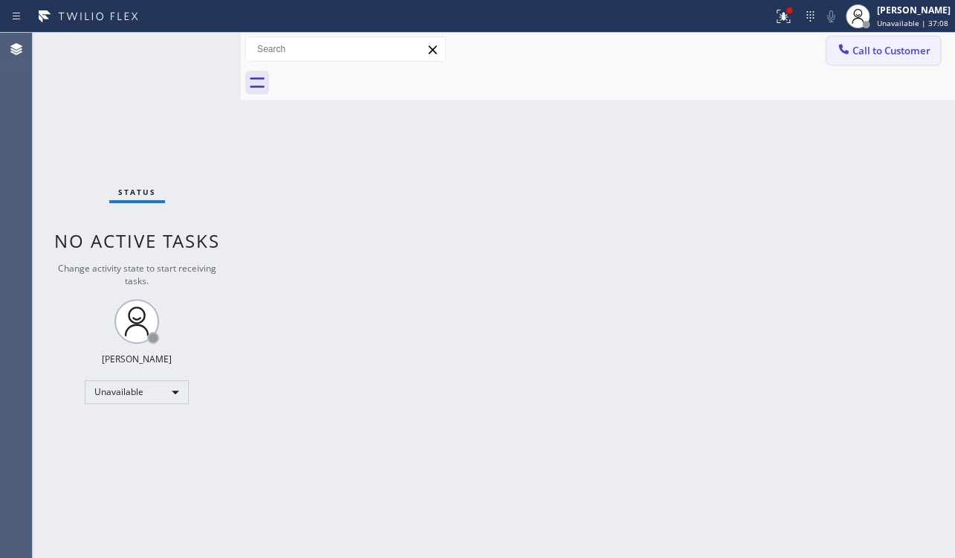
click at [875, 47] on span "Call to Customer" at bounding box center [892, 50] width 78 height 13
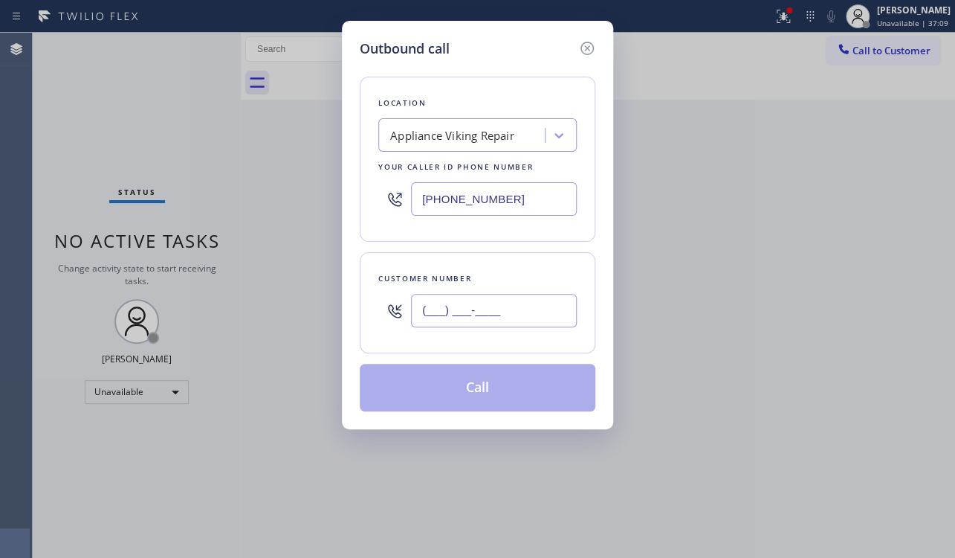
click at [425, 308] on input "(___) ___-____" at bounding box center [494, 310] width 166 height 33
paste input "917) 297-1394"
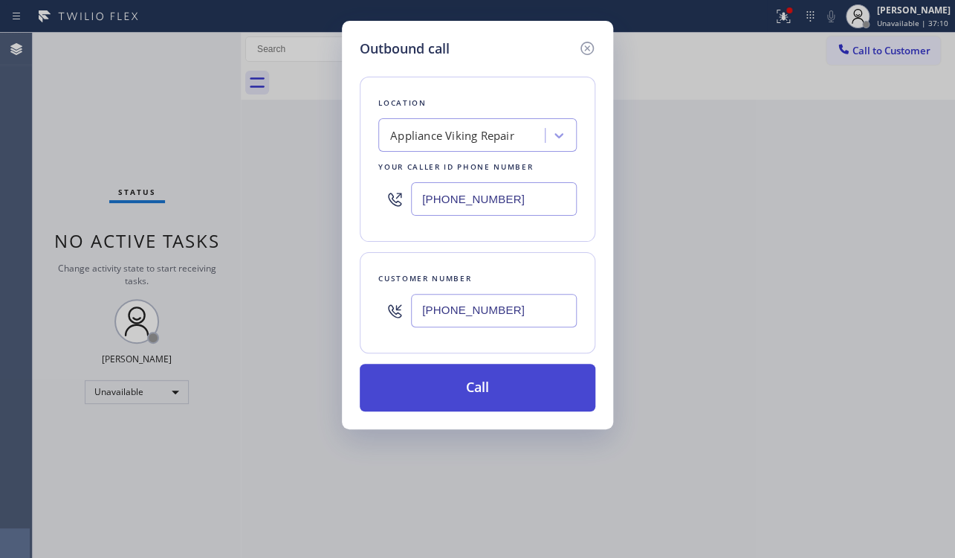
type input "(917) 297-1394"
click at [468, 378] on button "Call" at bounding box center [478, 388] width 236 height 48
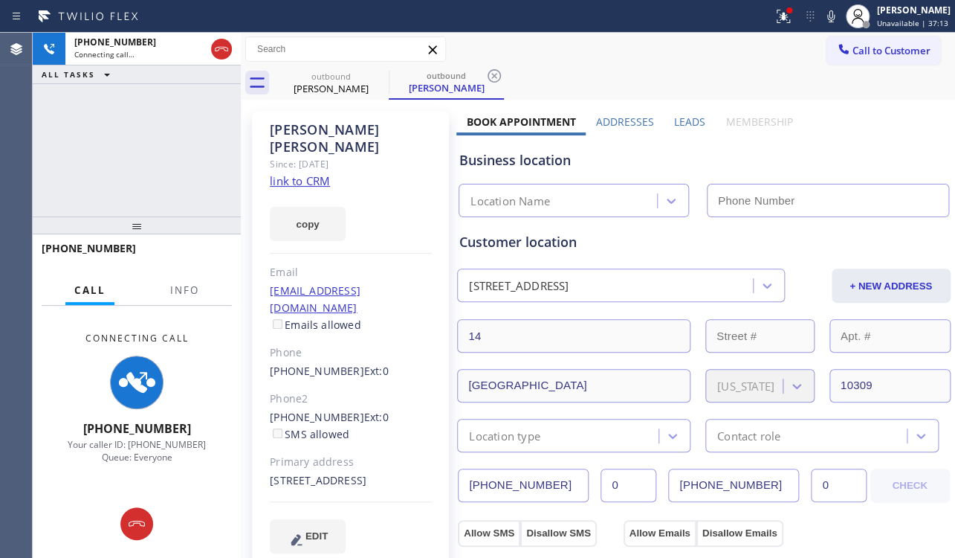
click at [688, 121] on label "Leads" at bounding box center [689, 121] width 31 height 14
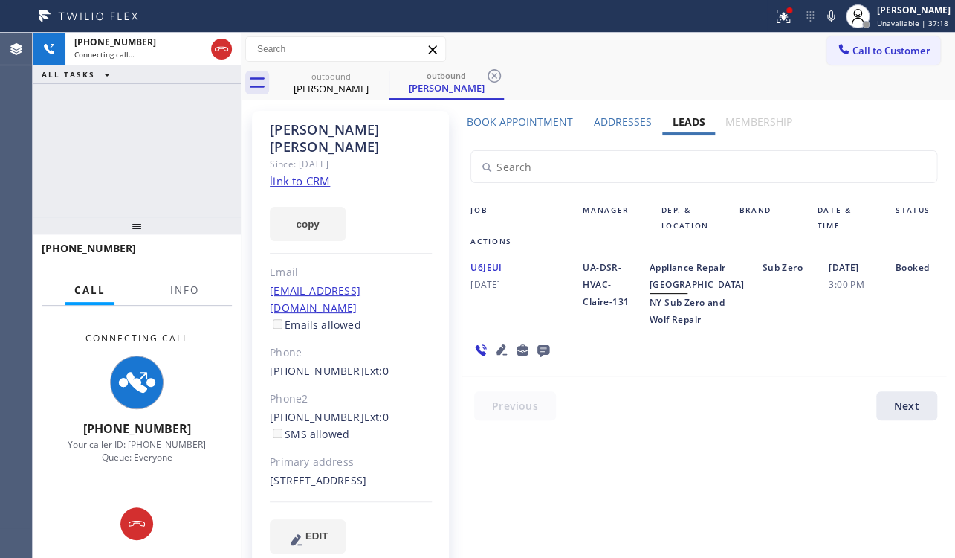
click at [498, 355] on icon at bounding box center [502, 349] width 10 height 10
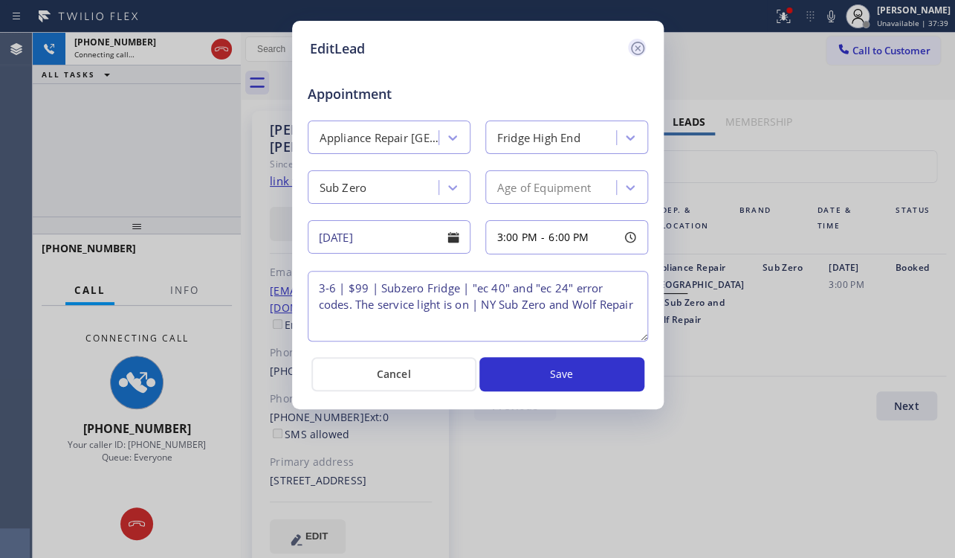
click at [641, 51] on icon at bounding box center [638, 48] width 18 height 18
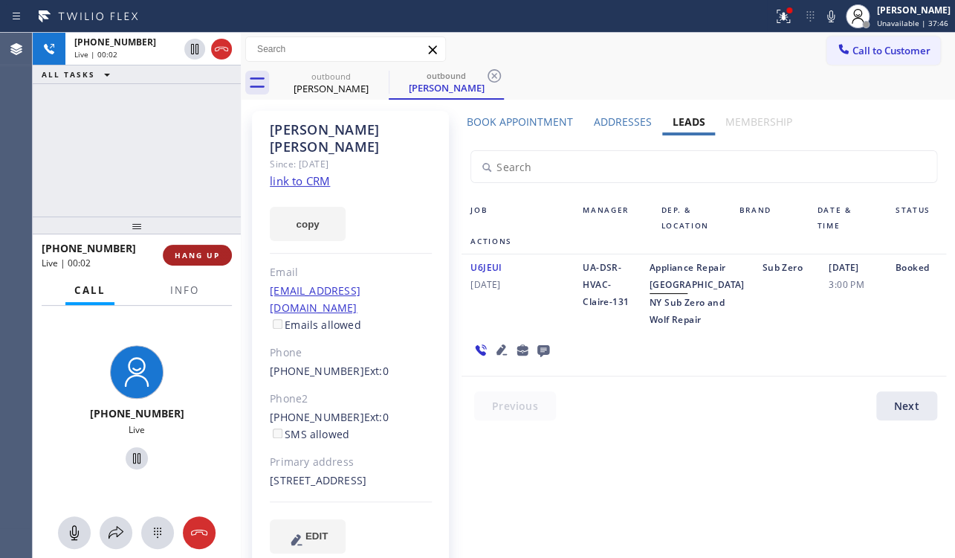
click at [202, 255] on span "HANG UP" at bounding box center [197, 255] width 45 height 10
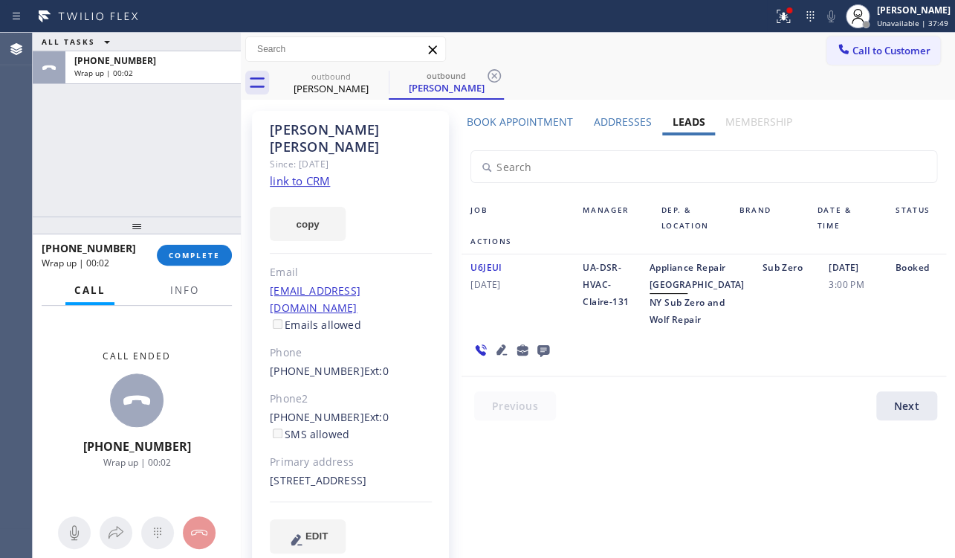
click at [542, 357] on icon at bounding box center [544, 351] width 12 height 12
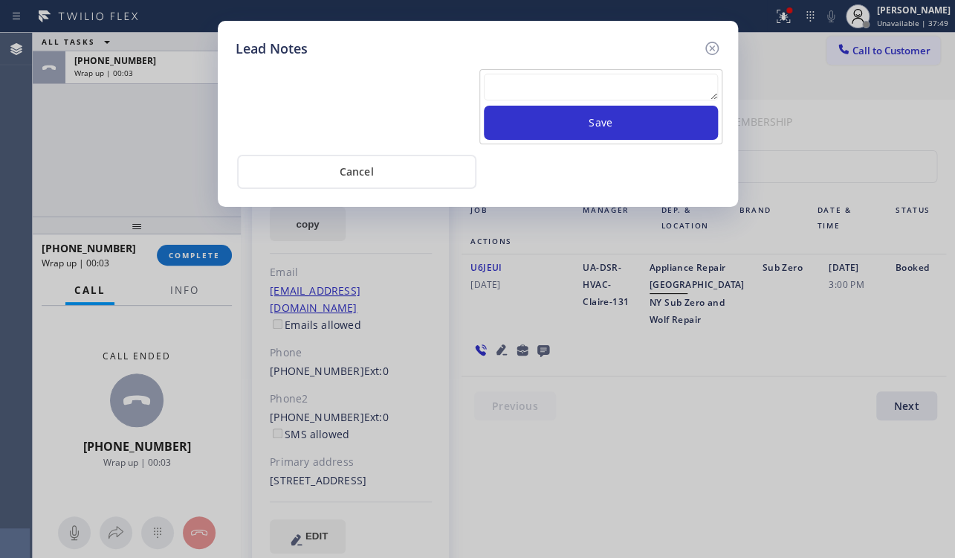
click at [567, 80] on textarea at bounding box center [601, 87] width 234 height 27
paste textarea "Routed to Voice mail// If CX will call back please transfer to me- Love:*"
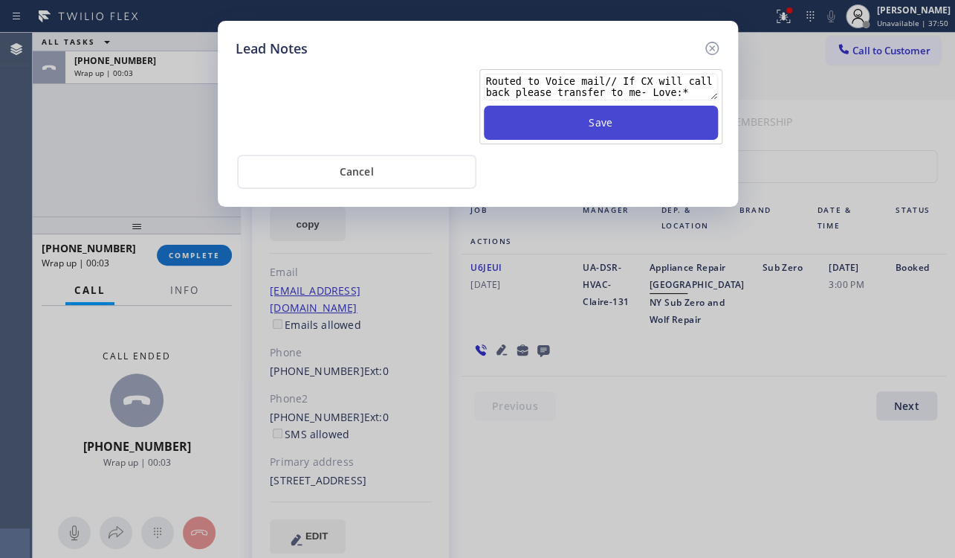
type textarea "Routed to Voice mail// If CX will call back please transfer to me- Love:*"
click at [605, 122] on button "Save" at bounding box center [601, 123] width 234 height 34
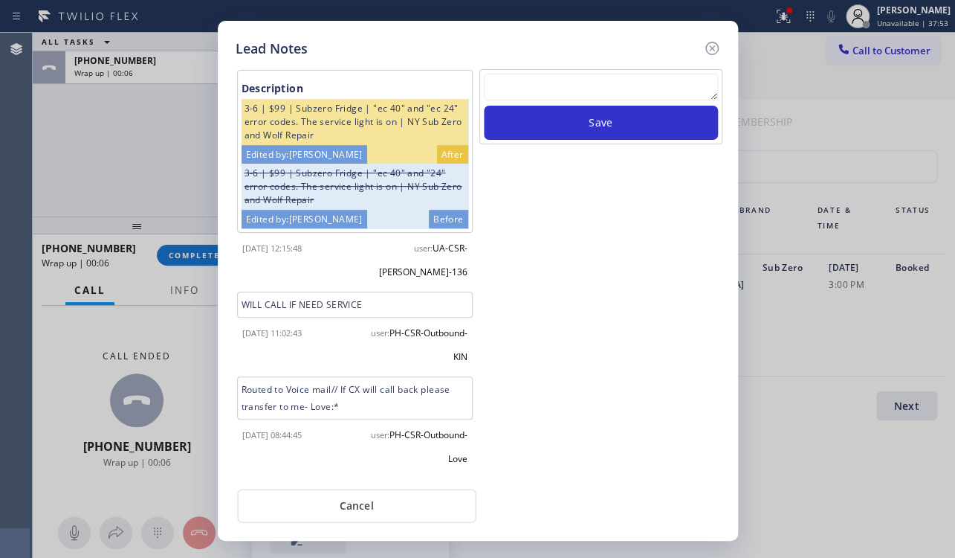
scroll to position [146, 0]
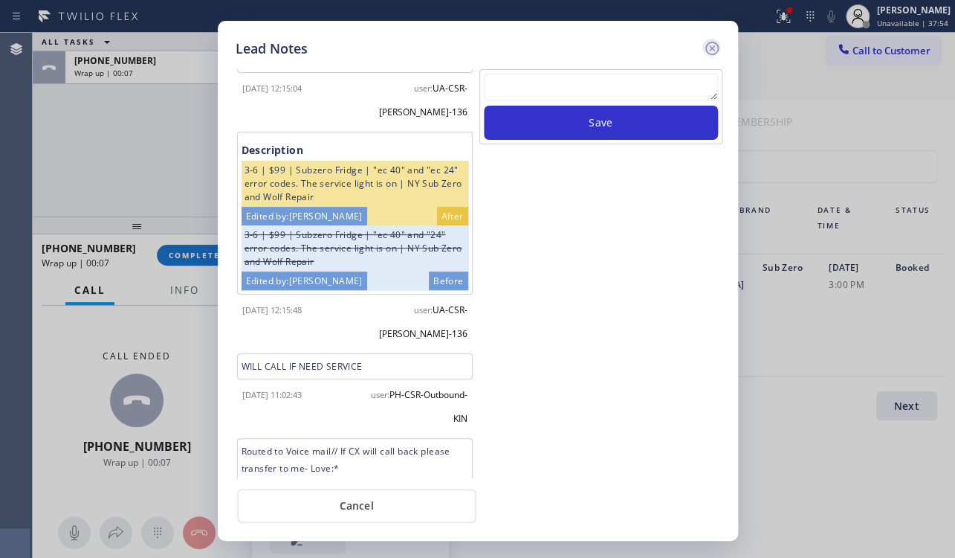
click at [715, 48] on icon at bounding box center [712, 48] width 18 height 18
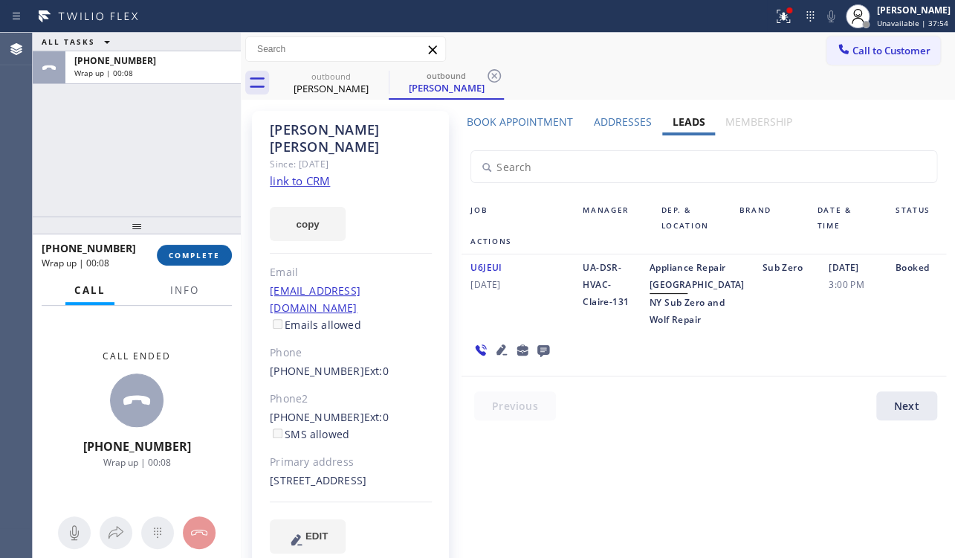
click at [199, 252] on span "COMPLETE" at bounding box center [194, 255] width 51 height 10
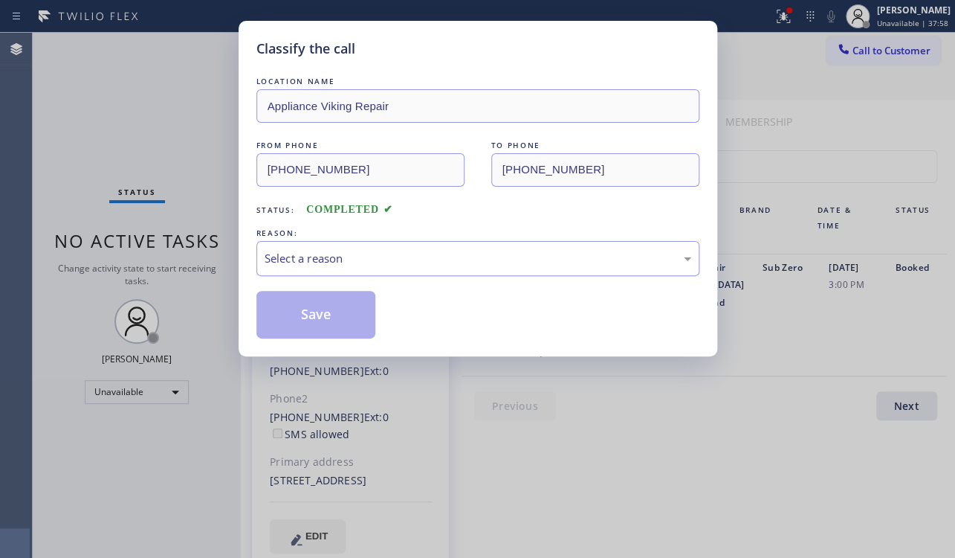
click at [543, 253] on div "Select a reason" at bounding box center [478, 258] width 427 height 17
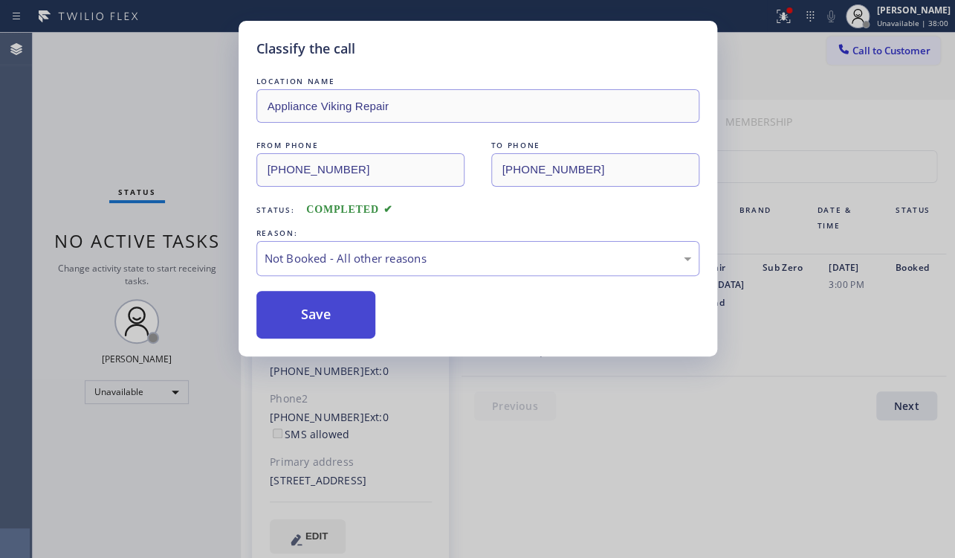
click at [319, 323] on button "Save" at bounding box center [316, 315] width 120 height 48
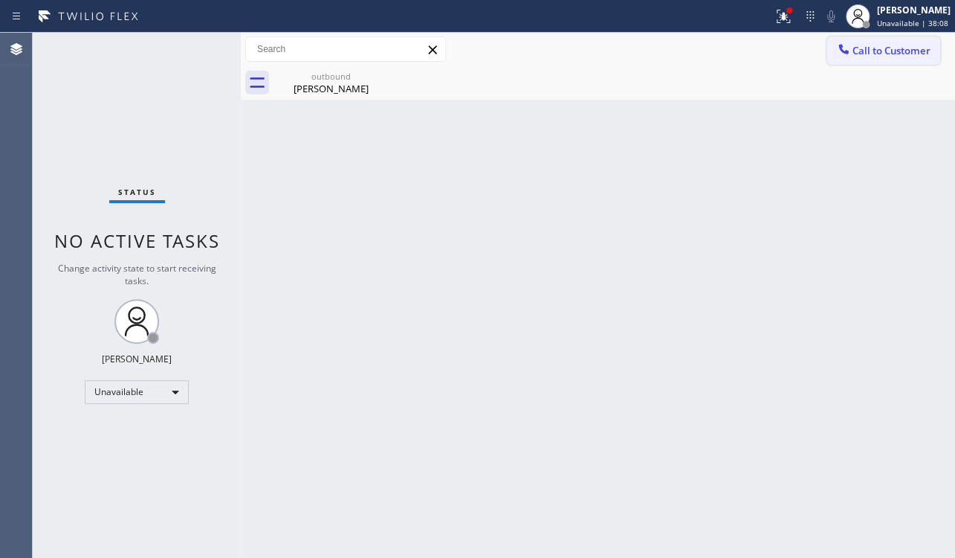
click at [859, 48] on span "Call to Customer" at bounding box center [892, 50] width 78 height 13
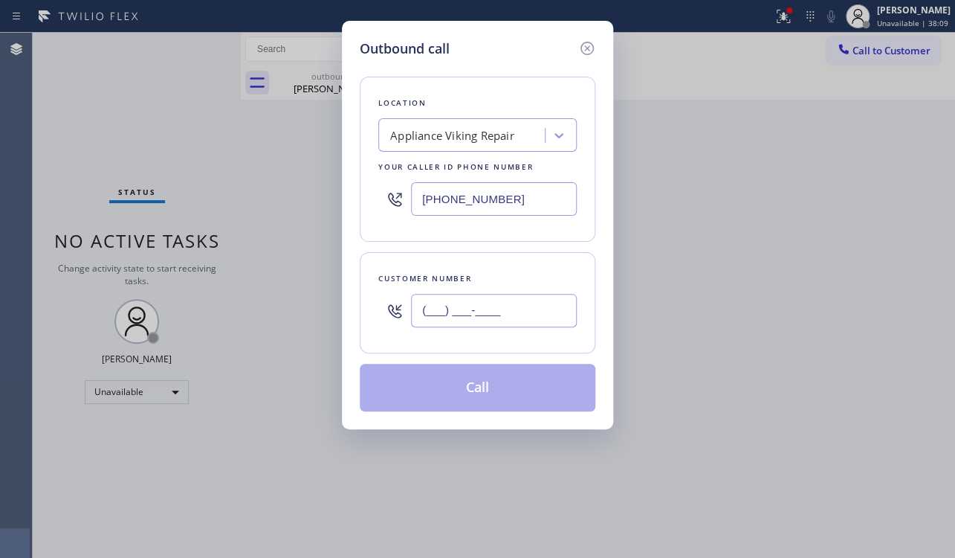
click at [459, 317] on input "(___) ___-____" at bounding box center [494, 310] width 166 height 33
paste input "408) 892-1220"
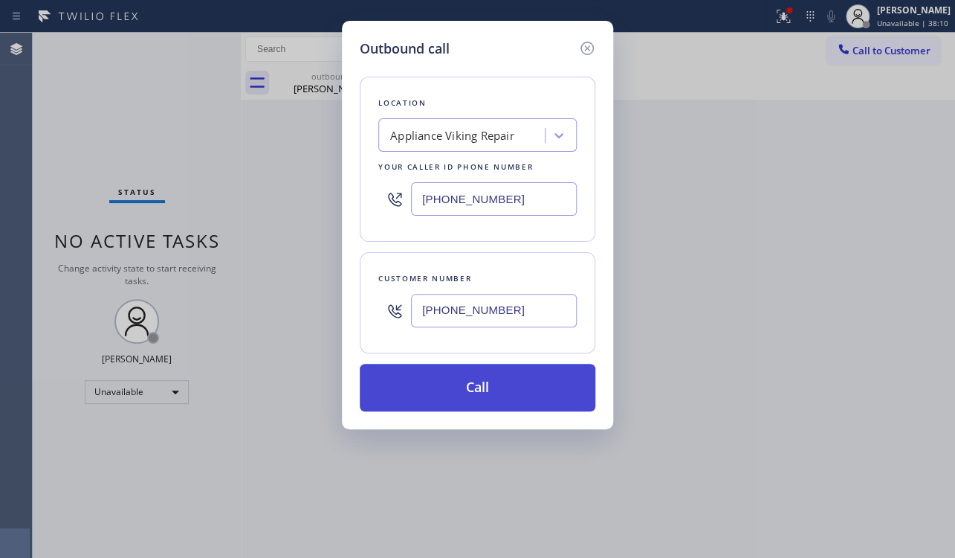
type input "(408) 892-1220"
click at [458, 378] on button "Call" at bounding box center [478, 388] width 236 height 48
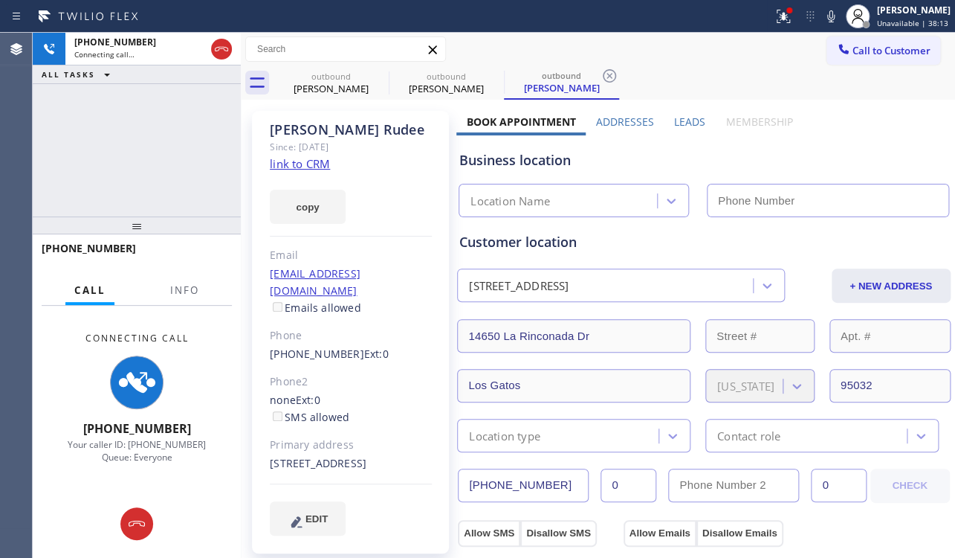
click at [687, 118] on label "Leads" at bounding box center [689, 121] width 31 height 14
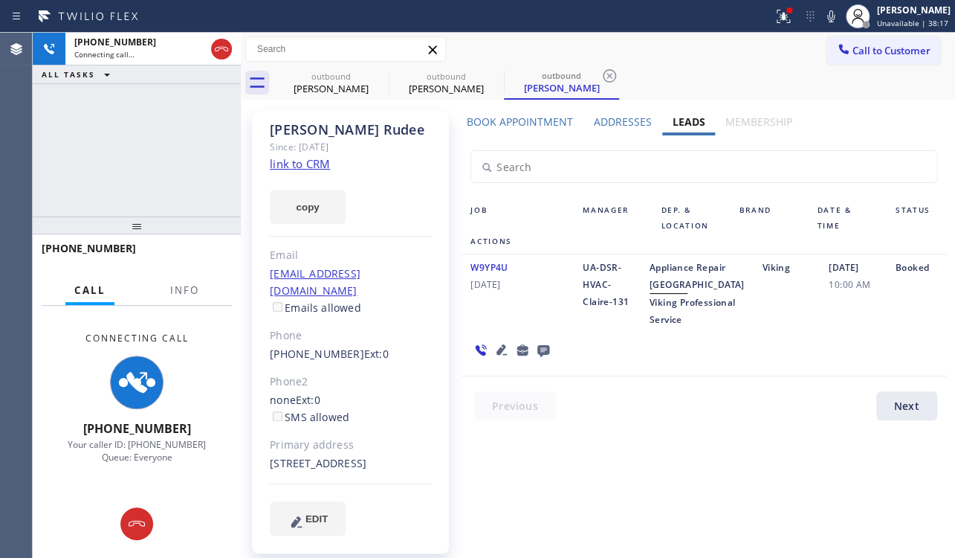
click at [500, 355] on icon at bounding box center [502, 349] width 10 height 10
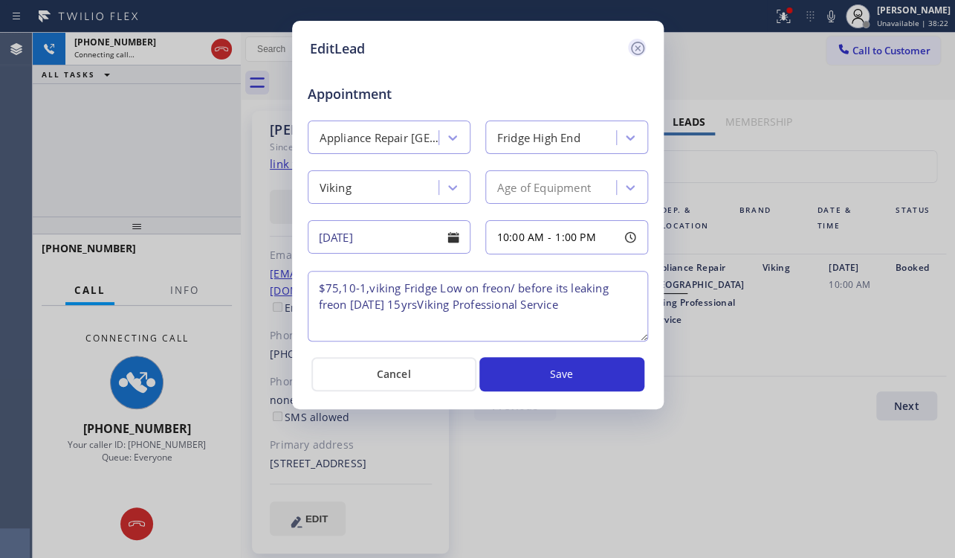
click at [637, 48] on icon at bounding box center [636, 48] width 13 height 13
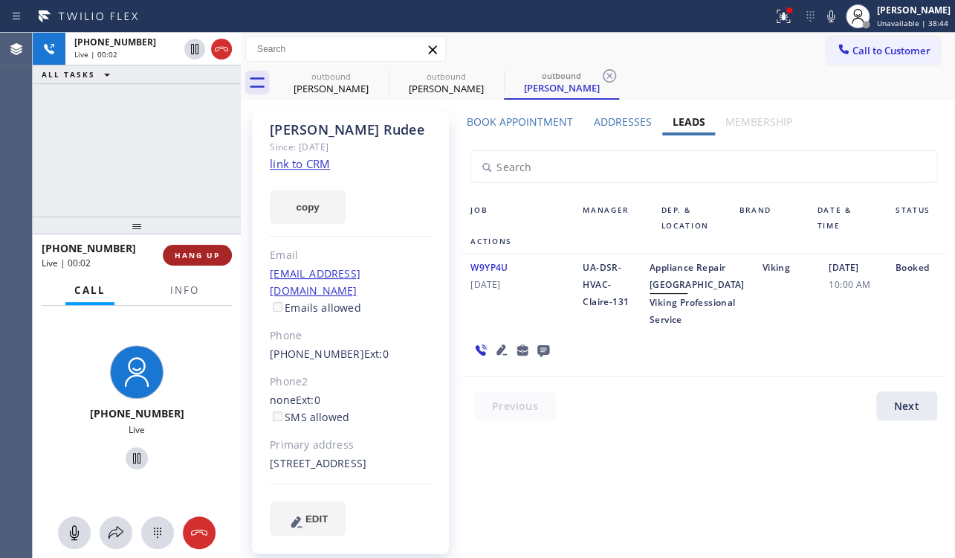
click at [209, 256] on span "HANG UP" at bounding box center [197, 255] width 45 height 10
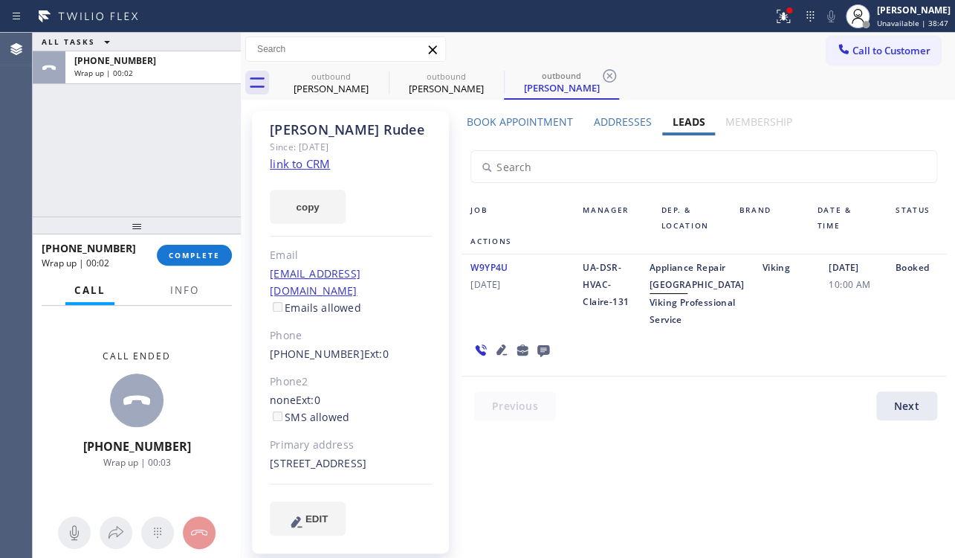
click at [541, 359] on icon at bounding box center [544, 350] width 18 height 19
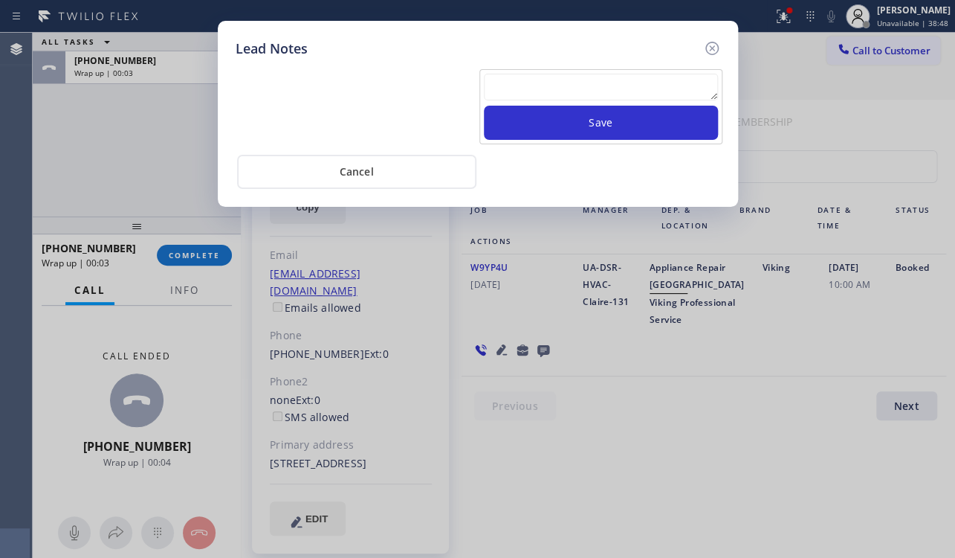
click at [572, 83] on textarea at bounding box center [601, 87] width 234 height 27
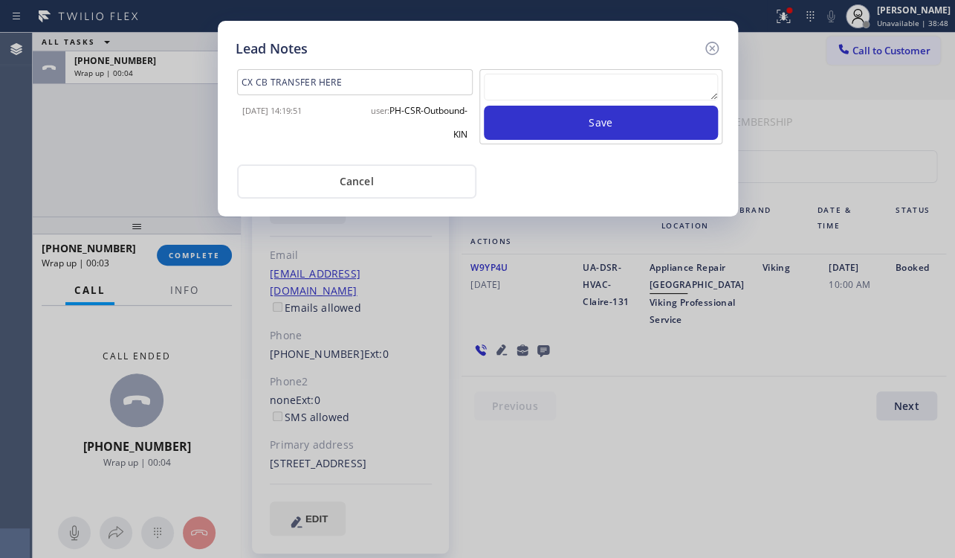
paste textarea "Routed to Voice mail// If CX will call back please transfer to me- Love:*"
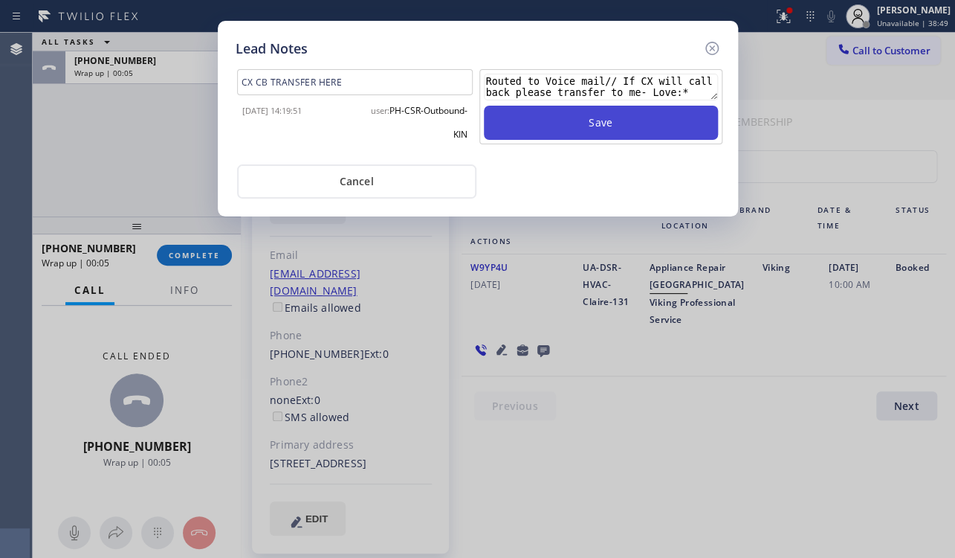
type textarea "Routed to Voice mail// If CX will call back please transfer to me- Love:*"
click at [601, 114] on button "Save" at bounding box center [601, 123] width 234 height 34
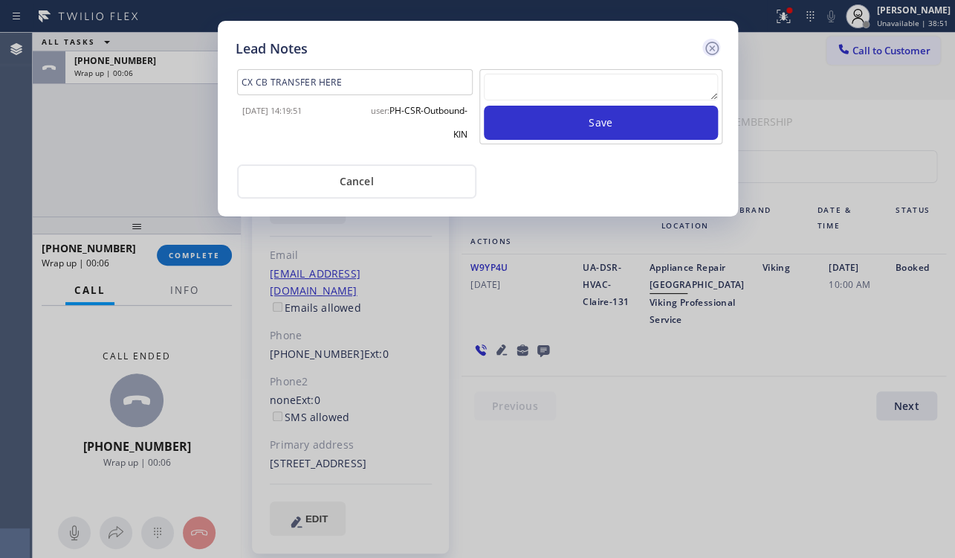
click at [717, 50] on icon at bounding box center [711, 48] width 13 height 13
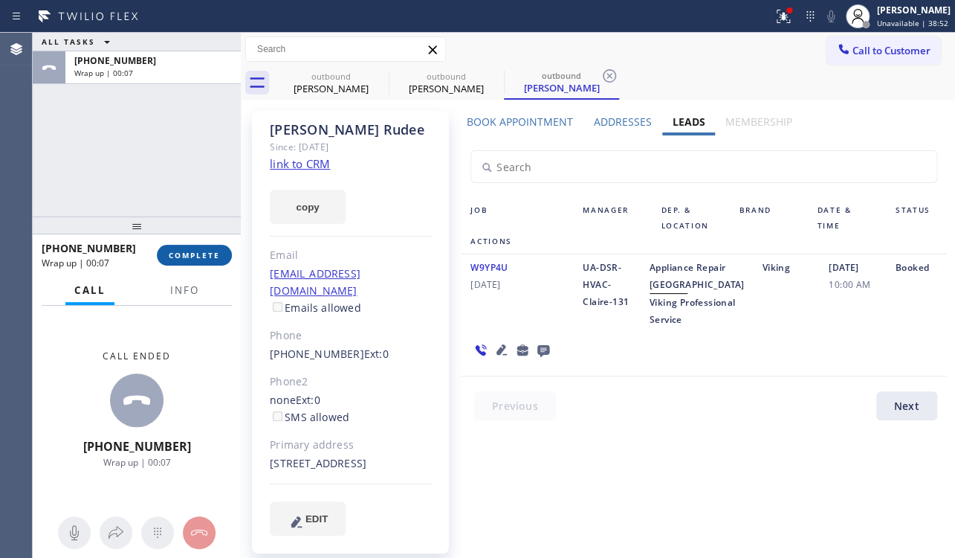
click at [211, 255] on span "COMPLETE" at bounding box center [194, 255] width 51 height 10
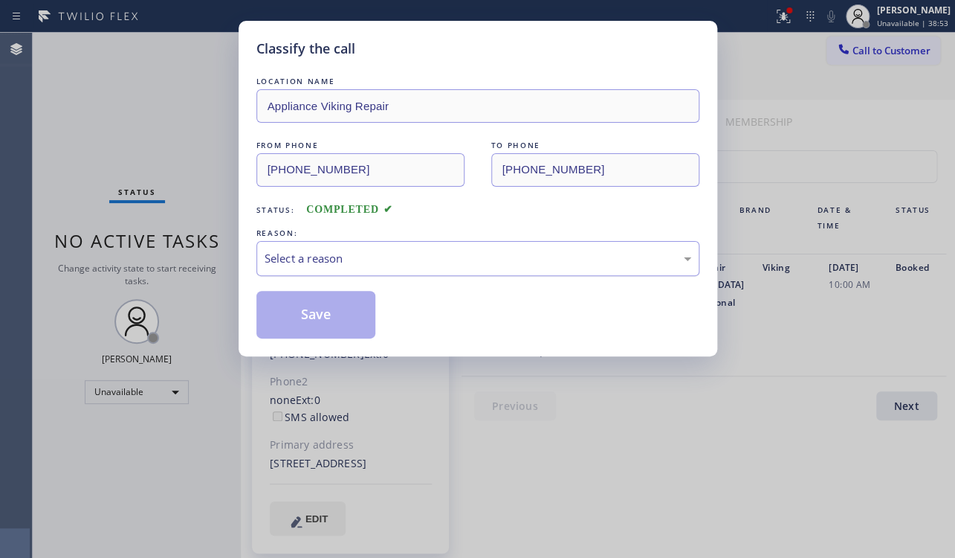
click at [341, 265] on div "Select a reason" at bounding box center [478, 258] width 427 height 17
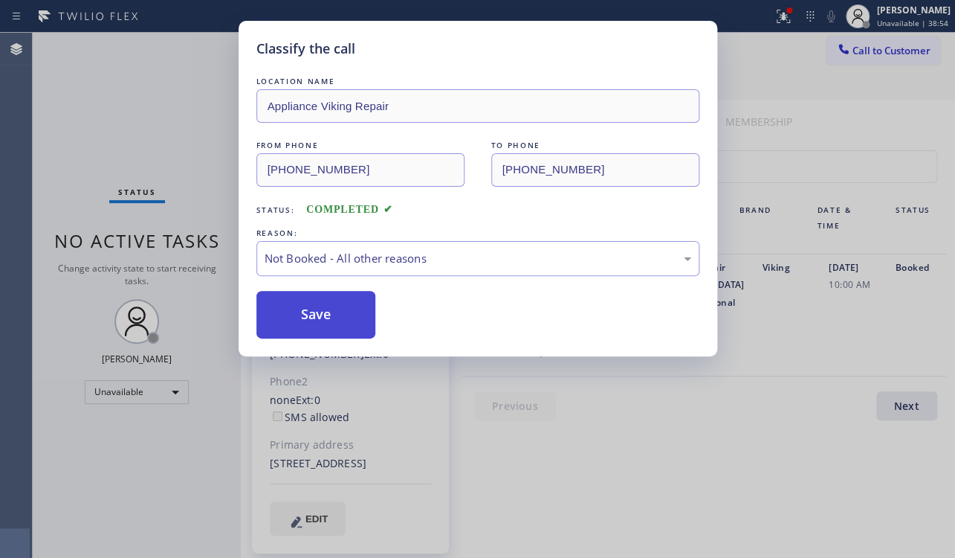
click at [364, 317] on button "Save" at bounding box center [316, 315] width 120 height 48
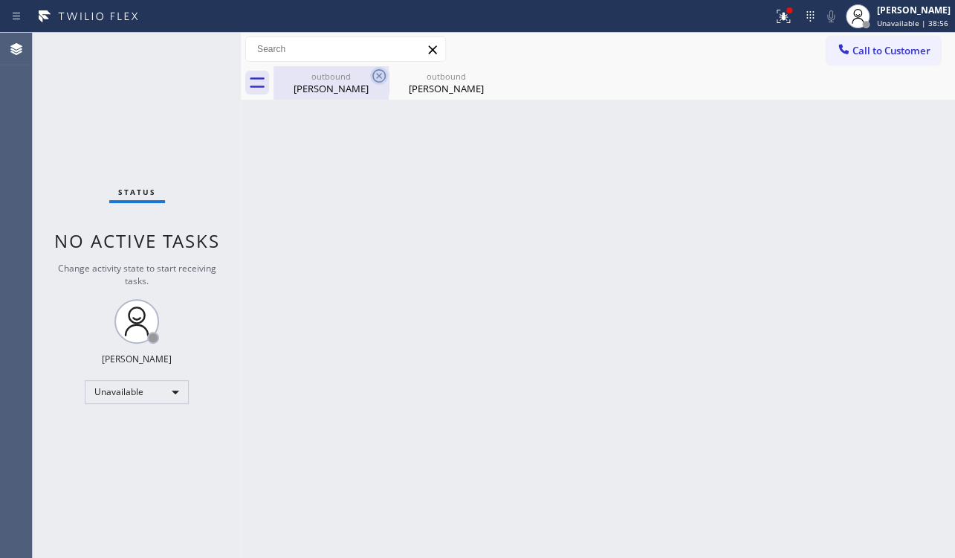
click at [381, 76] on icon at bounding box center [379, 76] width 18 height 18
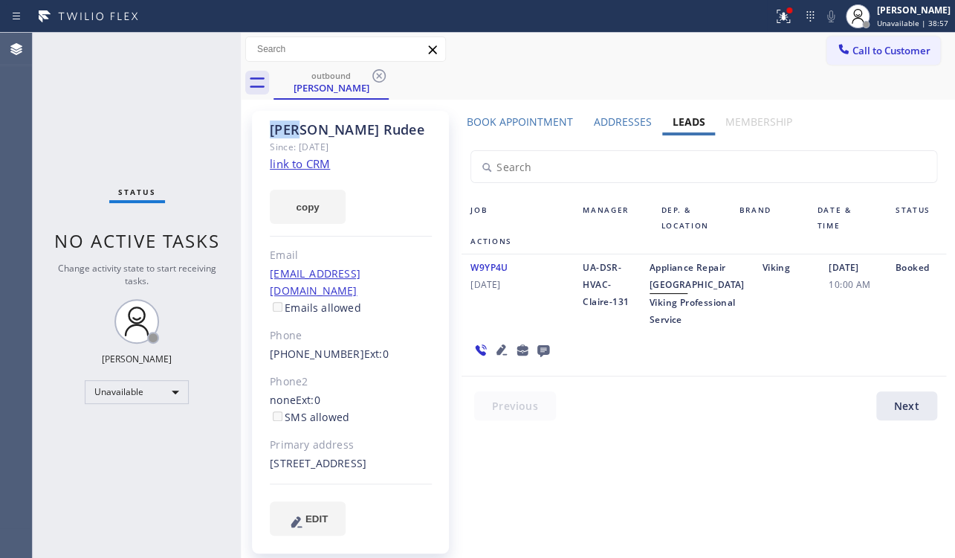
click at [381, 76] on icon at bounding box center [379, 76] width 18 height 18
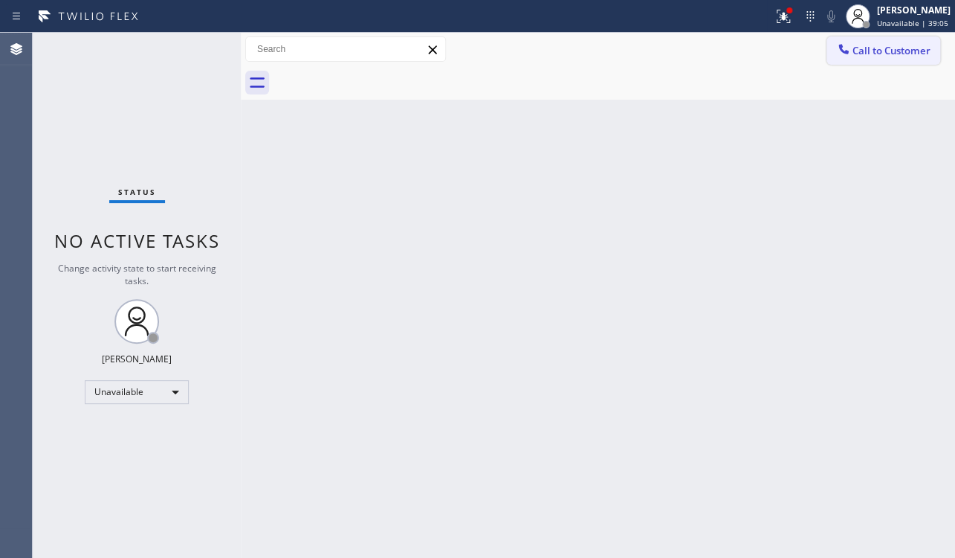
click at [915, 44] on span "Call to Customer" at bounding box center [892, 50] width 78 height 13
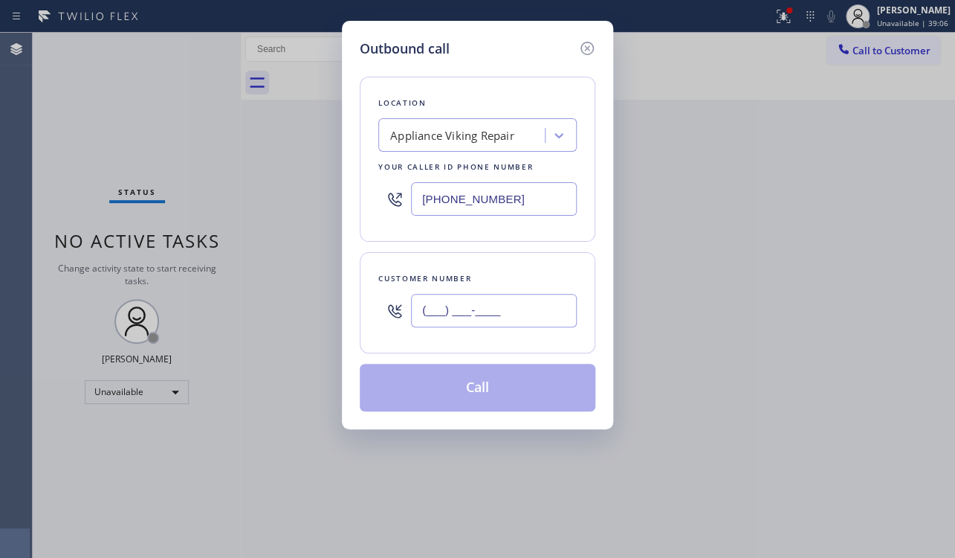
click at [429, 311] on input "(___) ___-____" at bounding box center [494, 310] width 166 height 33
paste input "646) 645-4569"
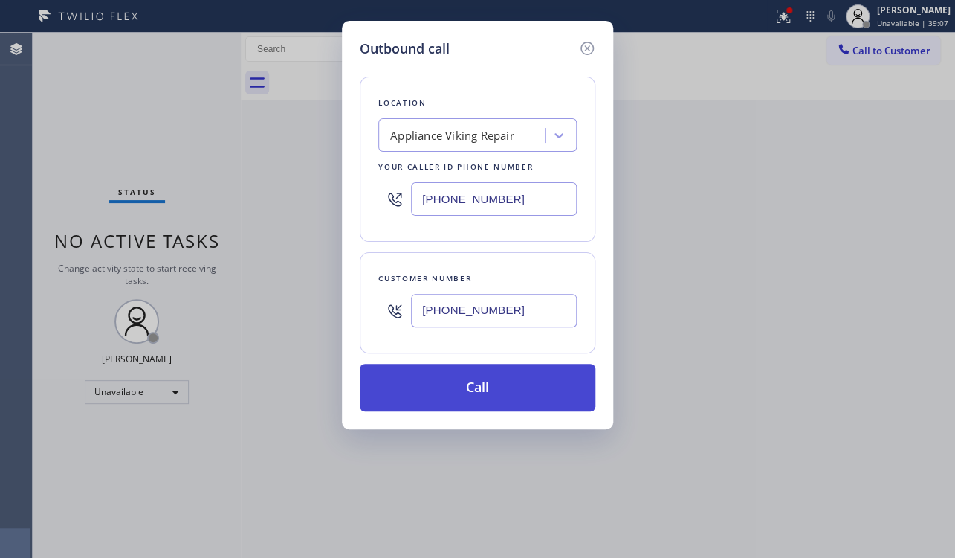
type input "(646) 645-4569"
click at [484, 397] on button "Call" at bounding box center [478, 388] width 236 height 48
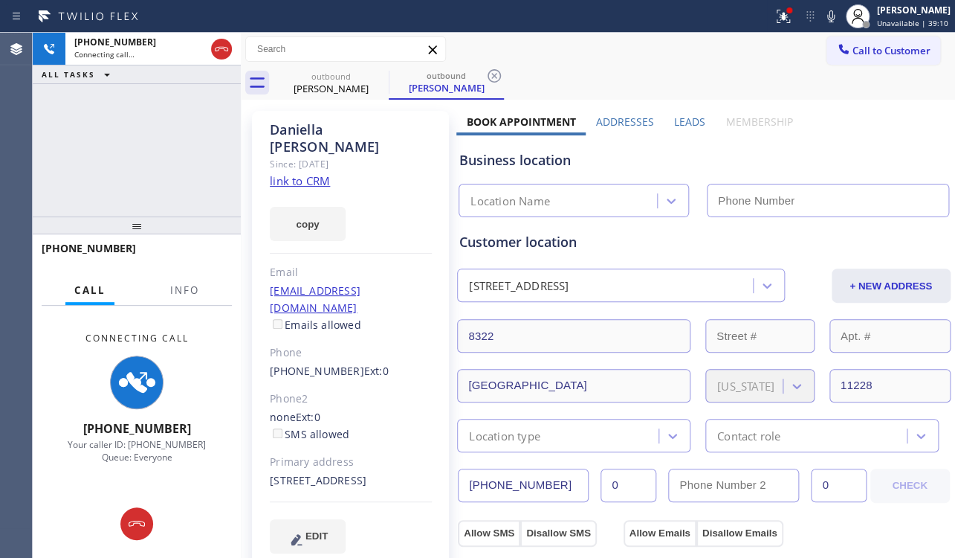
click at [687, 123] on label "Leads" at bounding box center [689, 121] width 31 height 14
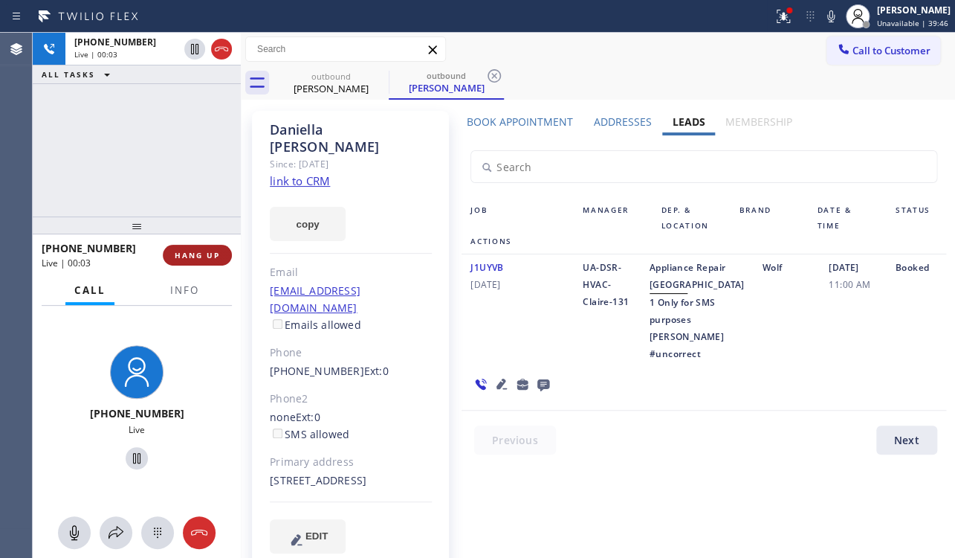
drag, startPoint x: 191, startPoint y: 255, endPoint x: 224, endPoint y: 255, distance: 32.7
click at [191, 255] on span "HANG UP" at bounding box center [197, 255] width 45 height 10
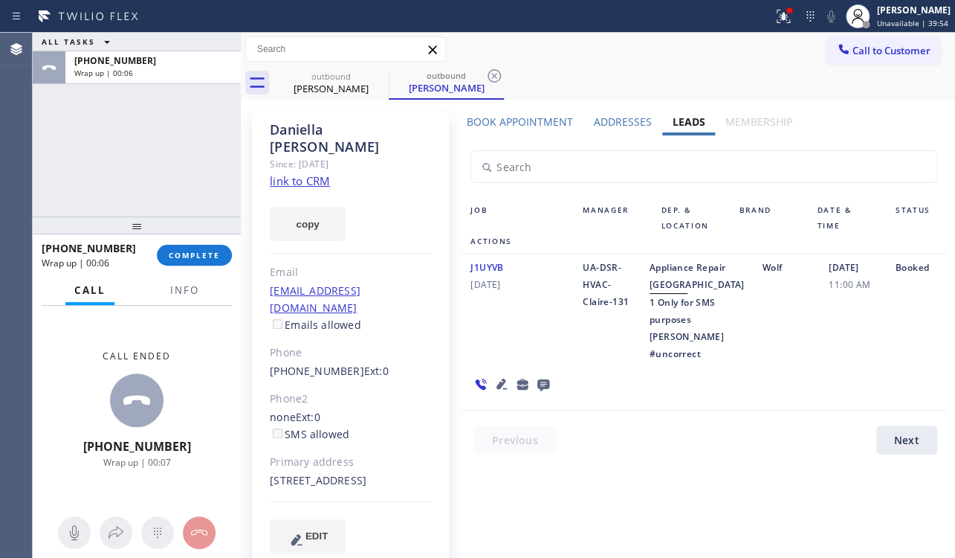
click at [538, 391] on icon at bounding box center [544, 385] width 12 height 12
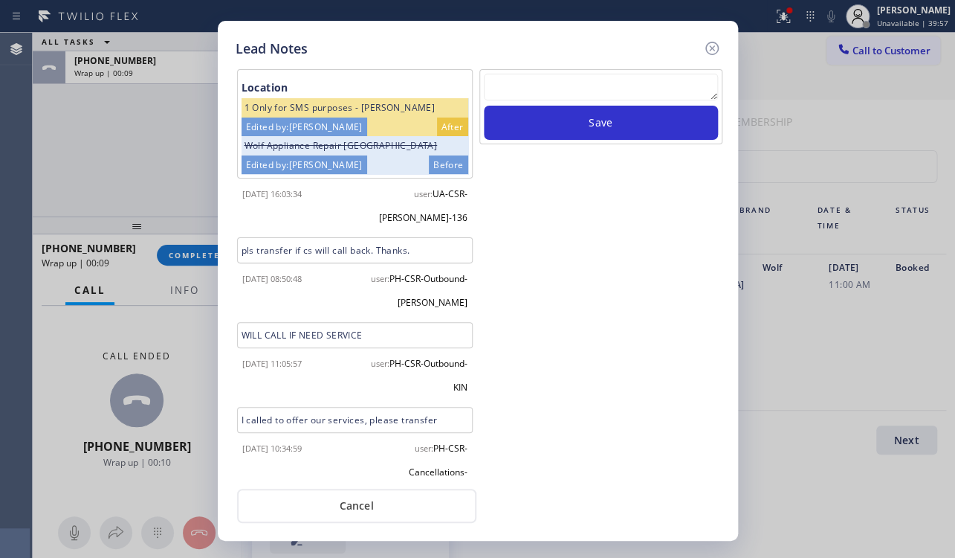
click at [555, 87] on textarea at bounding box center [601, 87] width 234 height 27
paste textarea "Routed to Voice mail// If CX will call back please transfer to me- Love:*"
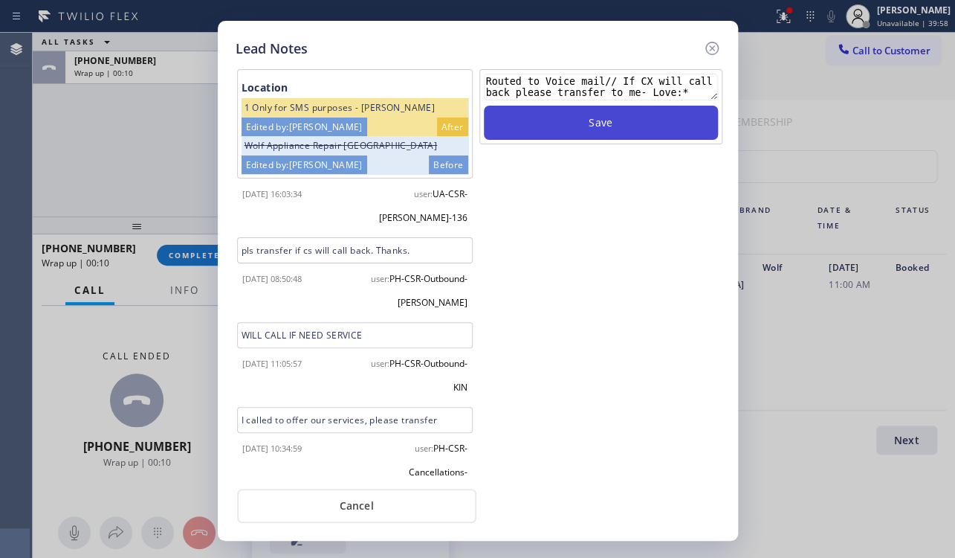
type textarea "Routed to Voice mail// If CX will call back please transfer to me- Love:*"
click at [578, 121] on button "Save" at bounding box center [601, 123] width 234 height 34
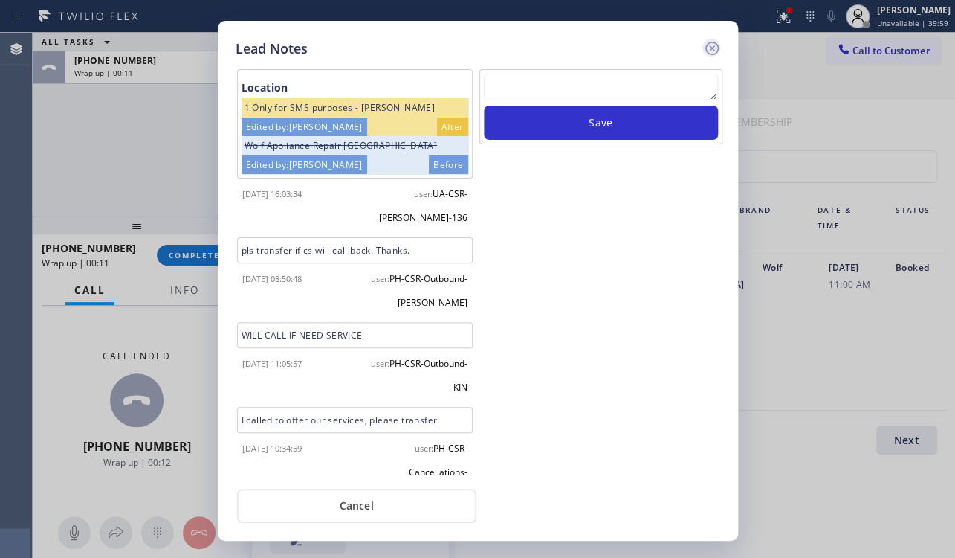
click at [714, 42] on icon at bounding box center [711, 48] width 13 height 13
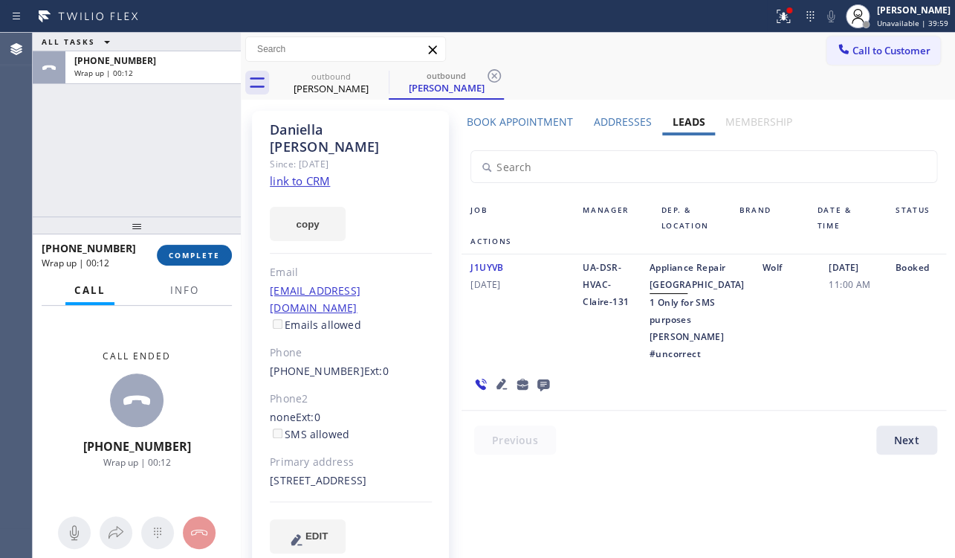
click at [185, 255] on span "COMPLETE" at bounding box center [194, 255] width 51 height 10
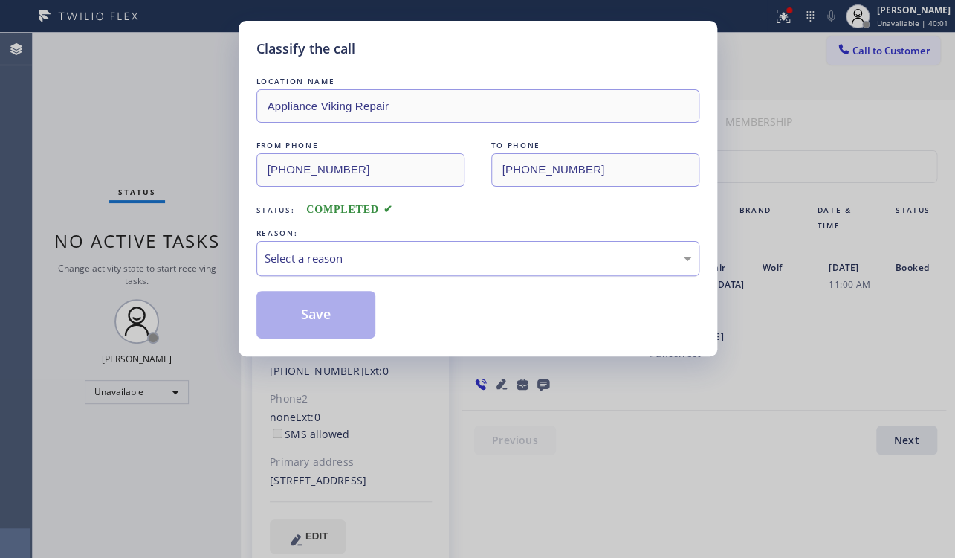
click at [323, 260] on div "Select a reason" at bounding box center [478, 258] width 427 height 17
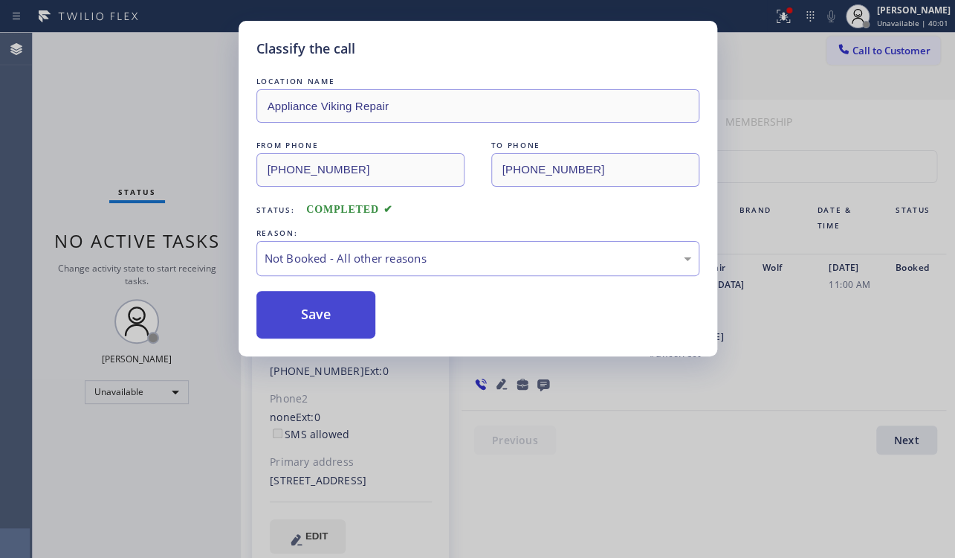
click at [297, 314] on button "Save" at bounding box center [316, 315] width 120 height 48
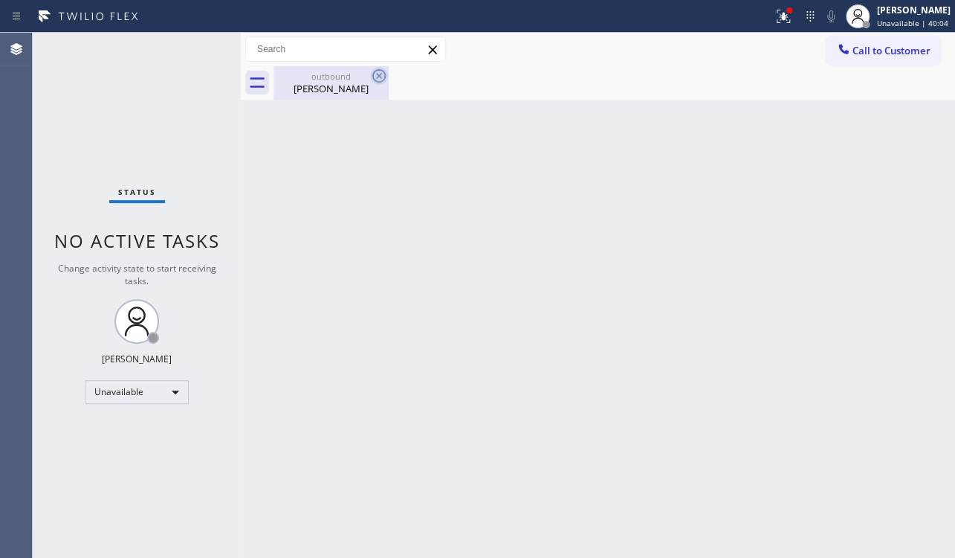
click at [379, 74] on icon at bounding box center [378, 75] width 13 height 13
click at [381, 74] on icon at bounding box center [379, 76] width 18 height 18
